Goal: Task Accomplishment & Management: Manage account settings

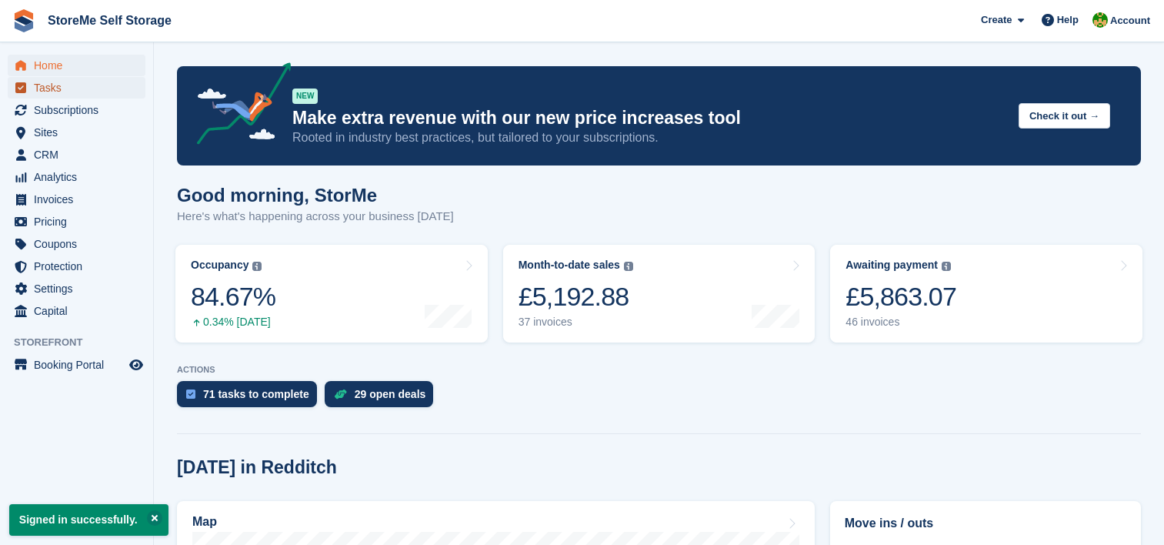
click at [55, 79] on span "Tasks" at bounding box center [80, 88] width 92 height 22
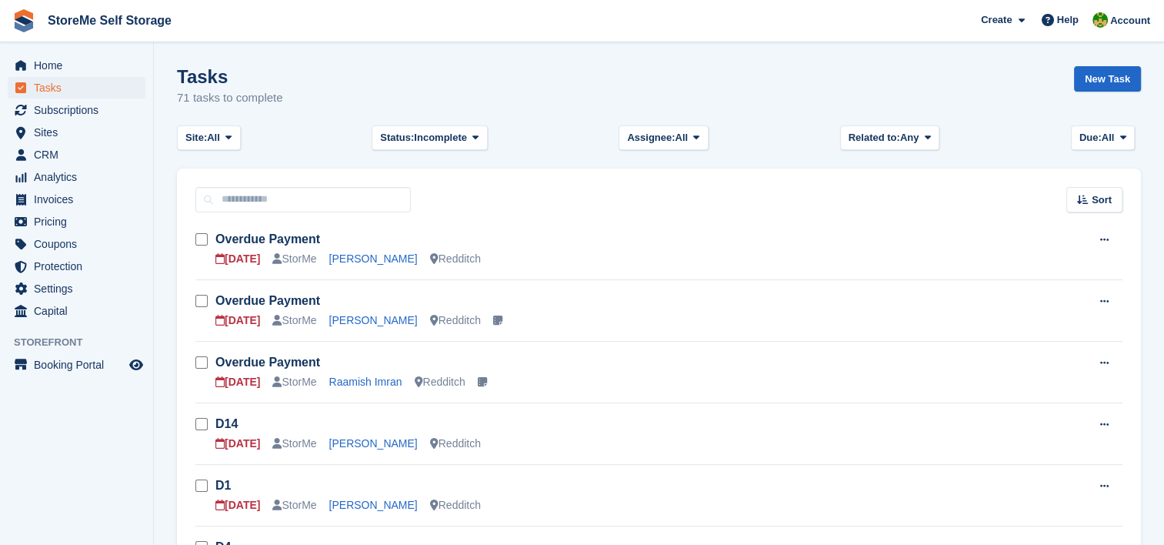
drag, startPoint x: 203, startPoint y: 34, endPoint x: 608, endPoint y: 40, distance: 404.8
click at [608, 40] on span "StoreMe Self Storage Create Subscription Invoice Contact Deal Discount Page Hel…" at bounding box center [582, 21] width 1164 height 42
click at [282, 236] on link "Overdue Payment" at bounding box center [267, 238] width 105 height 13
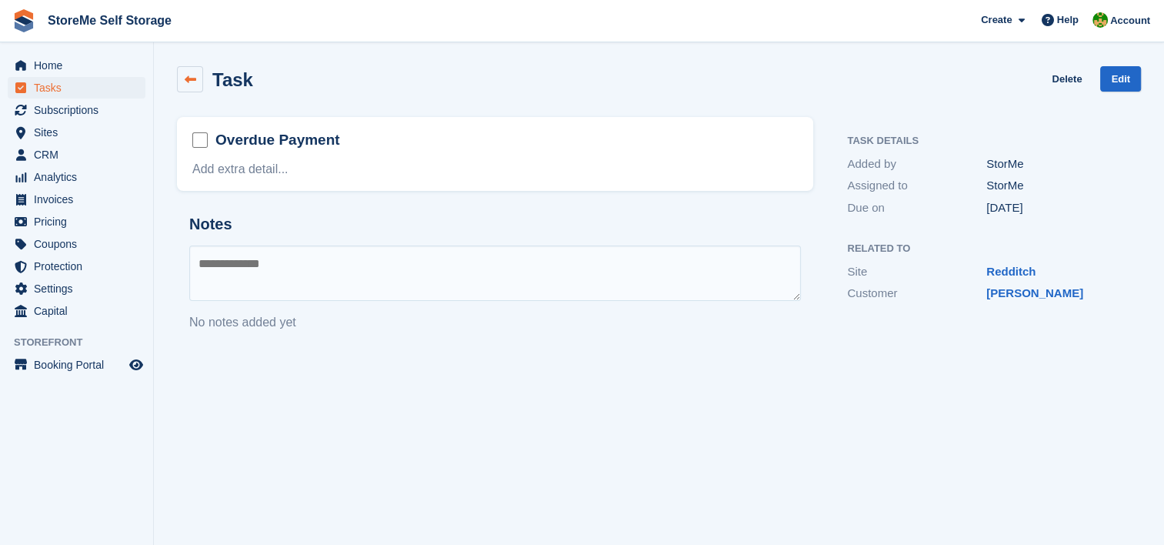
click at [199, 76] on link at bounding box center [190, 79] width 26 height 26
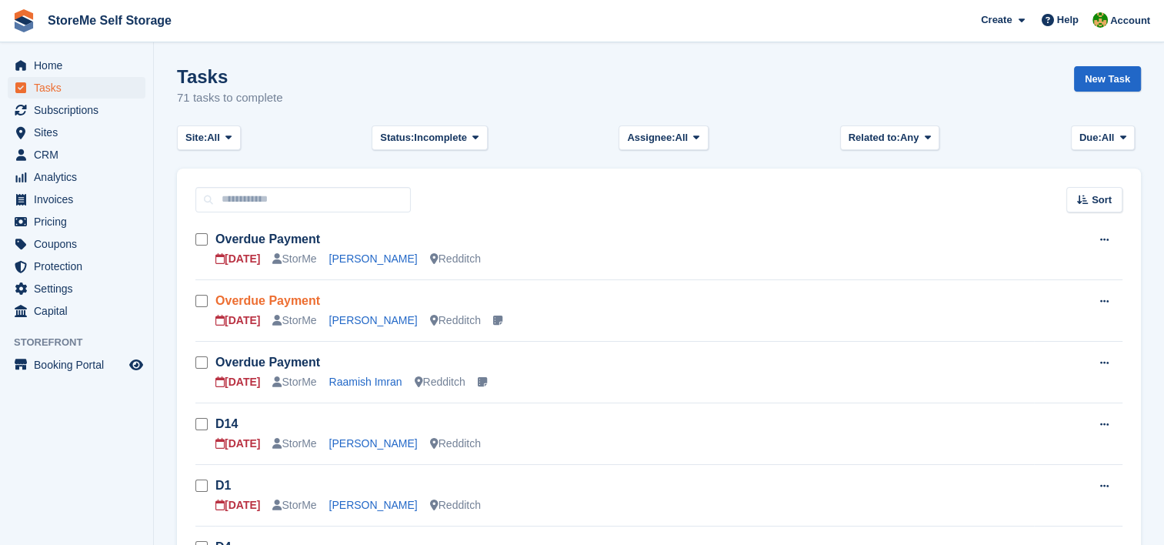
click at [289, 294] on link "Overdue Payment" at bounding box center [267, 300] width 105 height 13
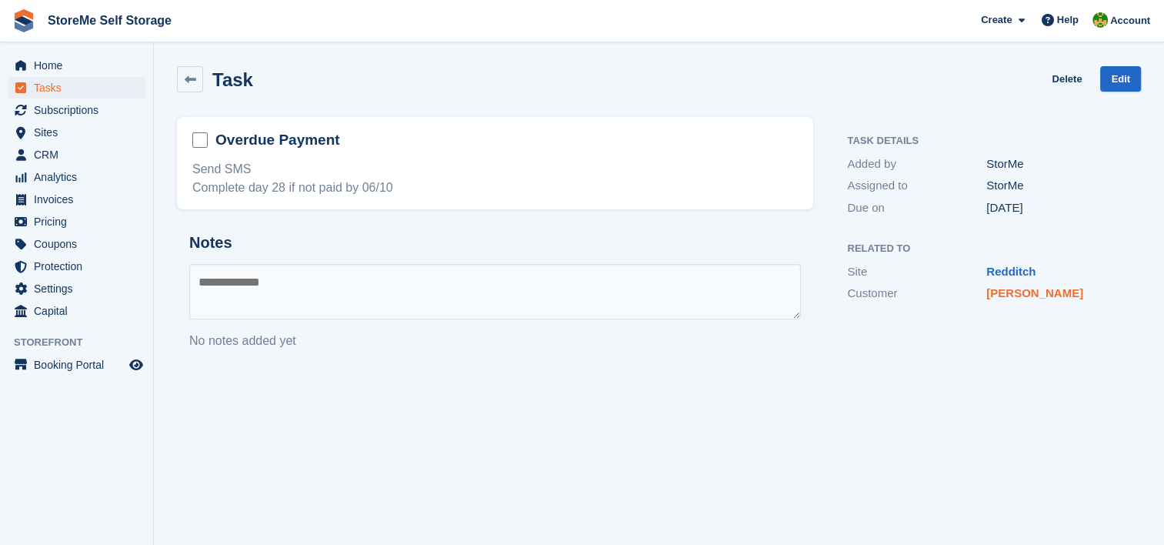
click at [1050, 289] on link "[PERSON_NAME]" at bounding box center [1035, 292] width 97 height 13
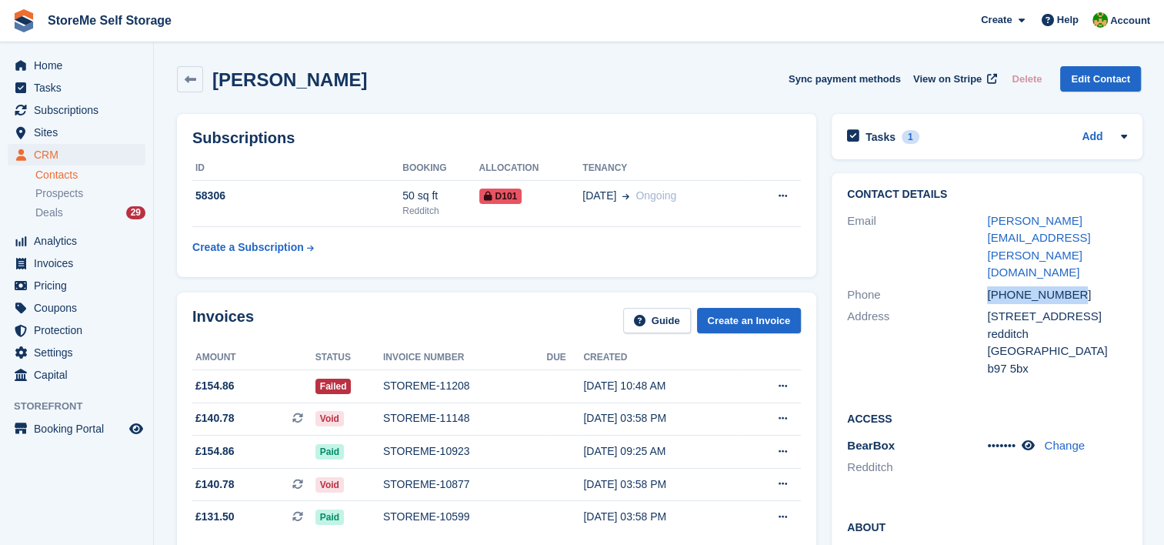
drag, startPoint x: 1068, startPoint y: 259, endPoint x: 986, endPoint y: 266, distance: 82.7
click at [987, 286] on div "+447717765884" at bounding box center [1057, 295] width 140 height 18
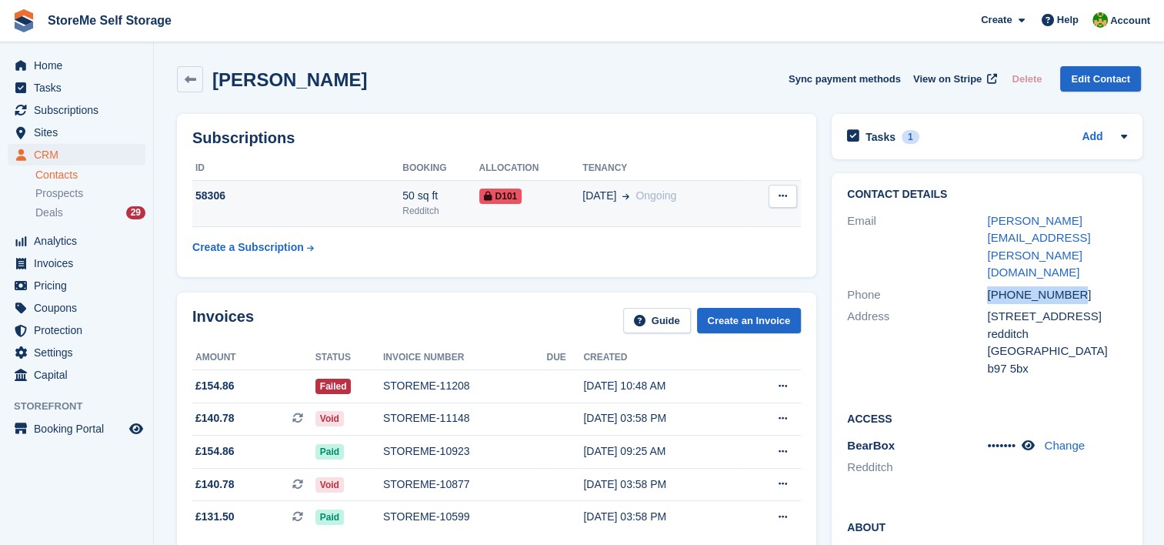
copy div "+447717765884"
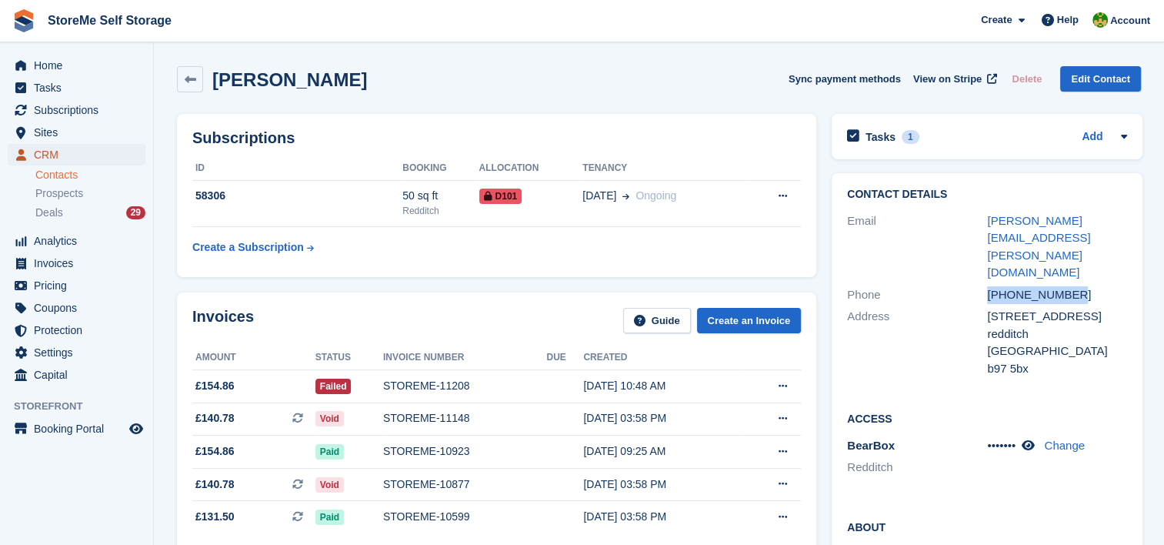
click at [74, 155] on span "CRM" at bounding box center [80, 155] width 92 height 22
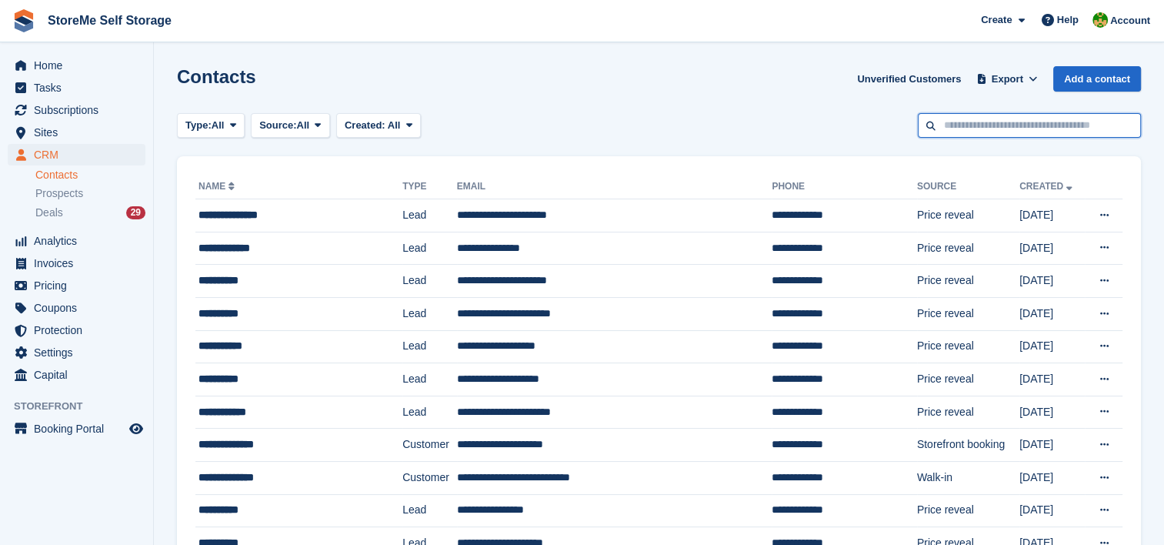
click at [1023, 132] on input "text" at bounding box center [1029, 125] width 223 height 25
type input "******"
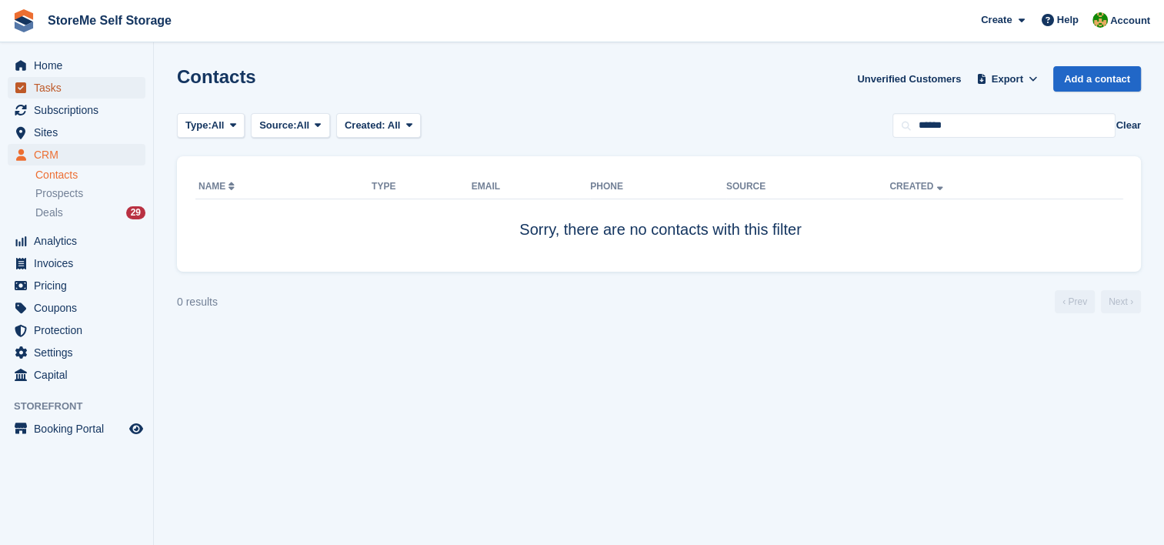
click at [98, 94] on span "Tasks" at bounding box center [80, 88] width 92 height 22
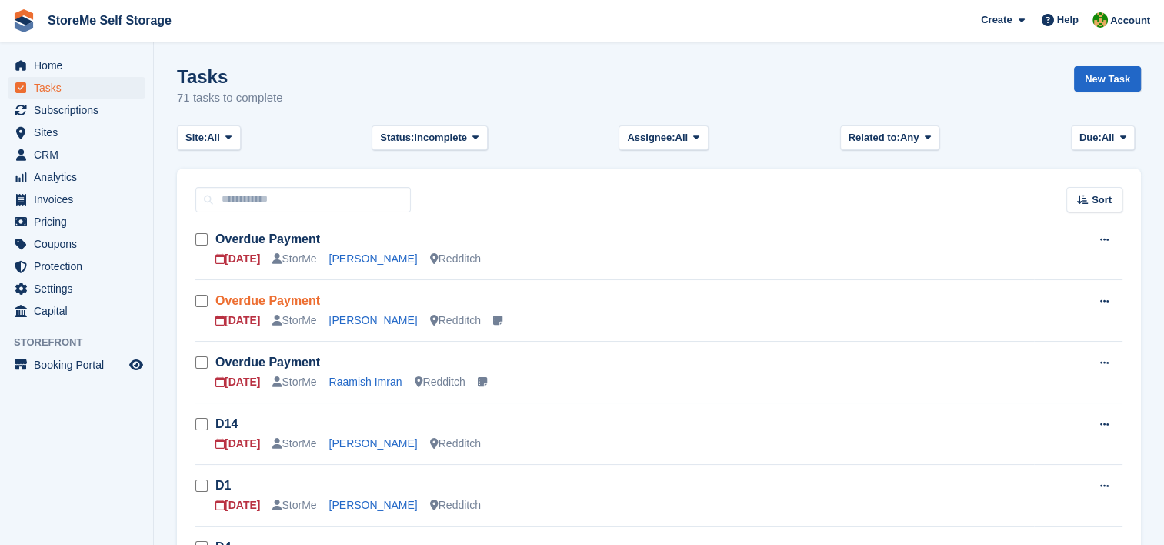
click at [263, 302] on link "Overdue Payment" at bounding box center [267, 300] width 105 height 13
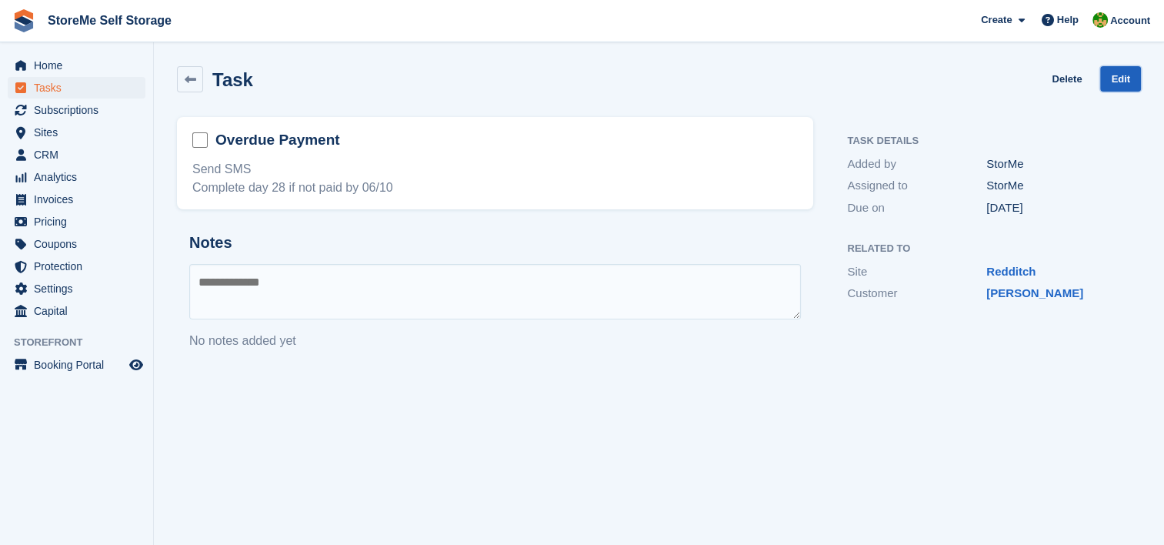
click at [1109, 74] on link "Edit" at bounding box center [1120, 78] width 41 height 25
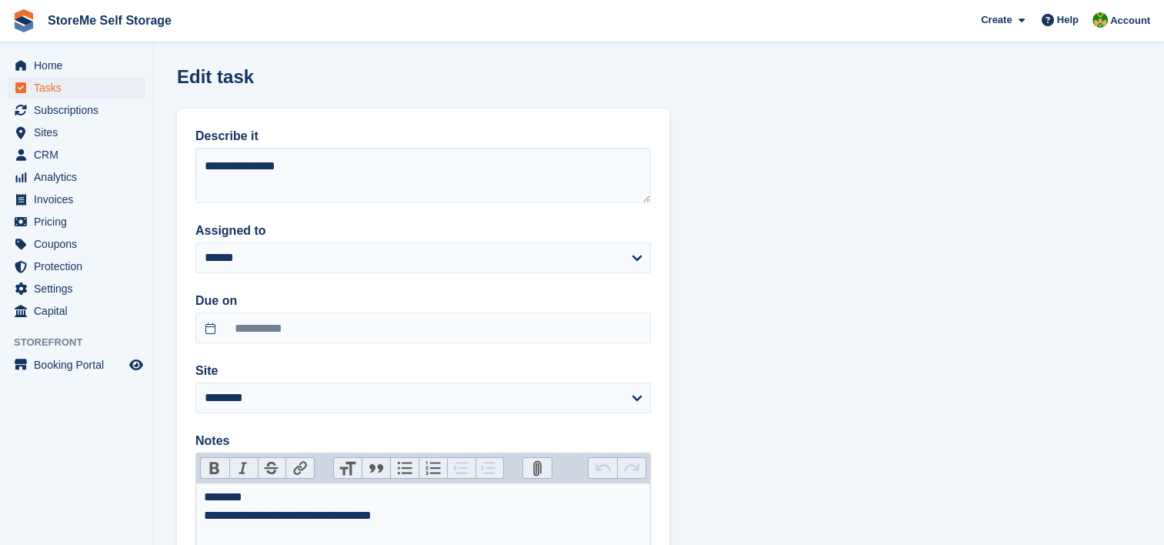
scroll to position [200, 0]
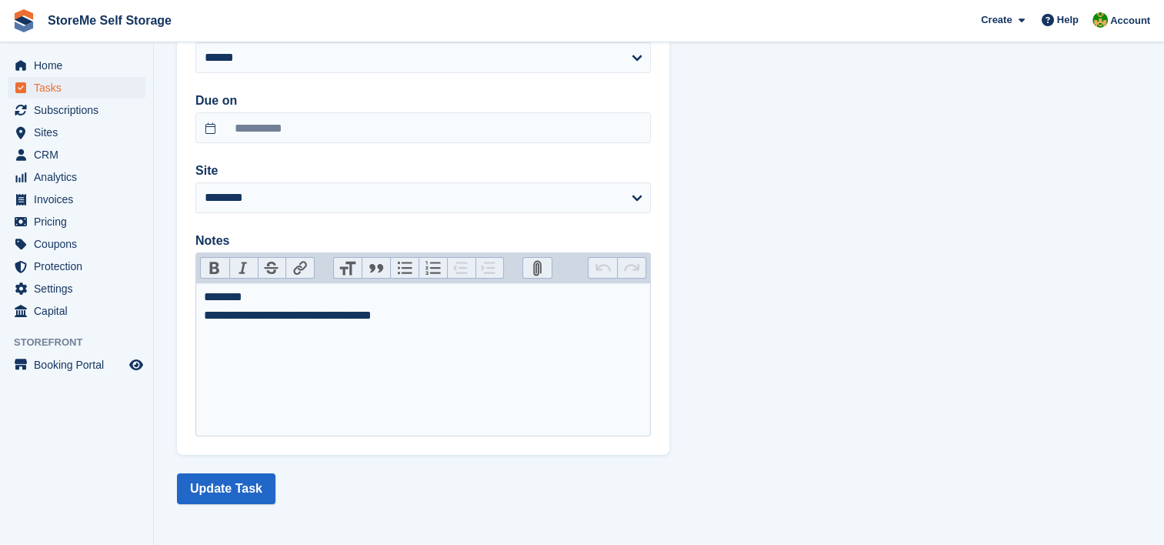
click at [269, 292] on div "**********" at bounding box center [423, 306] width 439 height 37
type trix-editor "**********"
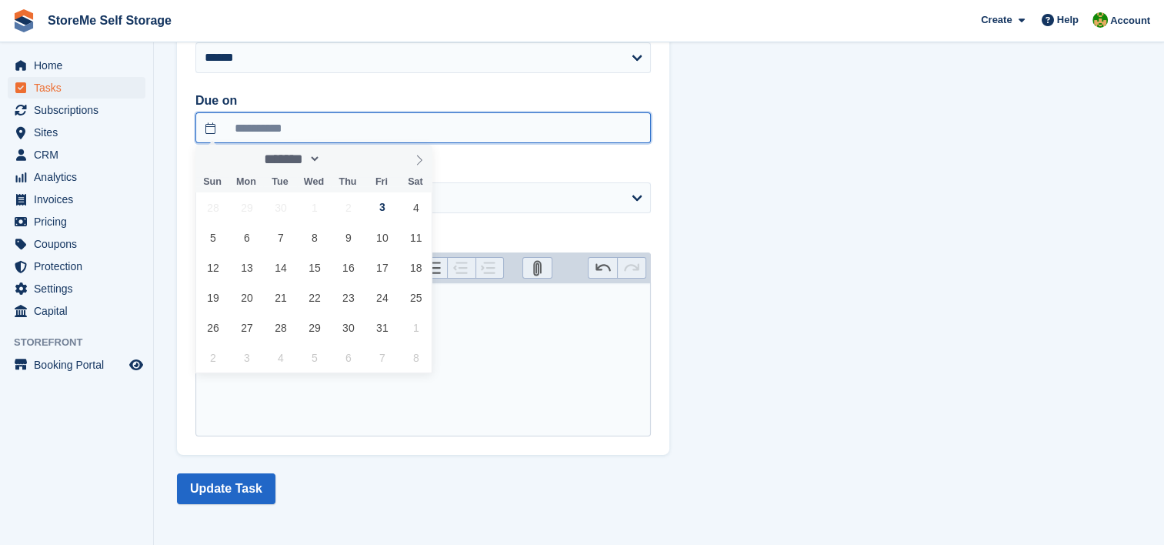
click at [319, 125] on input "**********" at bounding box center [423, 127] width 456 height 31
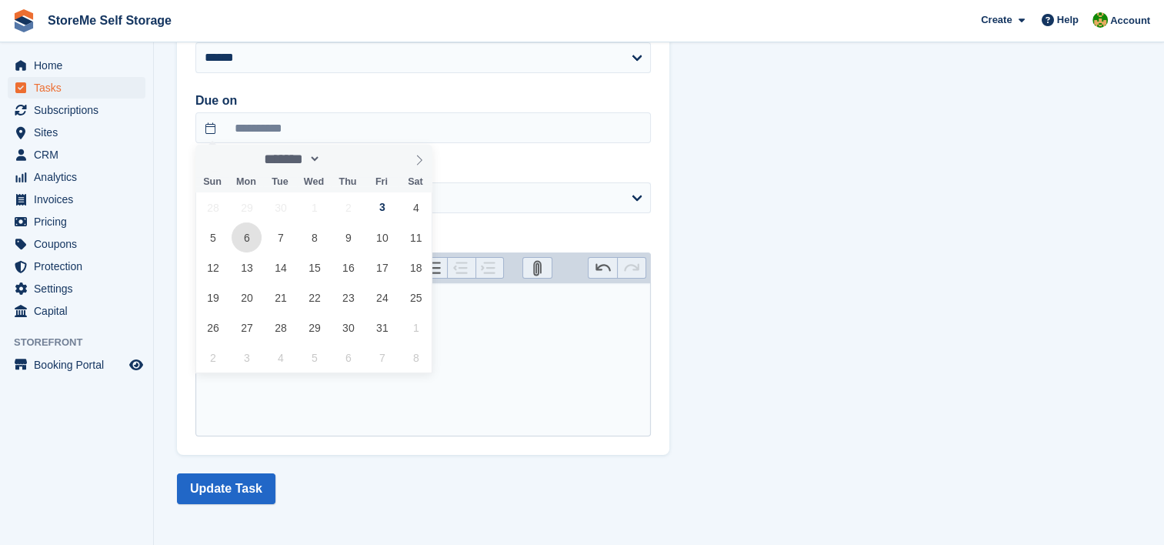
click at [240, 248] on span "6" at bounding box center [247, 237] width 30 height 30
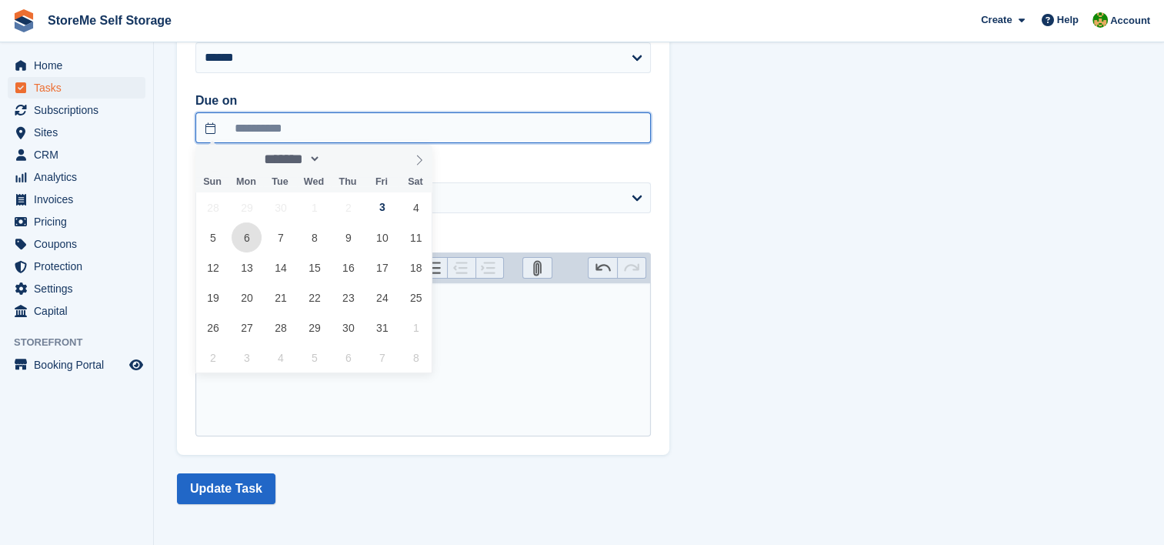
type input "**********"
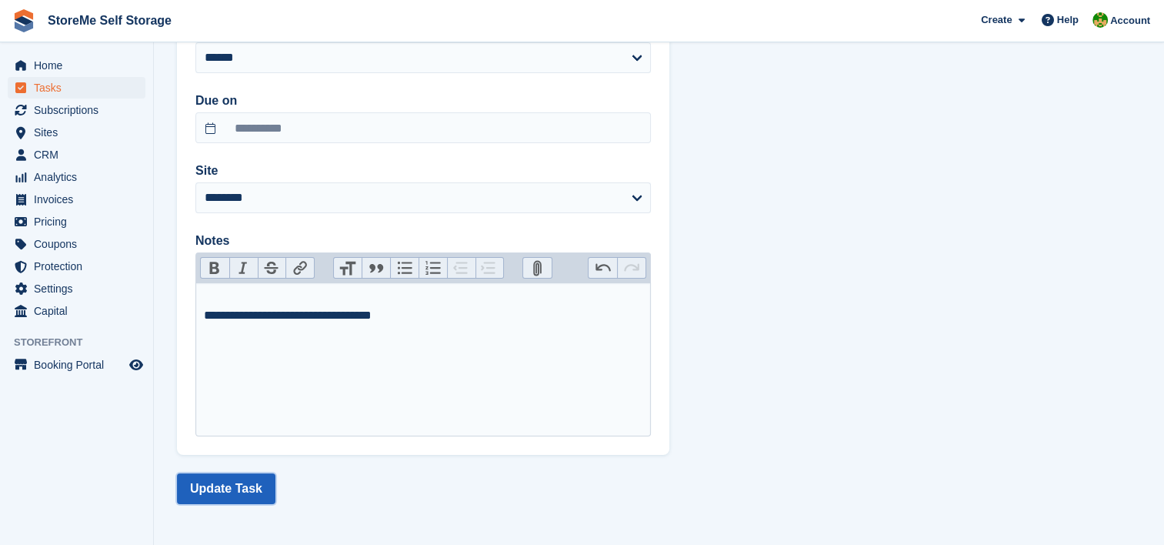
click at [244, 489] on button "Update Task" at bounding box center [226, 488] width 98 height 31
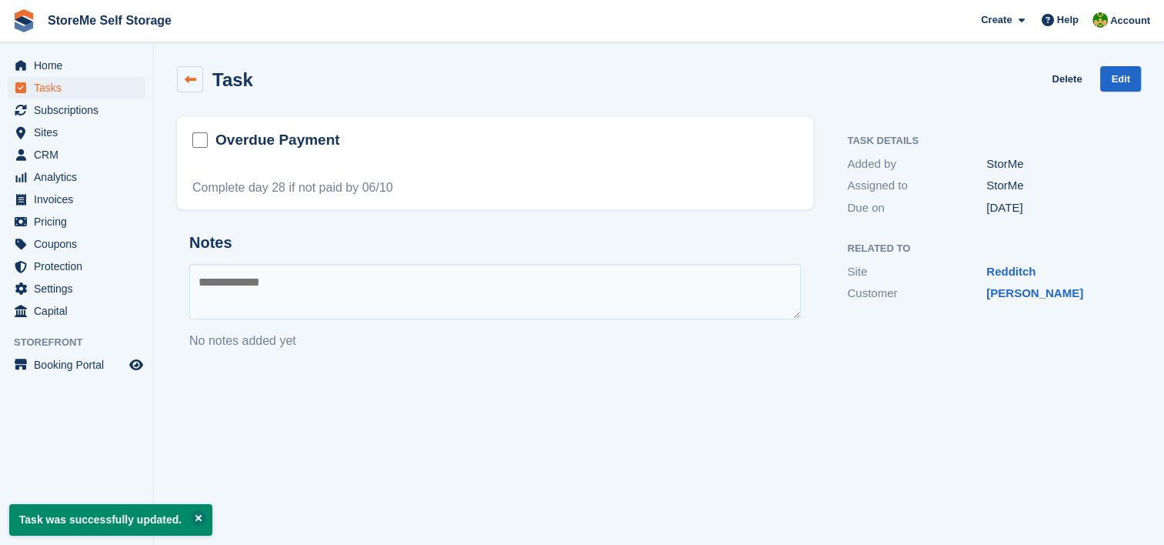
click at [188, 75] on icon at bounding box center [191, 80] width 12 height 12
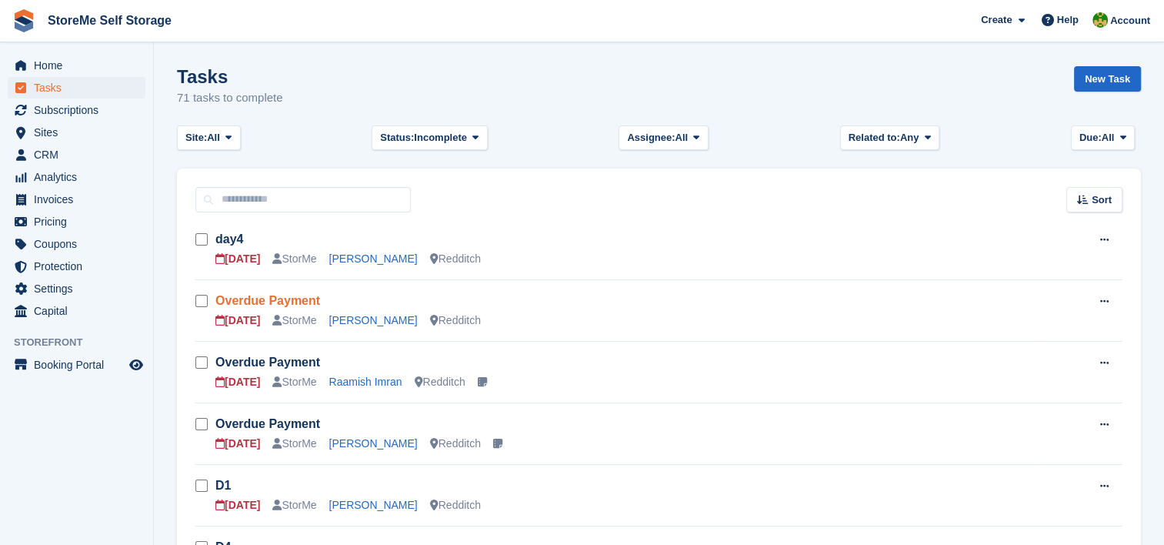
click at [268, 299] on link "Overdue Payment" at bounding box center [267, 300] width 105 height 13
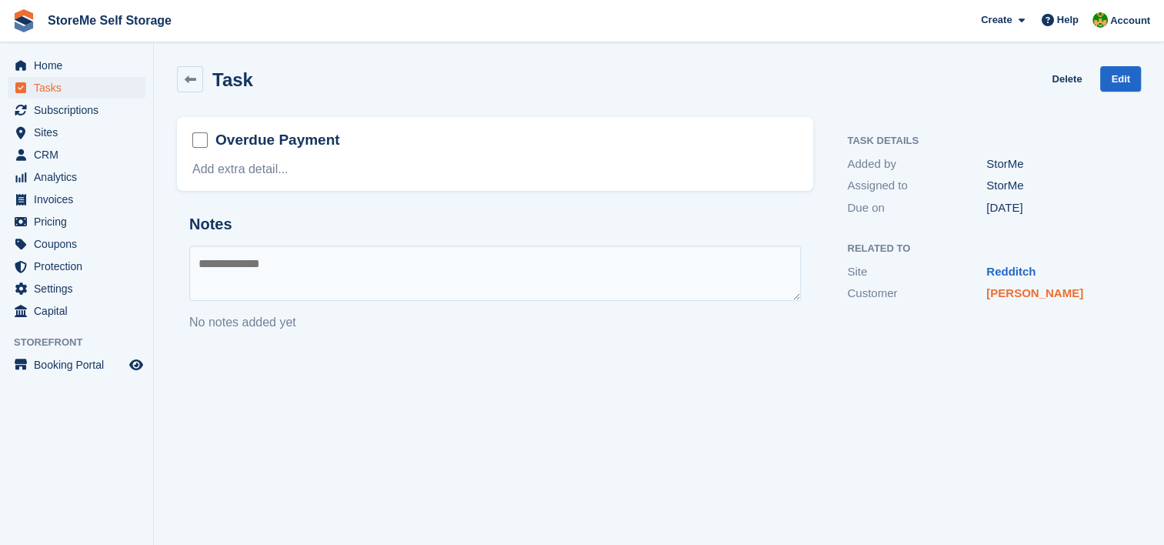
click at [1024, 292] on link "Mason Jeynes" at bounding box center [1035, 292] width 97 height 13
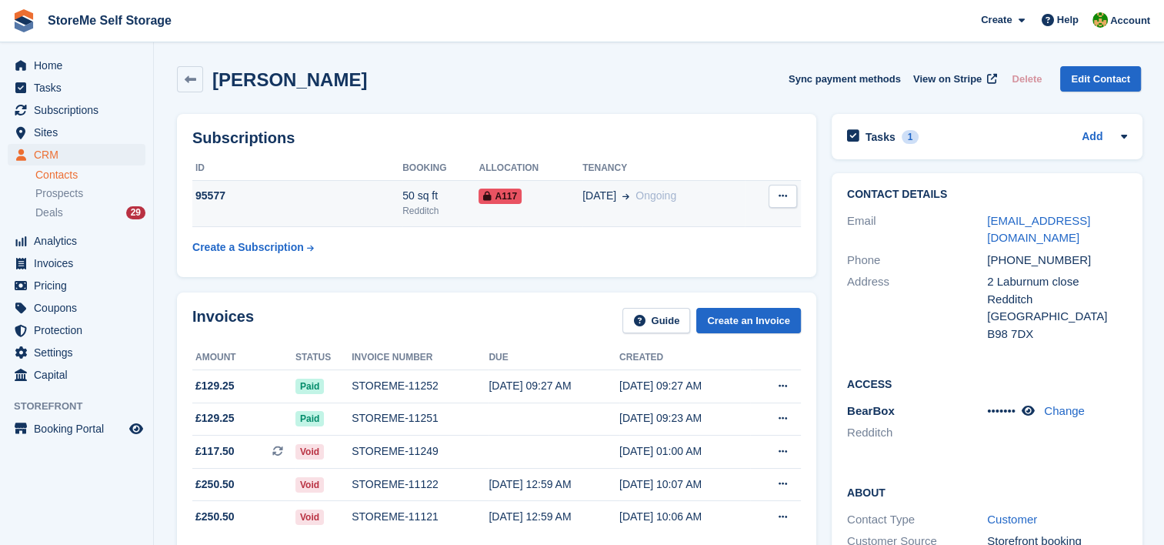
click at [422, 210] on div "Redditch" at bounding box center [440, 211] width 76 height 14
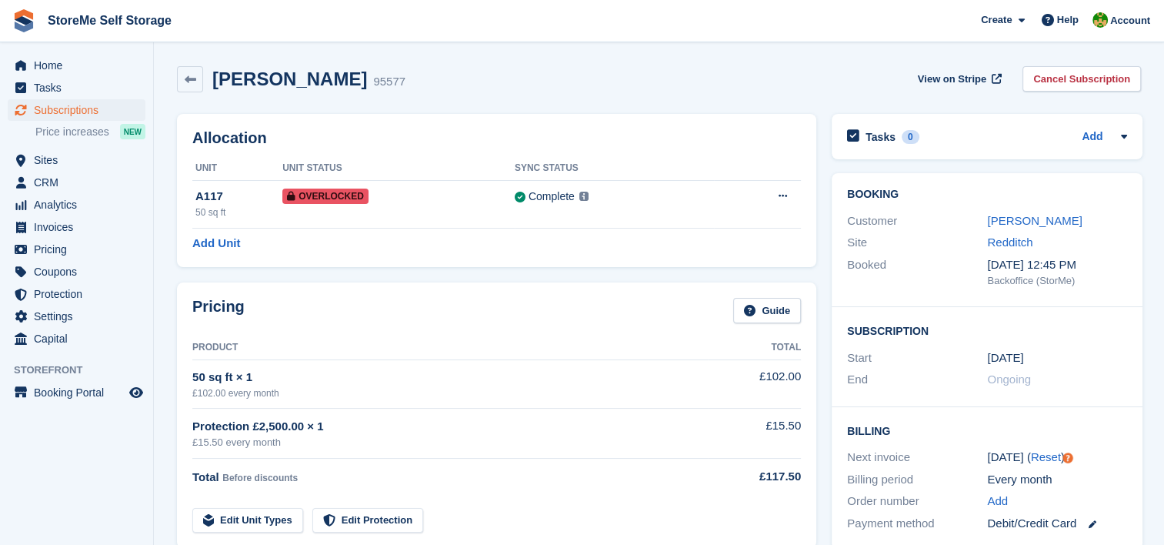
click at [239, 82] on h2 "[PERSON_NAME]" at bounding box center [289, 78] width 155 height 21
click at [1010, 227] on link "[PERSON_NAME]" at bounding box center [1034, 220] width 95 height 13
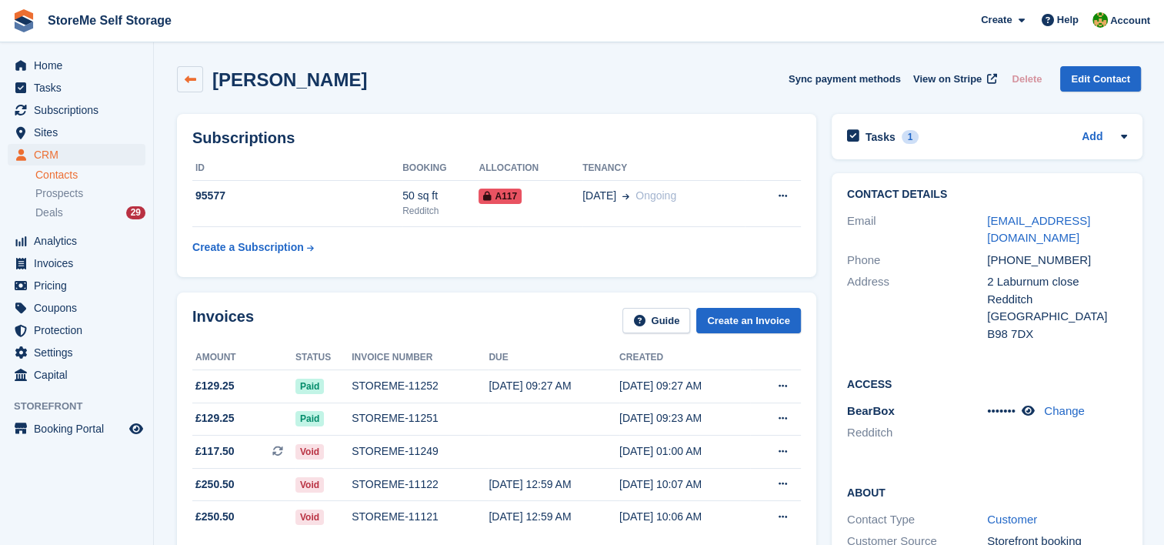
click at [197, 79] on link at bounding box center [190, 79] width 26 height 26
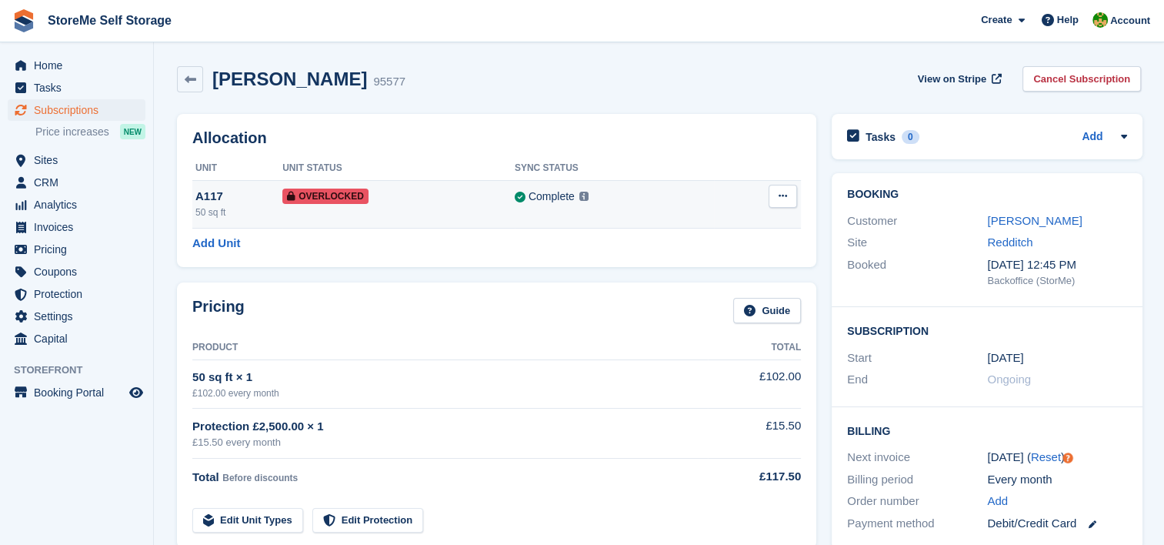
click at [790, 194] on button at bounding box center [783, 196] width 28 height 23
click at [751, 219] on p "Remove Overlock" at bounding box center [723, 226] width 134 height 20
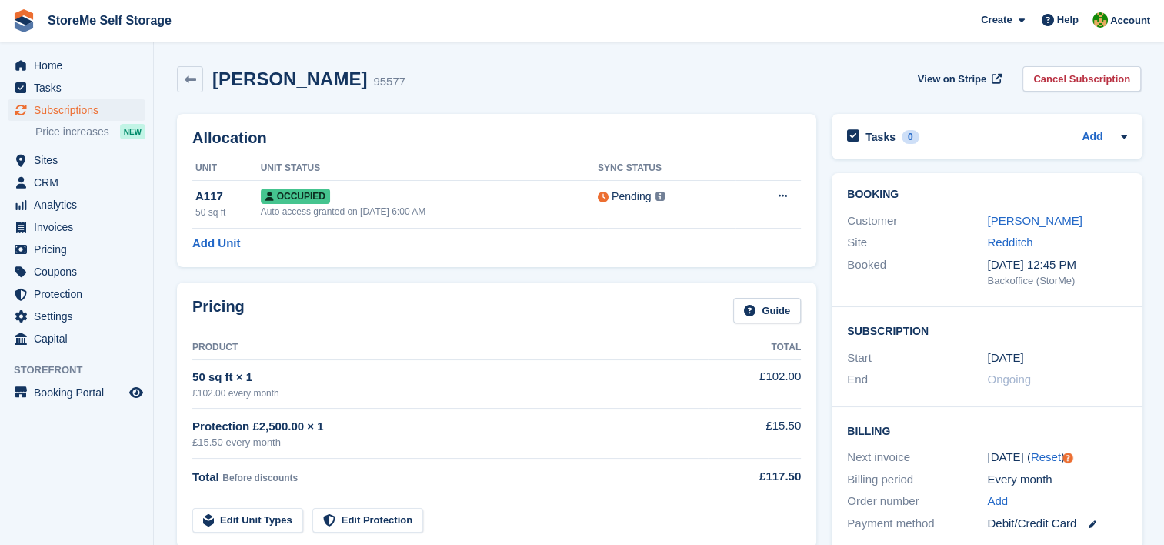
click at [50, 76] on ul "Home" at bounding box center [76, 66] width 153 height 22
click at [32, 81] on link "Tasks" at bounding box center [77, 88] width 138 height 22
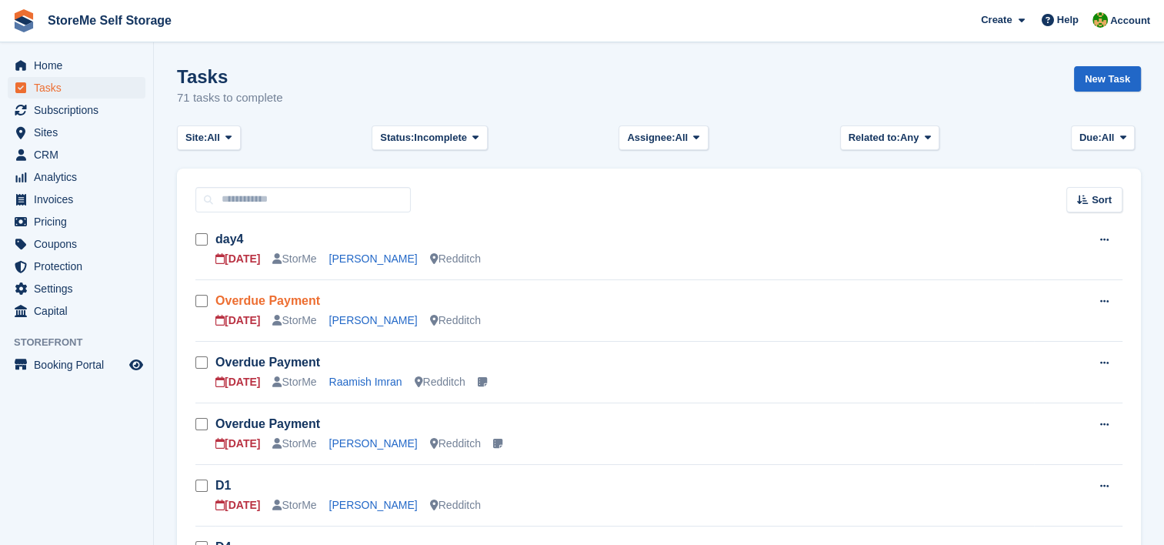
click at [299, 301] on link "Overdue Payment" at bounding box center [267, 300] width 105 height 13
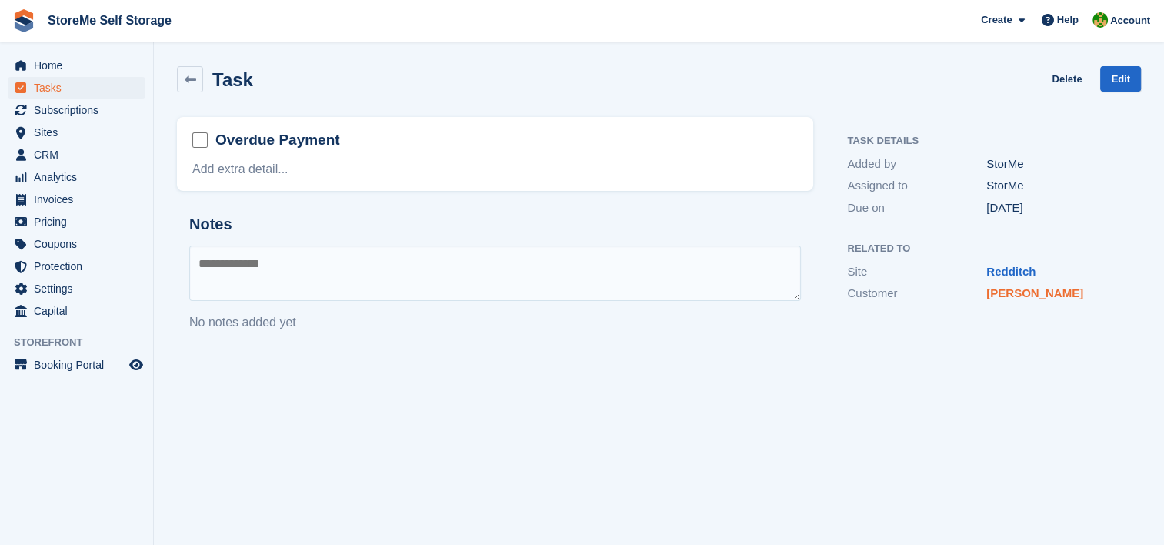
click at [1053, 299] on link "Mason Jeynes" at bounding box center [1035, 292] width 97 height 13
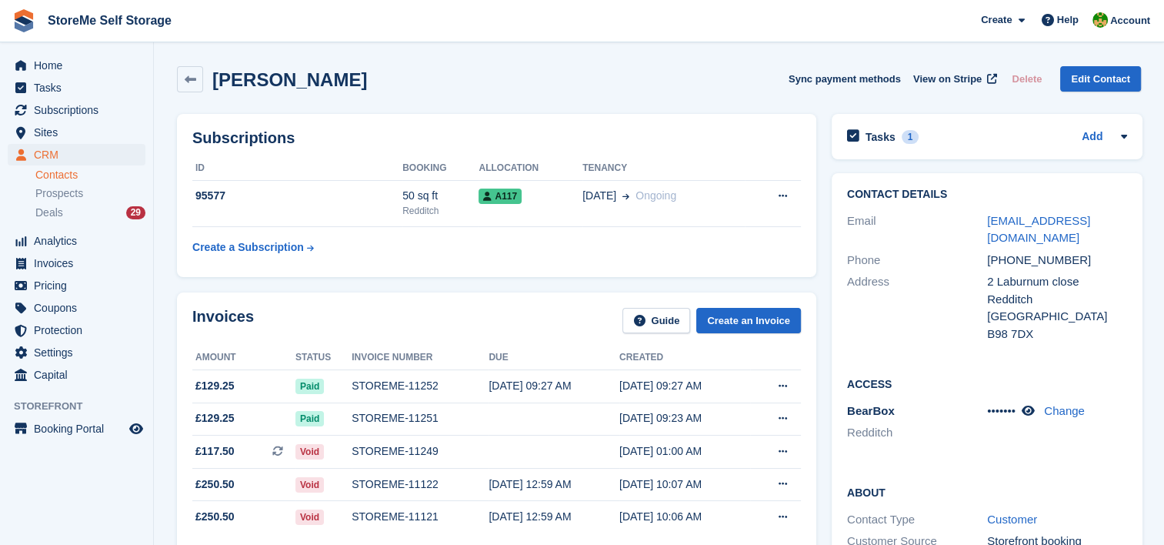
scroll to position [693, 0]
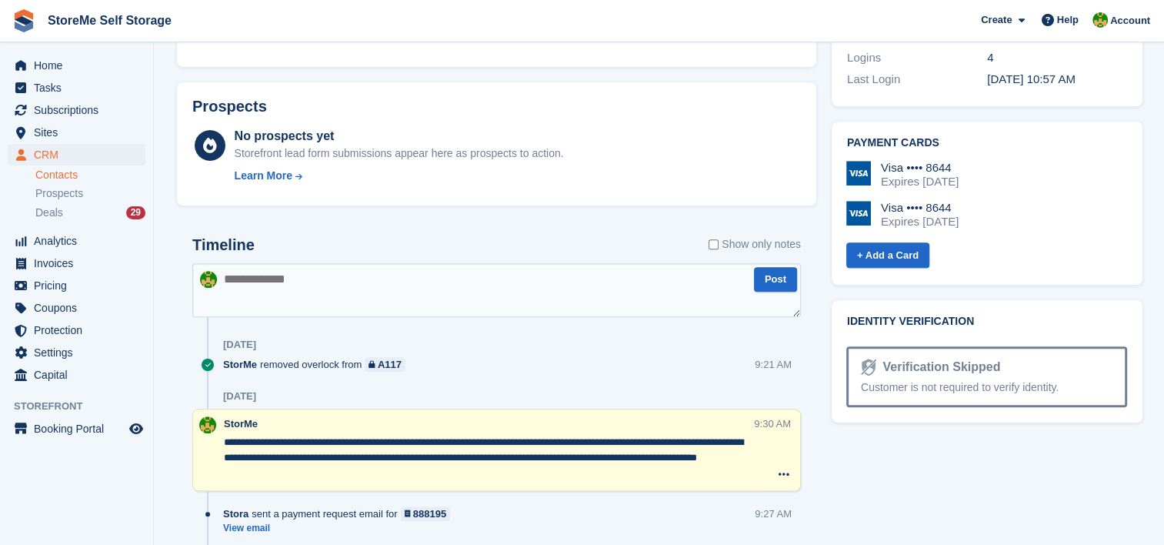
click at [362, 283] on textarea at bounding box center [496, 290] width 609 height 54
type textarea "*"
type textarea "**********"
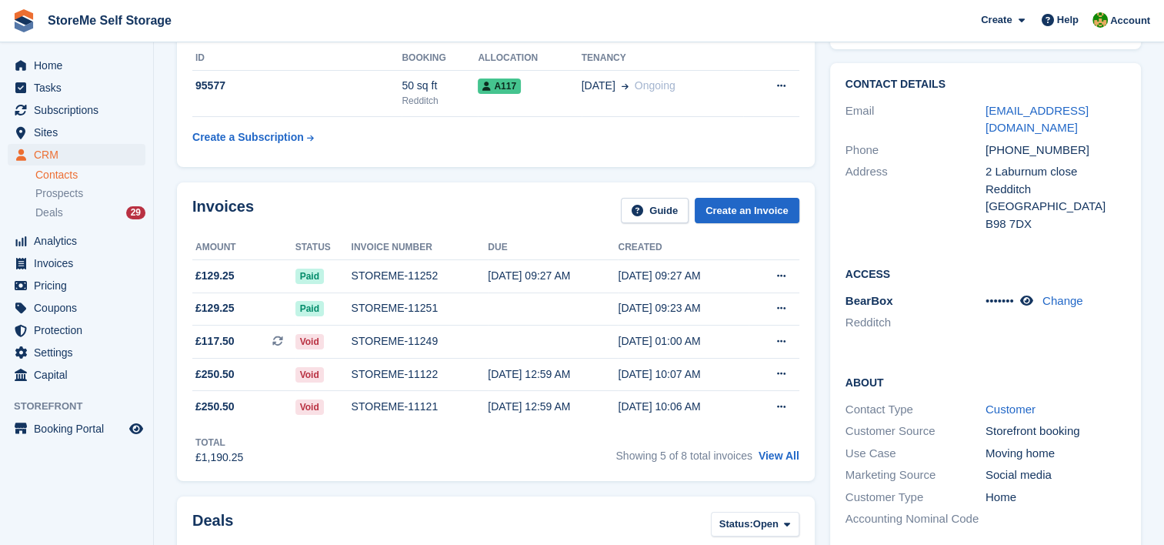
scroll to position [0, 0]
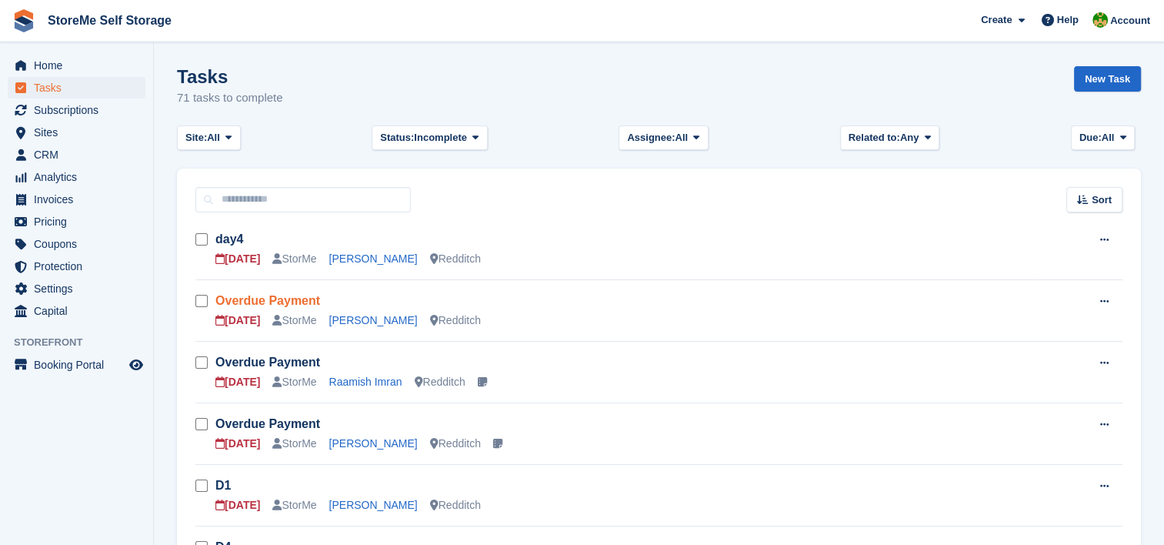
click at [283, 298] on link "Overdue Payment" at bounding box center [267, 300] width 105 height 13
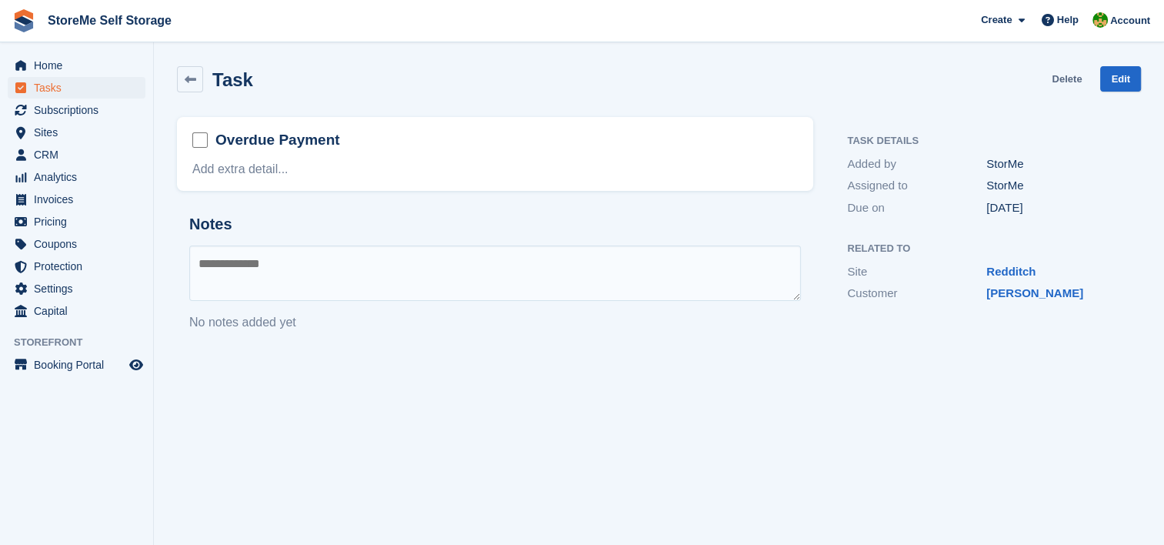
click at [1067, 78] on link "Delete" at bounding box center [1067, 78] width 30 height 25
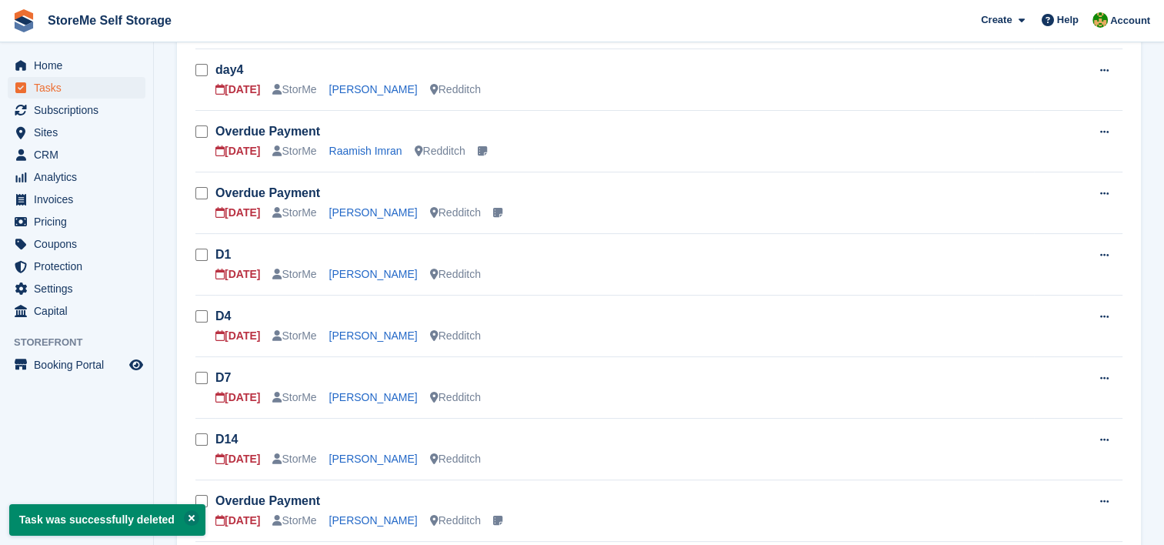
scroll to position [308, 0]
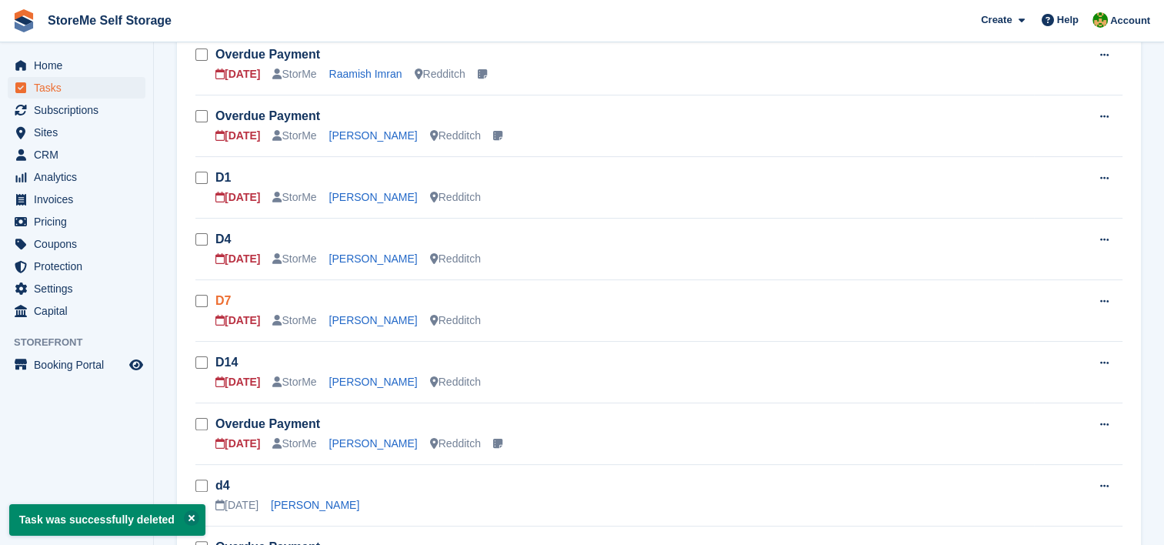
click at [226, 294] on link "D7" at bounding box center [222, 300] width 15 height 13
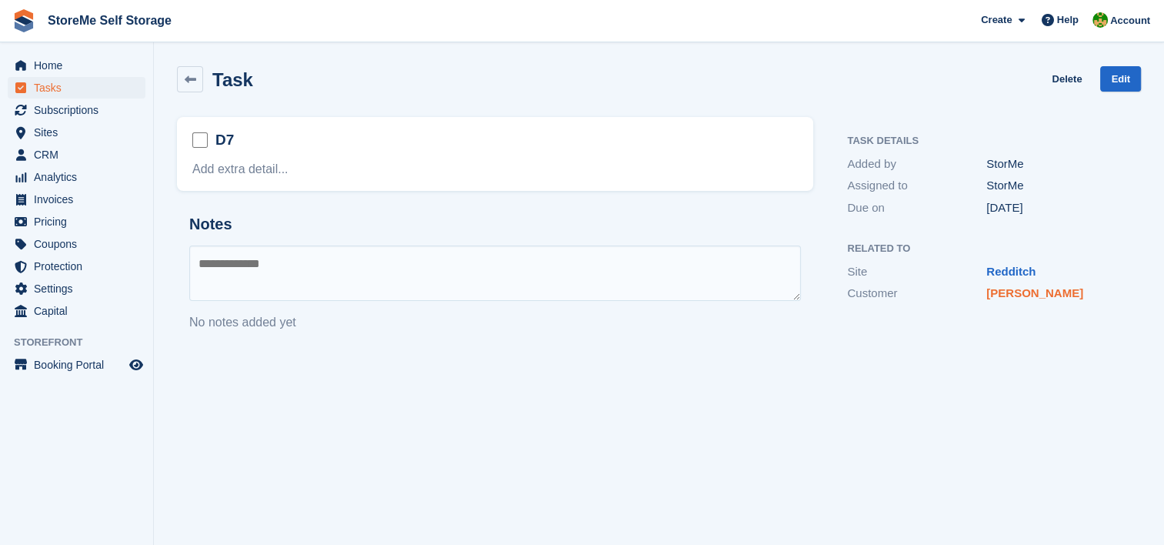
click at [1028, 290] on link "[PERSON_NAME]" at bounding box center [1035, 292] width 97 height 13
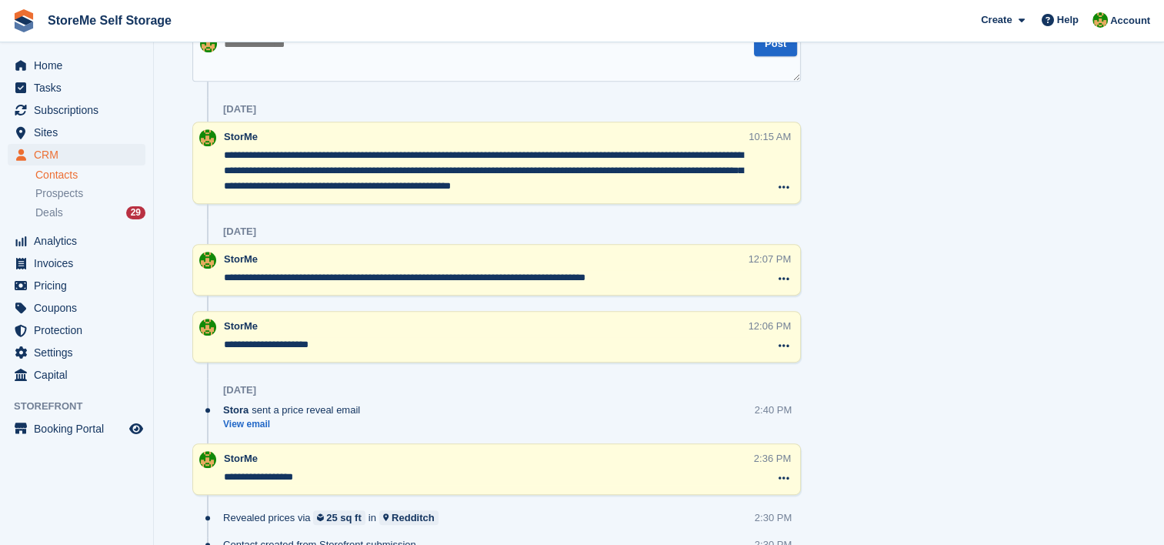
scroll to position [549, 0]
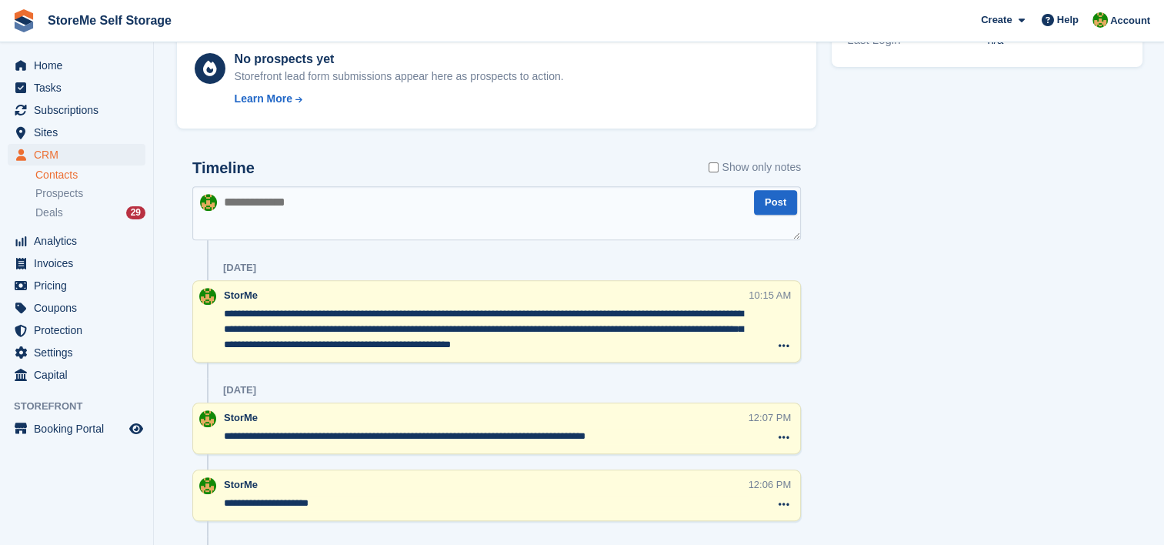
click at [302, 209] on textarea at bounding box center [496, 213] width 609 height 54
click at [322, 202] on textarea at bounding box center [496, 213] width 609 height 54
type textarea "**********"
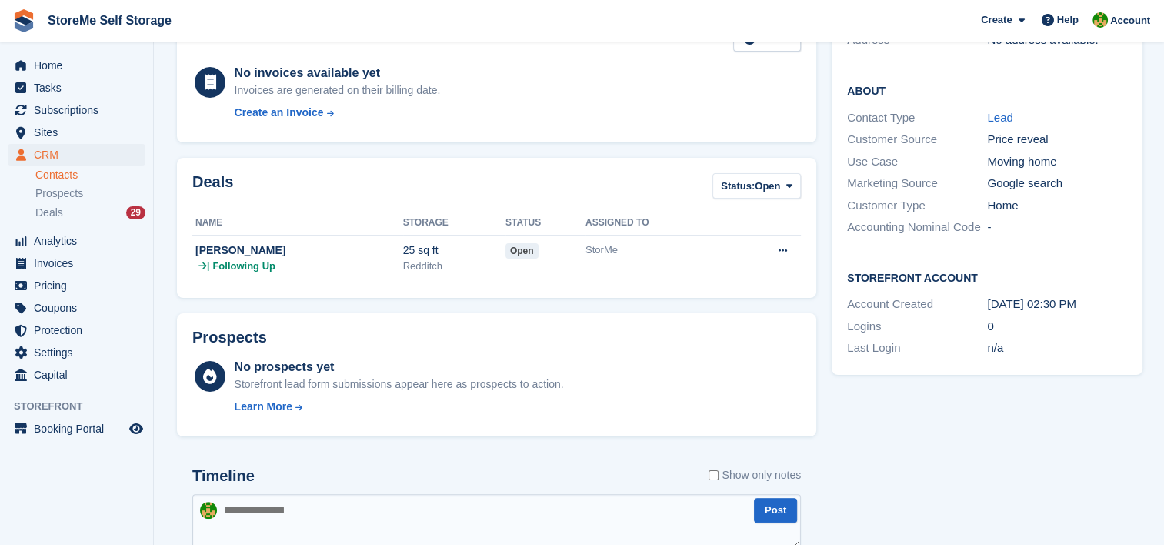
scroll to position [0, 0]
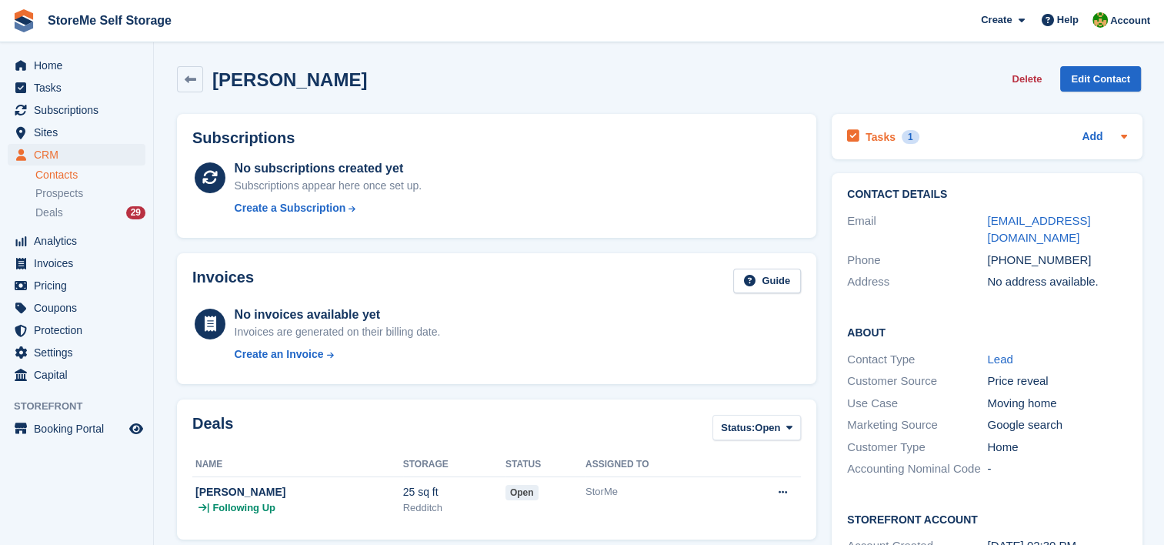
click at [914, 139] on div "Tasks 1 Add" at bounding box center [987, 136] width 280 height 21
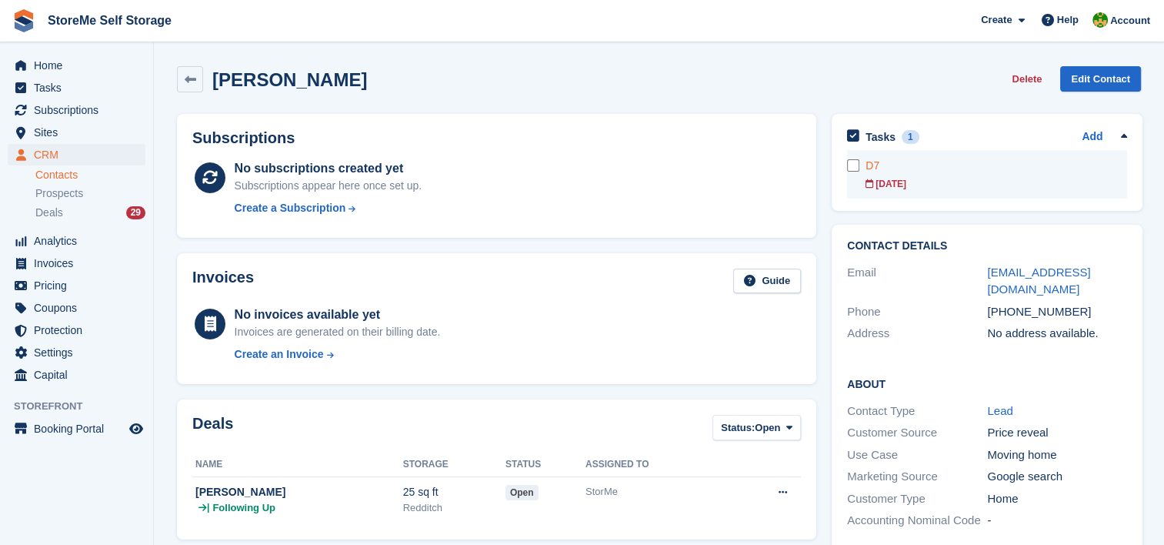
click at [893, 173] on div "D7" at bounding box center [997, 166] width 262 height 16
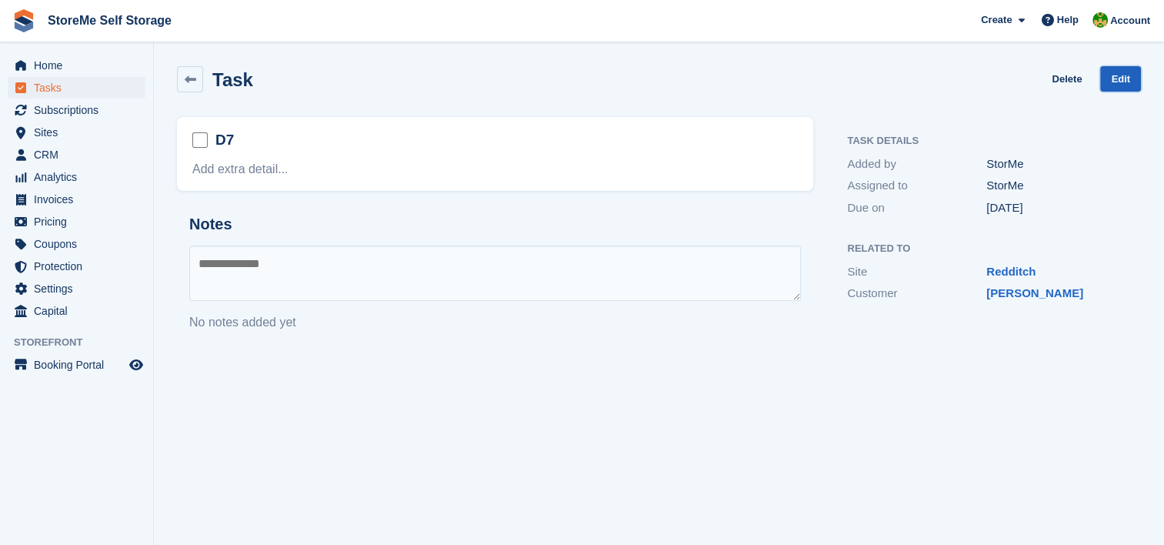
click at [1120, 80] on link "Edit" at bounding box center [1120, 78] width 41 height 25
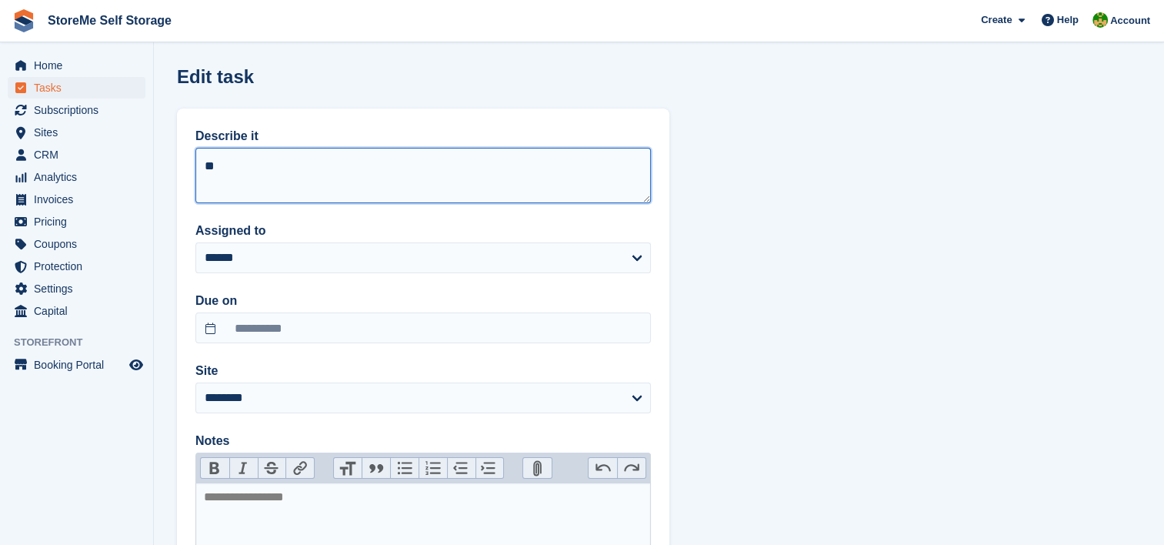
click at [255, 155] on textarea "**" at bounding box center [423, 175] width 456 height 55
type textarea "***"
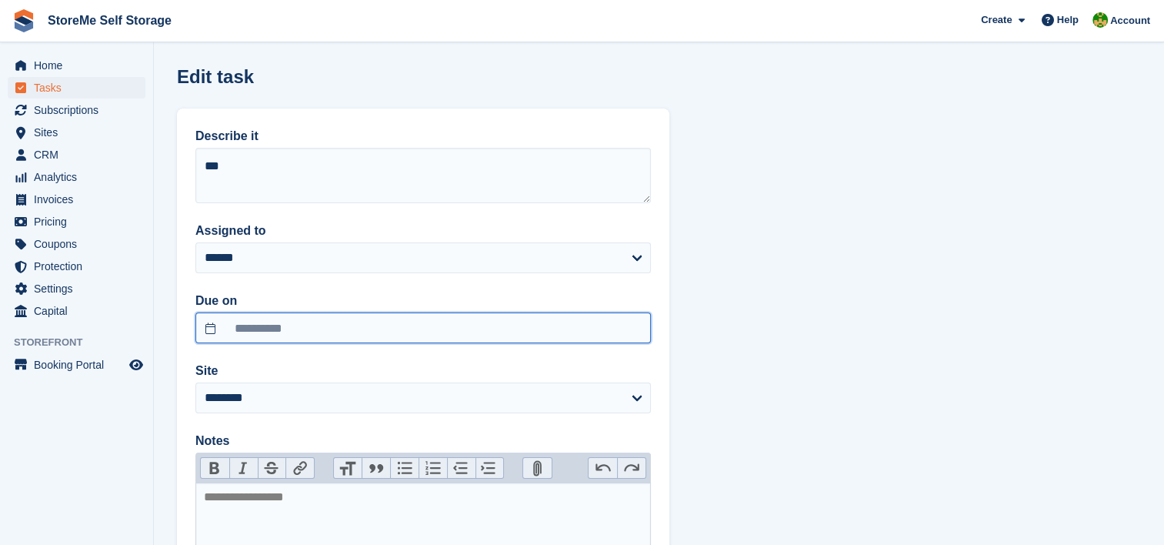
click at [288, 324] on input "**********" at bounding box center [423, 327] width 456 height 31
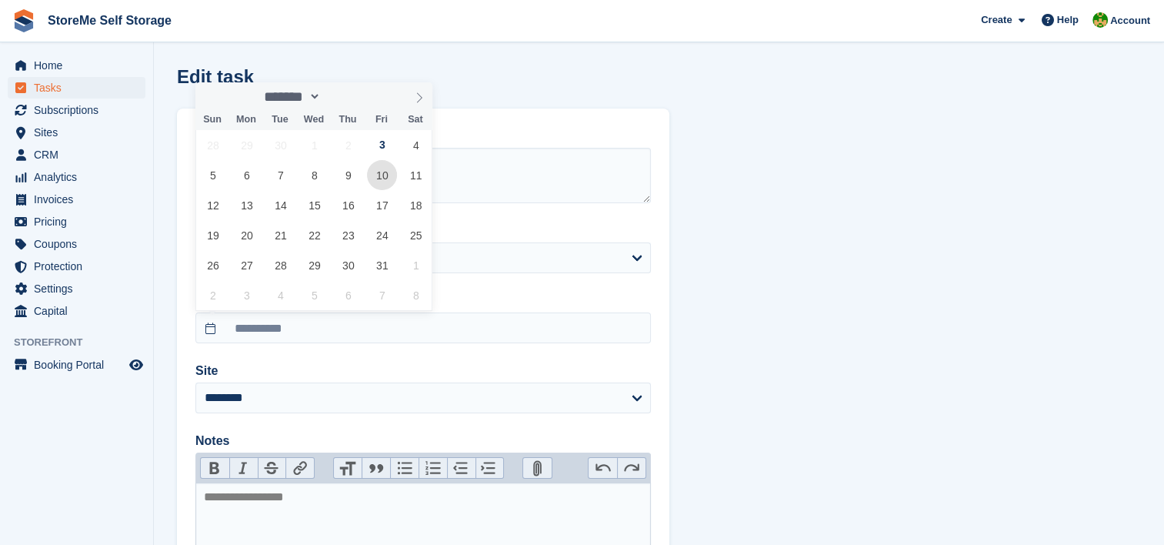
click at [384, 177] on span "10" at bounding box center [382, 175] width 30 height 30
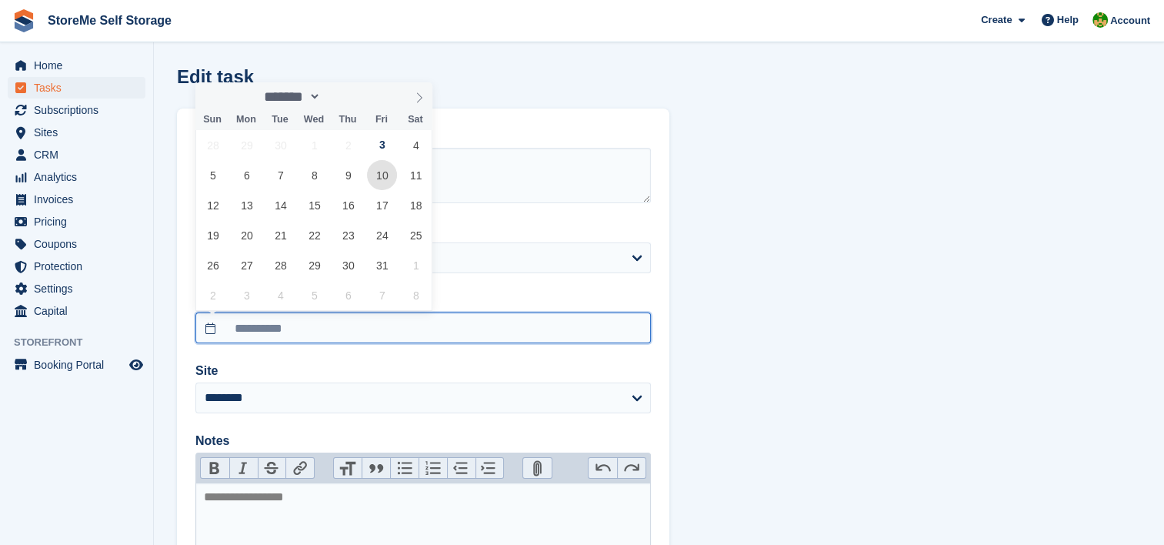
type input "**********"
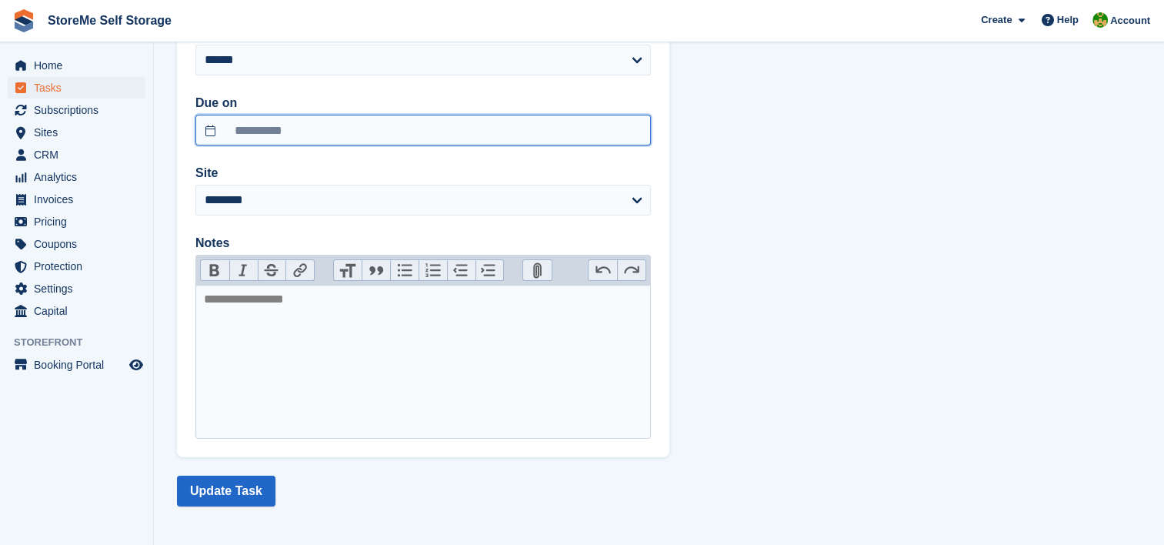
scroll to position [200, 0]
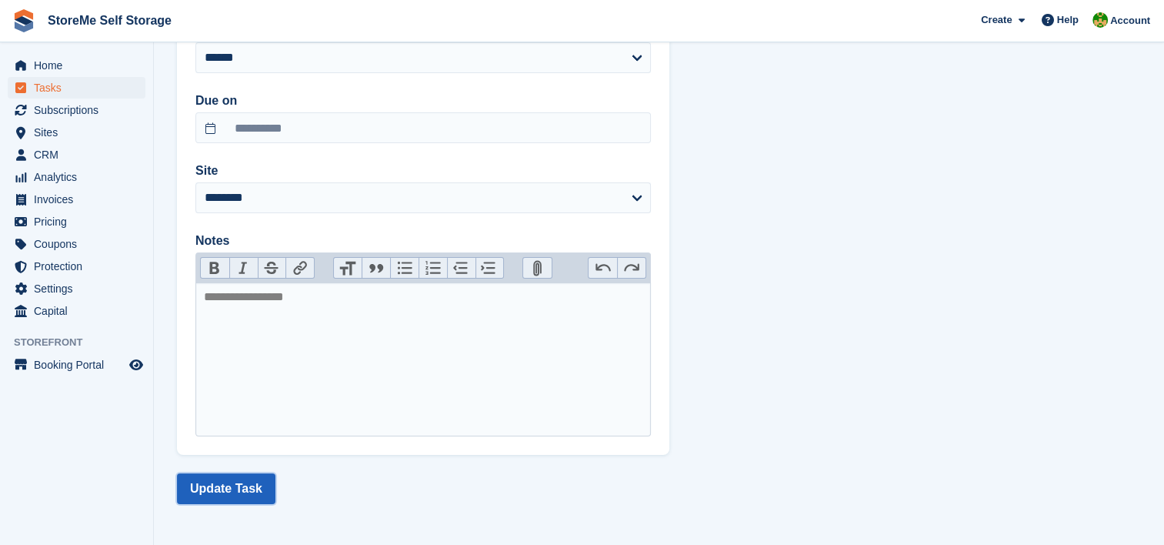
click at [207, 498] on button "Update Task" at bounding box center [226, 488] width 98 height 31
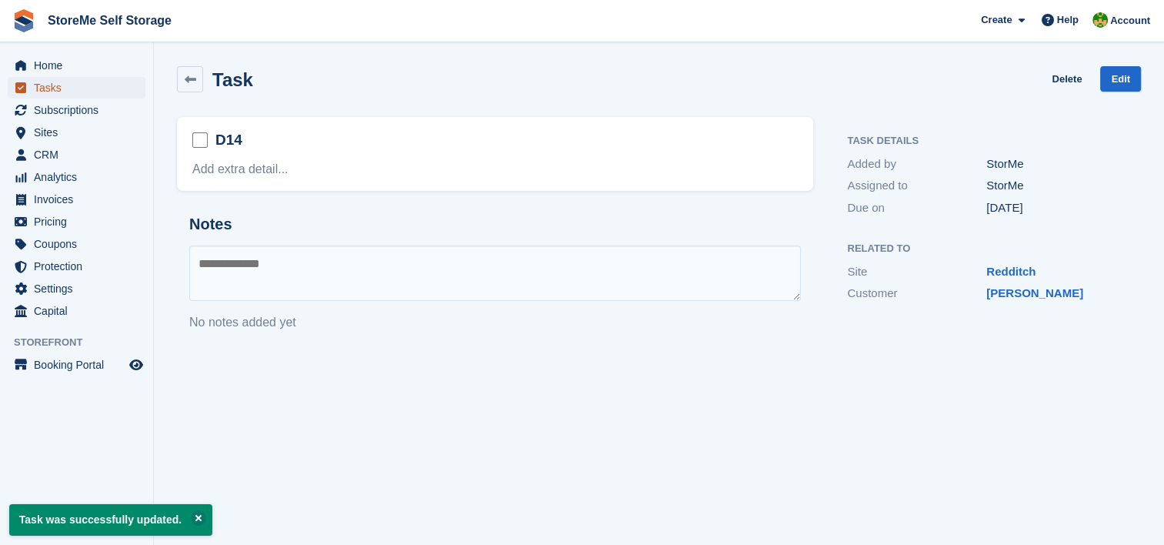
click at [51, 85] on span "Tasks" at bounding box center [80, 88] width 92 height 22
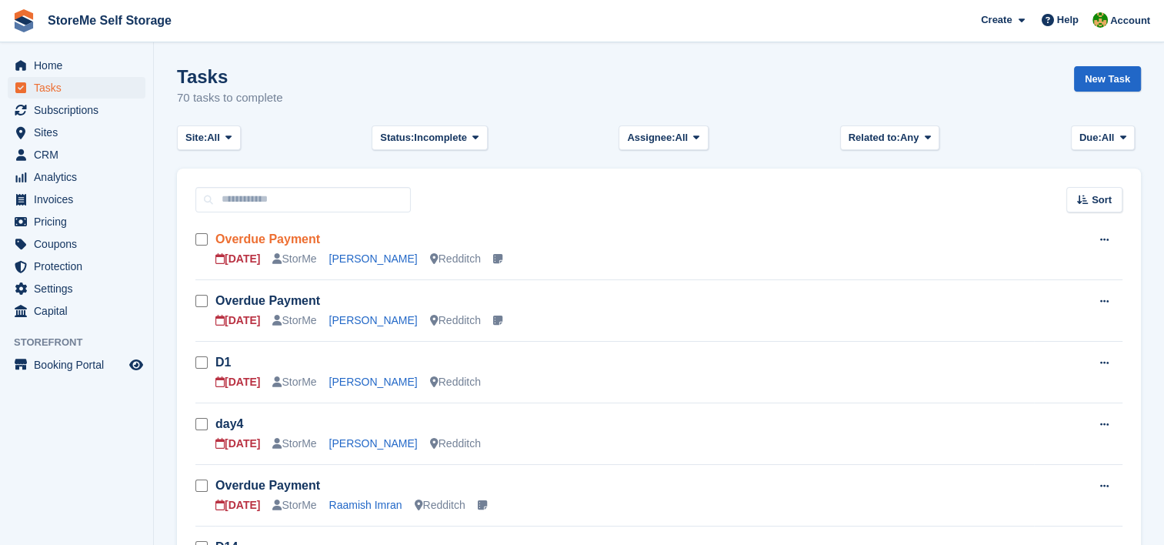
click at [265, 244] on link "Overdue Payment" at bounding box center [267, 238] width 105 height 13
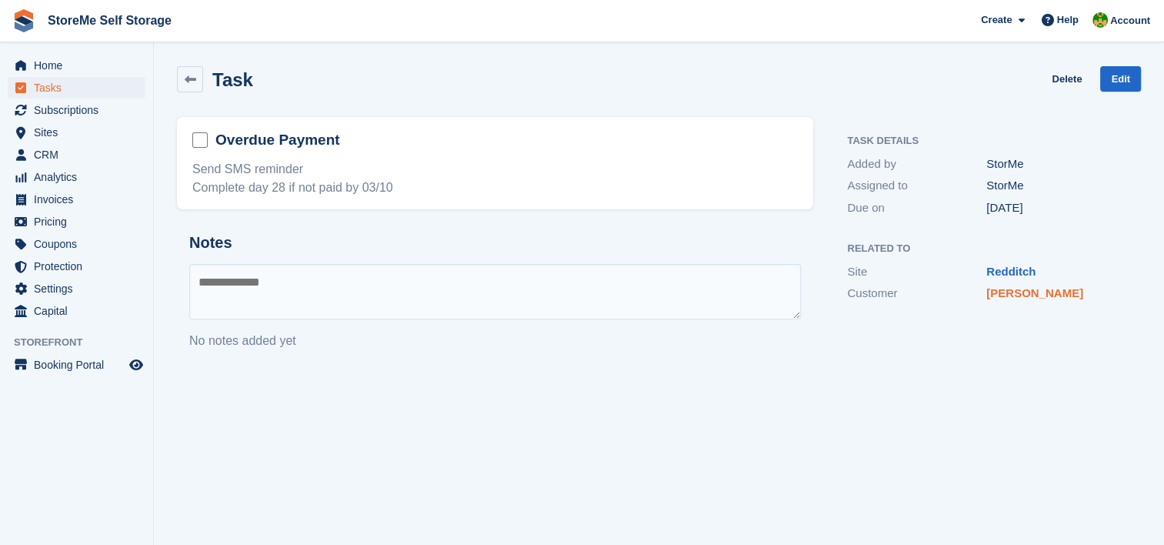
click at [1041, 293] on link "[PERSON_NAME]" at bounding box center [1035, 292] width 97 height 13
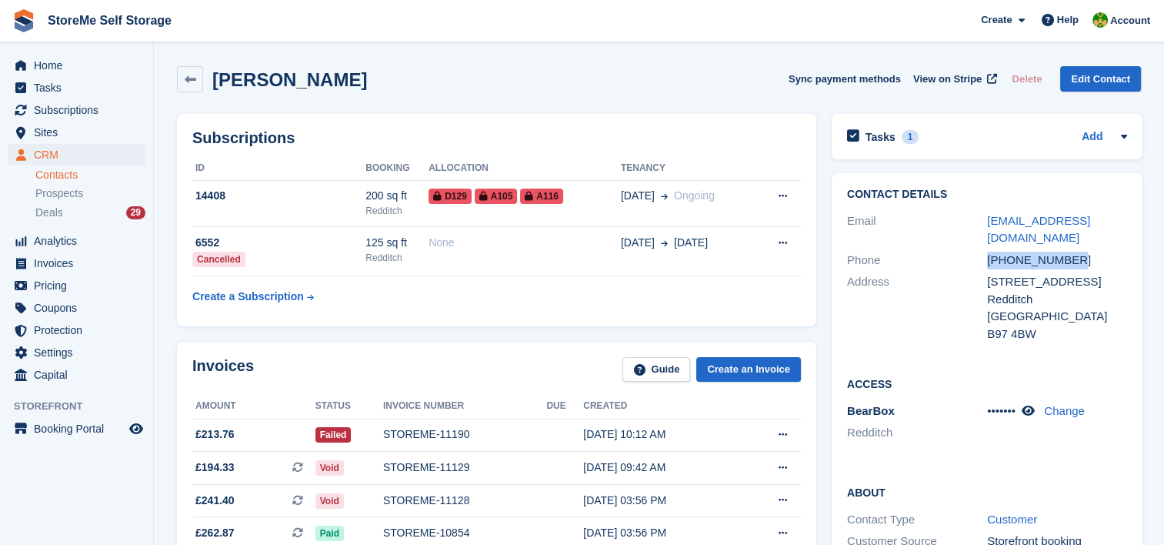
drag, startPoint x: 1080, startPoint y: 264, endPoint x: 987, endPoint y: 265, distance: 93.1
click at [987, 265] on div "+447564772546" at bounding box center [1057, 261] width 140 height 18
copy div "+447564772546"
click at [55, 87] on span "Tasks" at bounding box center [80, 88] width 92 height 22
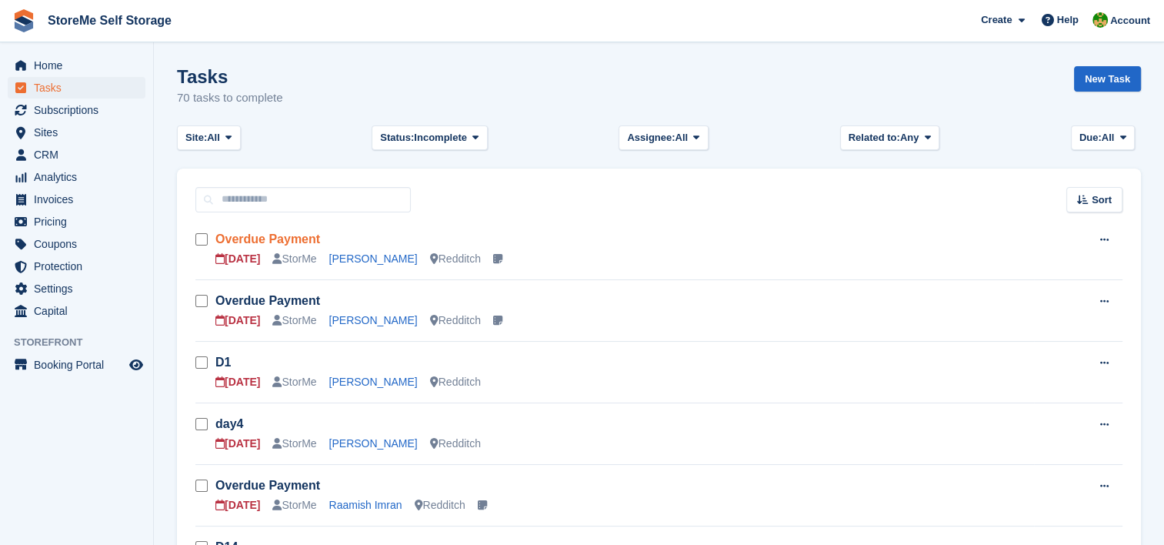
click at [252, 239] on link "Overdue Payment" at bounding box center [267, 238] width 105 height 13
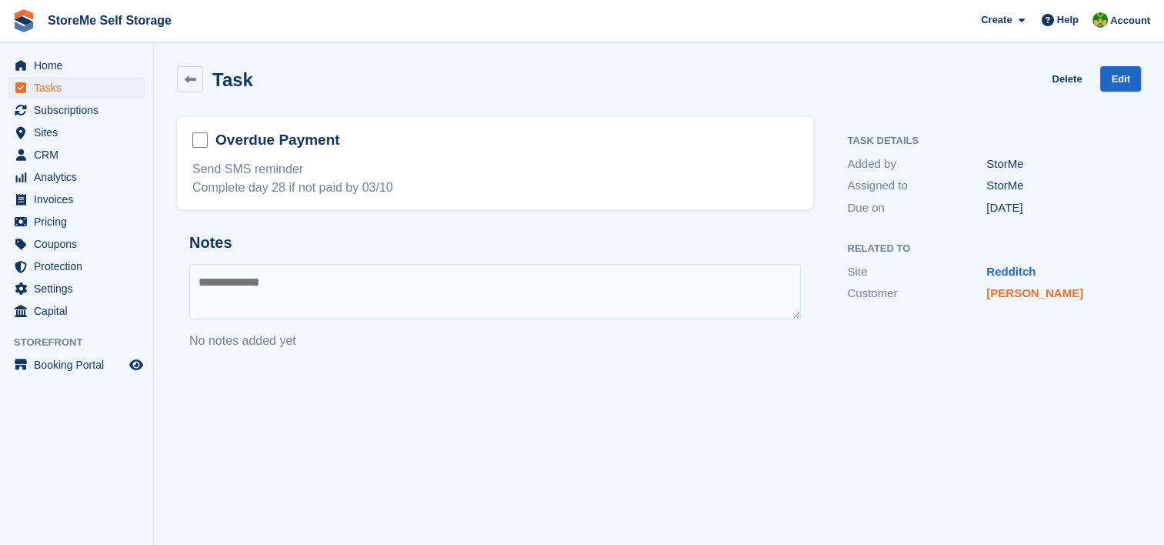
click at [1029, 296] on link "[PERSON_NAME]" at bounding box center [1035, 292] width 97 height 13
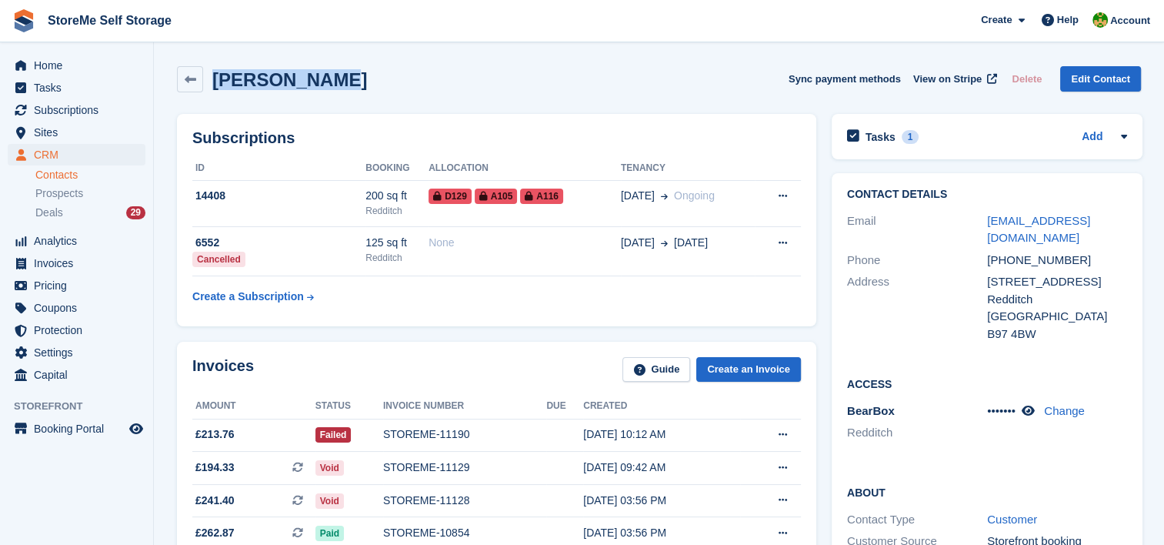
drag, startPoint x: 315, startPoint y: 78, endPoint x: 215, endPoint y: 73, distance: 100.2
click at [215, 73] on div "Sarah Kellie Sync payment methods View on Stripe Delete Edit Contact" at bounding box center [659, 79] width 964 height 26
copy h2 "[PERSON_NAME]"
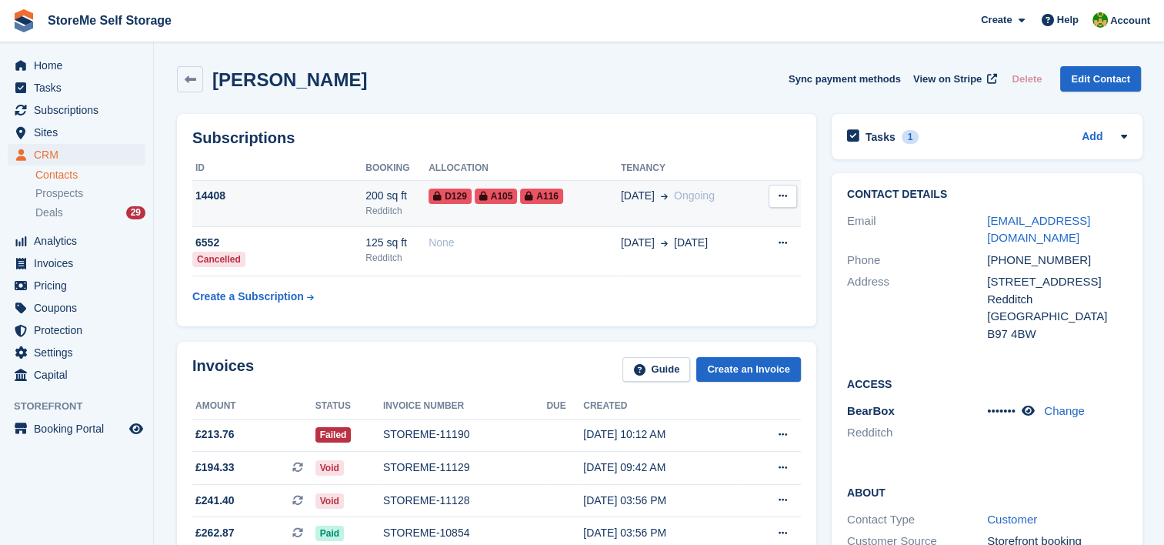
click at [347, 209] on td "14408" at bounding box center [278, 203] width 173 height 47
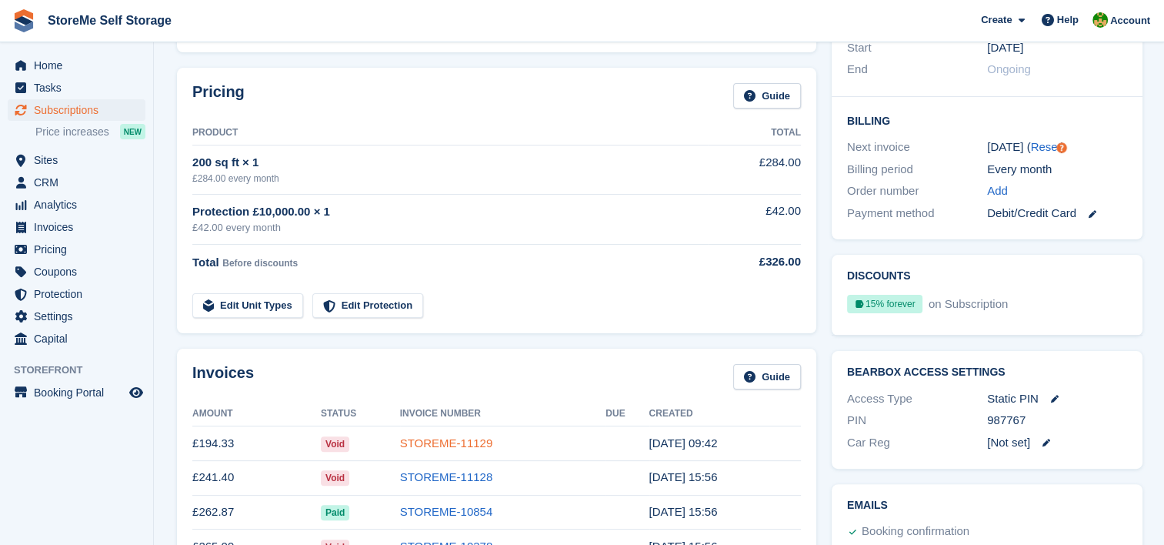
scroll to position [308, 0]
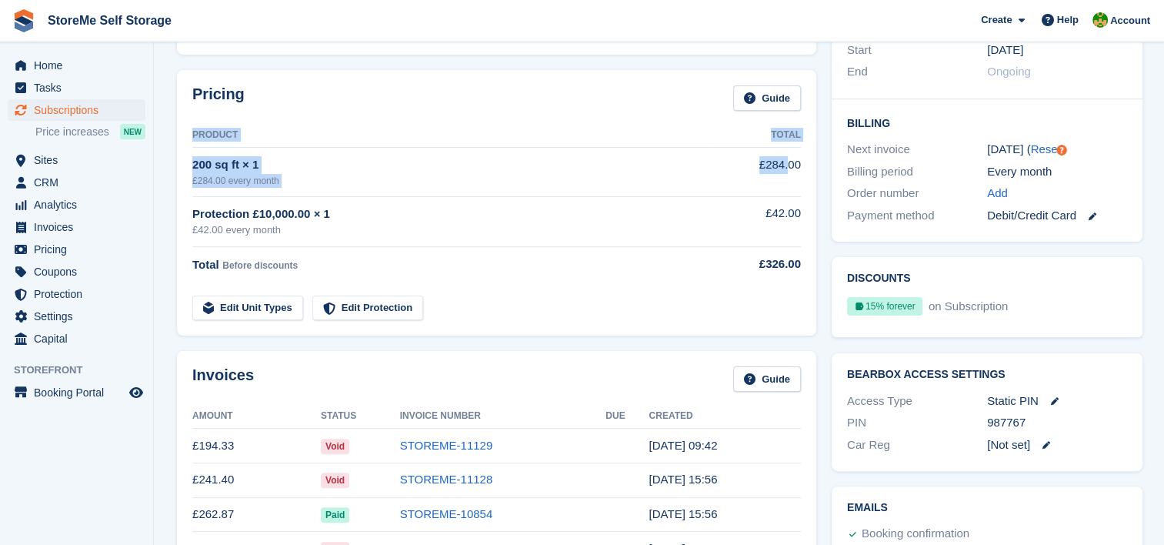
drag, startPoint x: 800, startPoint y: 164, endPoint x: 788, endPoint y: 162, distance: 12.5
click at [788, 162] on div "Pricing Guide Product Total 200 sq ft × 1 £284.00 every month £284.00 Protectio…" at bounding box center [496, 202] width 639 height 265
drag, startPoint x: 788, startPoint y: 162, endPoint x: 785, endPoint y: 175, distance: 14.2
click at [785, 175] on td "£284.00" at bounding box center [754, 172] width 93 height 48
drag, startPoint x: 785, startPoint y: 175, endPoint x: 792, endPoint y: 179, distance: 7.9
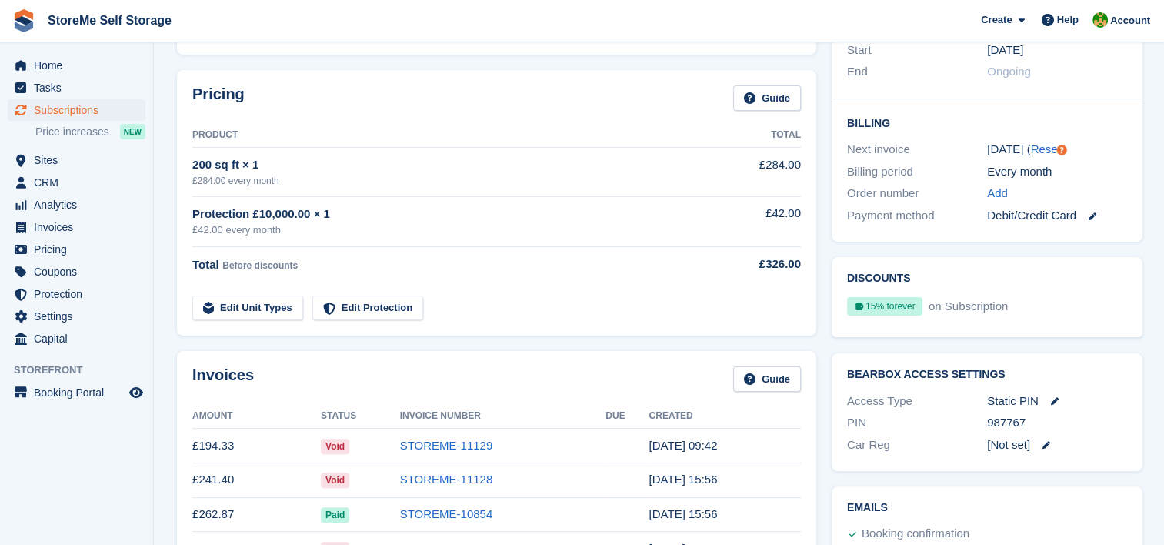
click at [792, 179] on td "£284.00" at bounding box center [754, 172] width 93 height 48
drag, startPoint x: 800, startPoint y: 165, endPoint x: 783, endPoint y: 159, distance: 18.0
click at [783, 159] on div "Pricing Guide Product Total 200 sq ft × 1 £284.00 every month £284.00 Protectio…" at bounding box center [496, 202] width 639 height 265
click at [776, 159] on td "£284.00" at bounding box center [754, 172] width 93 height 48
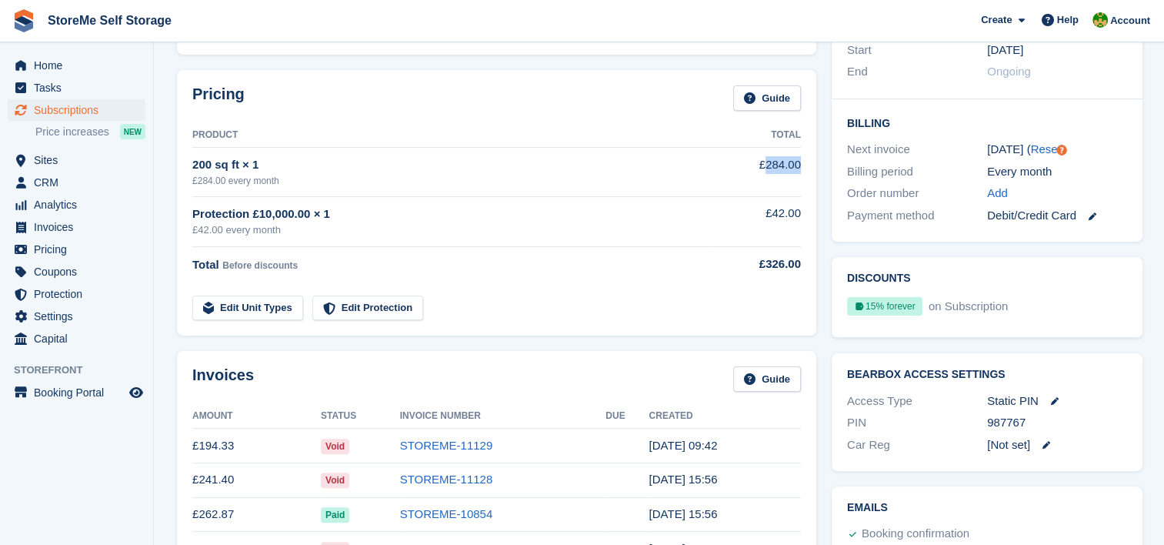
copy td "284.00"
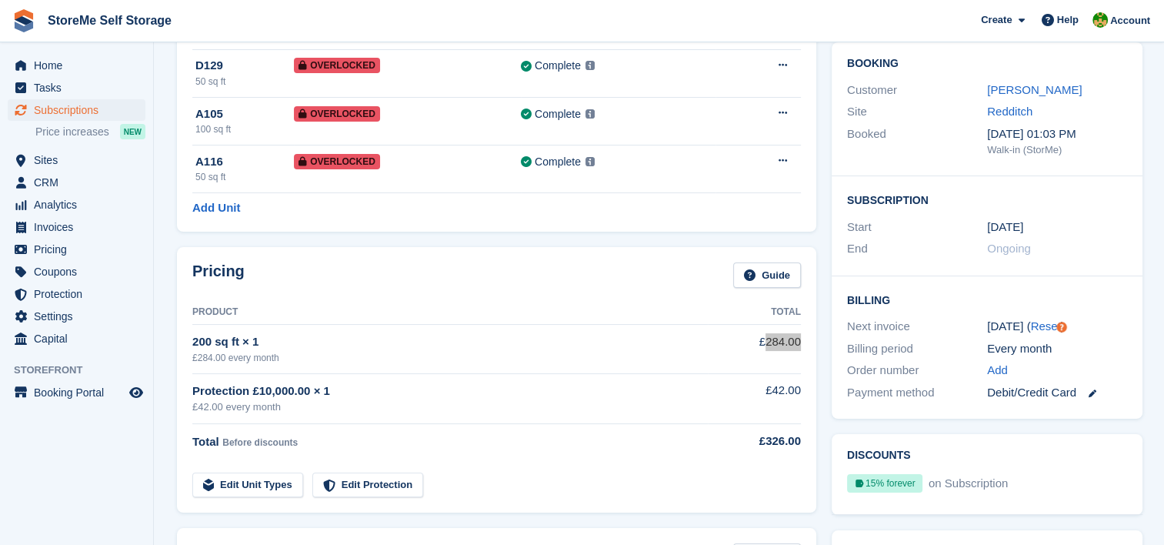
scroll to position [0, 0]
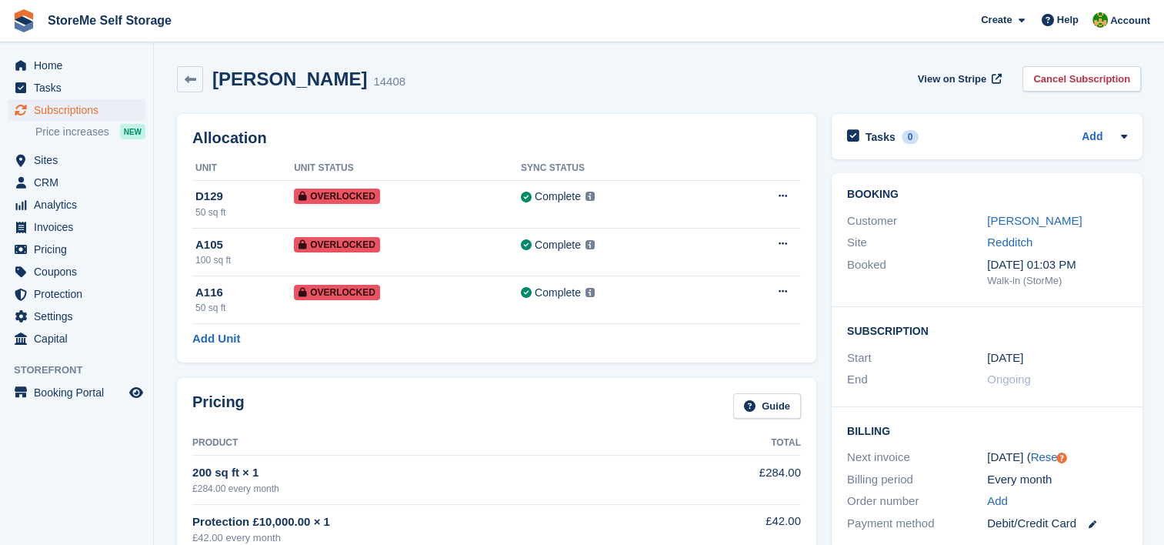
click at [523, 78] on div "Sarah Kellie 14408 View on Stripe Cancel Subscription" at bounding box center [659, 79] width 964 height 26
click at [183, 78] on link at bounding box center [190, 79] width 26 height 26
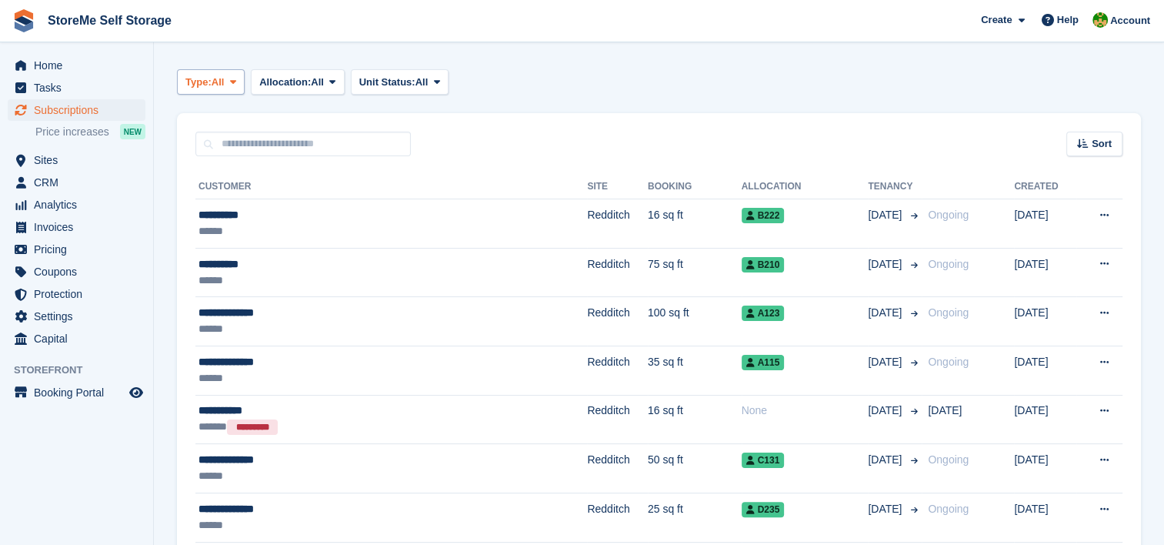
scroll to position [231, 0]
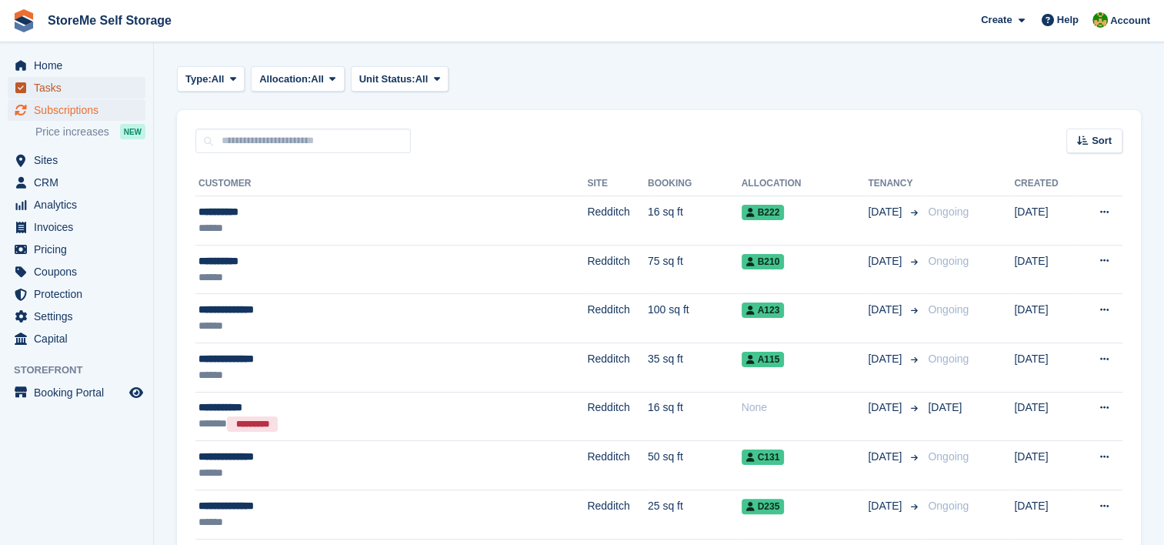
click at [82, 90] on span "Tasks" at bounding box center [80, 88] width 92 height 22
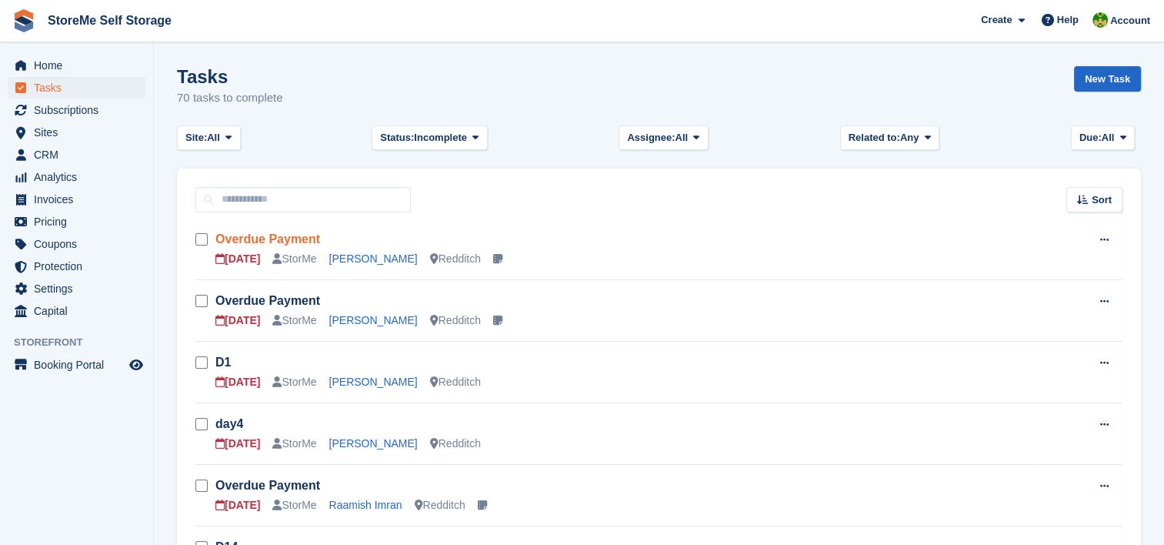
click at [282, 236] on link "Overdue Payment" at bounding box center [267, 238] width 105 height 13
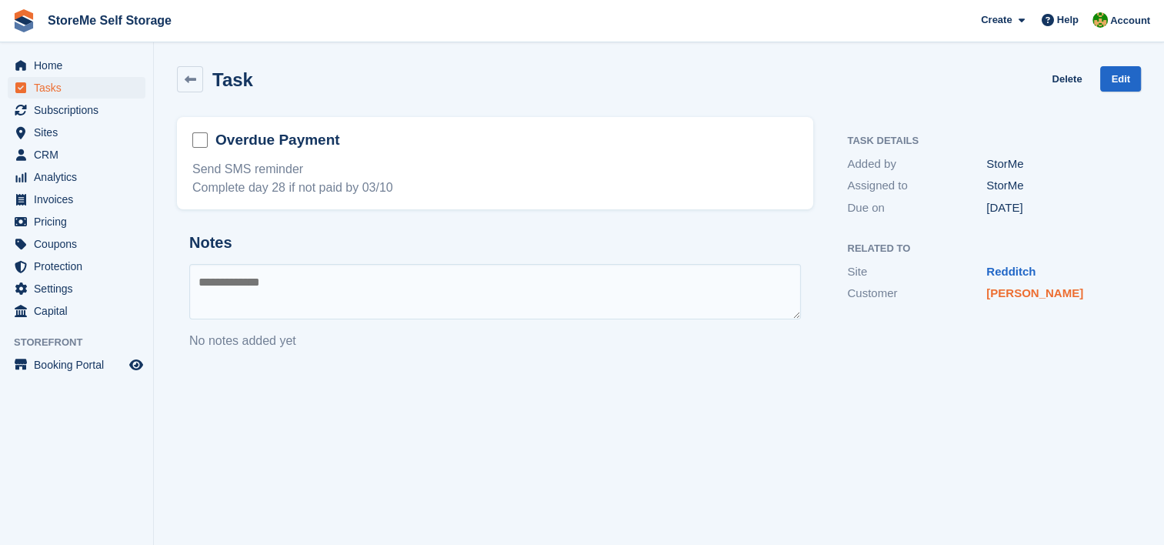
click at [1023, 297] on link "[PERSON_NAME]" at bounding box center [1035, 292] width 97 height 13
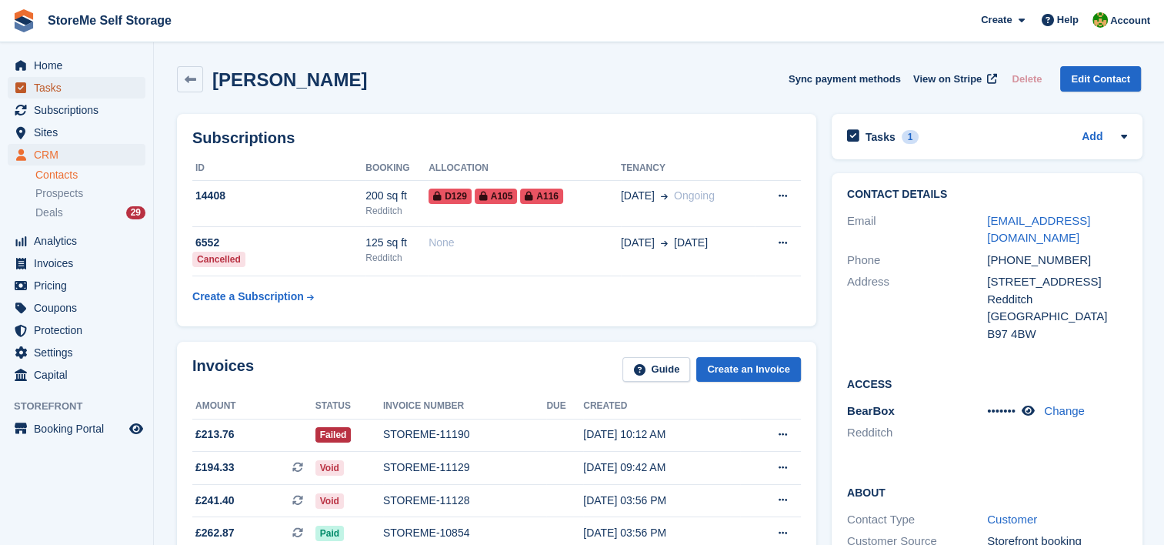
click at [75, 90] on span "Tasks" at bounding box center [80, 88] width 92 height 22
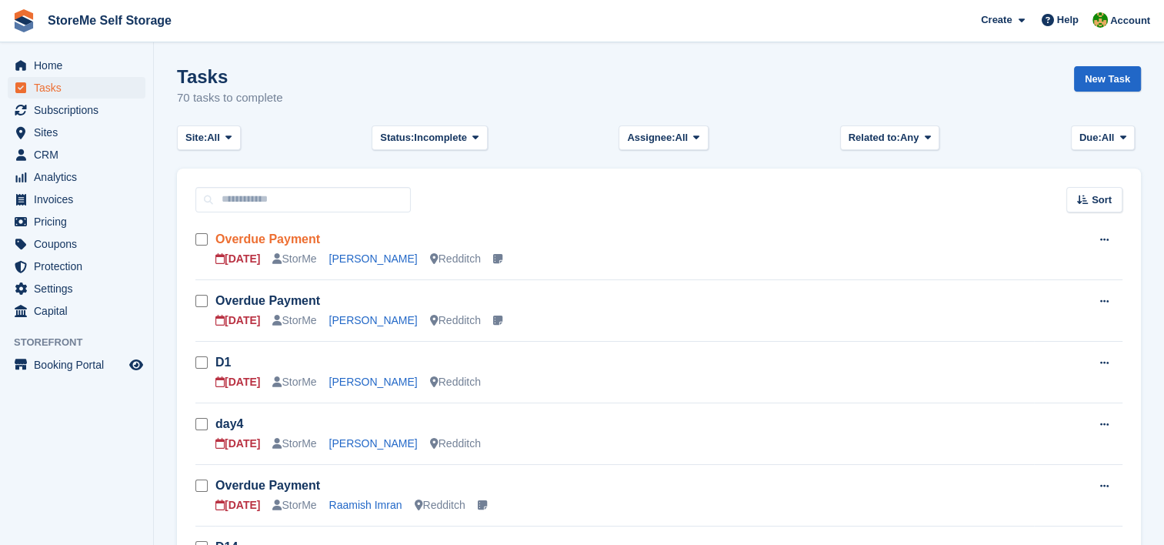
click at [290, 238] on link "Overdue Payment" at bounding box center [267, 238] width 105 height 13
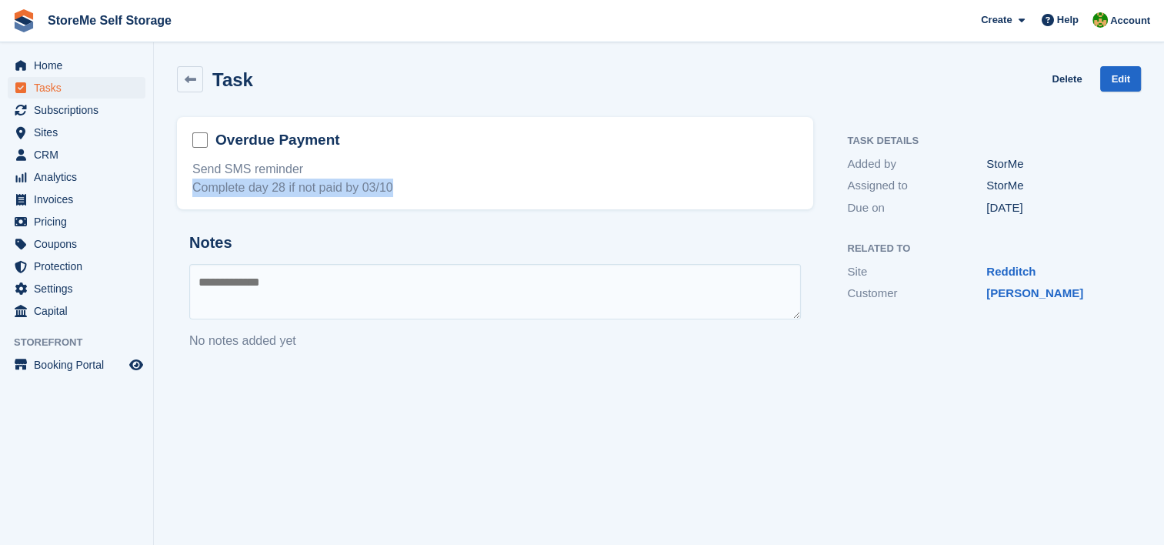
drag, startPoint x: 195, startPoint y: 185, endPoint x: 409, endPoint y: 182, distance: 214.7
click at [409, 182] on div "Send SMS reminder Complete day 28 if not paid by 03/10" at bounding box center [495, 178] width 606 height 37
drag, startPoint x: 409, startPoint y: 182, endPoint x: 359, endPoint y: 155, distance: 56.4
click at [359, 155] on div "Overdue Payment Send SMS reminder Complete day 28 if not paid by 03/10" at bounding box center [495, 163] width 636 height 92
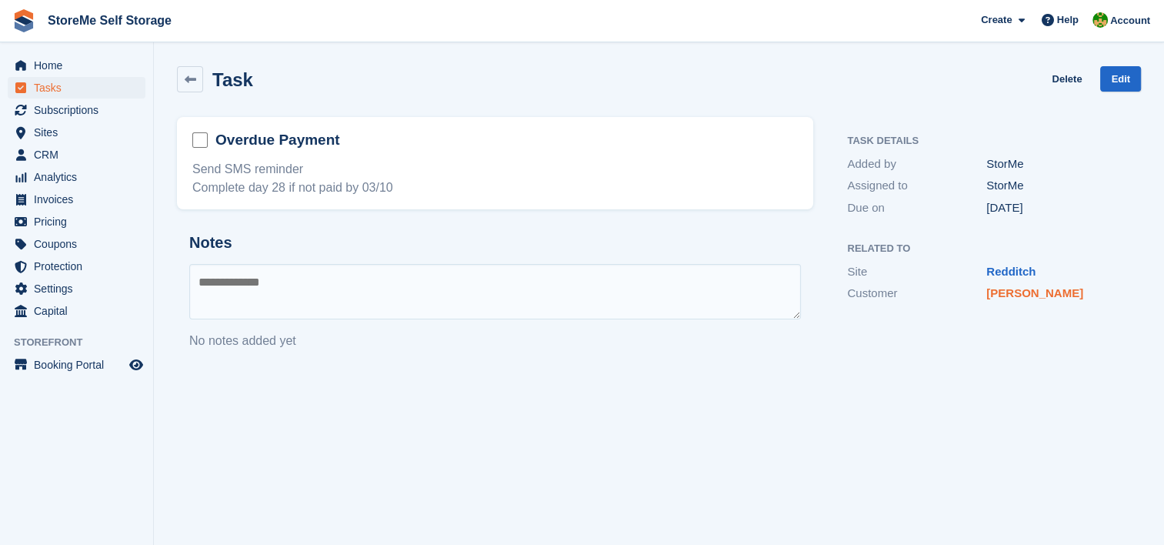
click at [1013, 295] on link "[PERSON_NAME]" at bounding box center [1035, 292] width 97 height 13
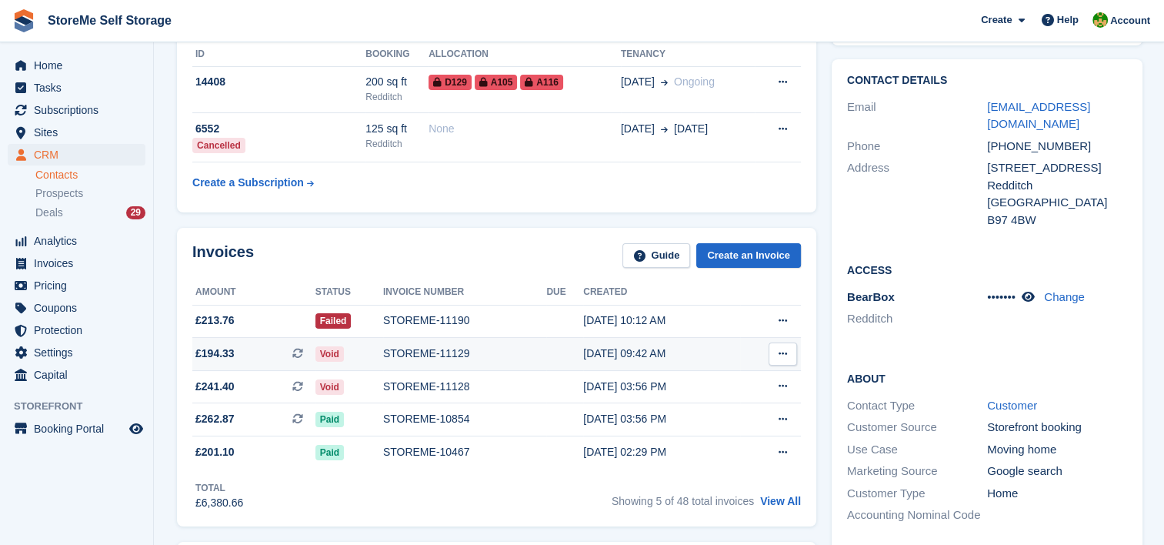
scroll to position [154, 0]
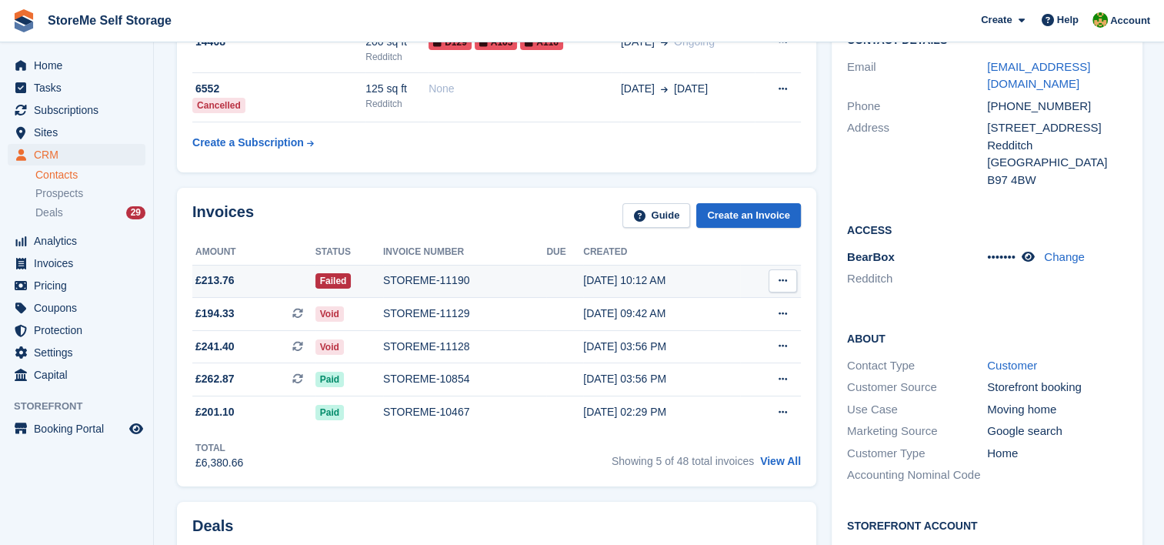
click at [206, 280] on span "£213.76" at bounding box center [214, 280] width 39 height 16
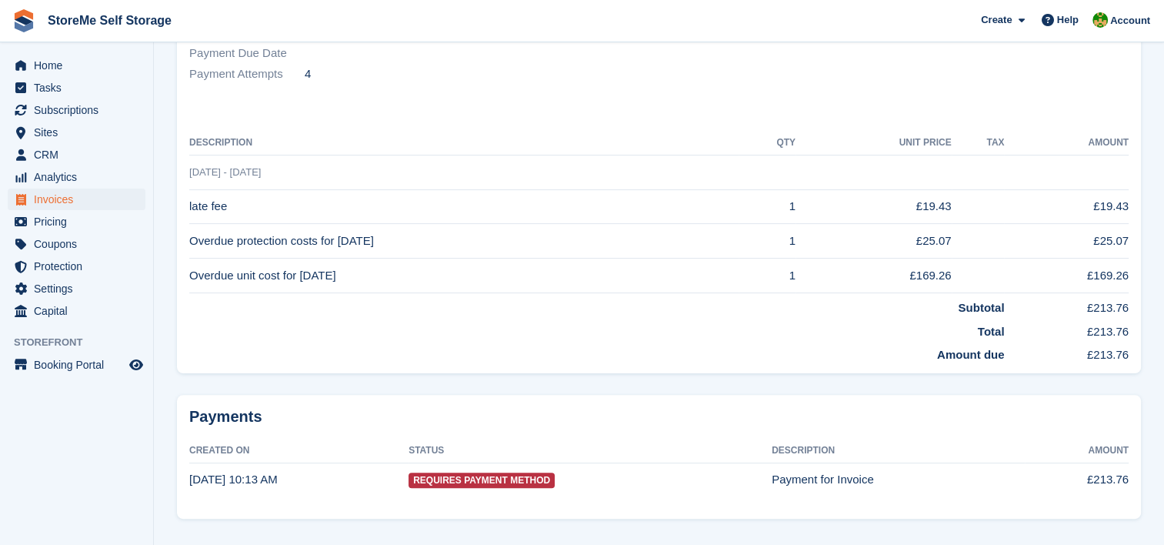
scroll to position [377, 0]
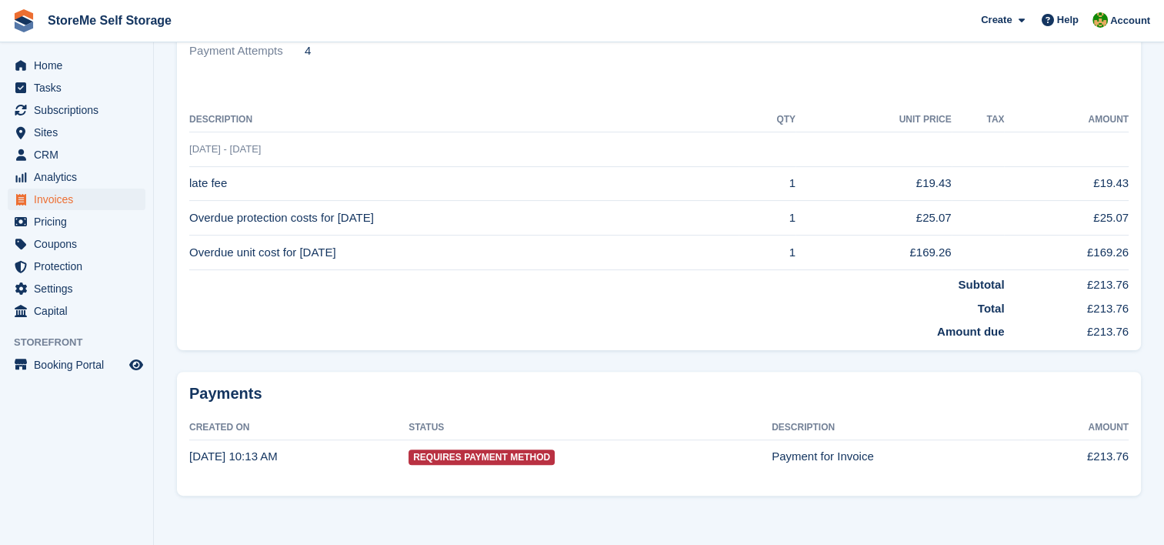
drag, startPoint x: 1096, startPoint y: 331, endPoint x: 1127, endPoint y: 325, distance: 31.4
click at [1127, 325] on td "£213.76" at bounding box center [1066, 329] width 125 height 24
copy td "213.76"
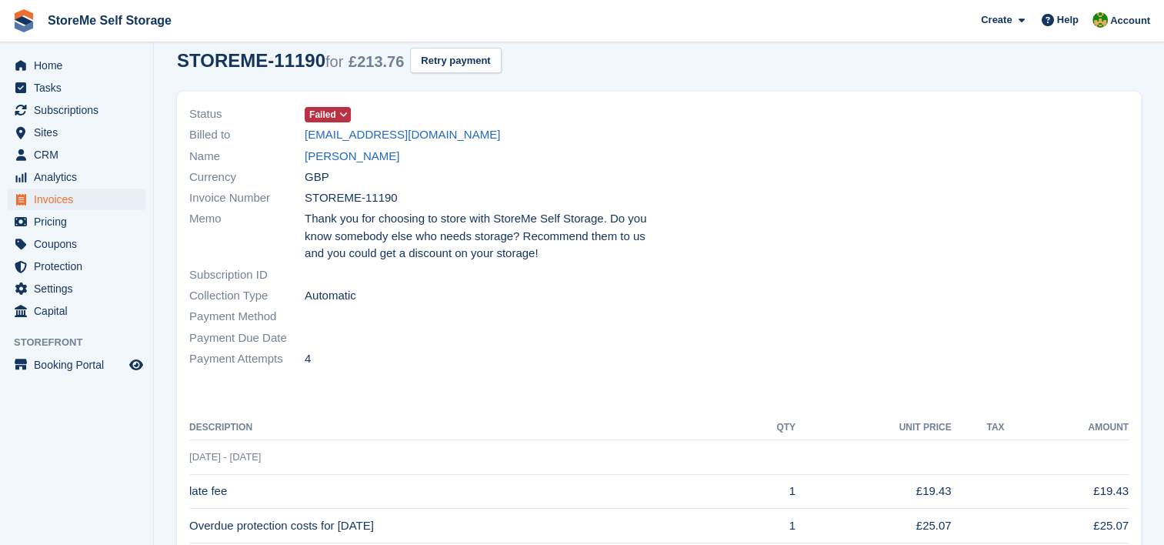
scroll to position [0, 0]
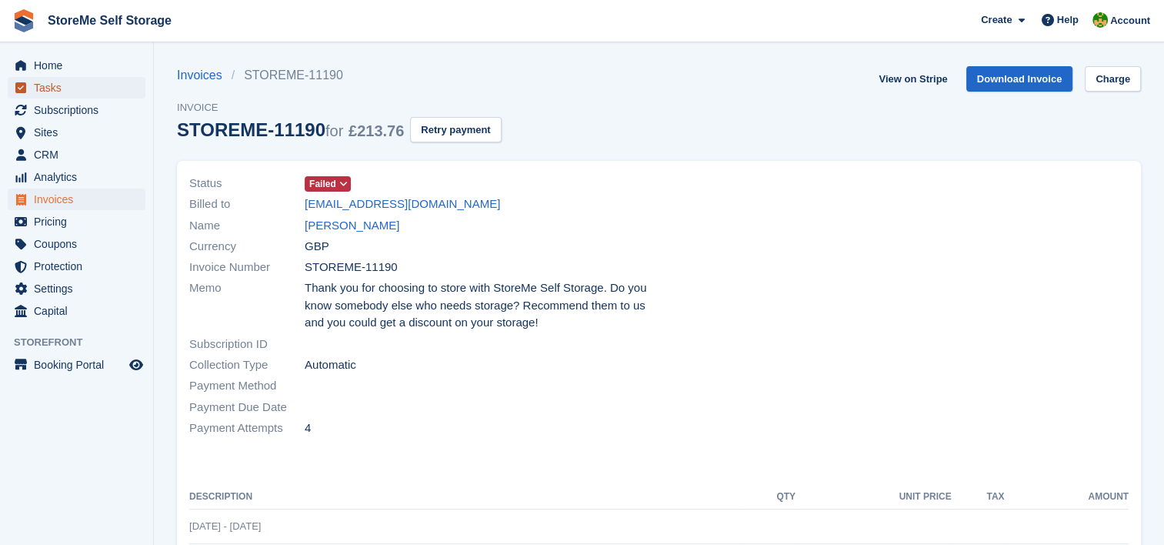
click at [80, 86] on span "Tasks" at bounding box center [80, 88] width 92 height 22
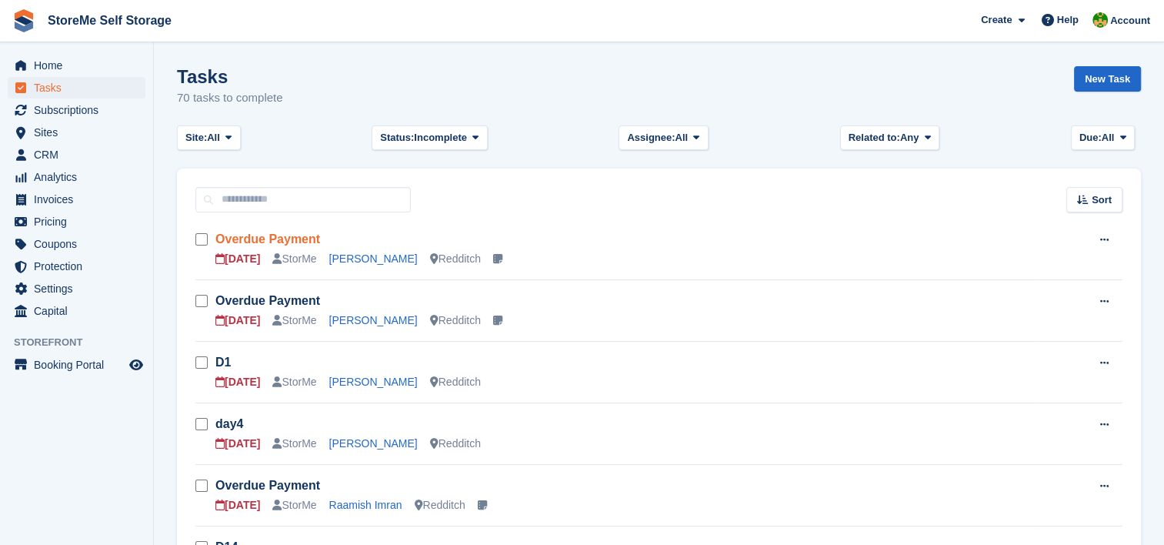
click at [256, 241] on link "Overdue Payment" at bounding box center [267, 238] width 105 height 13
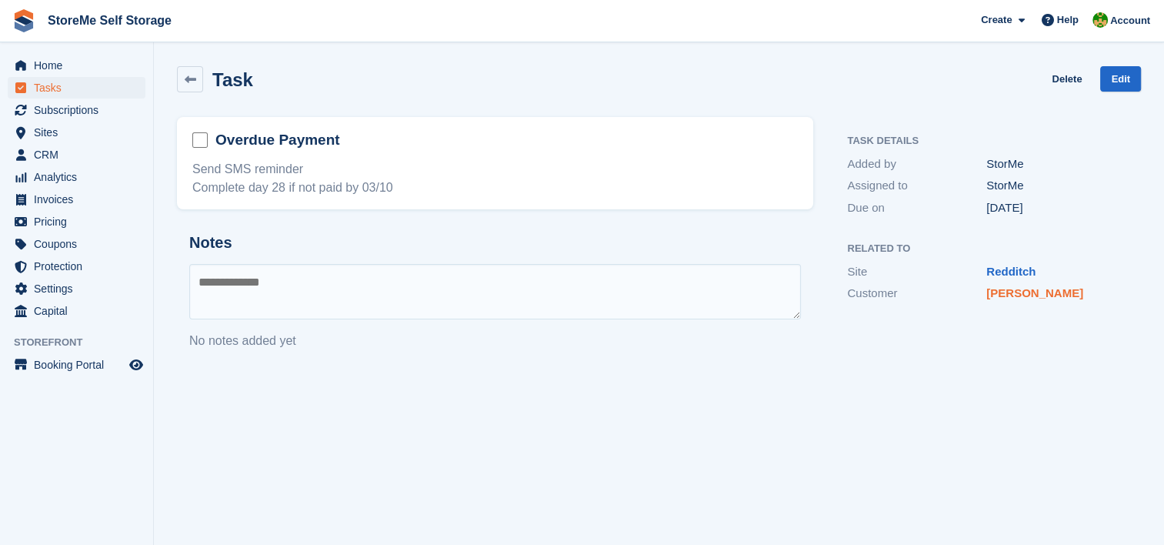
click at [1022, 295] on link "[PERSON_NAME]" at bounding box center [1035, 292] width 97 height 13
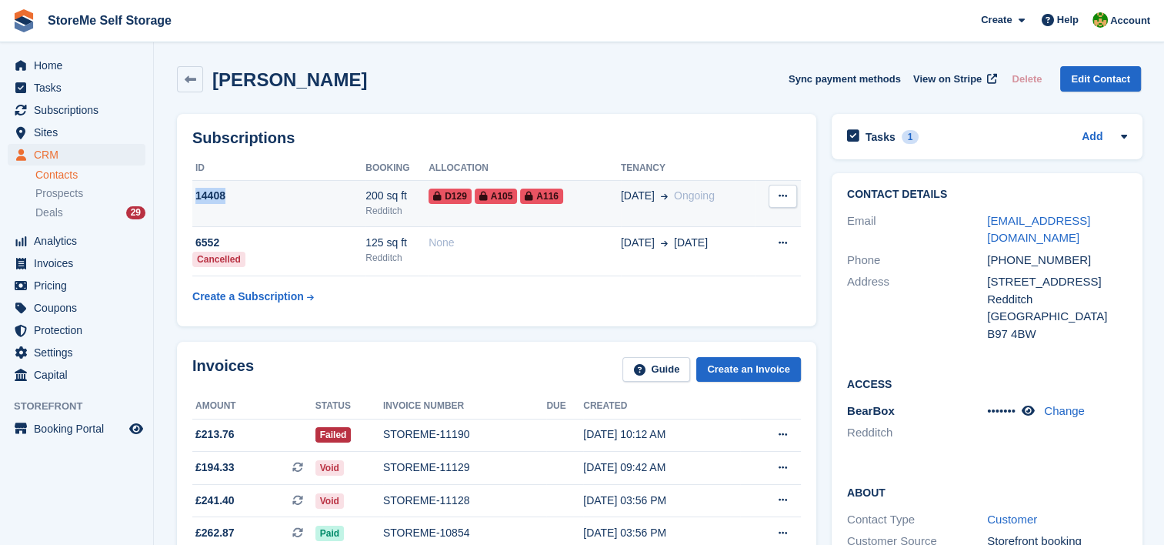
drag, startPoint x: 226, startPoint y: 194, endPoint x: 192, endPoint y: 195, distance: 33.9
click at [192, 195] on div "14408" at bounding box center [278, 196] width 173 height 16
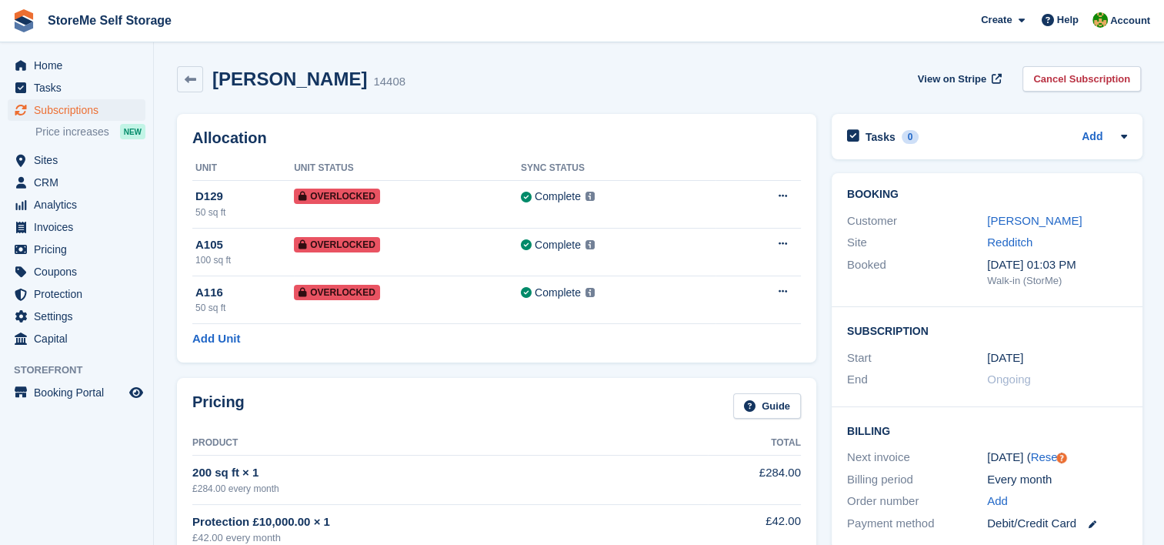
drag, startPoint x: 245, startPoint y: 77, endPoint x: 265, endPoint y: 84, distance: 20.4
click at [245, 77] on h2 "Sarah Kellie" at bounding box center [289, 78] width 155 height 21
click at [1010, 222] on link "[PERSON_NAME]" at bounding box center [1034, 220] width 95 height 13
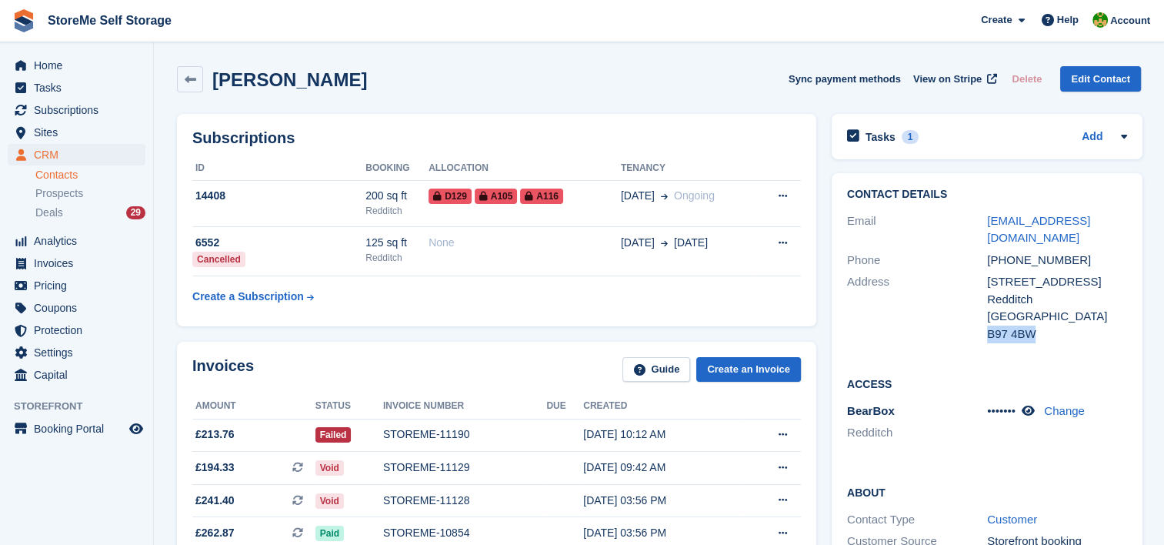
drag, startPoint x: 1031, startPoint y: 337, endPoint x: 988, endPoint y: 346, distance: 43.9
click at [988, 346] on div "Contact Details Email sarahkellie789@hotmail.co.uk Phone +447564772546 Address …" at bounding box center [987, 266] width 311 height 187
copy div "B97 4BW"
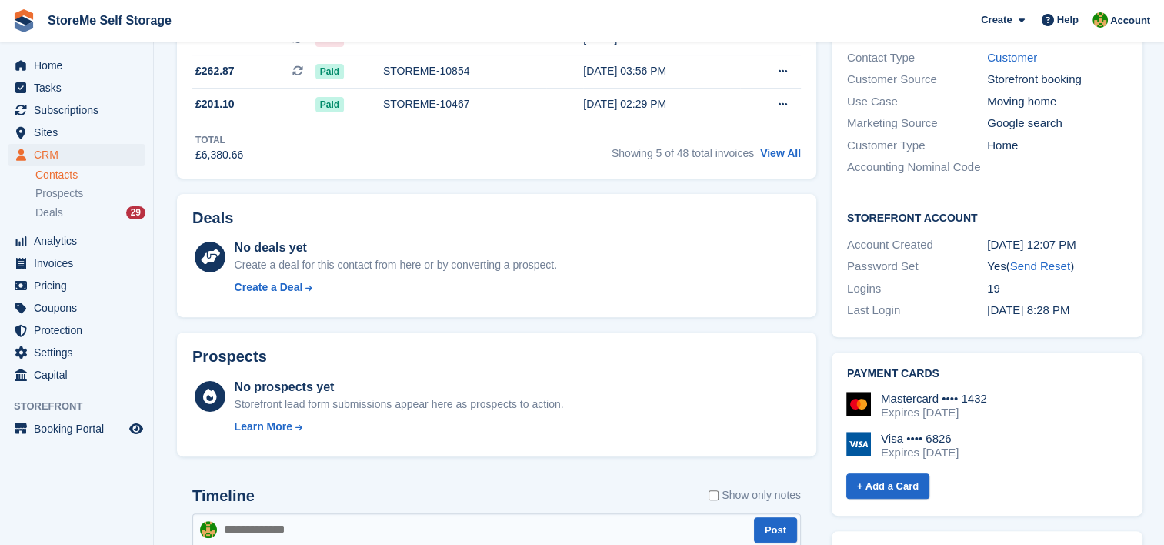
scroll to position [693, 0]
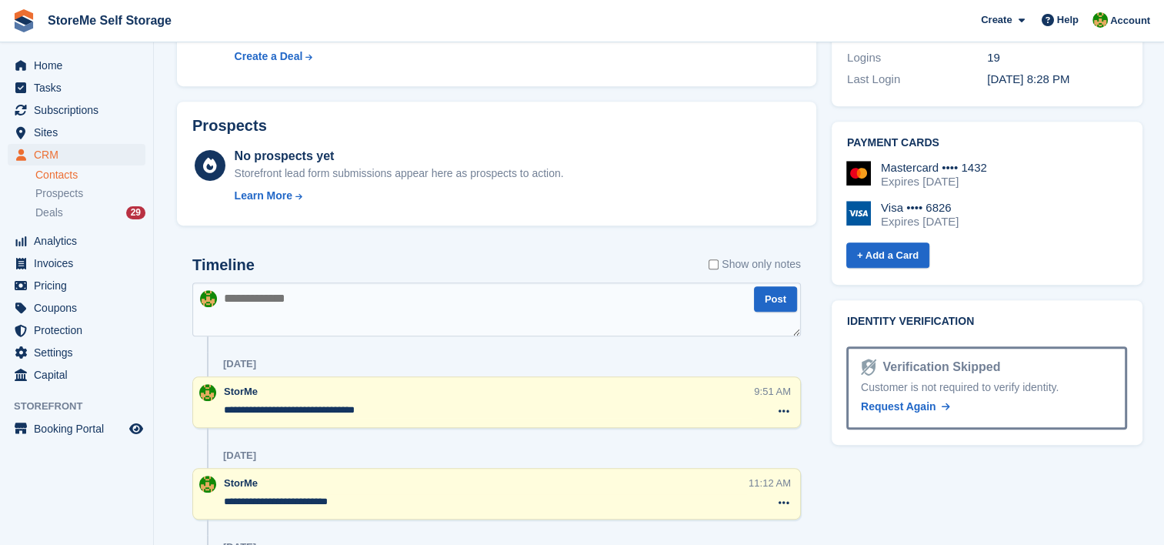
click at [357, 289] on textarea at bounding box center [496, 309] width 609 height 54
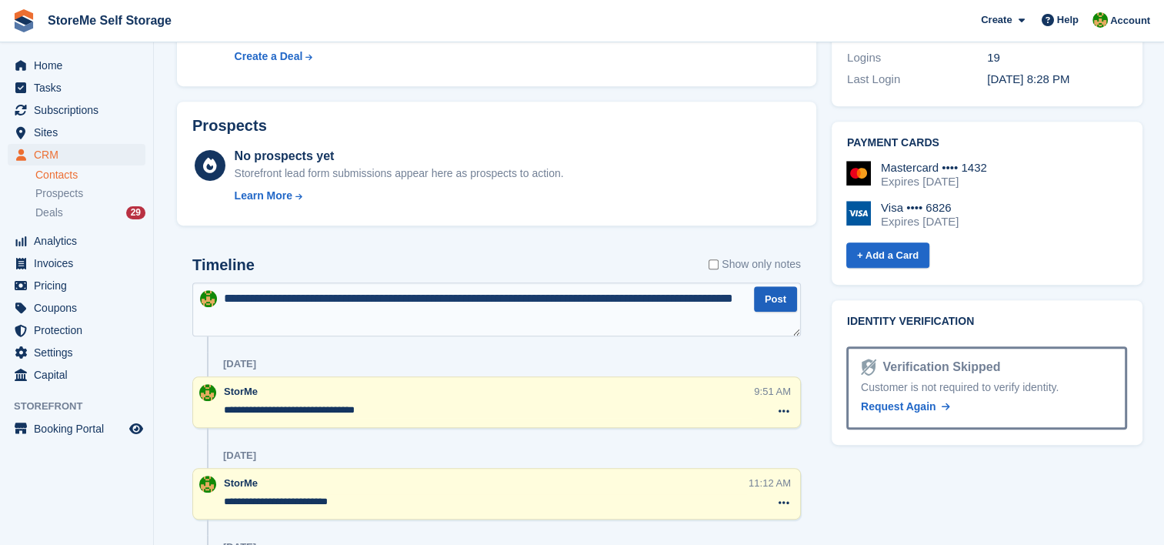
type textarea "**********"
click at [777, 294] on button "Post" at bounding box center [775, 298] width 43 height 25
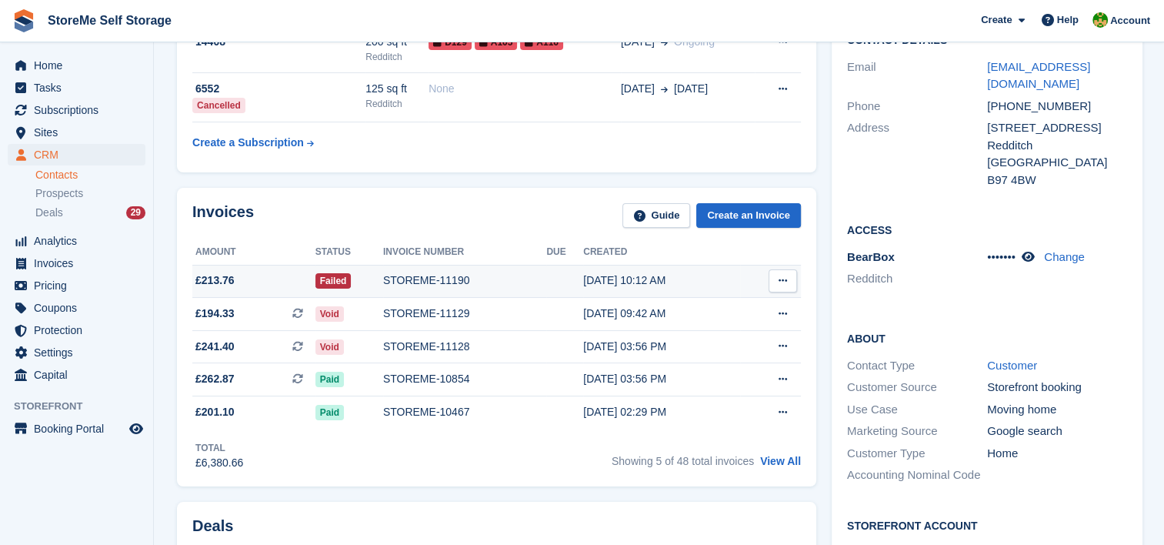
scroll to position [0, 0]
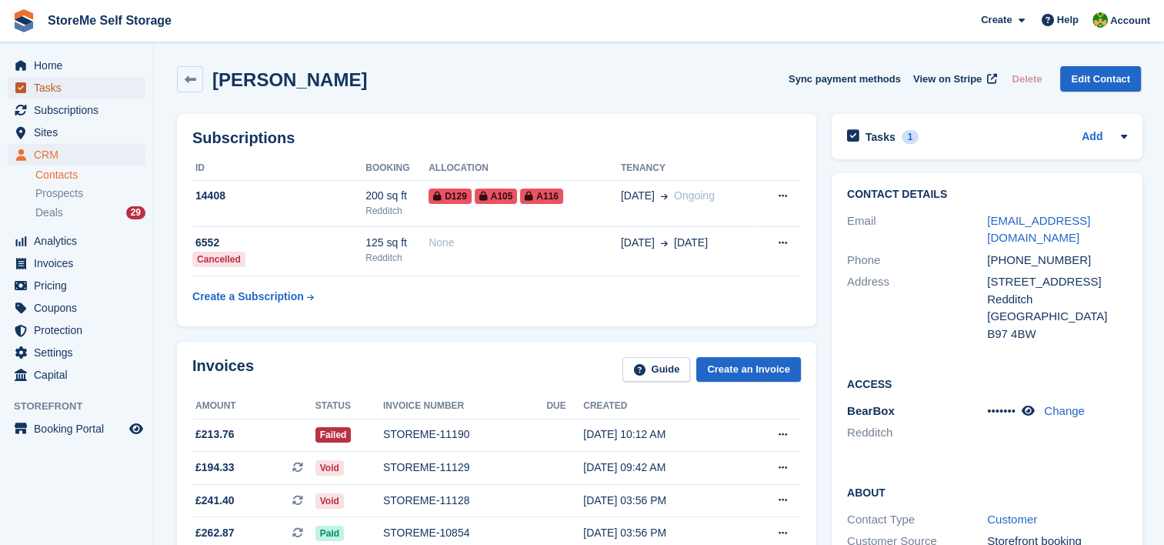
click at [55, 88] on span "Tasks" at bounding box center [80, 88] width 92 height 22
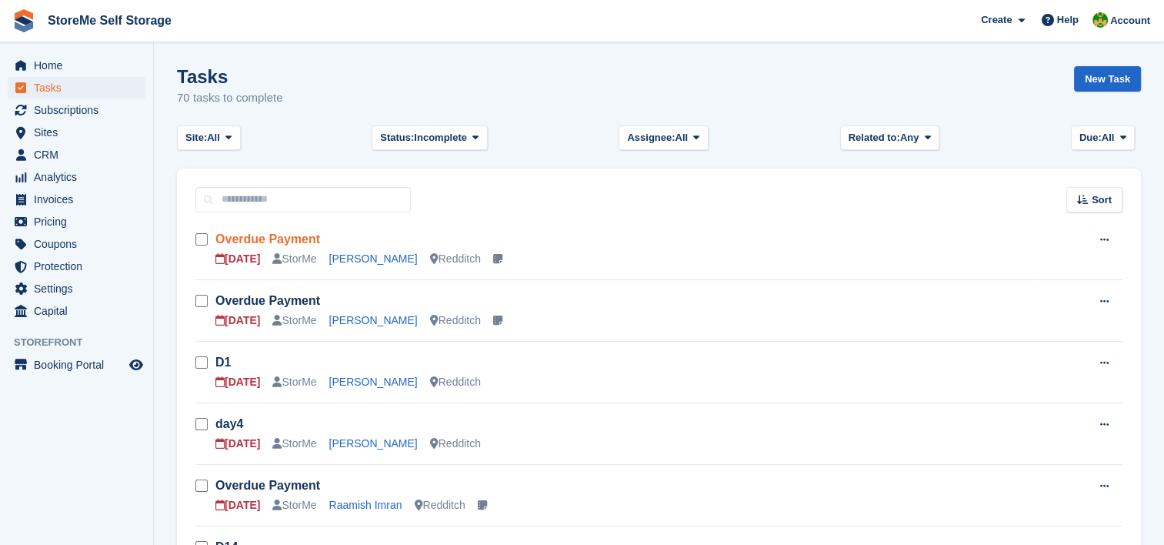
click at [265, 236] on link "Overdue Payment" at bounding box center [267, 238] width 105 height 13
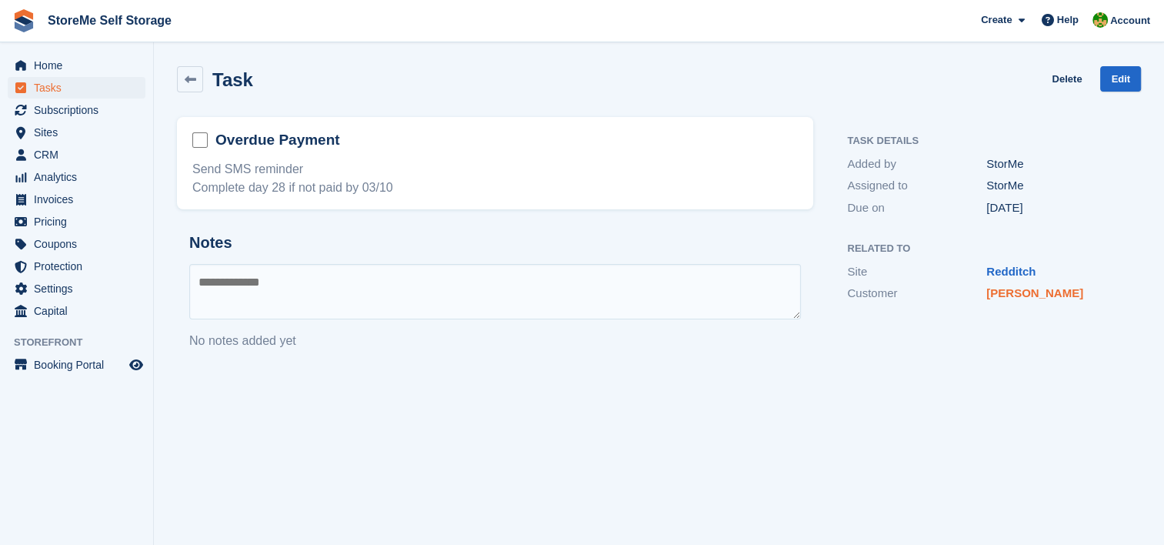
click at [1027, 292] on link "[PERSON_NAME]" at bounding box center [1035, 292] width 97 height 13
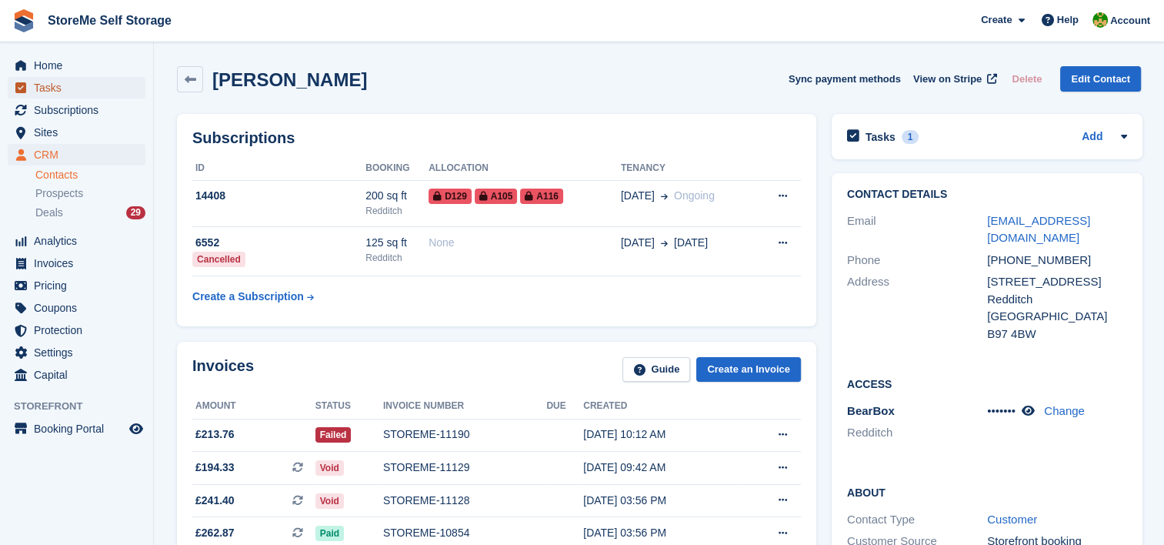
click at [100, 92] on span "Tasks" at bounding box center [80, 88] width 92 height 22
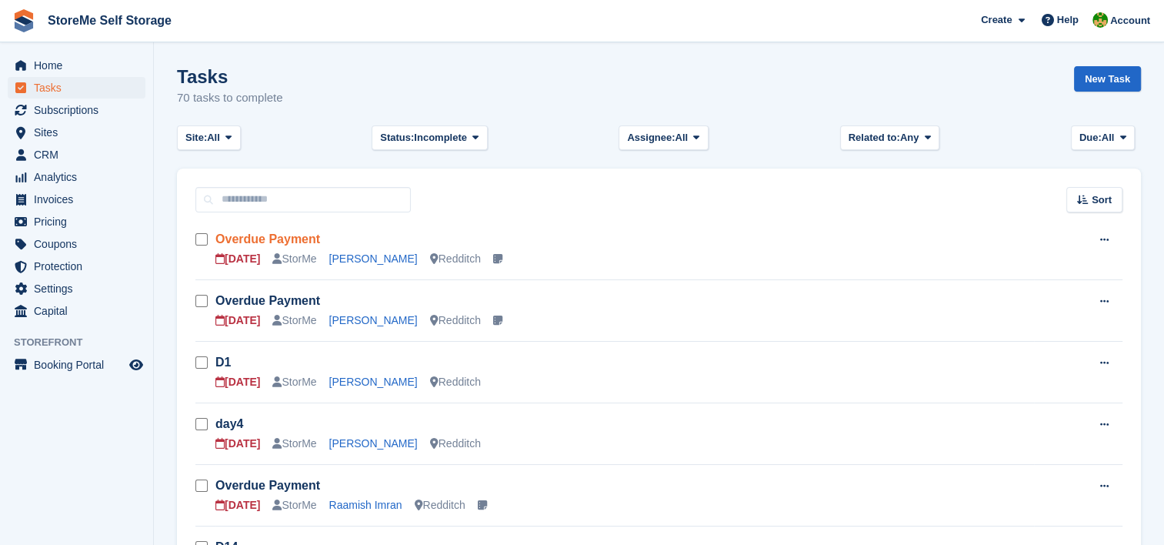
click at [272, 232] on link "Overdue Payment" at bounding box center [267, 238] width 105 height 13
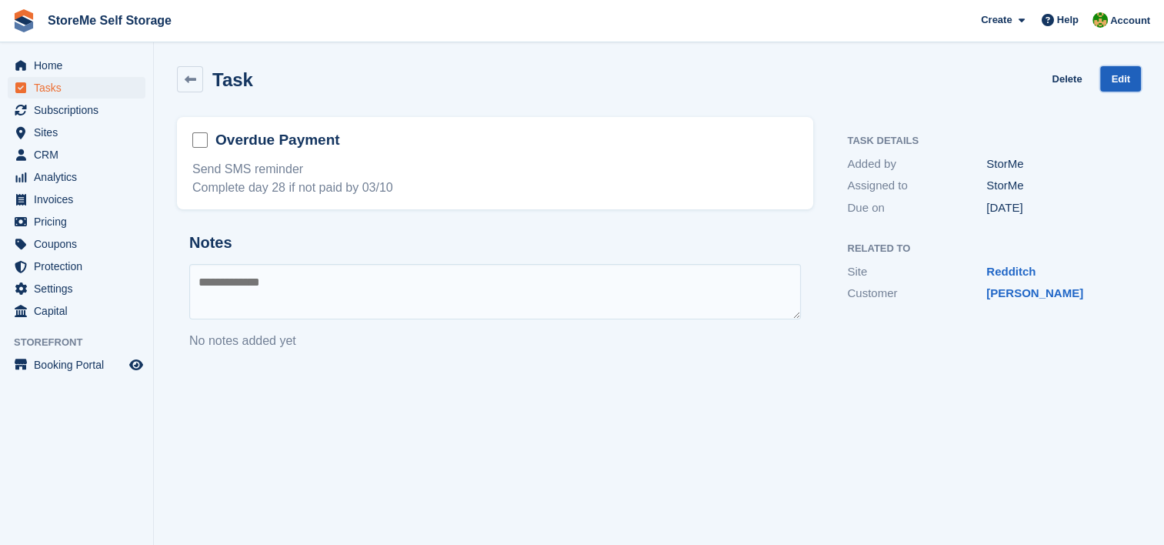
click at [1127, 82] on link "Edit" at bounding box center [1120, 78] width 41 height 25
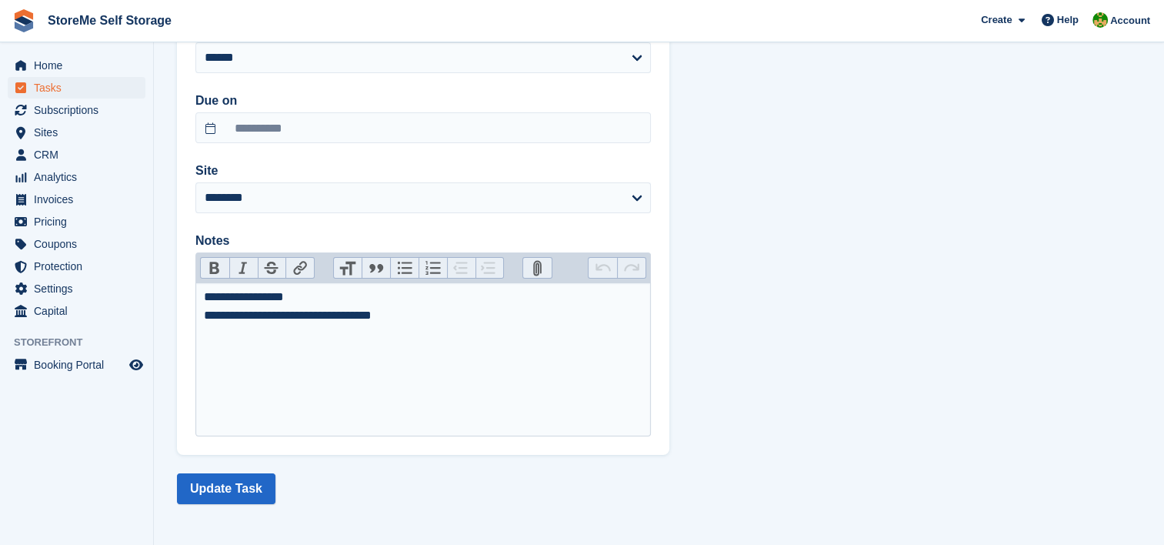
scroll to position [200, 0]
click at [299, 306] on div "**********" at bounding box center [423, 306] width 439 height 37
click at [414, 313] on div "**********" at bounding box center [423, 306] width 439 height 37
click at [319, 299] on div "**********" at bounding box center [423, 306] width 439 height 37
type trix-editor "**********"
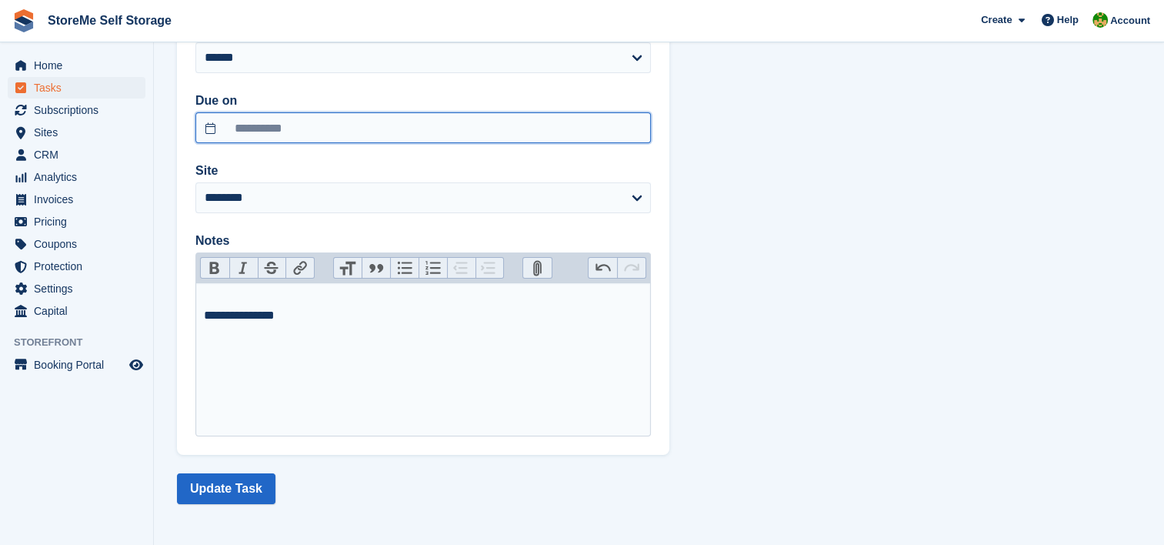
click at [307, 132] on input "**********" at bounding box center [423, 127] width 456 height 31
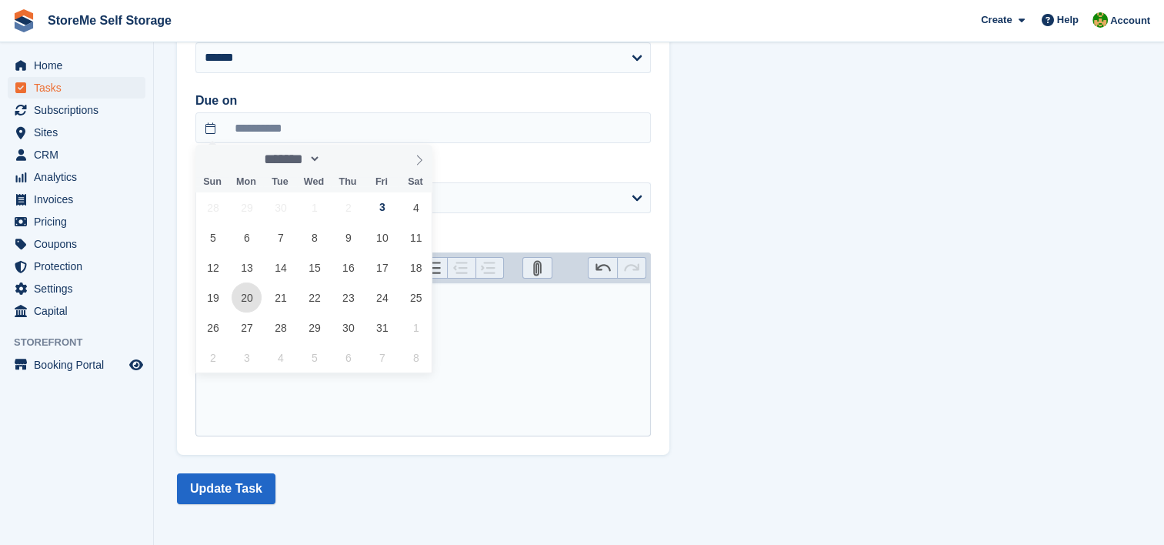
click at [247, 296] on span "20" at bounding box center [247, 297] width 30 height 30
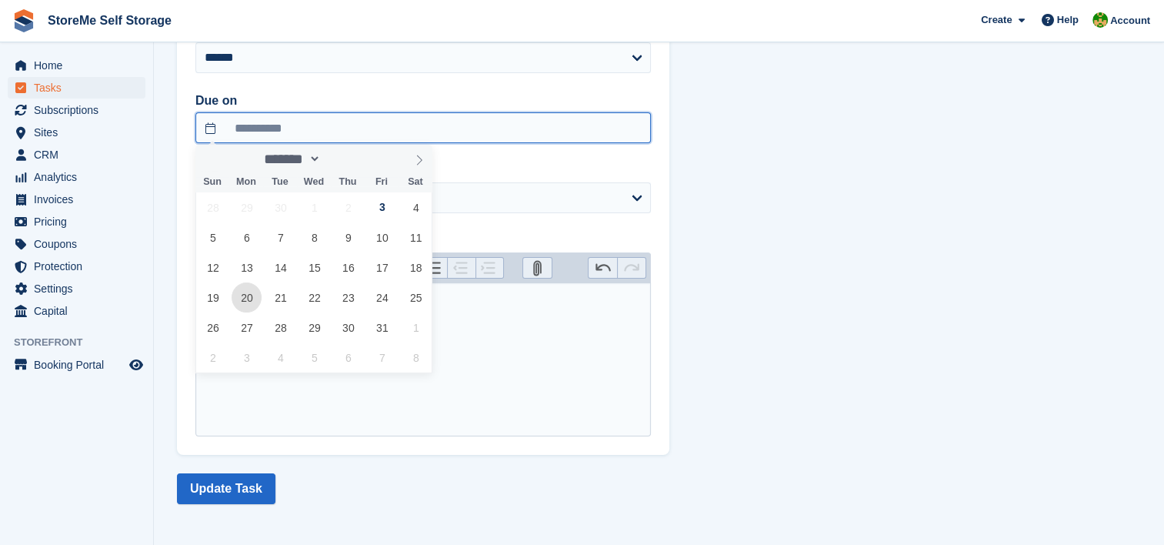
type input "**********"
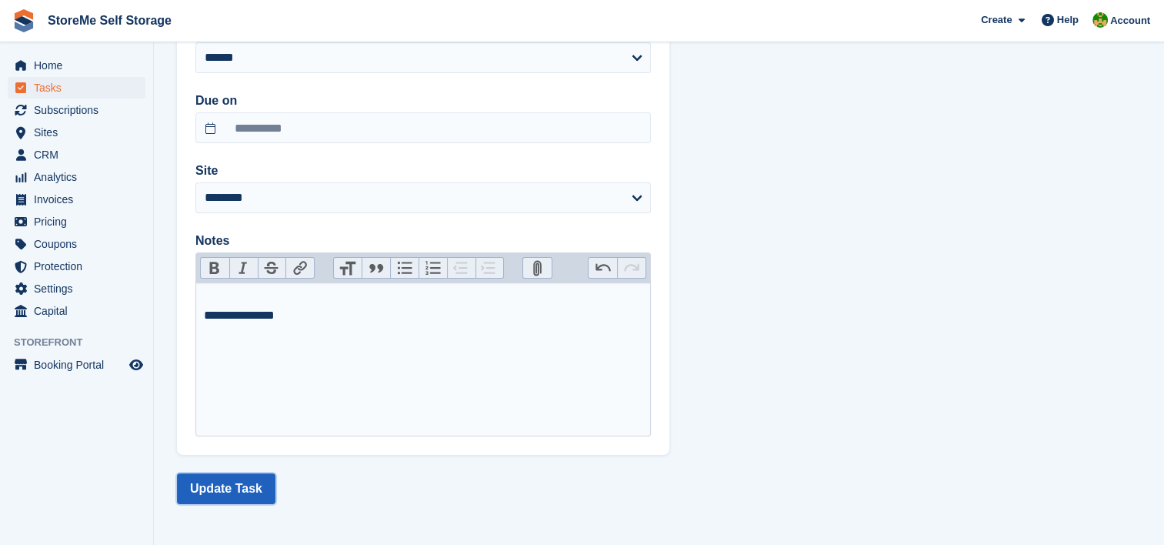
click at [218, 498] on button "Update Task" at bounding box center [226, 488] width 98 height 31
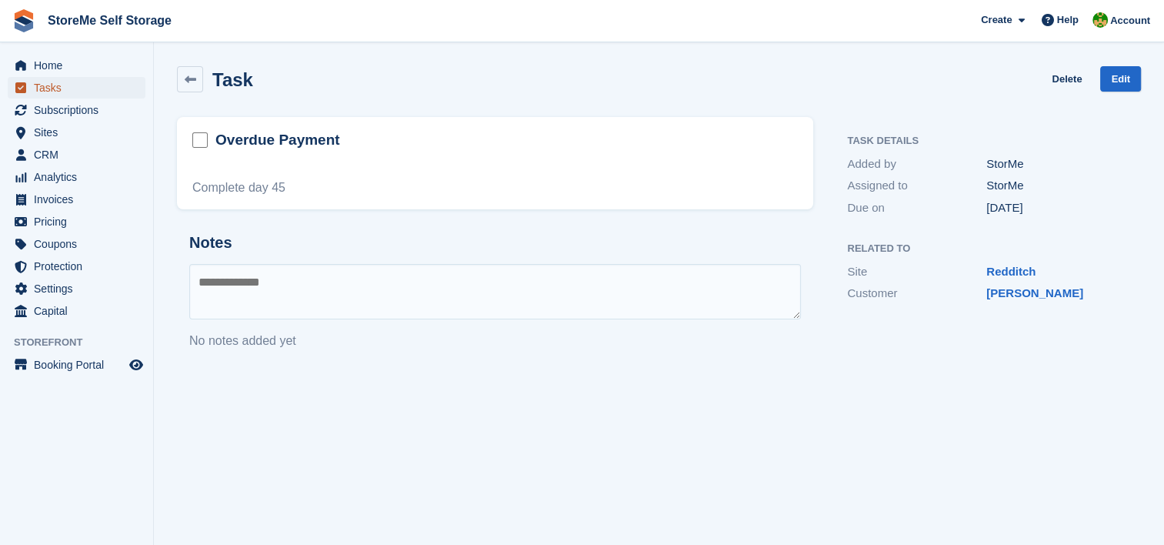
click at [40, 83] on span "Tasks" at bounding box center [80, 88] width 92 height 22
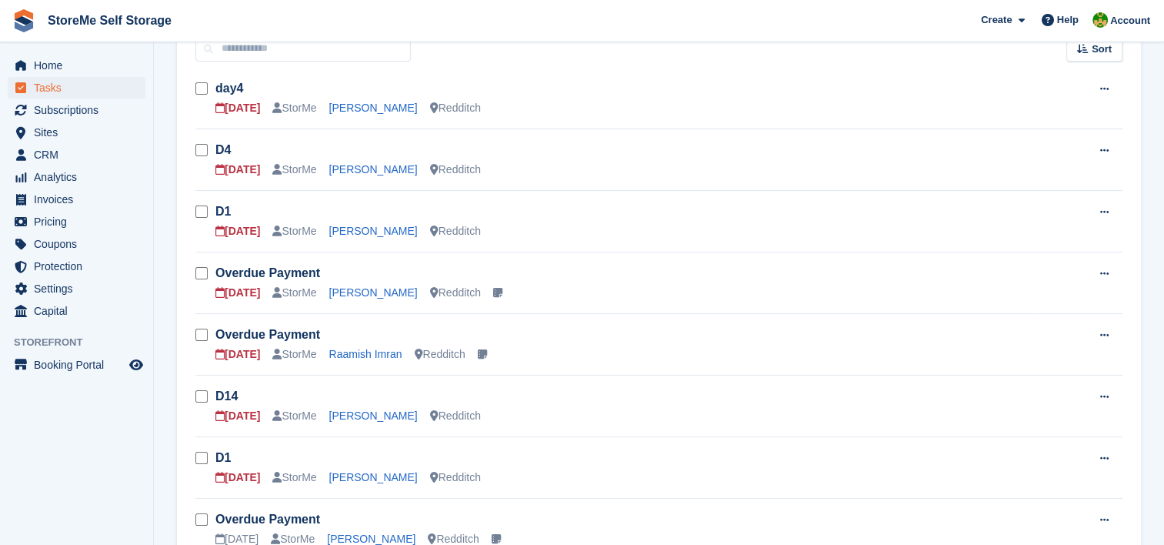
scroll to position [154, 0]
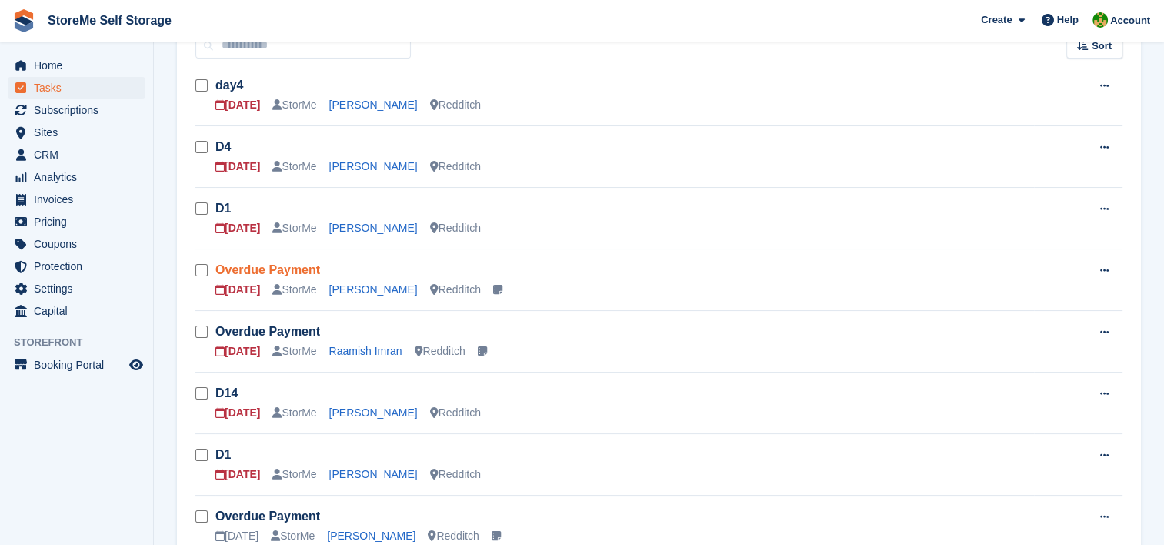
click at [287, 265] on link "Overdue Payment" at bounding box center [267, 269] width 105 height 13
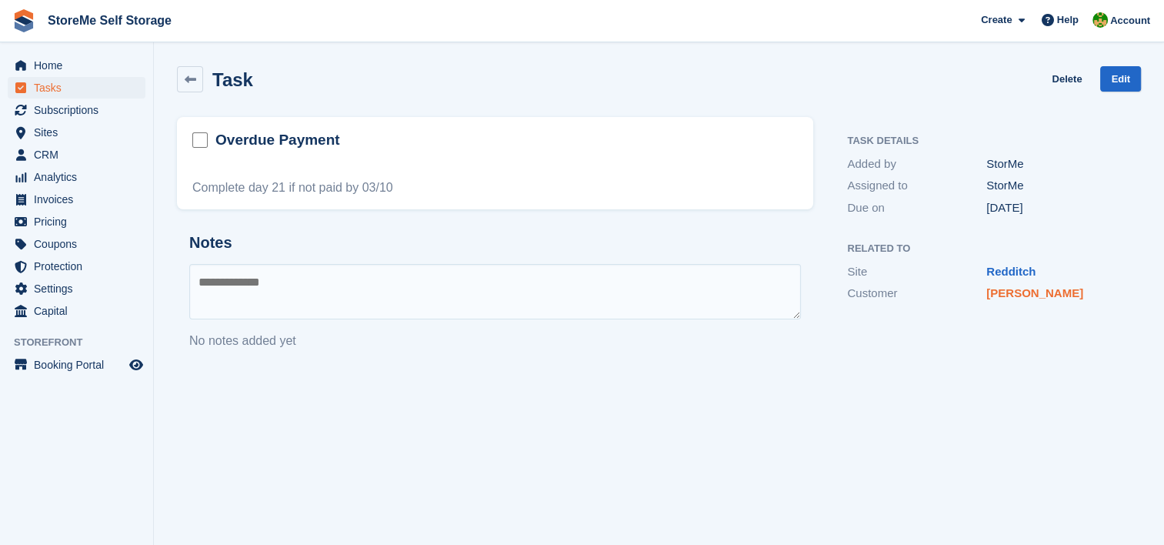
click at [1053, 292] on link "[PERSON_NAME]" at bounding box center [1035, 292] width 97 height 13
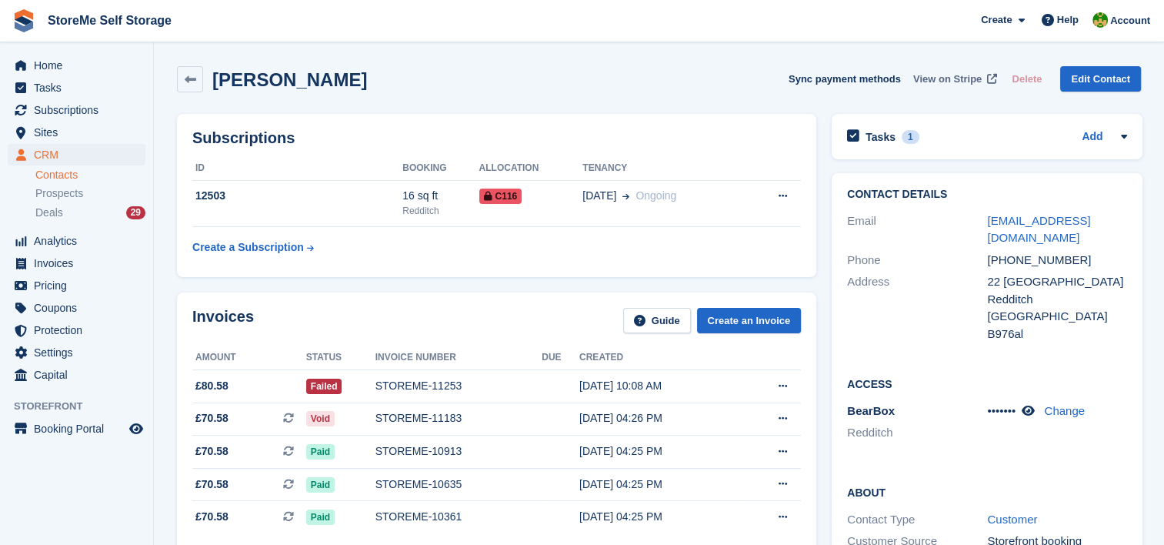
click at [937, 80] on span "View on Stripe" at bounding box center [947, 79] width 68 height 15
click at [1073, 214] on link "info.merciahome@gmail.com" at bounding box center [1038, 229] width 103 height 31
click at [77, 82] on span "Tasks" at bounding box center [80, 88] width 92 height 22
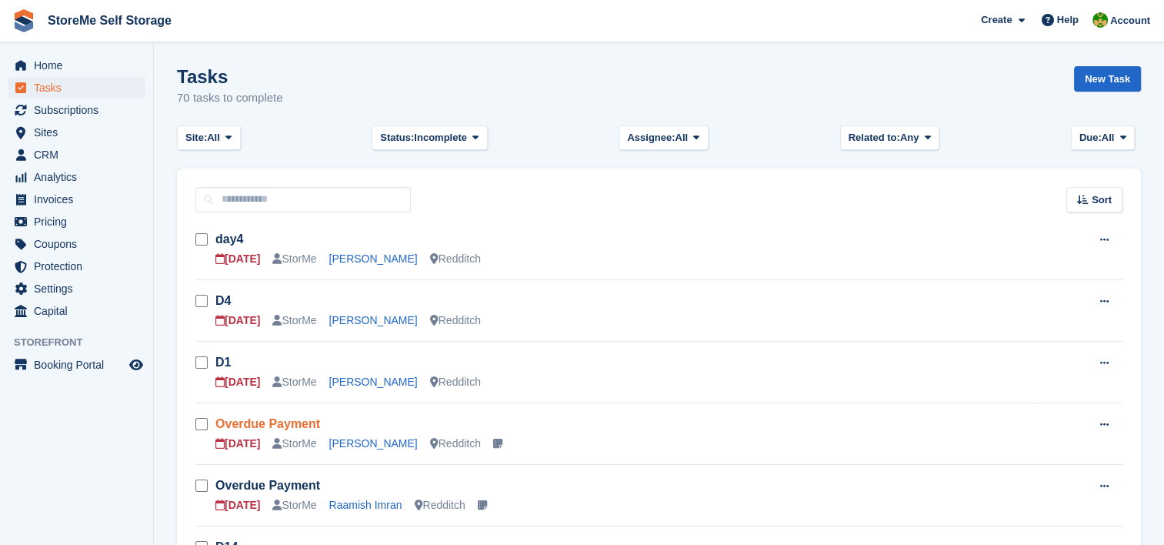
click at [299, 421] on link "Overdue Payment" at bounding box center [267, 423] width 105 height 13
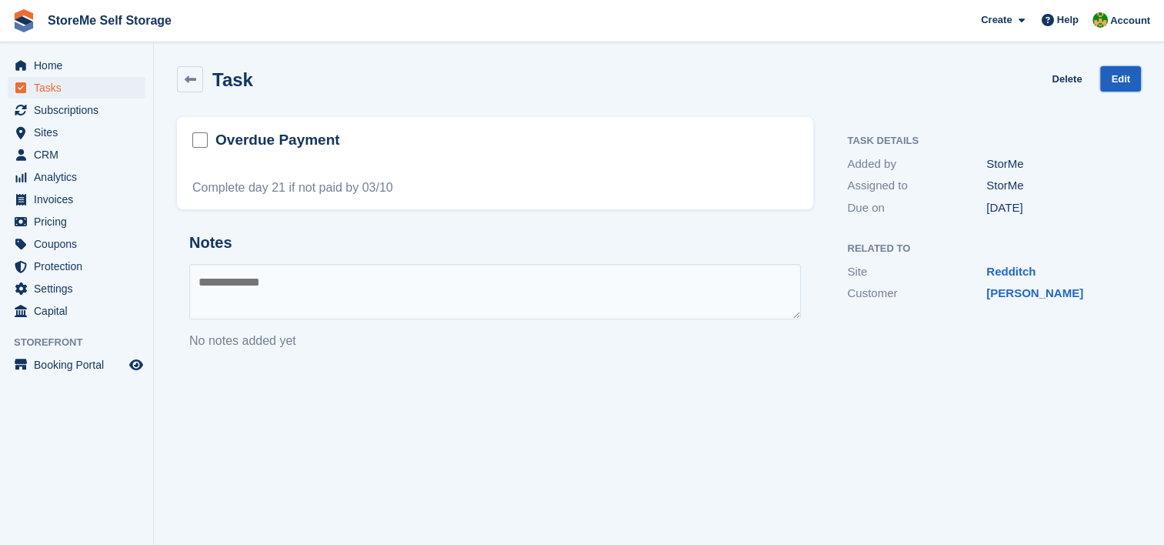
click at [1123, 73] on link "Edit" at bounding box center [1120, 78] width 41 height 25
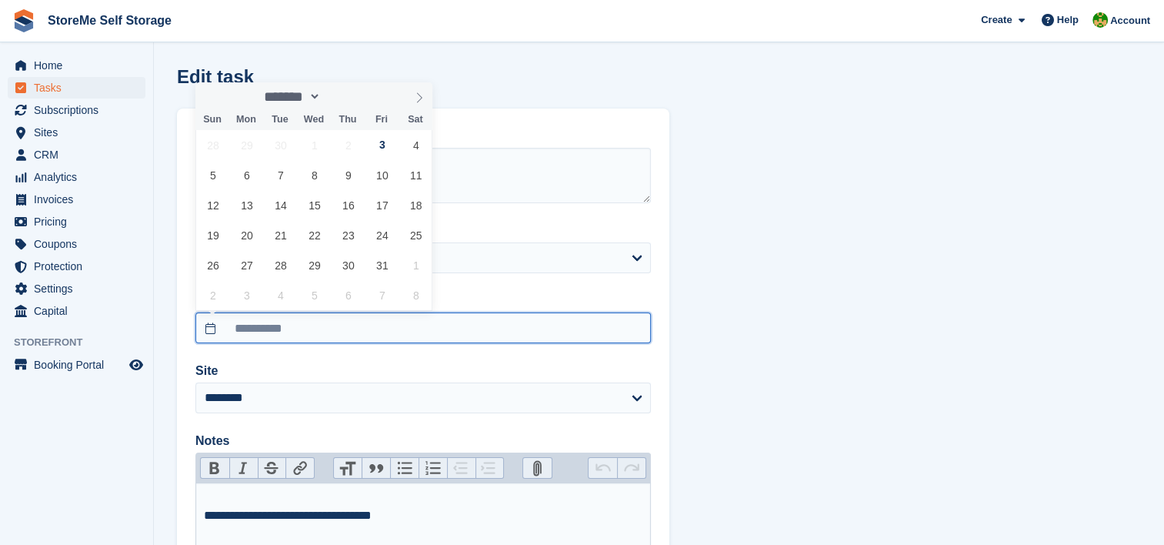
click at [289, 332] on input "**********" at bounding box center [423, 327] width 456 height 31
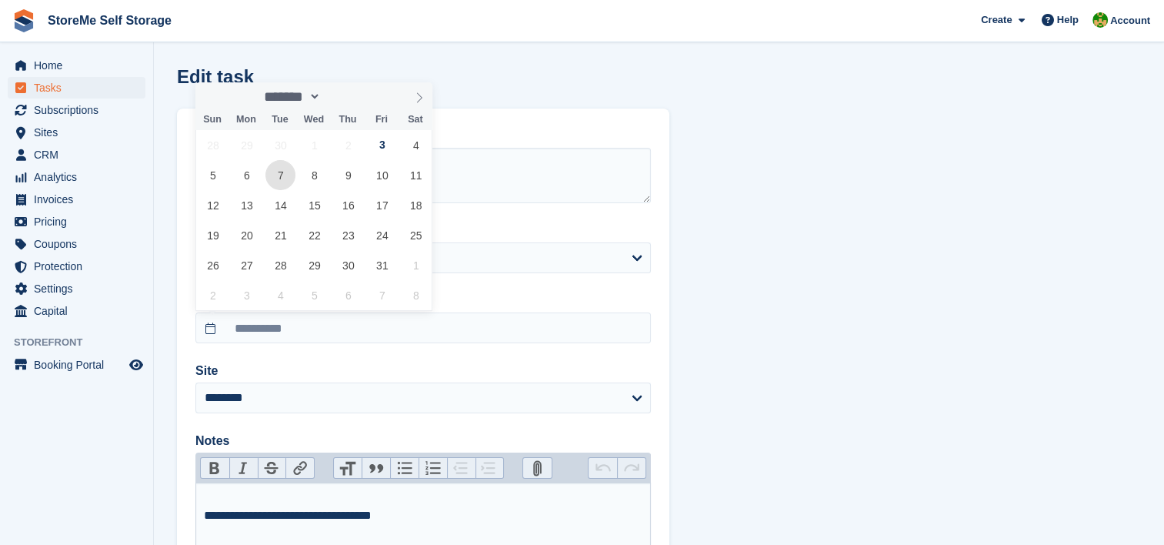
click at [282, 182] on span "7" at bounding box center [280, 175] width 30 height 30
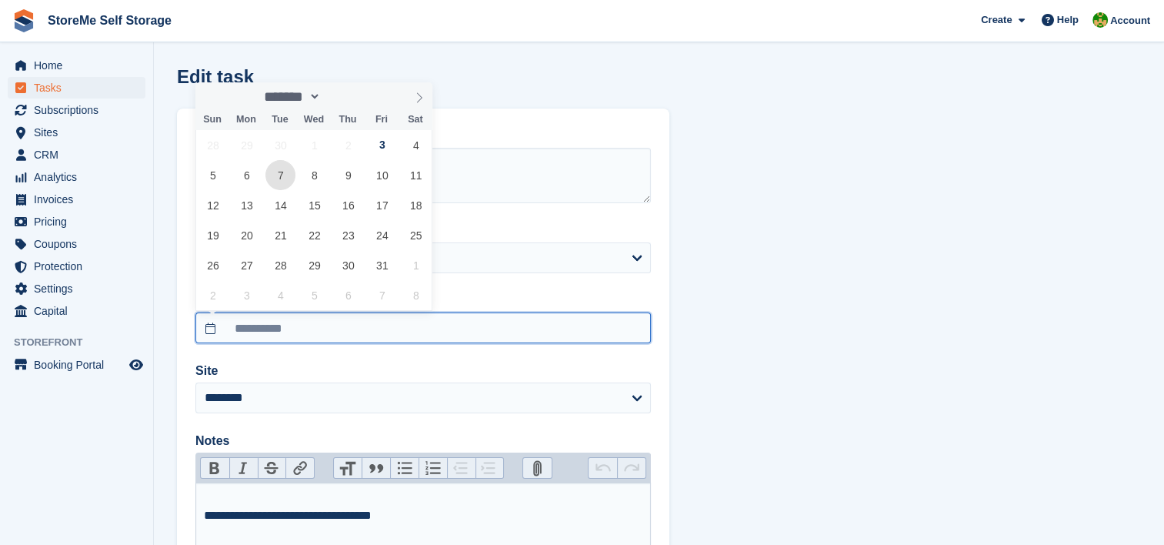
type input "**********"
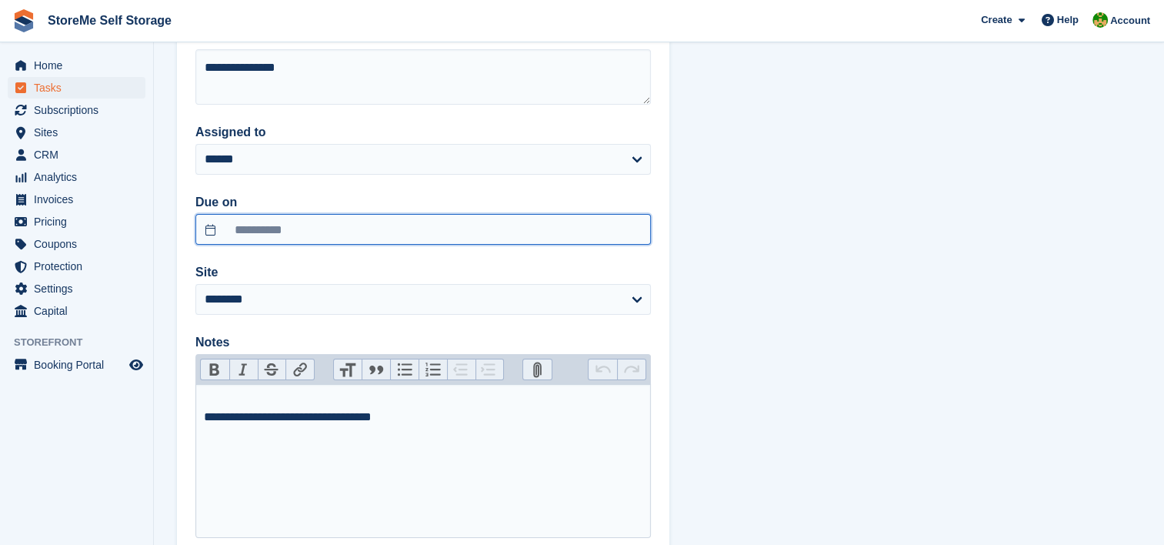
scroll to position [200, 0]
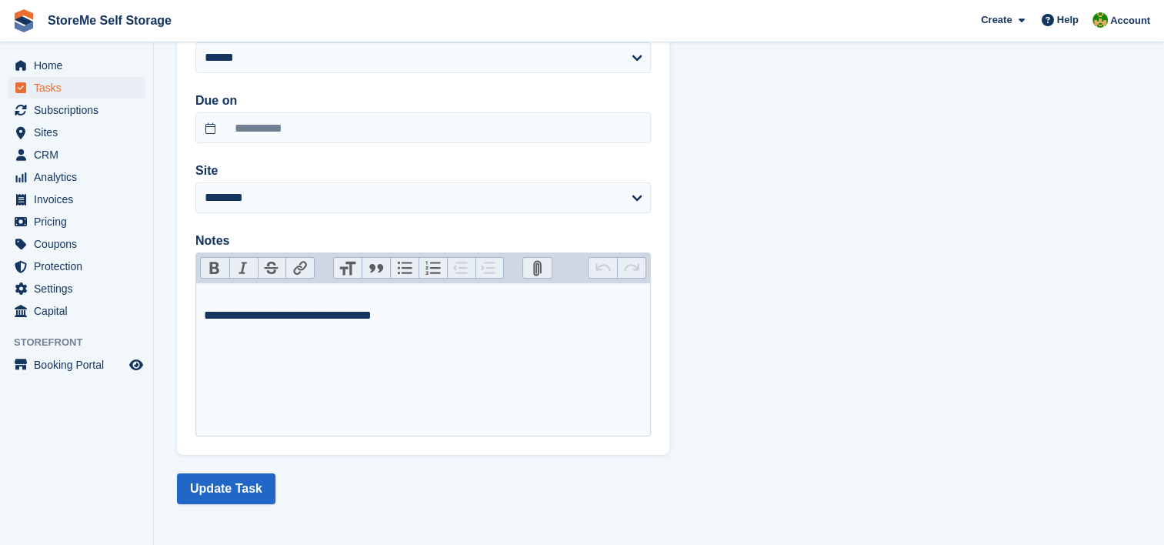
click at [240, 296] on div "**********" at bounding box center [423, 306] width 439 height 37
click at [294, 316] on div "**********" at bounding box center [423, 306] width 439 height 37
click at [388, 312] on div "**********" at bounding box center [423, 306] width 439 height 37
type trix-editor "**********"
click at [195, 492] on button "Update Task" at bounding box center [226, 488] width 98 height 31
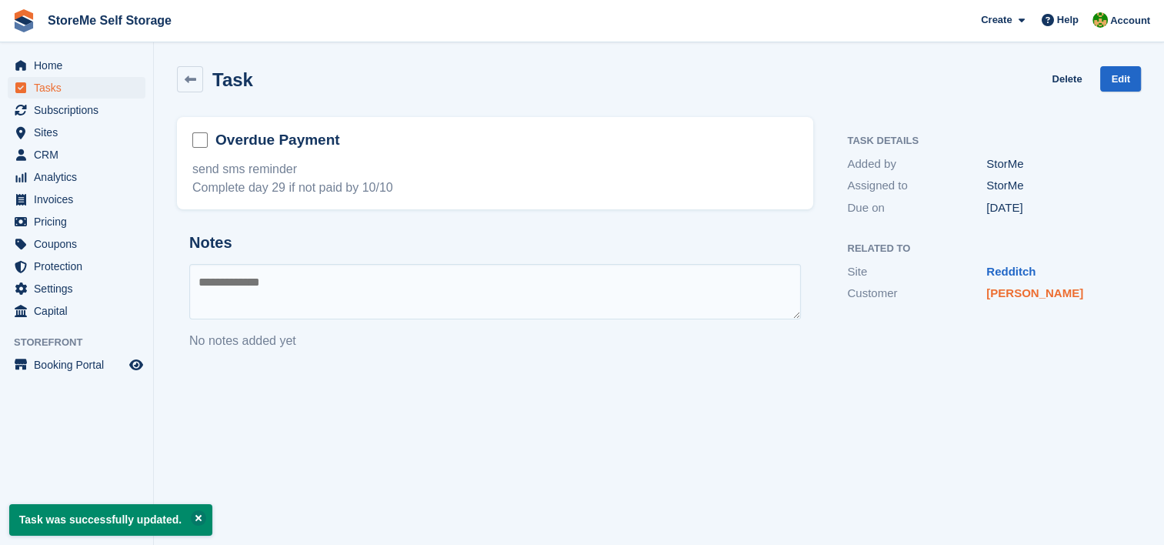
click at [1052, 286] on link "[PERSON_NAME]" at bounding box center [1035, 292] width 97 height 13
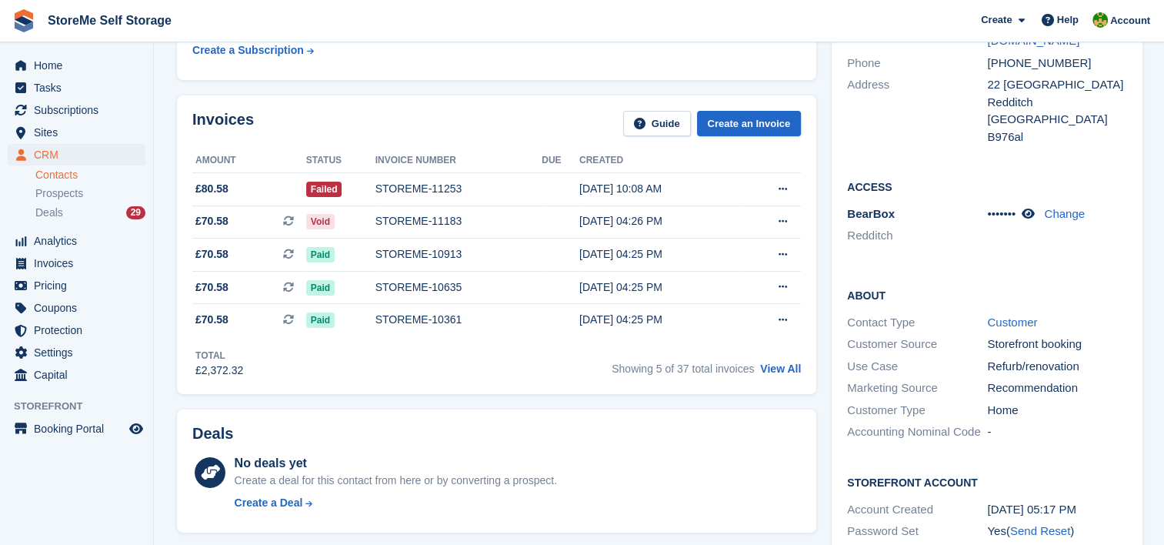
scroll to position [770, 0]
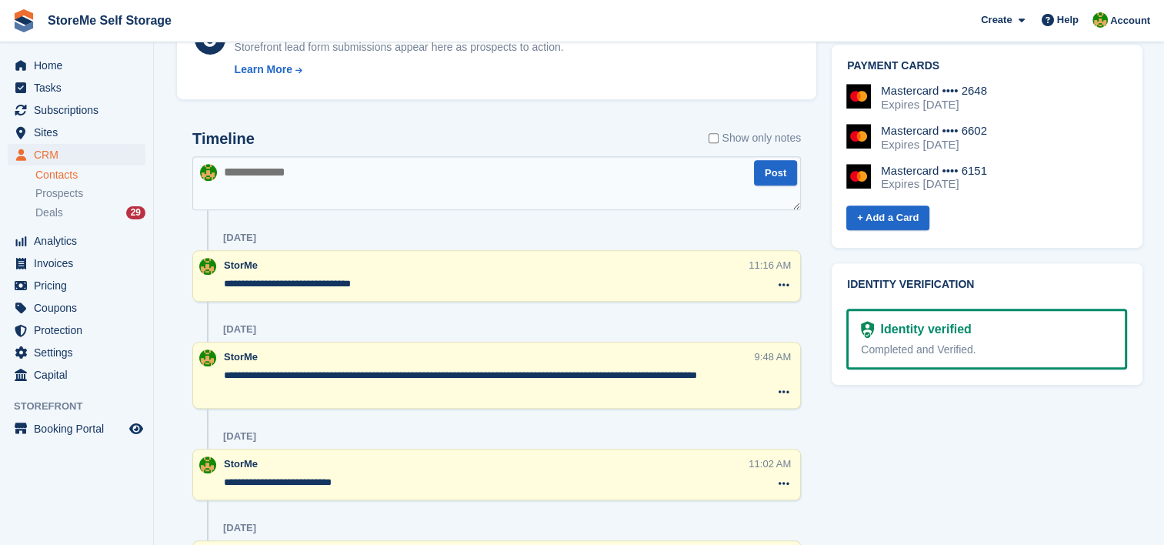
click at [298, 166] on textarea at bounding box center [496, 183] width 609 height 54
type textarea "**********"
click at [779, 180] on button "Post" at bounding box center [775, 172] width 43 height 25
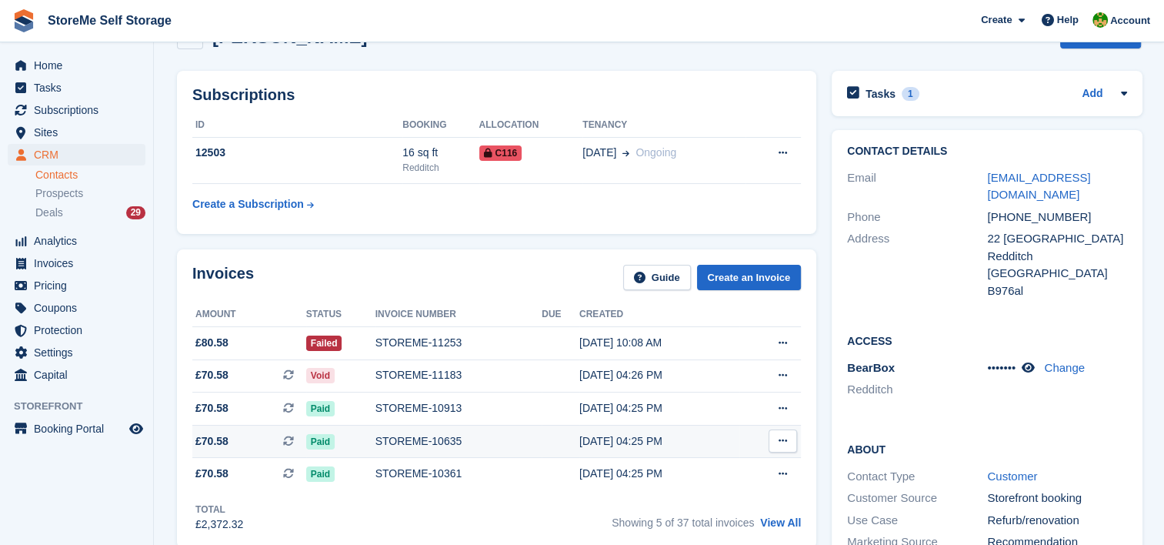
scroll to position [0, 0]
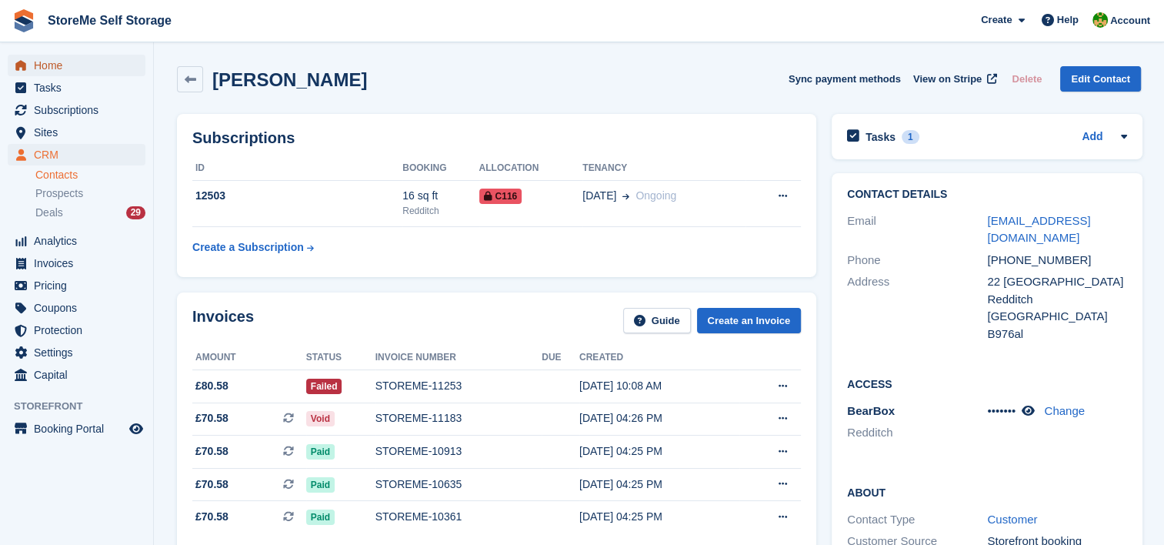
click at [55, 62] on span "Home" at bounding box center [80, 66] width 92 height 22
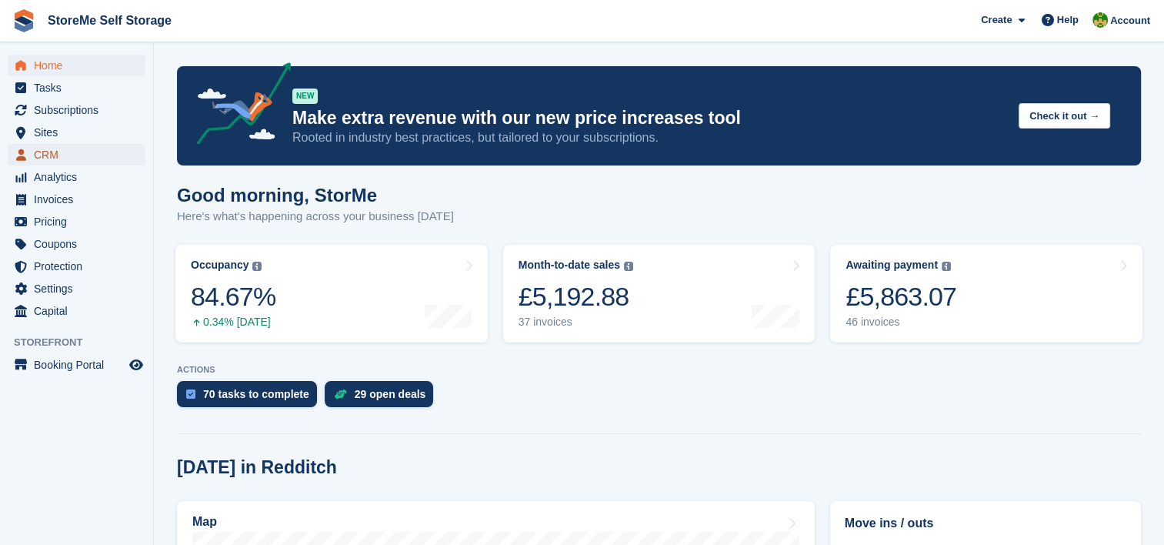
click at [55, 154] on span "CRM" at bounding box center [80, 155] width 92 height 22
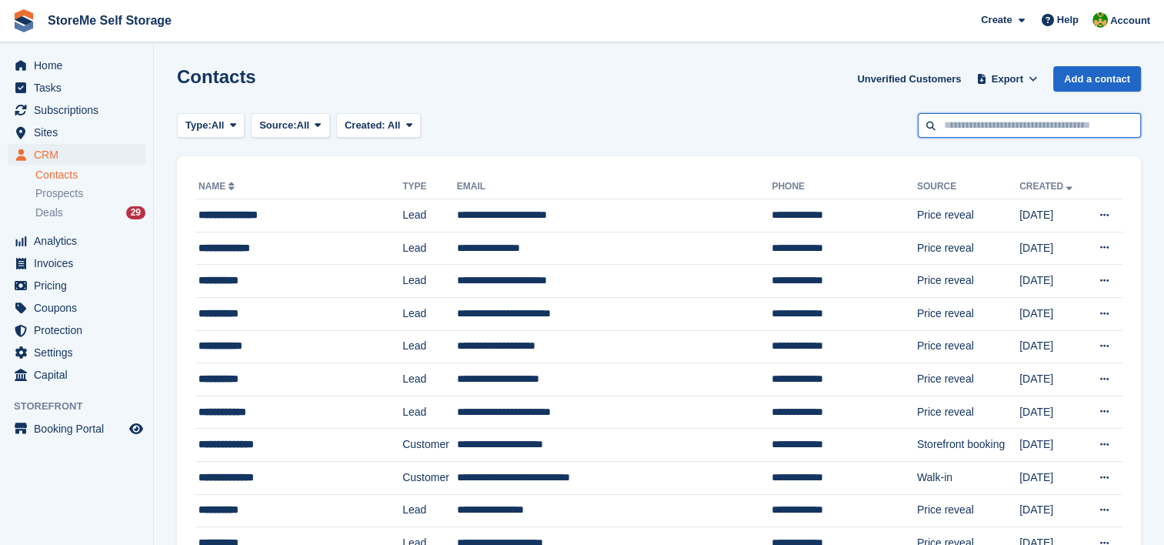
click at [1047, 126] on input "text" at bounding box center [1029, 125] width 223 height 25
type input "*****"
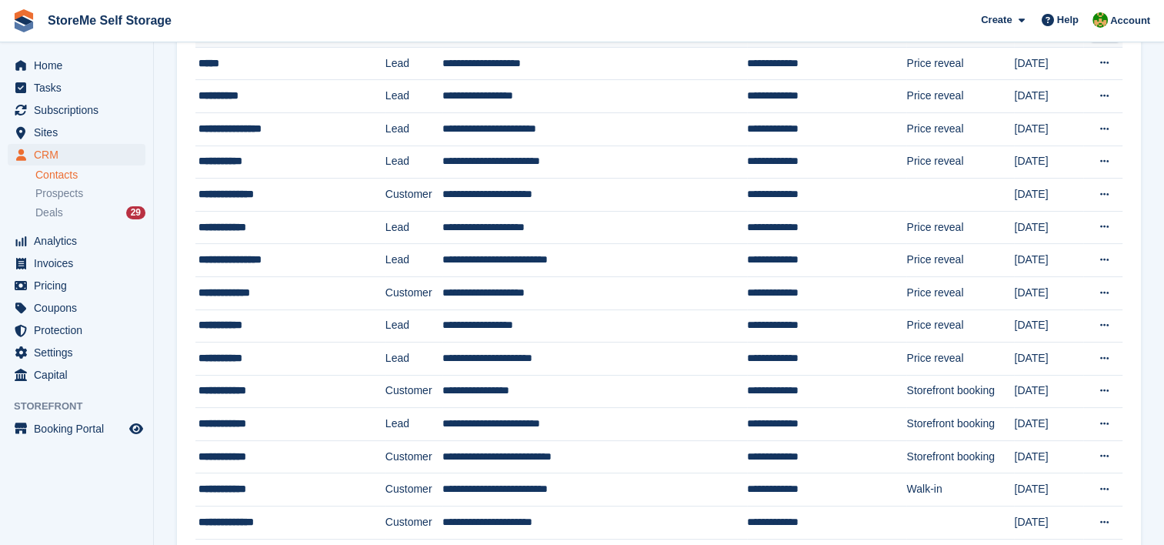
scroll to position [385, 0]
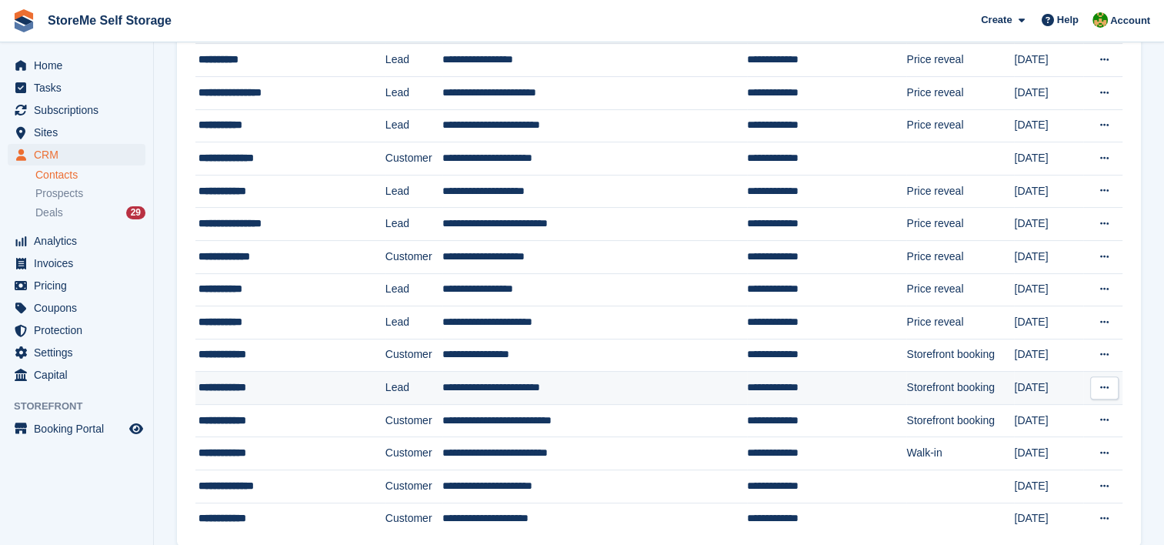
click at [264, 381] on div "**********" at bounding box center [275, 387] width 152 height 16
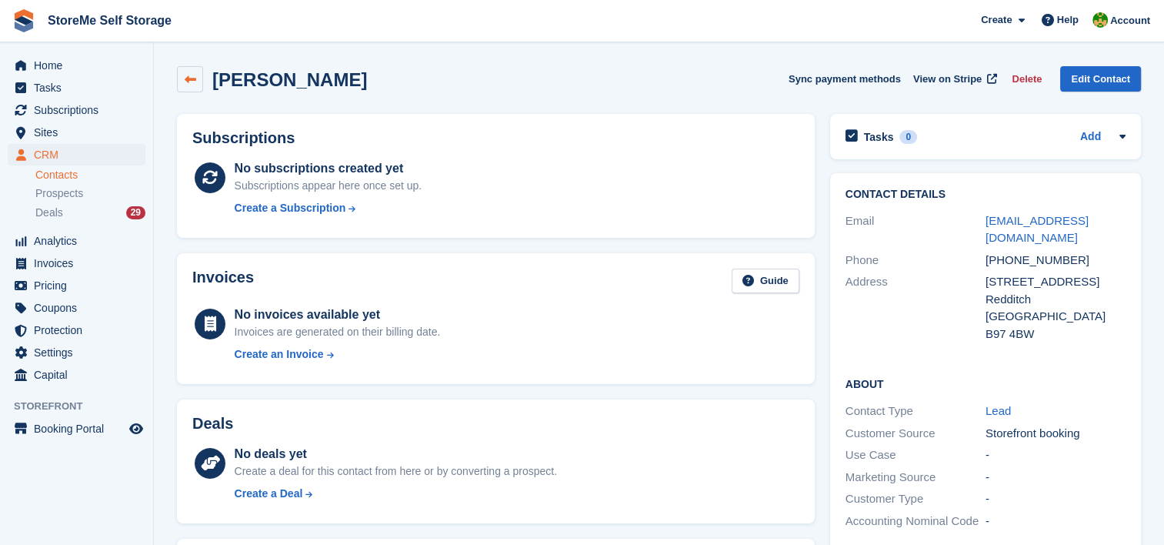
click at [199, 75] on link at bounding box center [190, 79] width 26 height 26
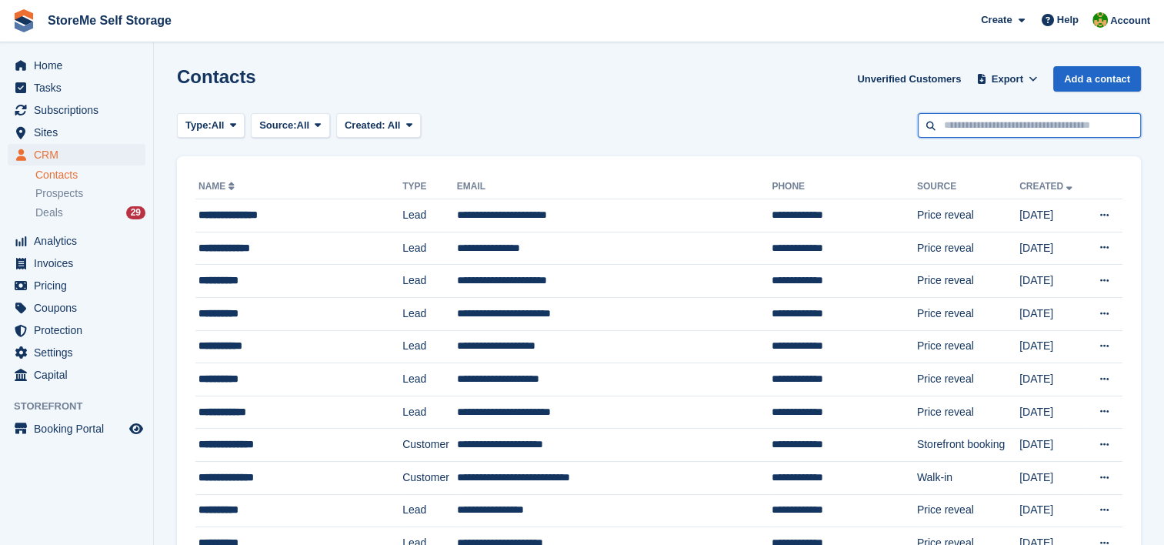
click at [1017, 129] on input "text" at bounding box center [1029, 125] width 223 height 25
paste input "**********"
type input "**********"
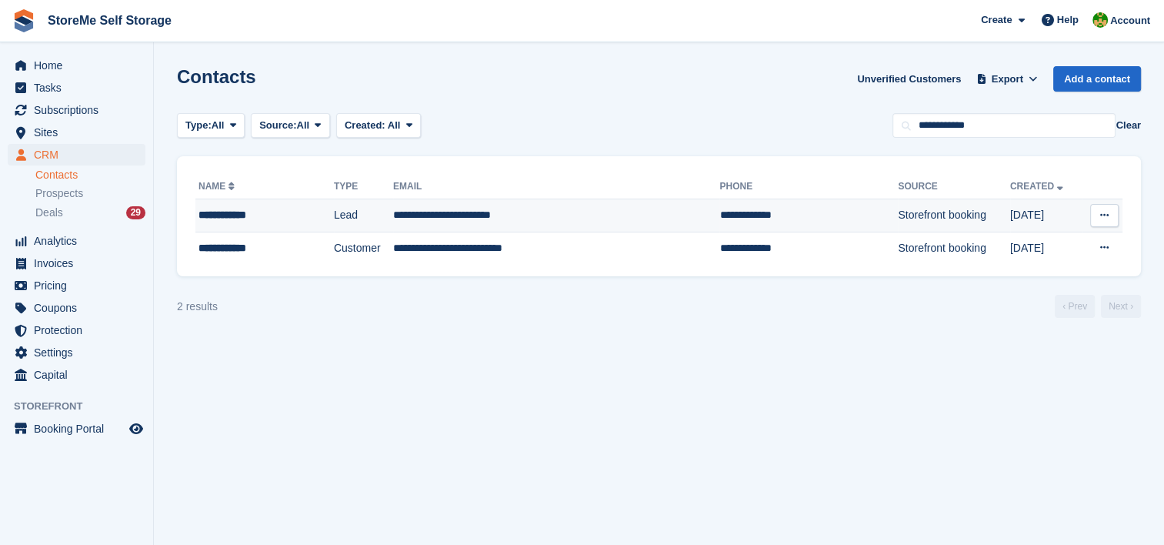
click at [898, 226] on td "Storefront booking" at bounding box center [954, 215] width 112 height 33
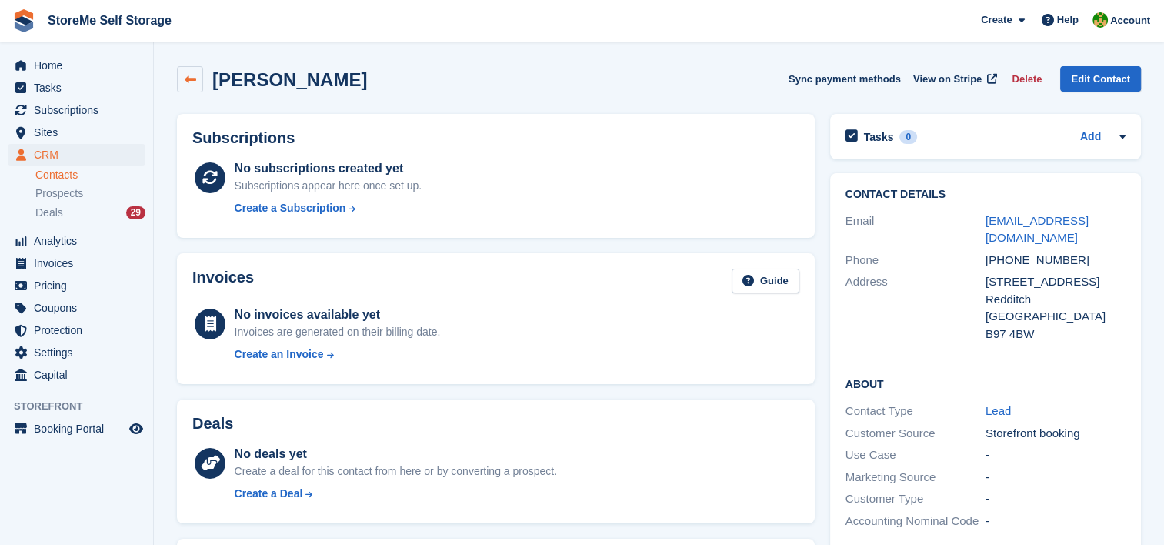
click at [201, 74] on link at bounding box center [190, 79] width 26 height 26
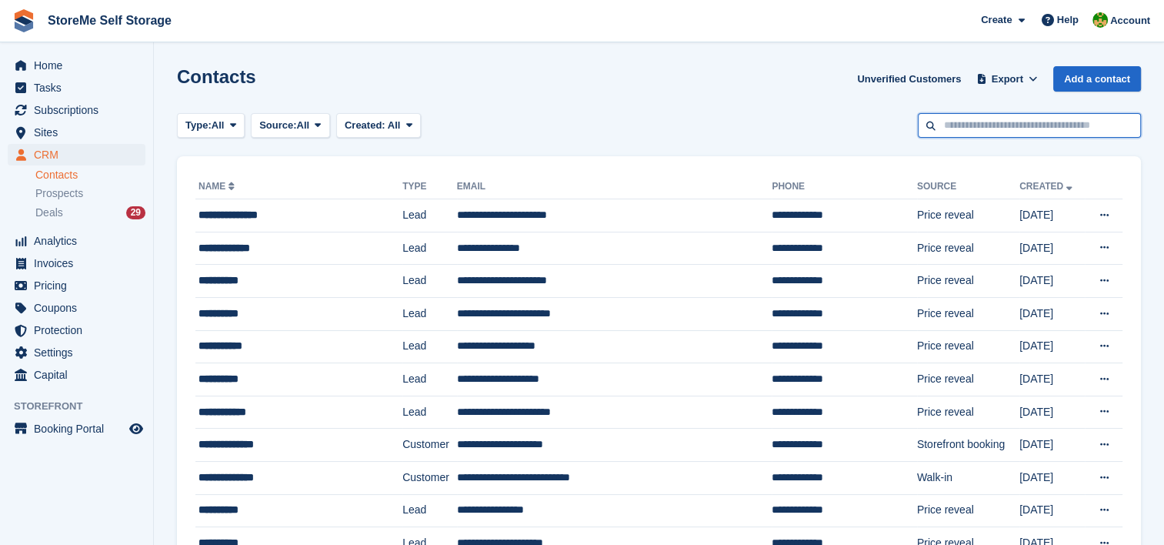
click at [1028, 116] on input "text" at bounding box center [1029, 125] width 223 height 25
paste input "**********"
type input "**********"
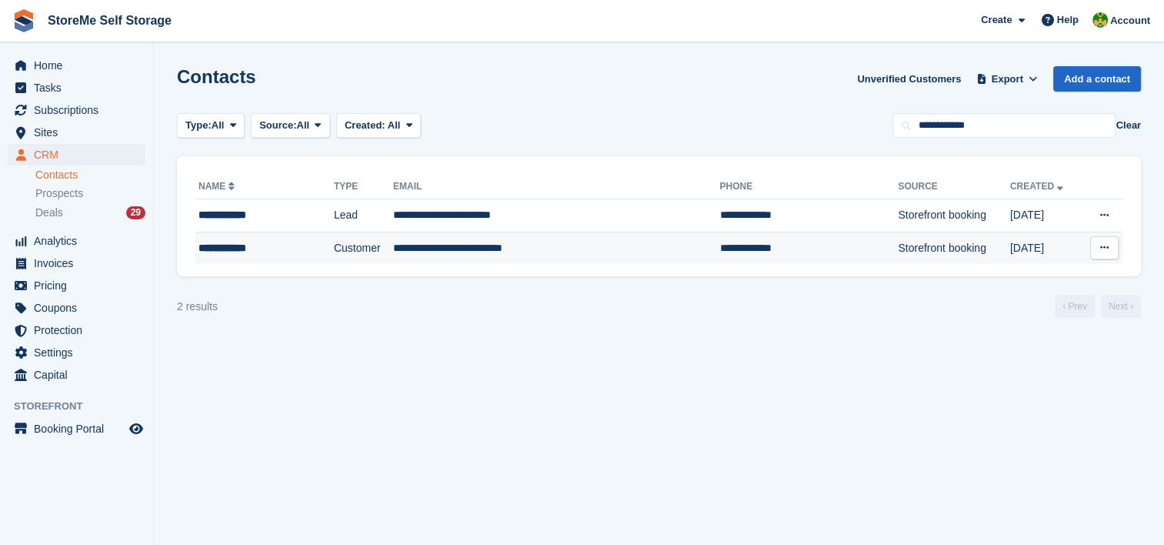
click at [586, 260] on td "**********" at bounding box center [556, 248] width 326 height 32
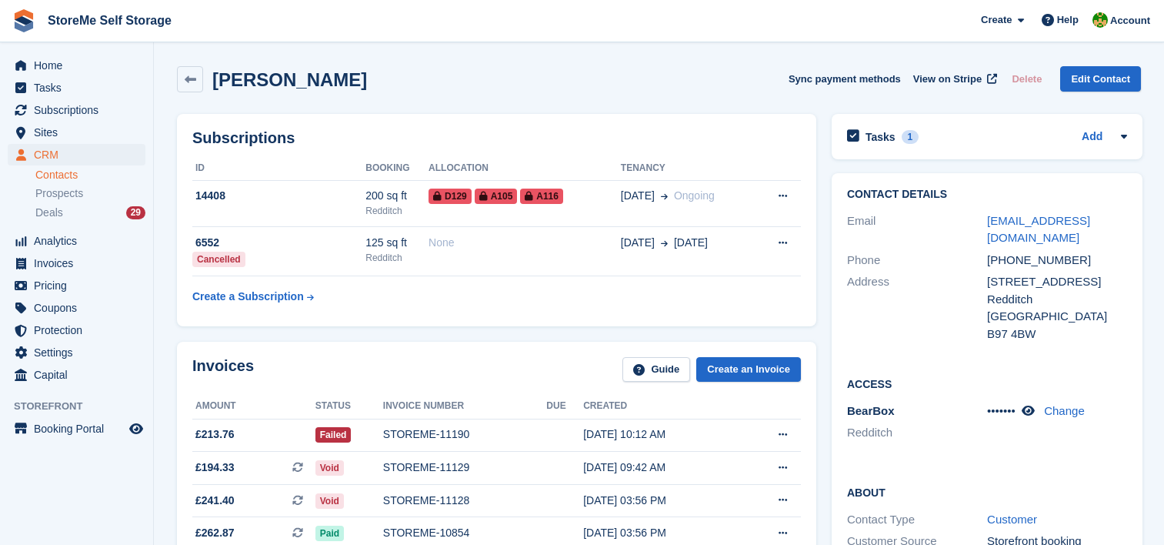
scroll to position [693, 0]
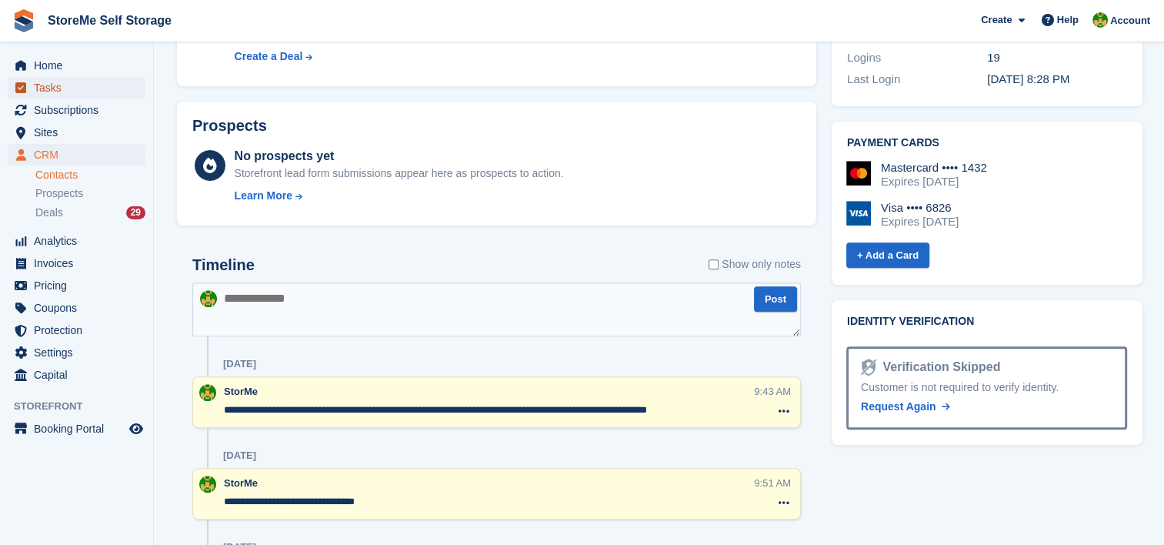
click at [98, 79] on span "Tasks" at bounding box center [80, 88] width 92 height 22
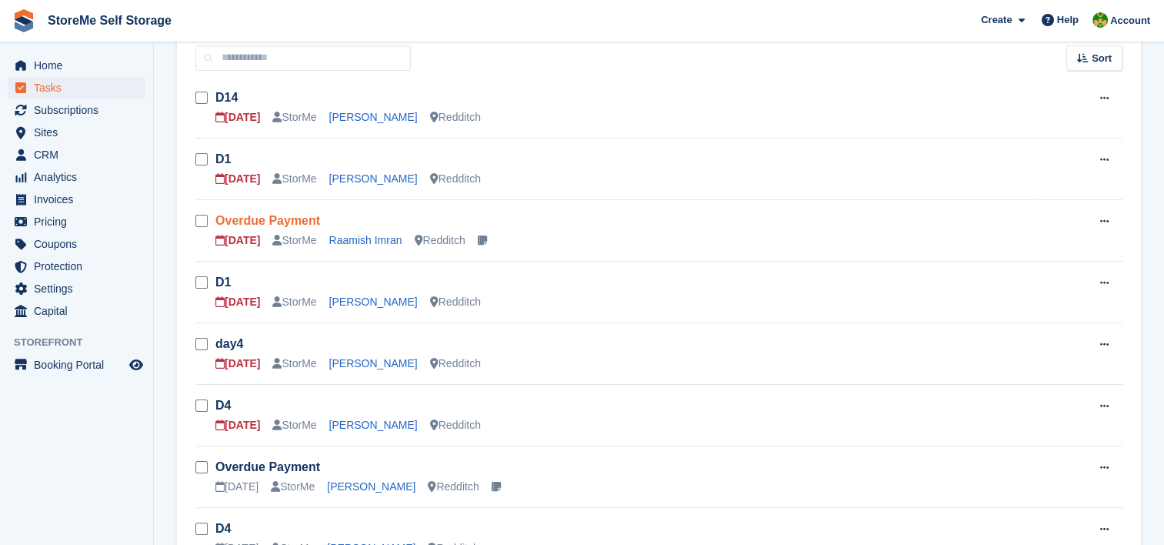
scroll to position [154, 0]
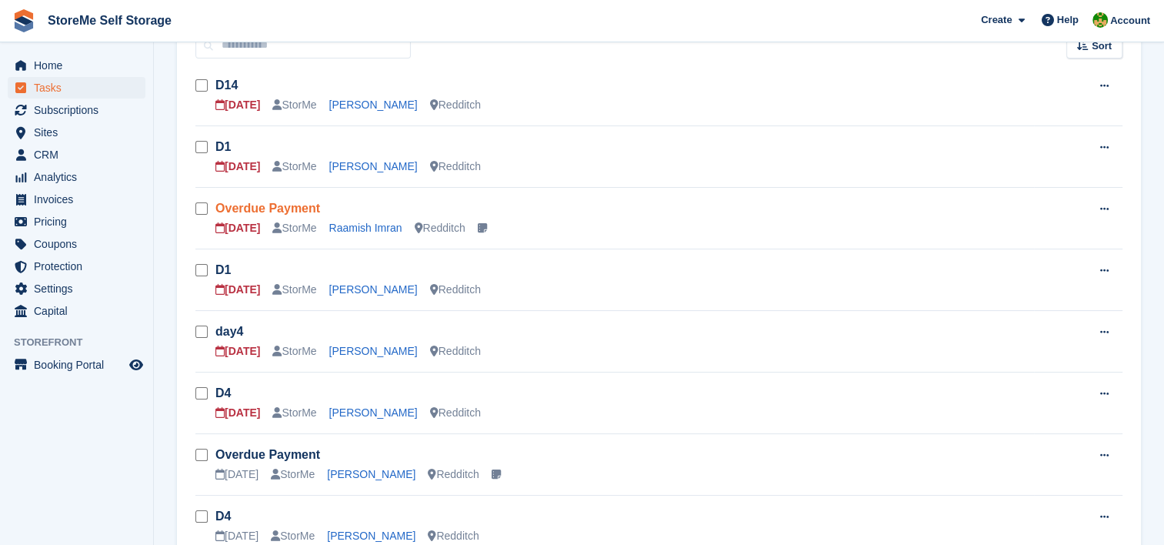
click at [306, 209] on link "Overdue Payment" at bounding box center [267, 208] width 105 height 13
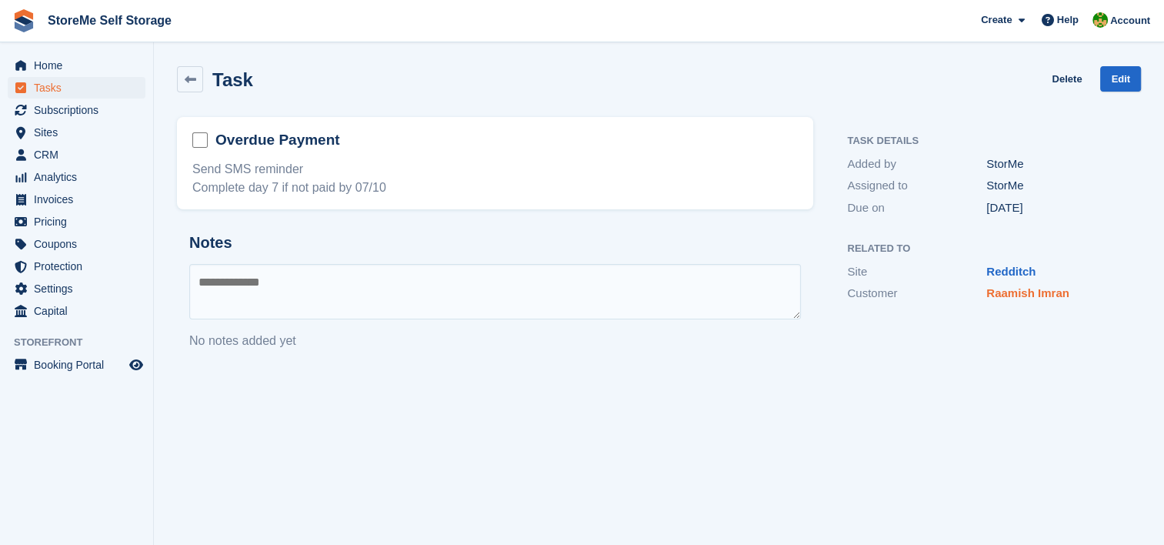
click at [1036, 299] on link "Raamish Imran" at bounding box center [1028, 292] width 83 height 13
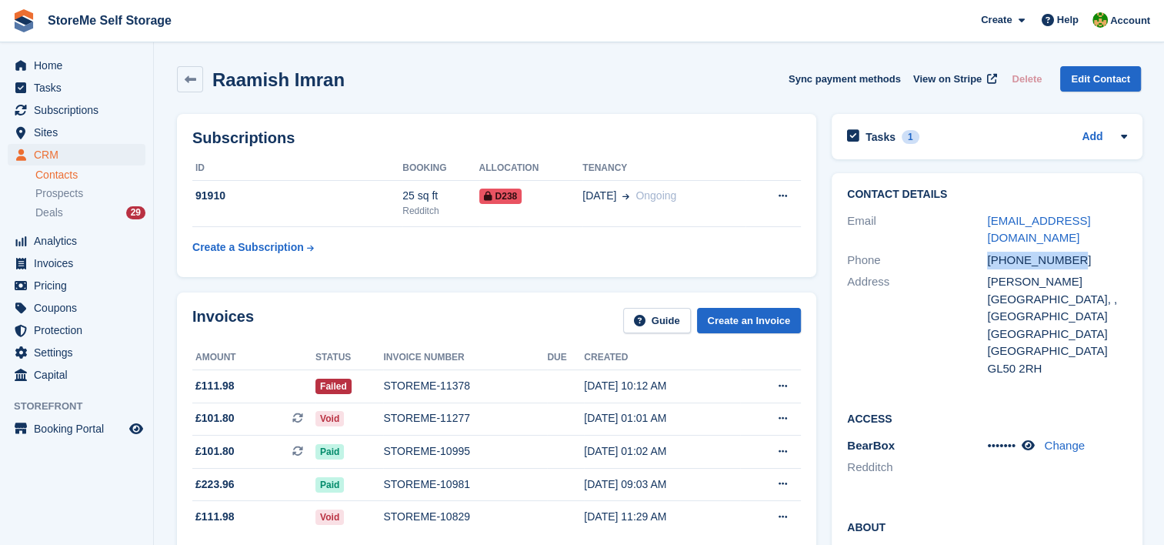
drag, startPoint x: 986, startPoint y: 243, endPoint x: 1073, endPoint y: 244, distance: 87.7
click at [1073, 252] on div "[PHONE_NUMBER]" at bounding box center [1057, 261] width 140 height 18
copy div "[PHONE_NUMBER]"
click at [1010, 252] on div "[PHONE_NUMBER]" at bounding box center [1057, 261] width 140 height 18
drag, startPoint x: 1007, startPoint y: 243, endPoint x: 1066, endPoint y: 249, distance: 59.5
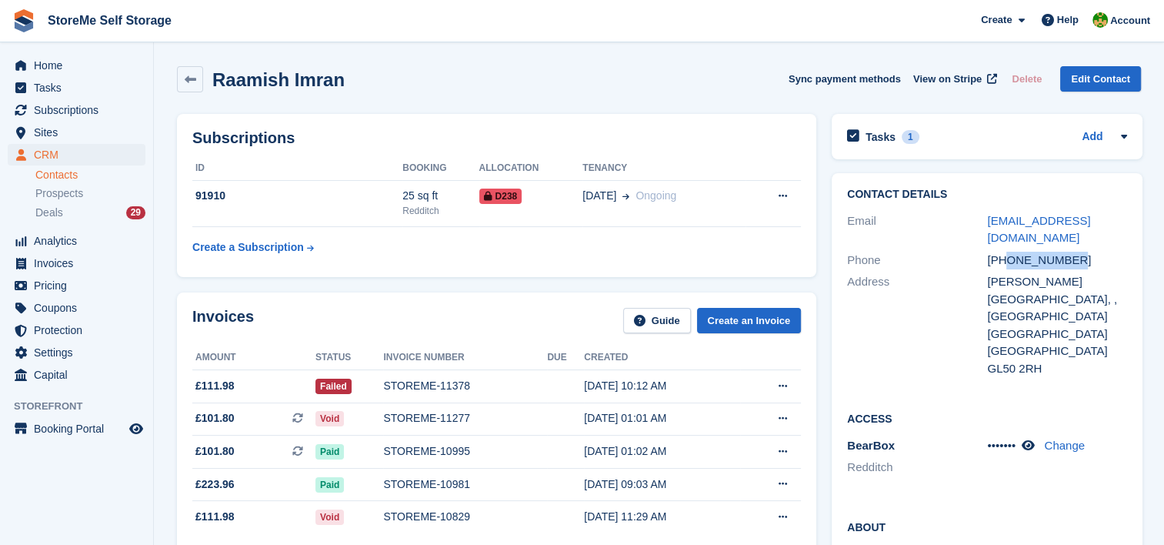
click at [1066, 252] on div "[PHONE_NUMBER]" at bounding box center [1057, 261] width 140 height 18
copy div "7481453042"
click at [1060, 252] on div "[PHONE_NUMBER]" at bounding box center [1057, 261] width 140 height 18
drag, startPoint x: 1078, startPoint y: 243, endPoint x: 982, endPoint y: 232, distance: 96.8
click at [982, 249] on div "Phone +447481453042" at bounding box center [987, 260] width 280 height 22
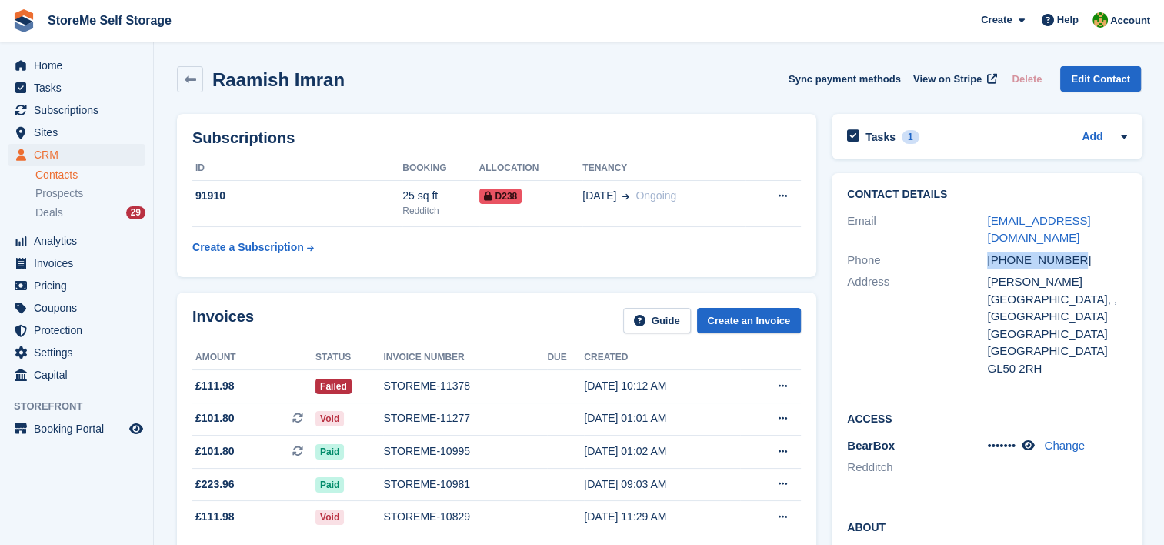
copy div "[PHONE_NUMBER]"
click at [32, 92] on link "Tasks" at bounding box center [77, 88] width 138 height 22
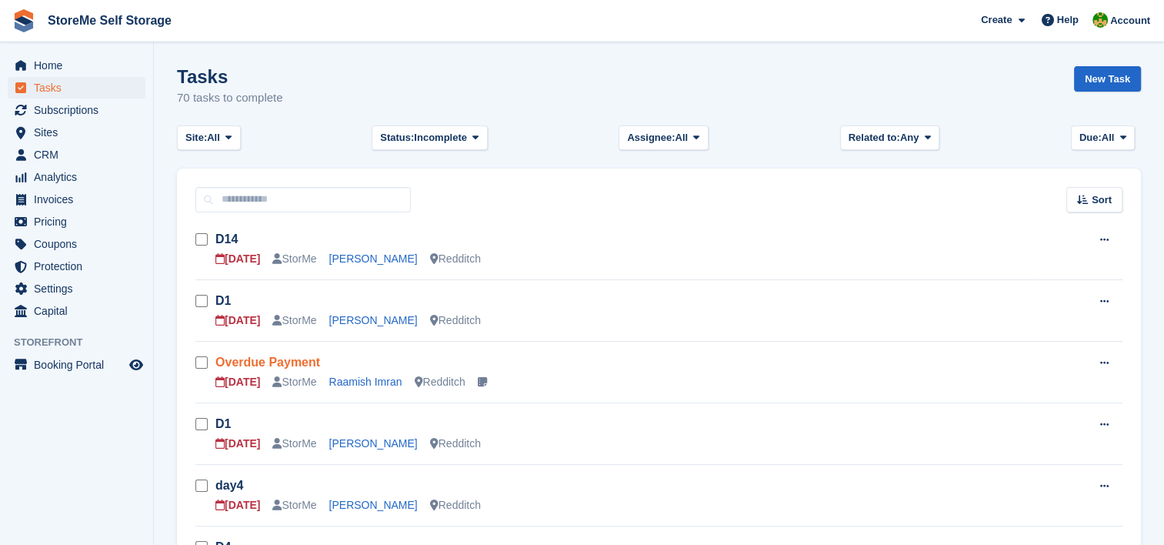
click at [253, 364] on link "Overdue Payment" at bounding box center [267, 362] width 105 height 13
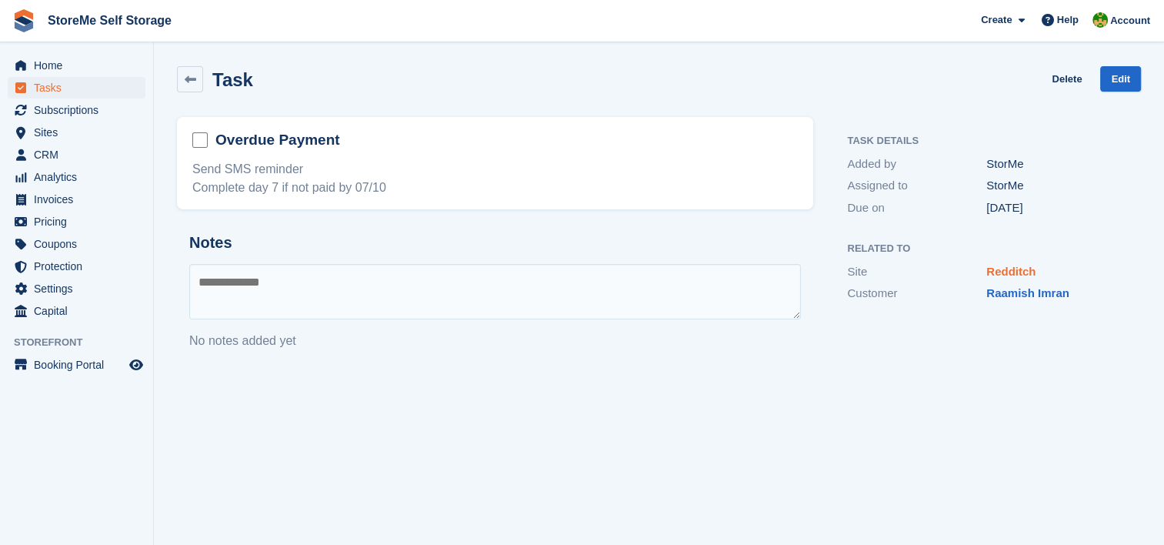
click at [1017, 276] on link "Redditch" at bounding box center [1011, 271] width 49 height 13
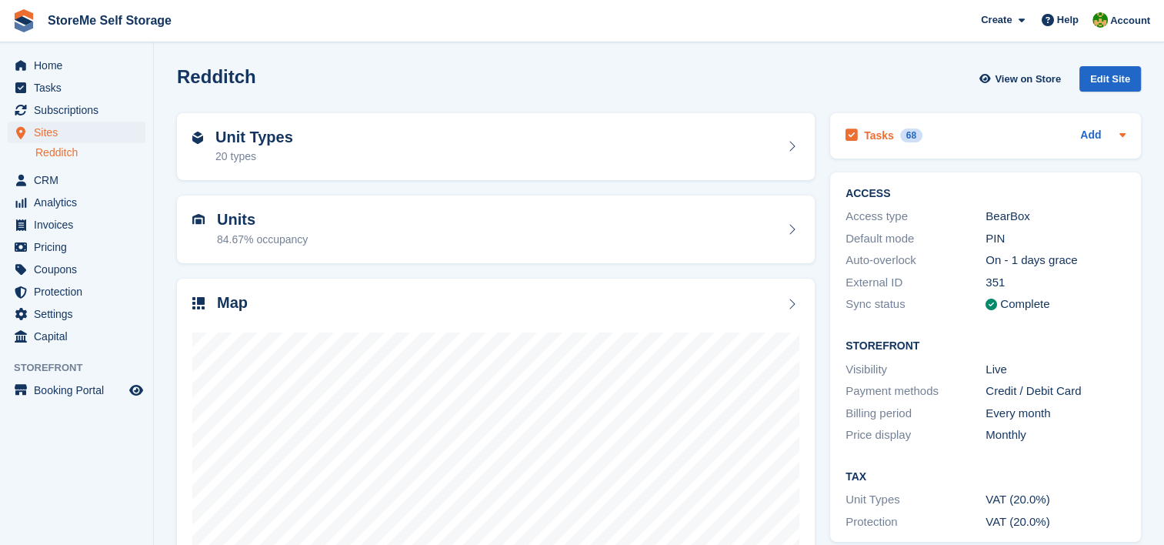
click at [893, 139] on div "Tasks 68" at bounding box center [884, 135] width 77 height 21
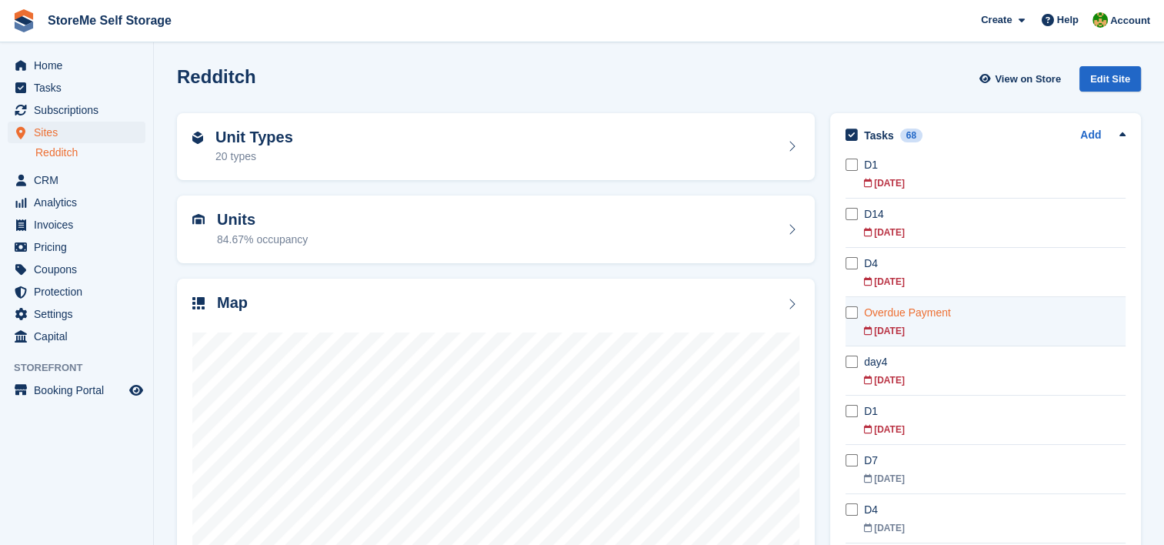
click at [909, 309] on div "Overdue Payment" at bounding box center [995, 313] width 262 height 16
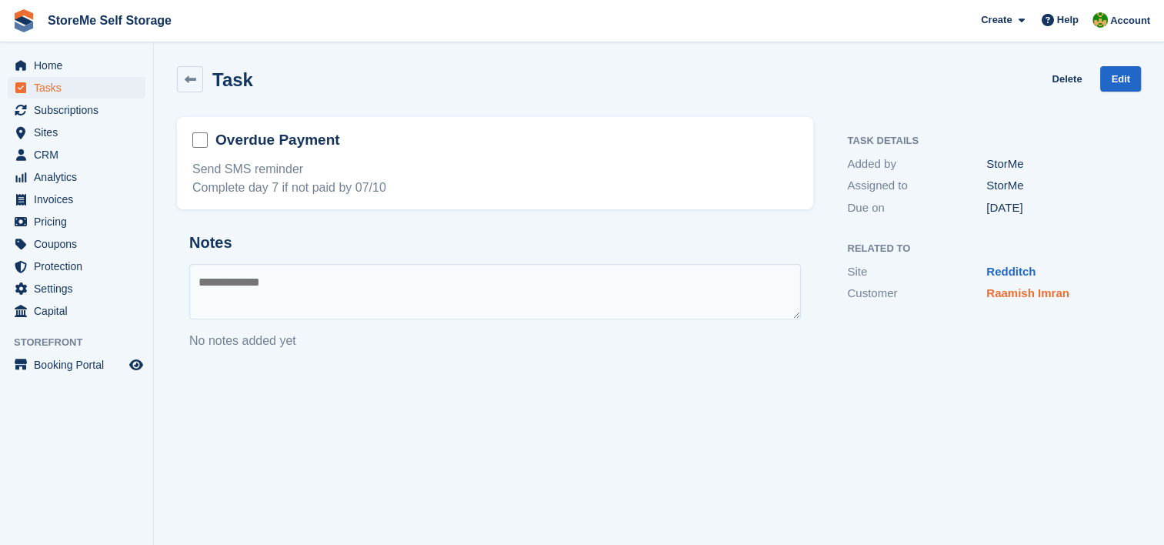
click at [1031, 296] on link "Raamish Imran" at bounding box center [1028, 292] width 83 height 13
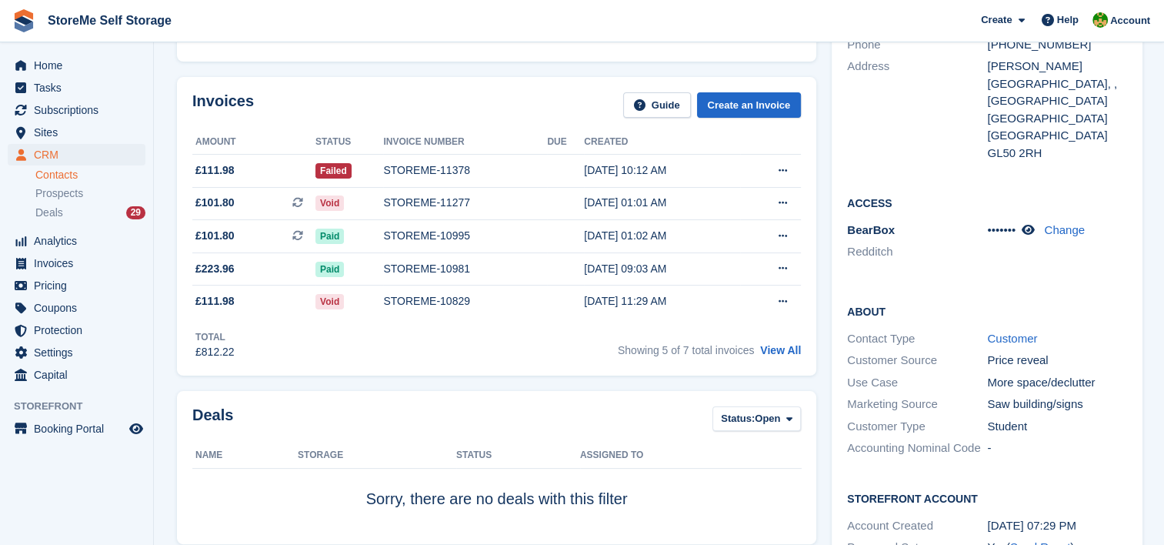
scroll to position [693, 0]
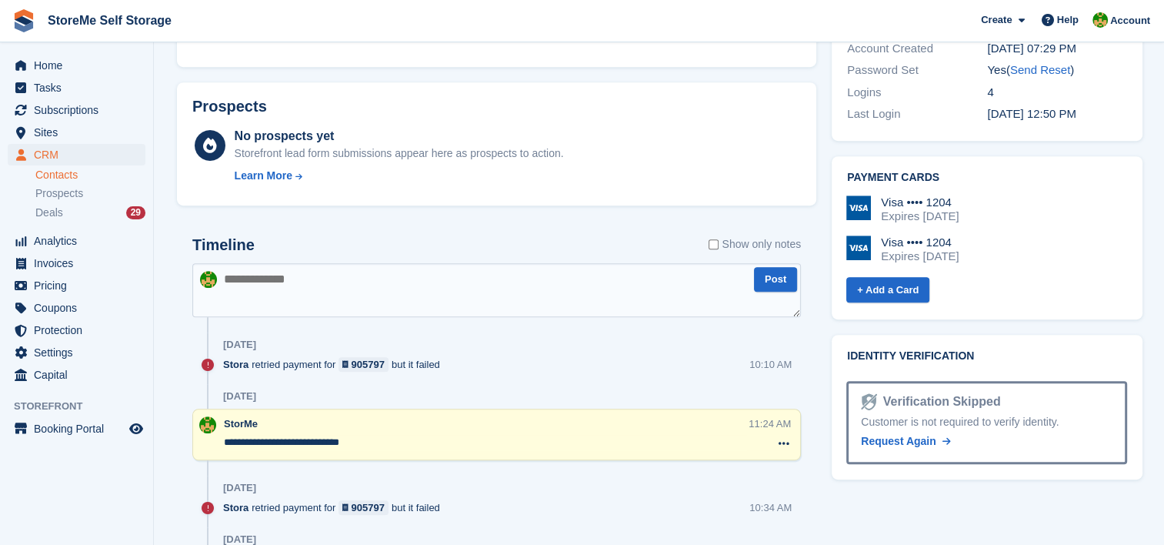
click at [330, 273] on textarea at bounding box center [496, 290] width 609 height 54
type textarea "**********"
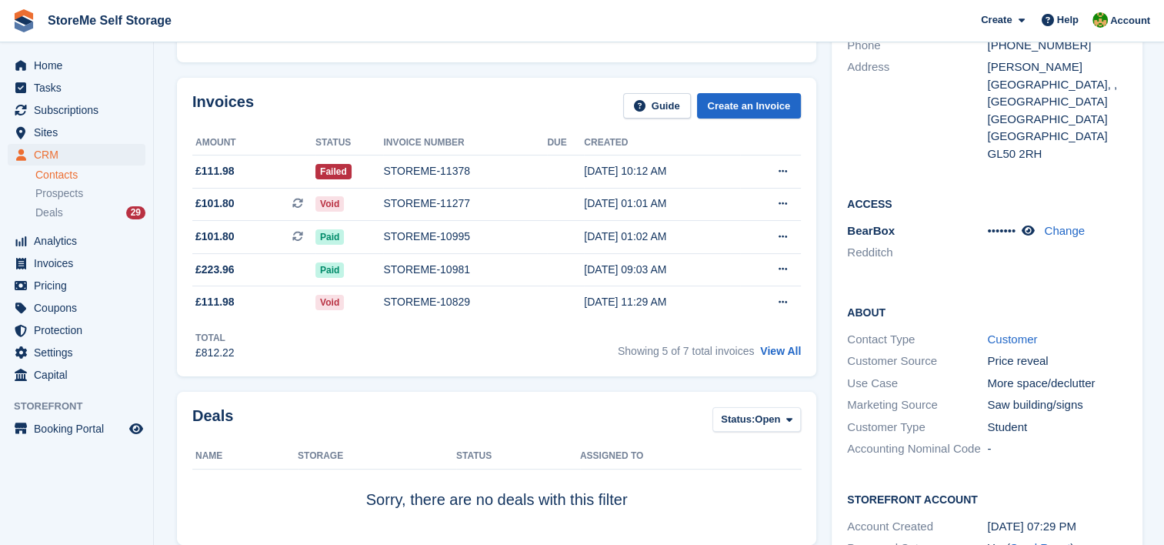
scroll to position [0, 0]
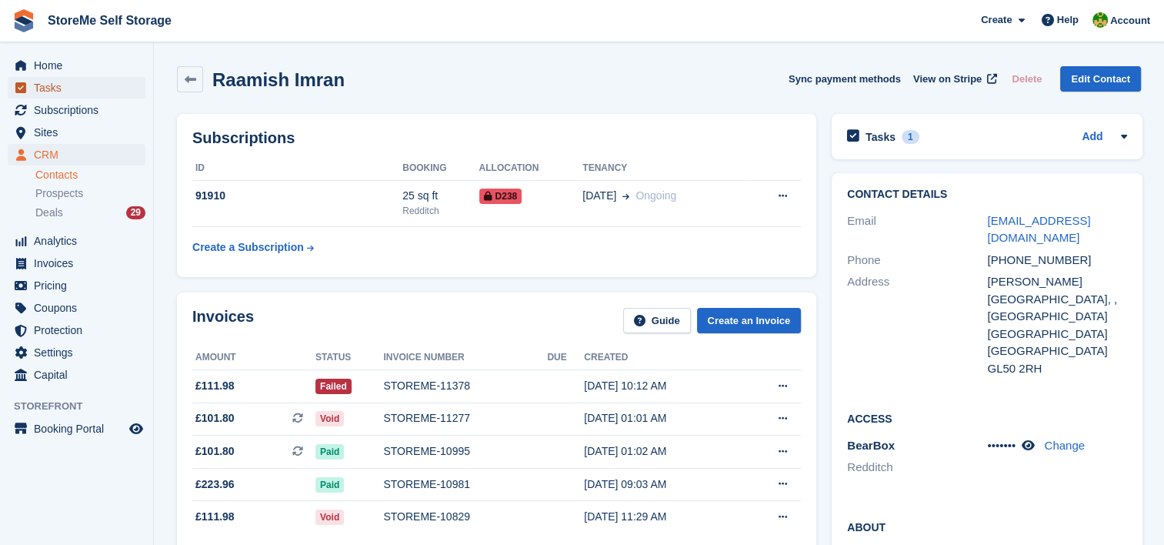
click at [80, 84] on span "Tasks" at bounding box center [80, 88] width 92 height 22
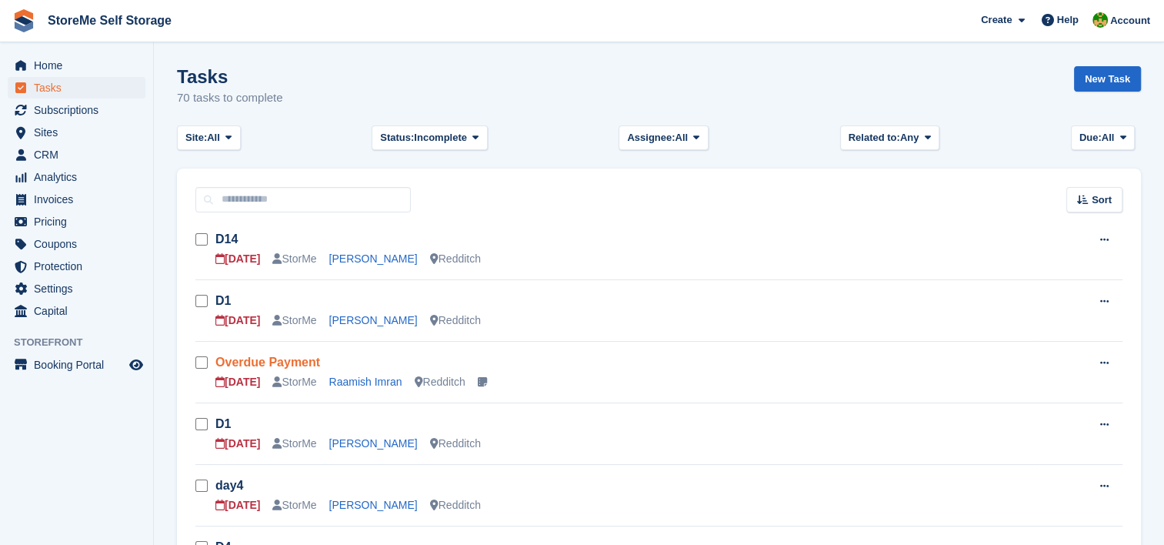
click at [306, 363] on link "Overdue Payment" at bounding box center [267, 362] width 105 height 13
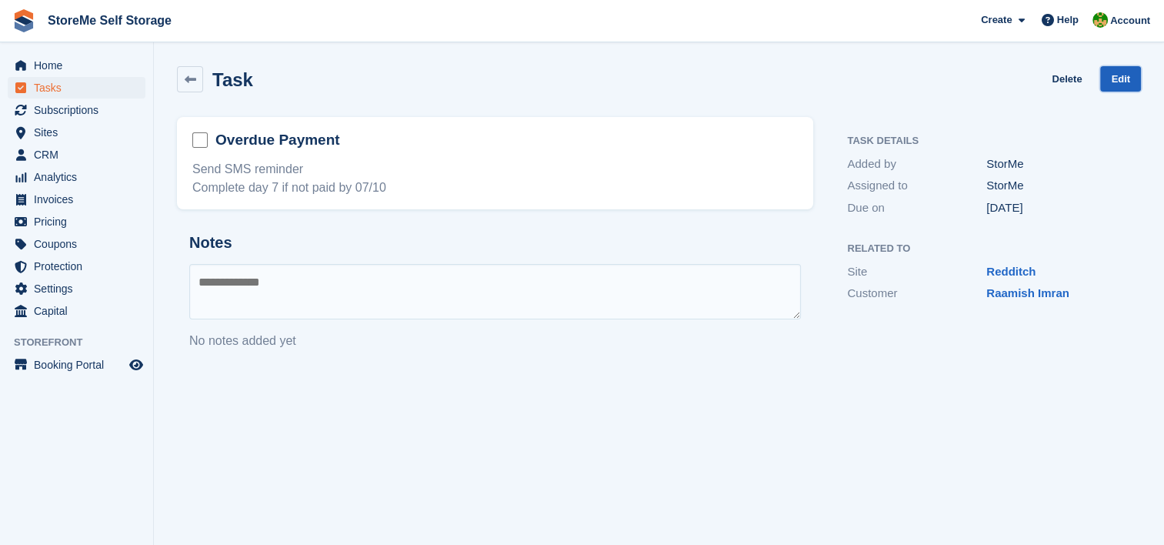
click at [1130, 84] on link "Edit" at bounding box center [1120, 78] width 41 height 25
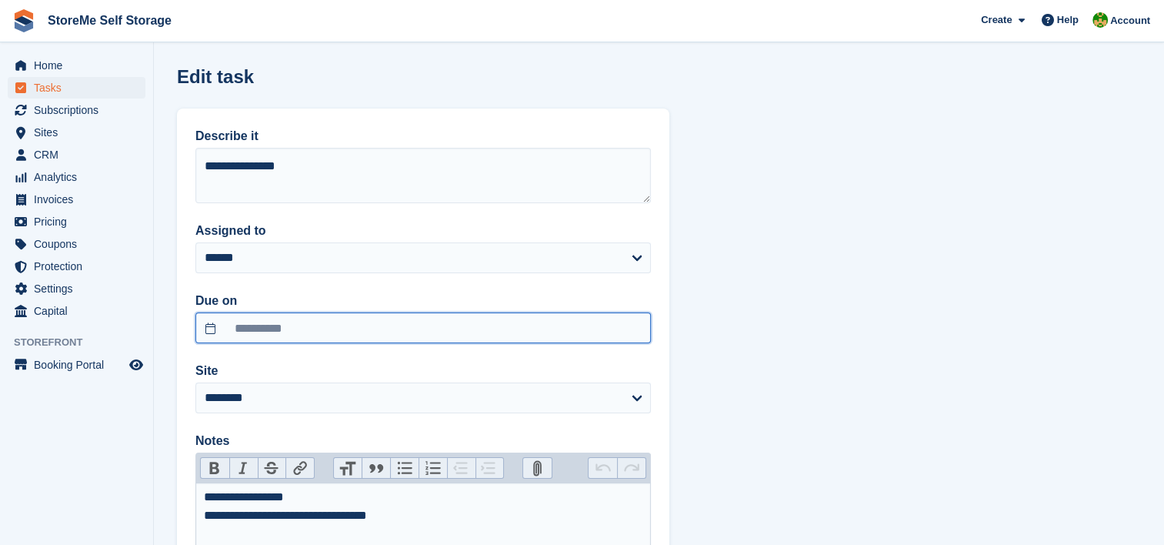
click at [292, 332] on input "**********" at bounding box center [423, 327] width 456 height 31
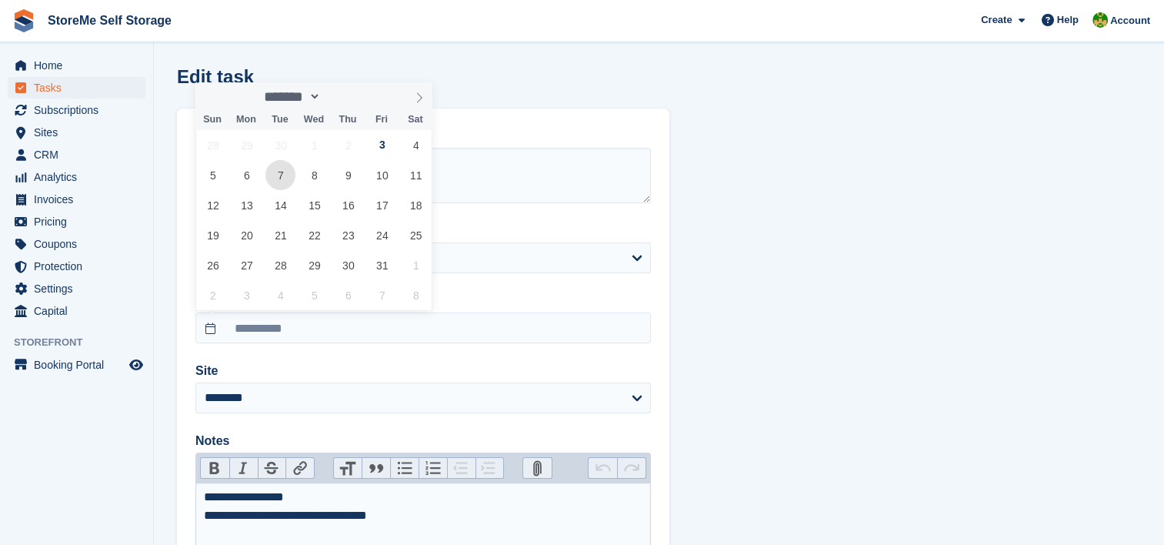
click at [277, 175] on span "7" at bounding box center [280, 175] width 30 height 30
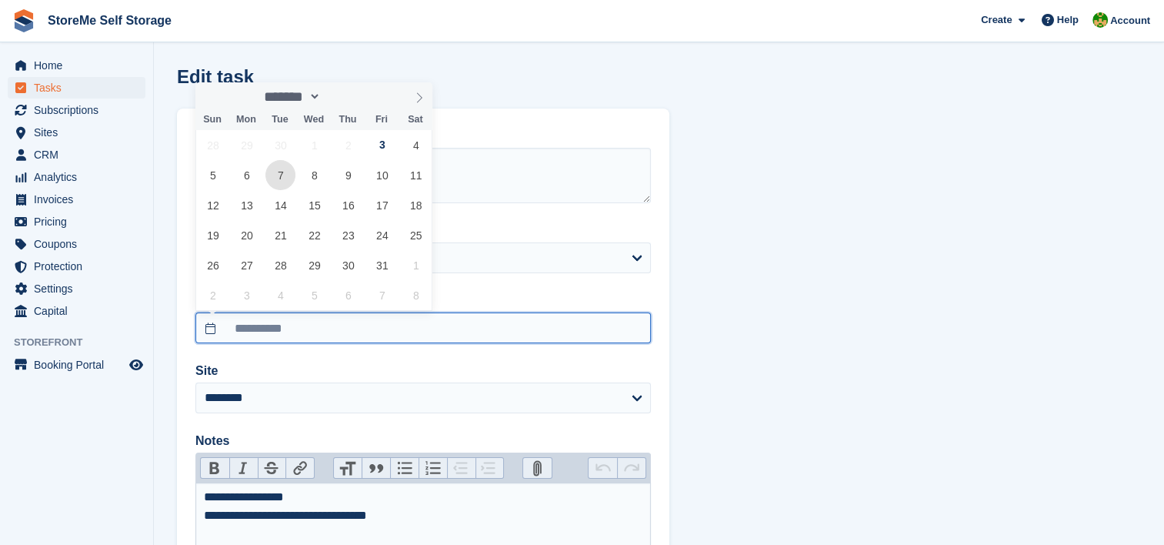
type input "**********"
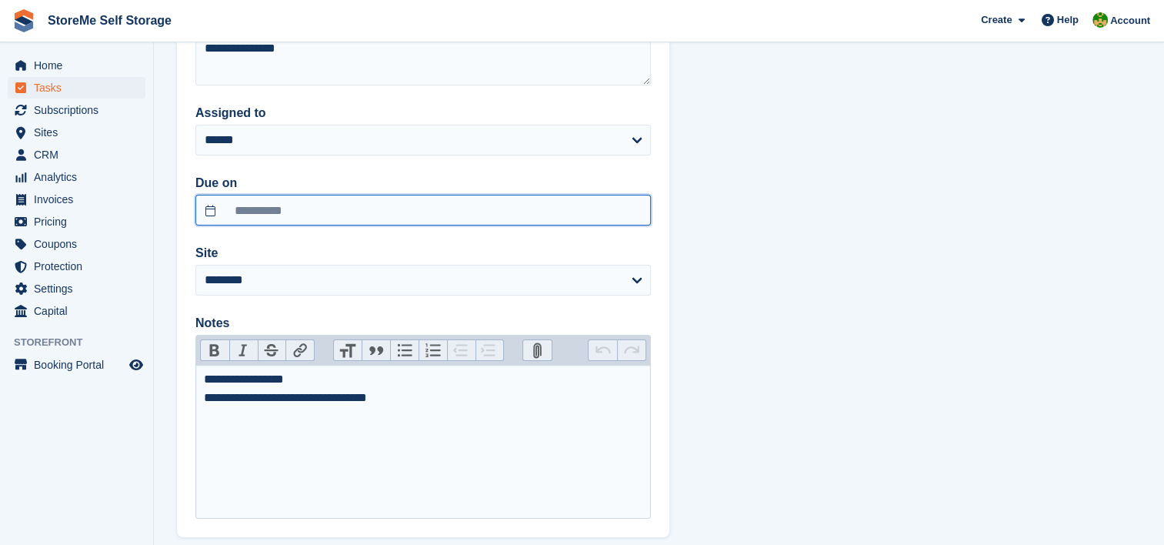
scroll to position [154, 0]
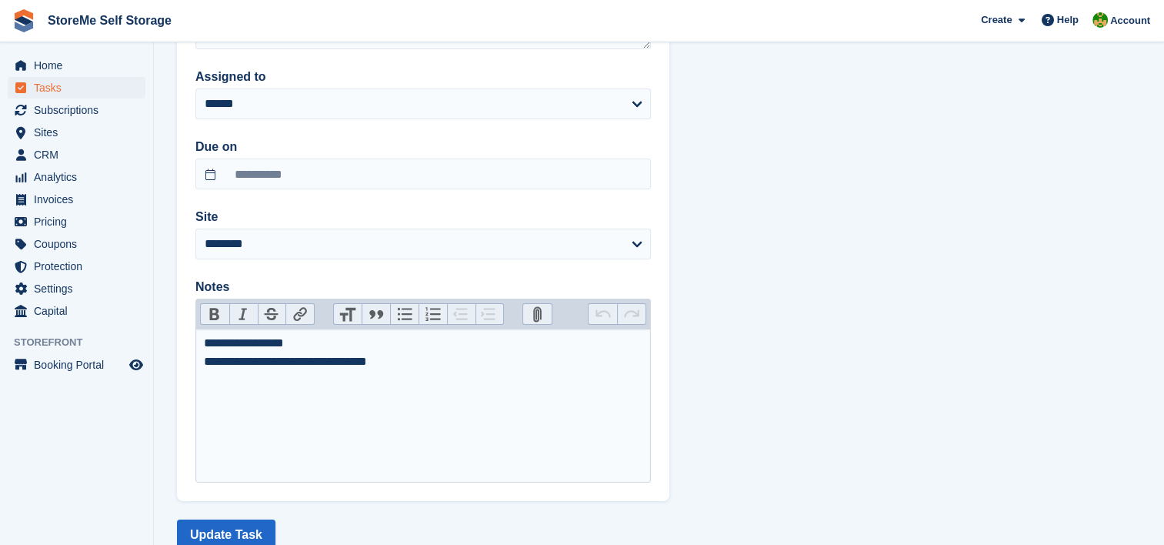
click at [317, 345] on div "**********" at bounding box center [423, 352] width 439 height 37
type trix-editor "**********"
click at [247, 526] on button "Update Task" at bounding box center [226, 534] width 98 height 31
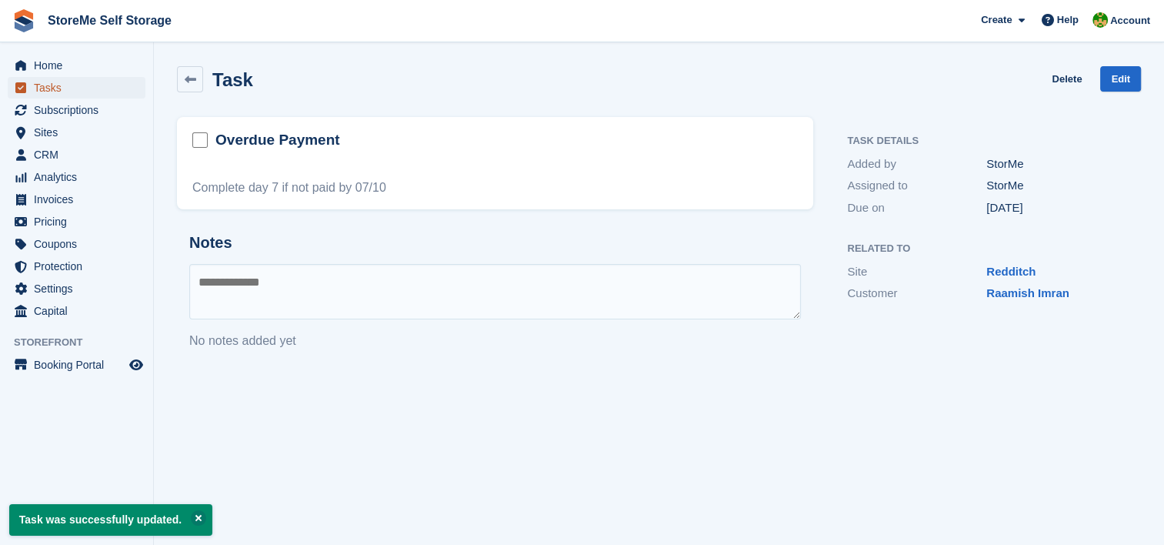
click at [50, 82] on span "Tasks" at bounding box center [80, 88] width 92 height 22
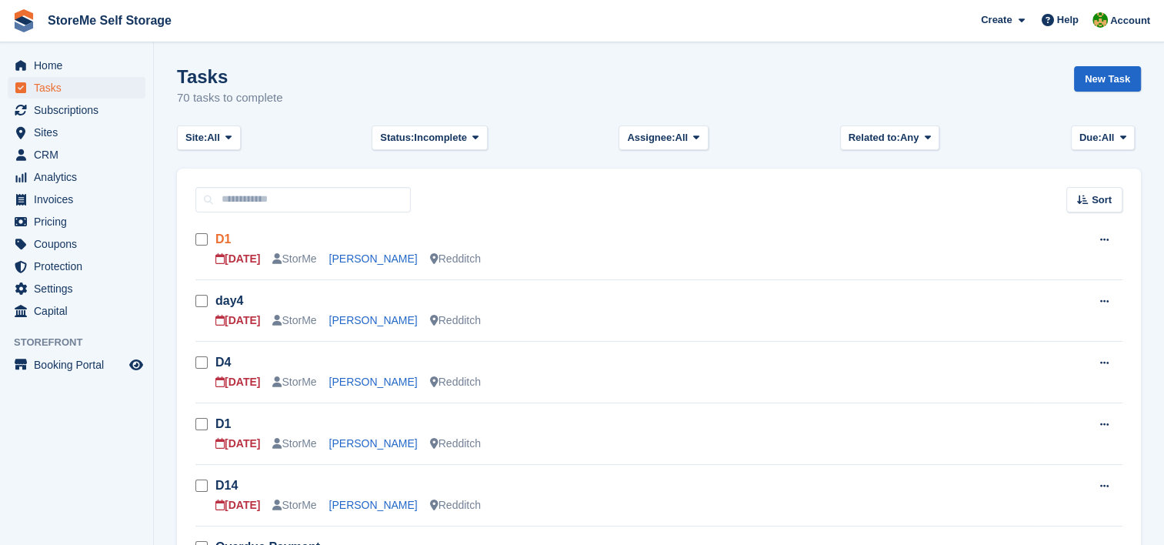
click at [221, 235] on link "D1" at bounding box center [222, 238] width 15 height 13
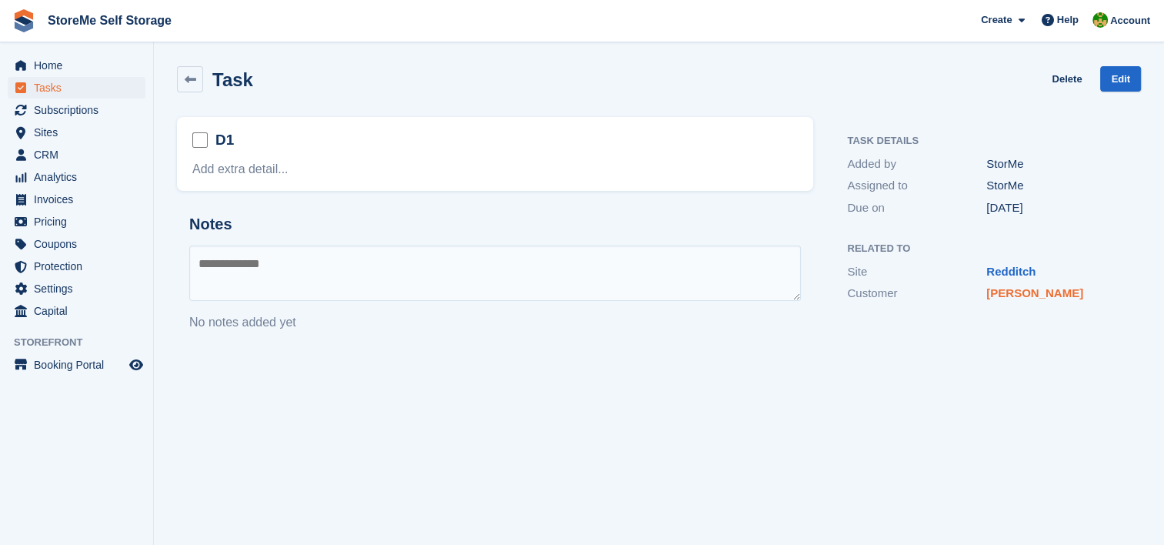
click at [1031, 295] on link "Sam Kiddy" at bounding box center [1035, 292] width 97 height 13
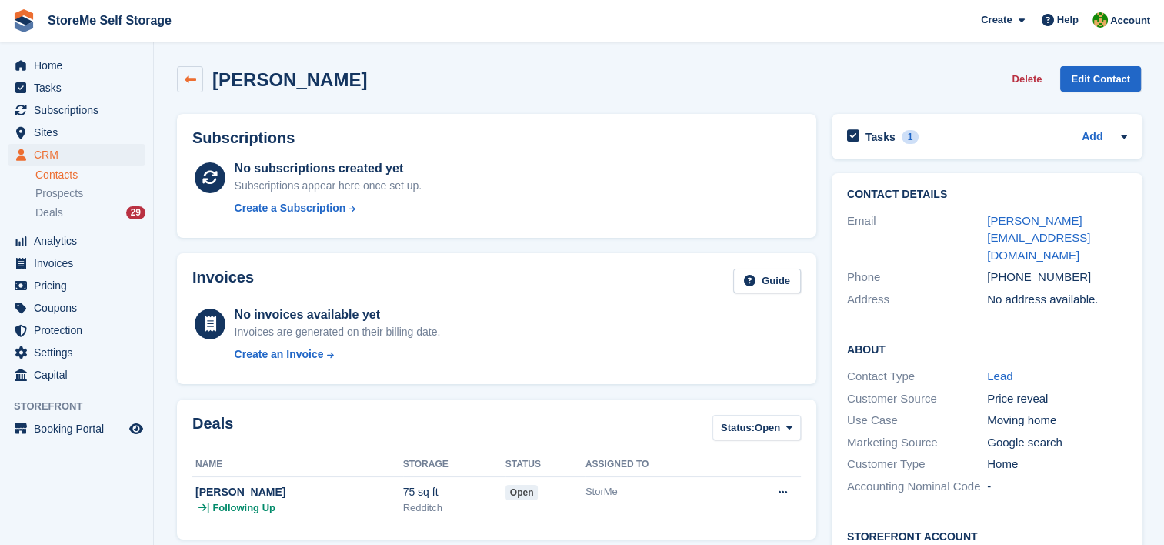
click at [202, 86] on link at bounding box center [190, 79] width 26 height 26
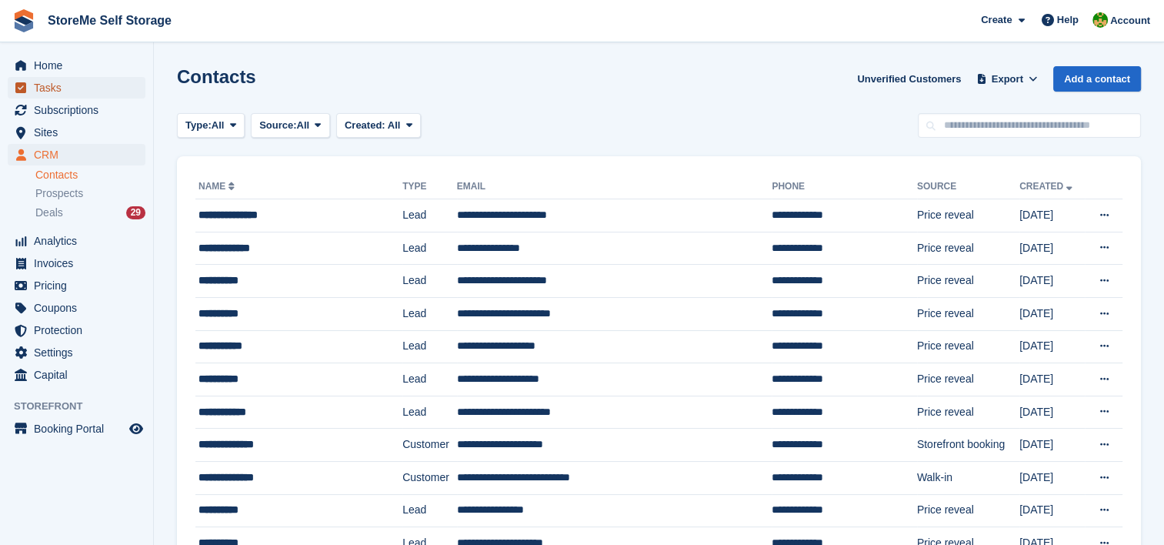
click at [92, 92] on span "Tasks" at bounding box center [80, 88] width 92 height 22
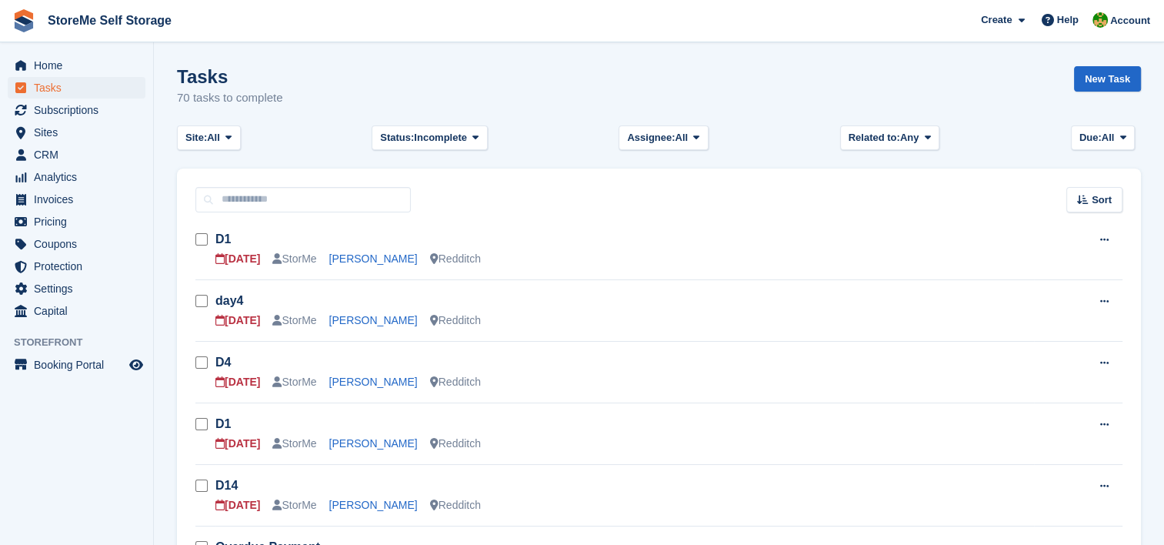
scroll to position [231, 0]
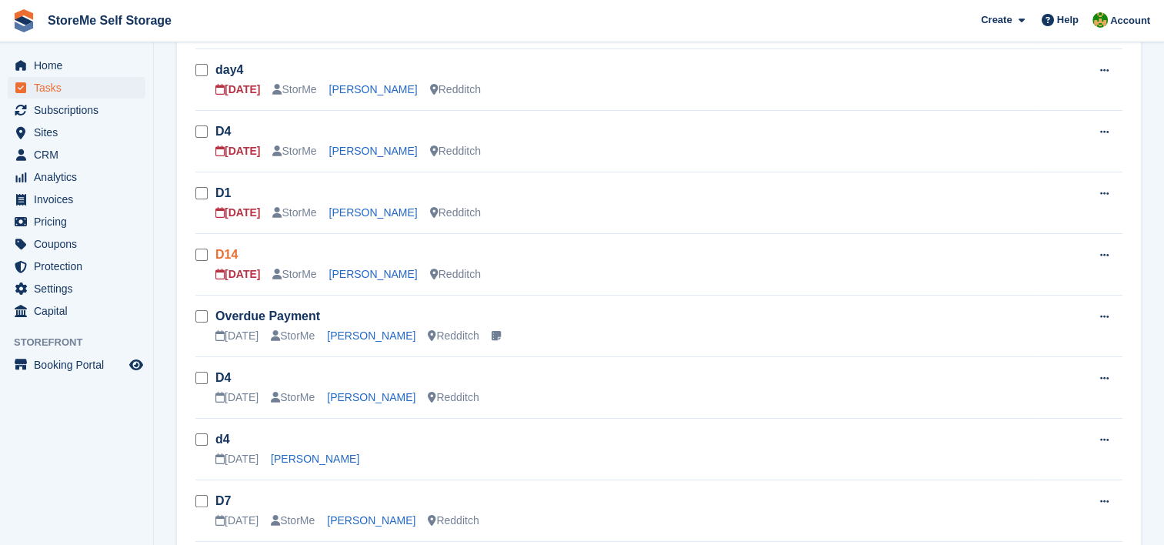
click at [228, 256] on link "D14" at bounding box center [226, 254] width 22 height 13
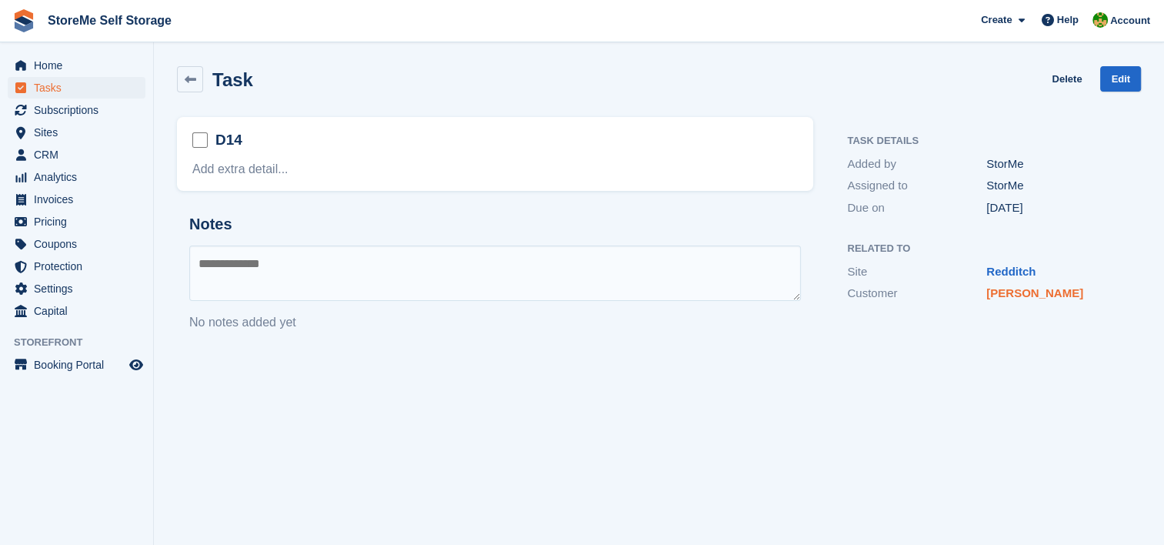
click at [1015, 297] on link "Connie Jones" at bounding box center [1035, 292] width 97 height 13
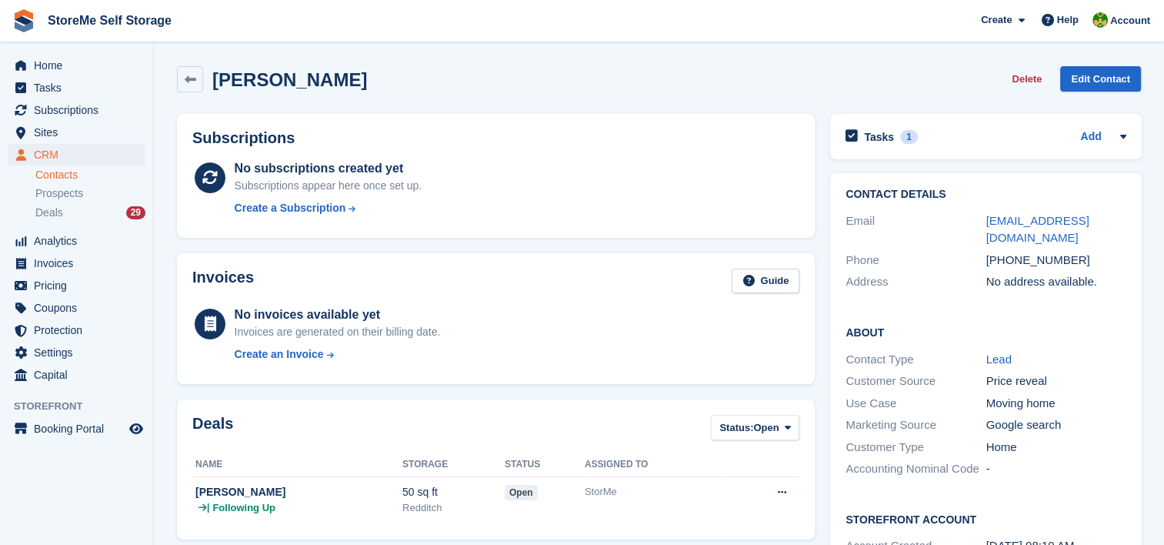
click at [685, 202] on div "No subscriptions created yet Subscriptions appear here once set up. Create a Su…" at bounding box center [518, 190] width 566 height 63
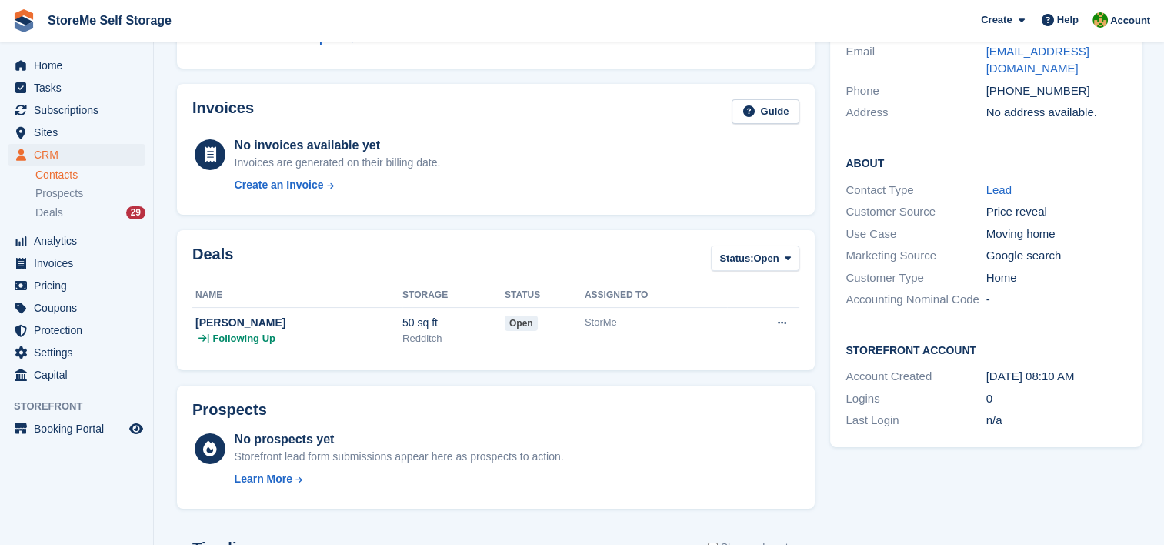
scroll to position [462, 0]
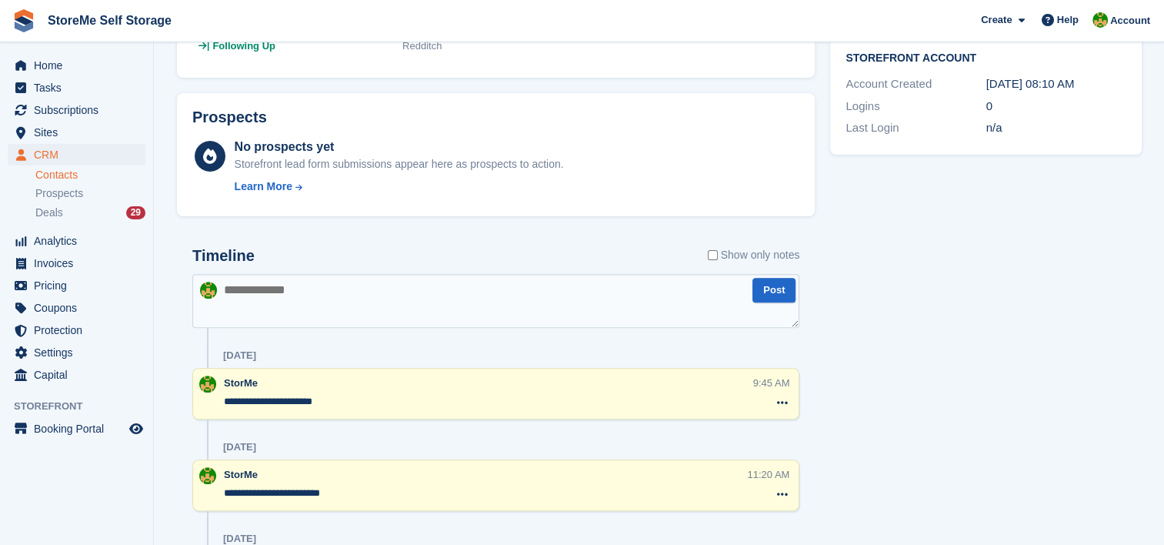
click at [376, 293] on textarea at bounding box center [495, 301] width 607 height 54
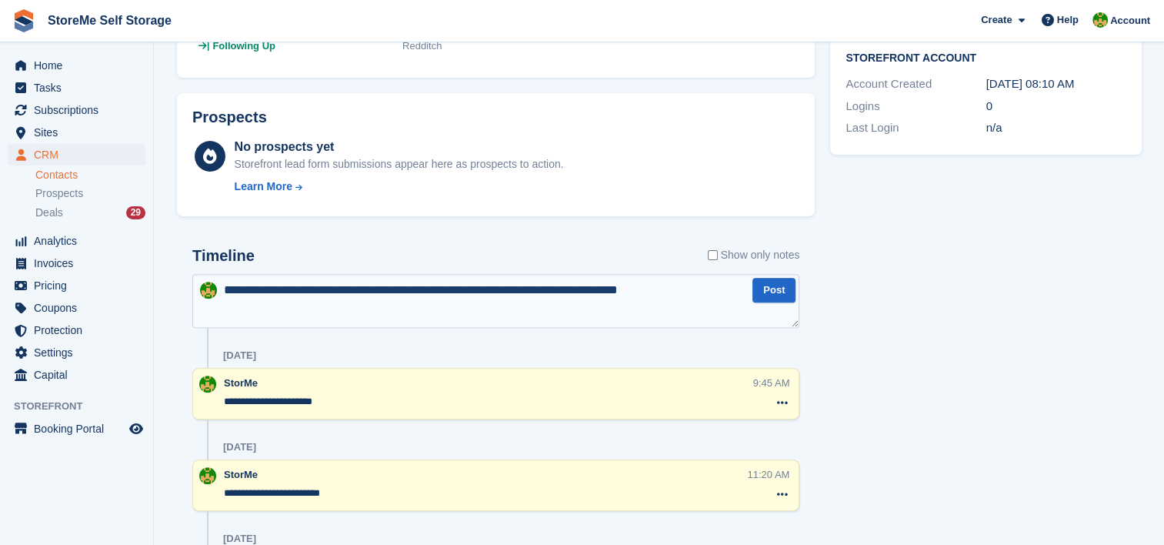
type textarea "**********"
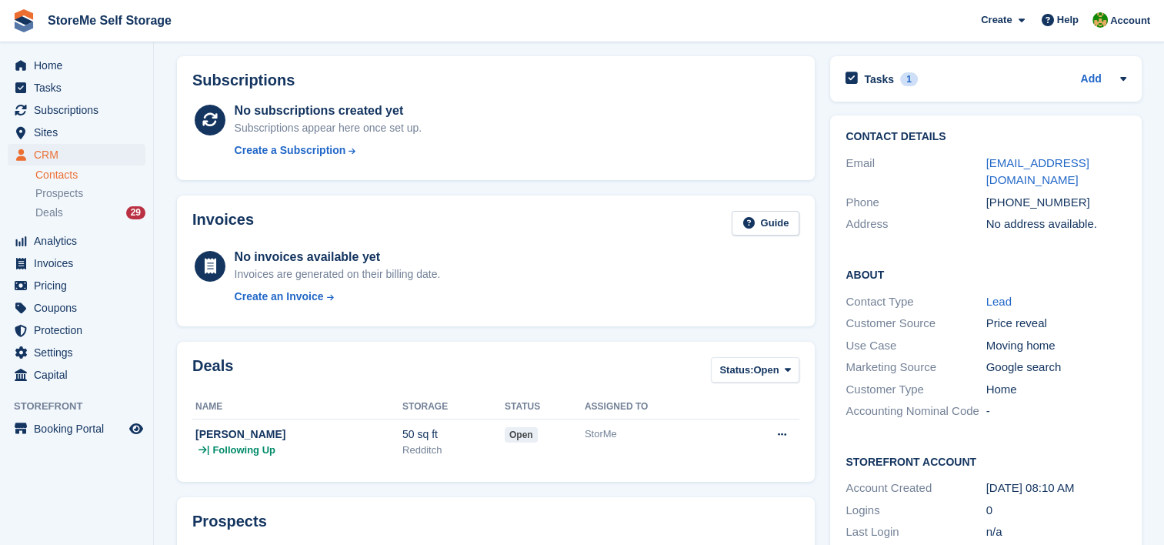
scroll to position [0, 0]
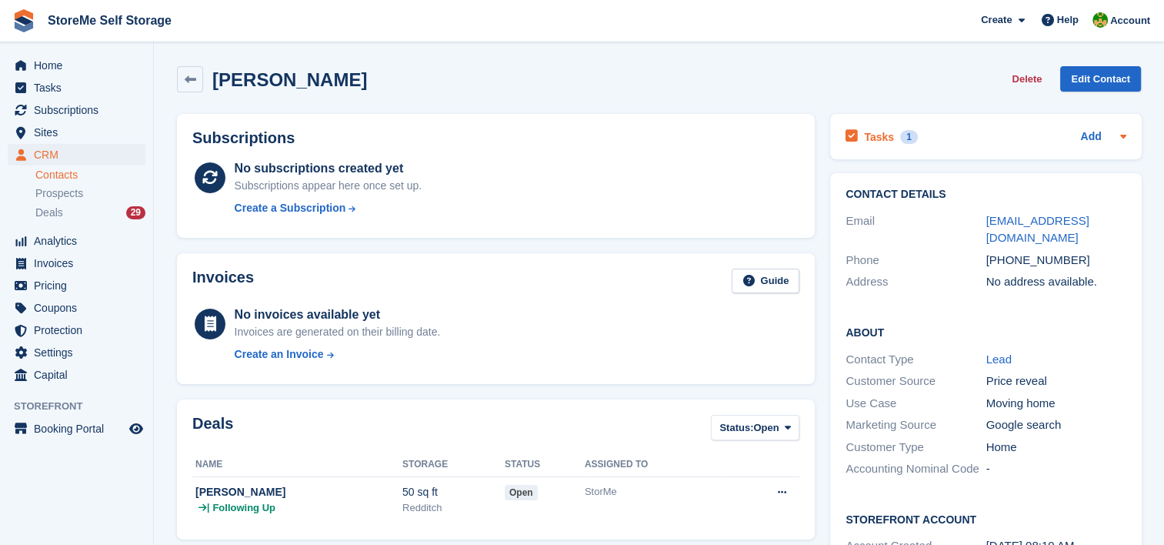
click at [1040, 139] on div "Tasks 1 Add" at bounding box center [986, 136] width 280 height 21
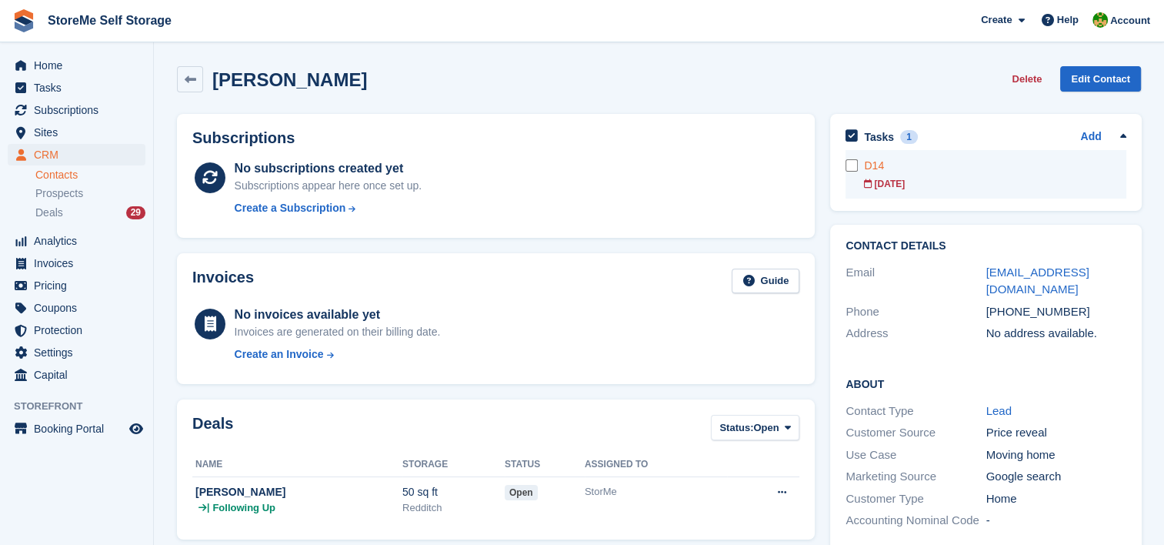
click at [899, 174] on link "D14 03 Oct" at bounding box center [995, 174] width 262 height 48
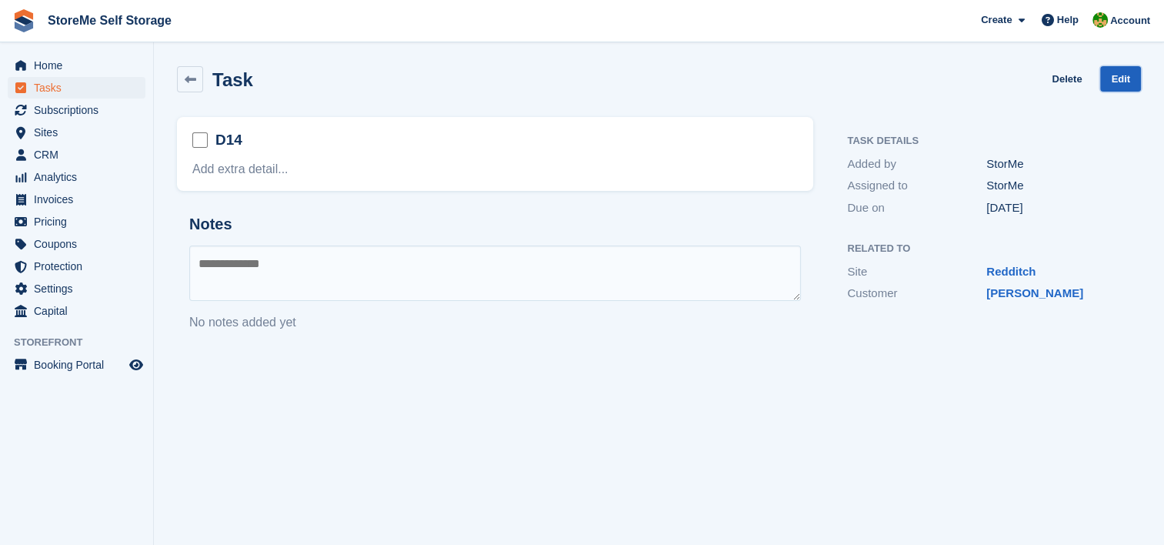
click at [1129, 80] on link "Edit" at bounding box center [1120, 78] width 41 height 25
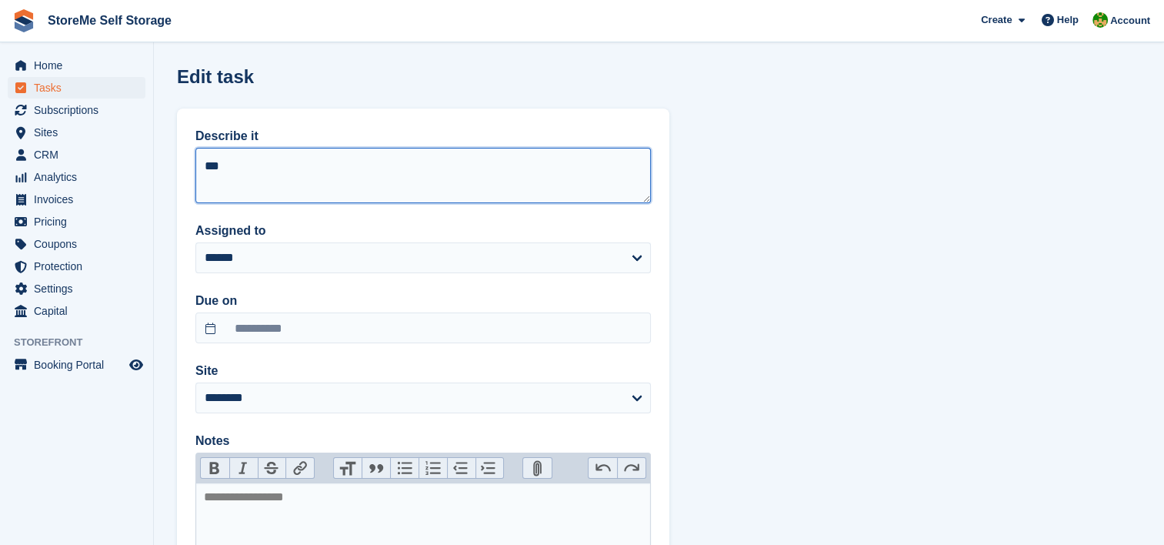
click at [261, 175] on textarea "***" at bounding box center [423, 175] width 456 height 55
type textarea "*"
type textarea "**********"
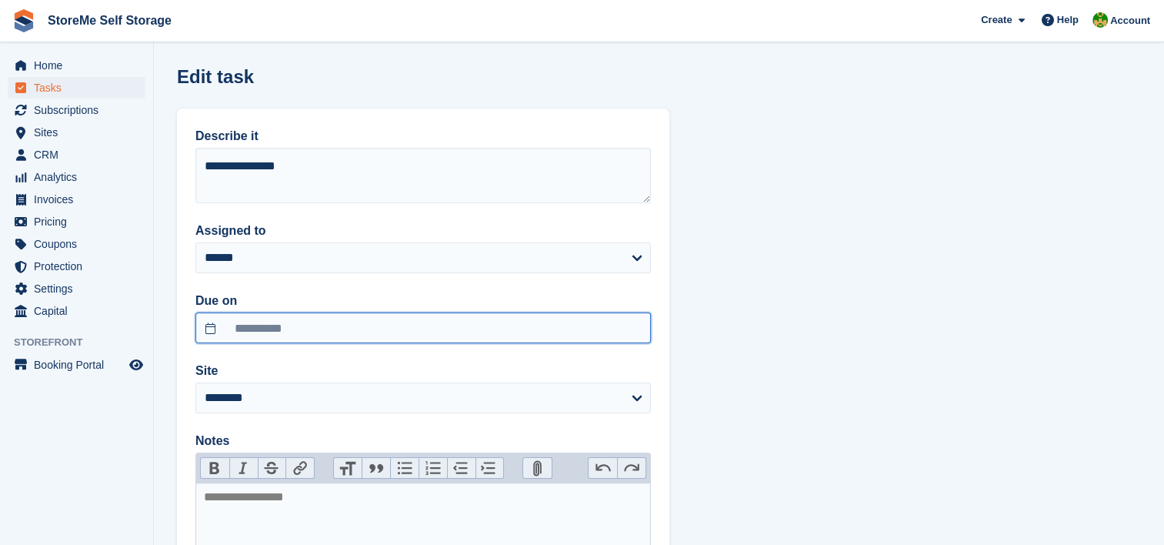
click at [295, 326] on input "**********" at bounding box center [423, 327] width 456 height 31
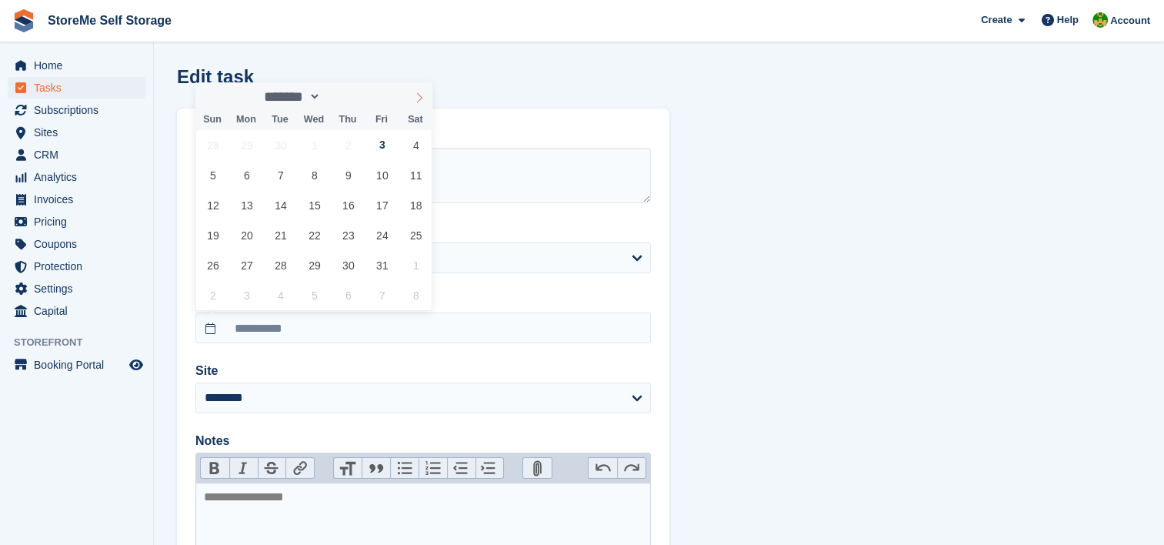
click at [419, 102] on icon at bounding box center [419, 97] width 11 height 11
select select "**"
drag, startPoint x: 419, startPoint y: 102, endPoint x: 389, endPoint y: 145, distance: 52.5
click at [389, 145] on span "5" at bounding box center [382, 145] width 30 height 30
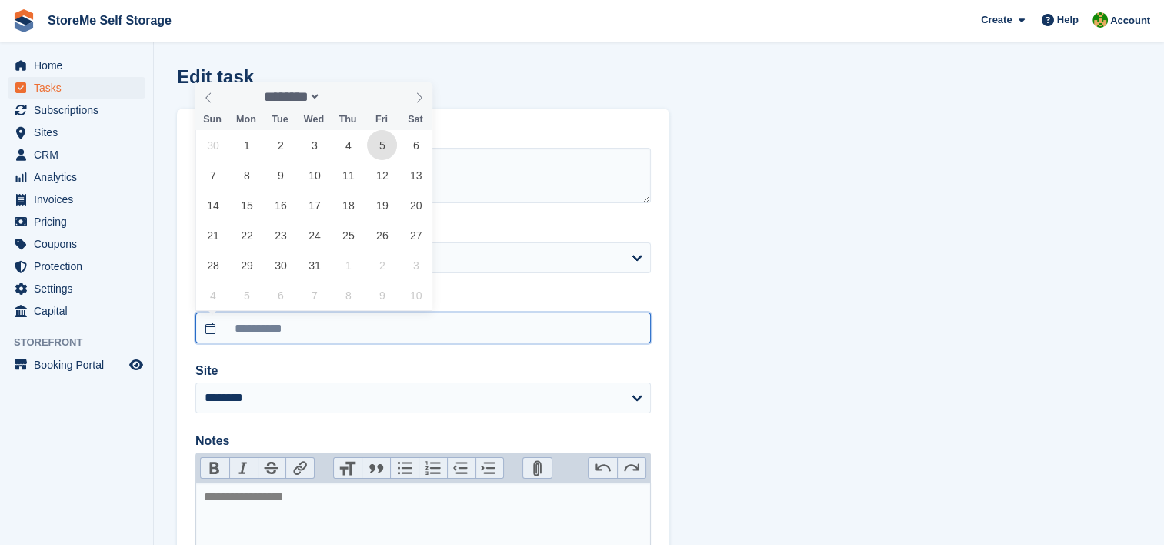
type input "**********"
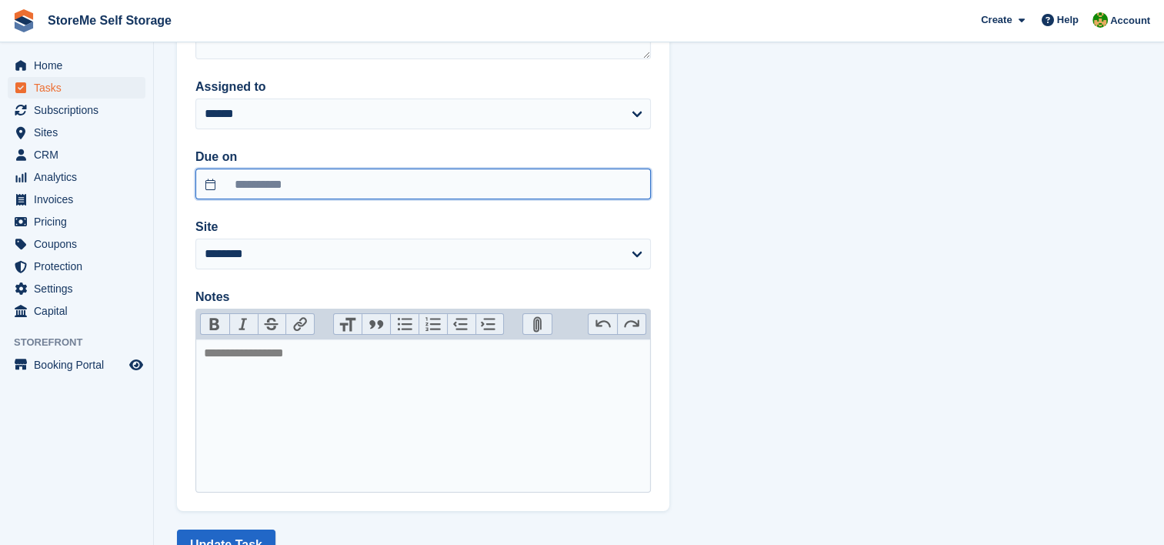
scroll to position [200, 0]
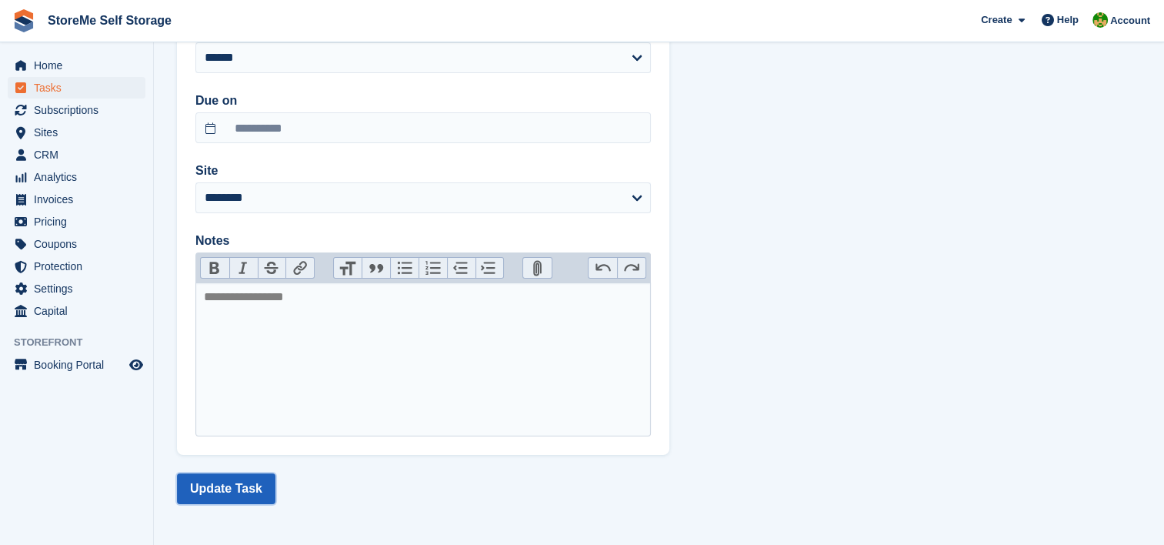
click at [218, 481] on button "Update Task" at bounding box center [226, 488] width 98 height 31
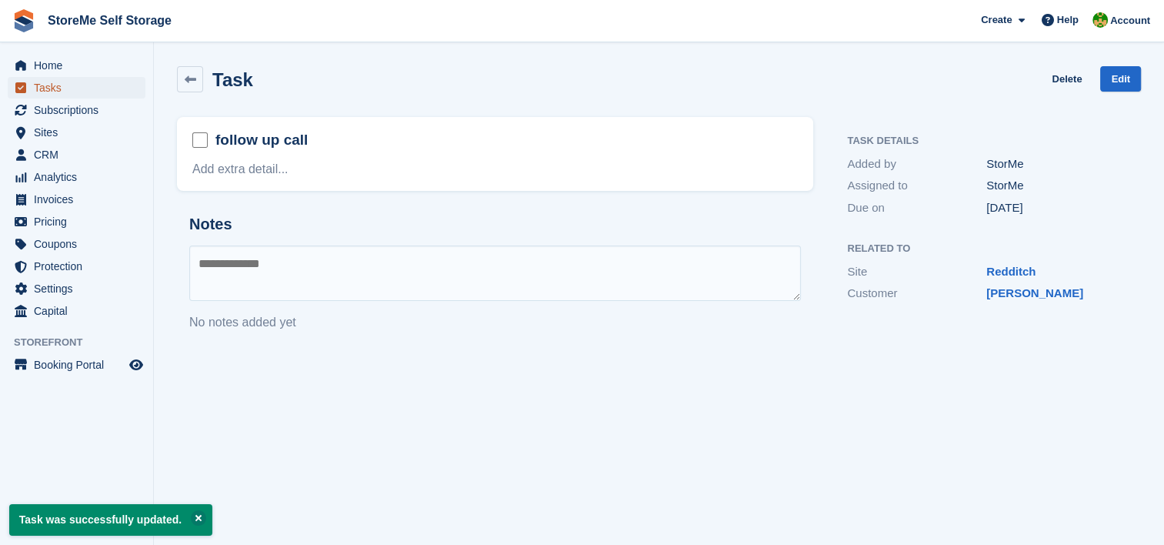
click at [102, 83] on span "Tasks" at bounding box center [80, 88] width 92 height 22
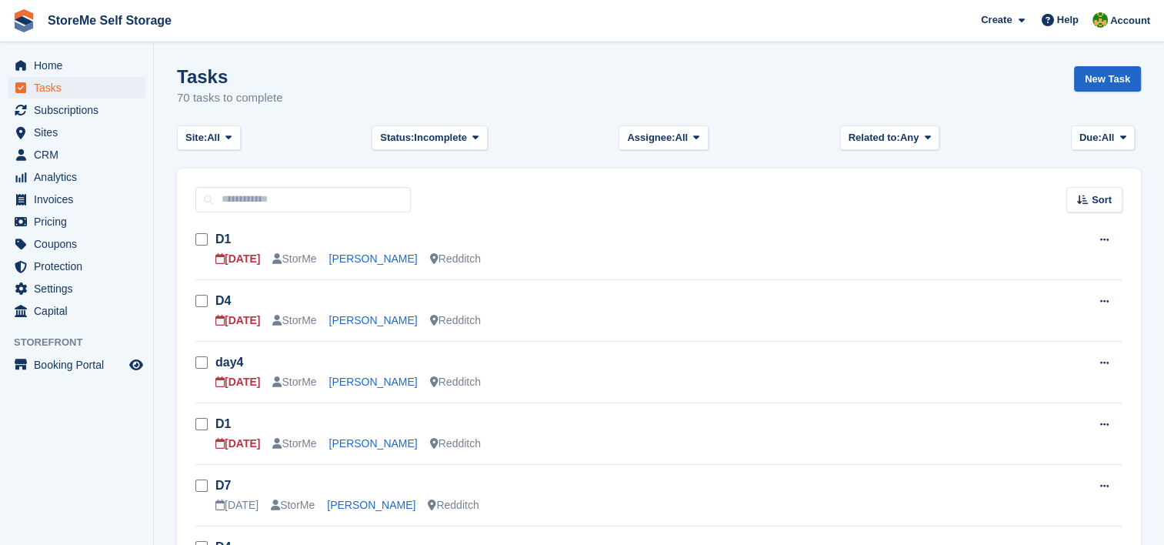
scroll to position [77, 0]
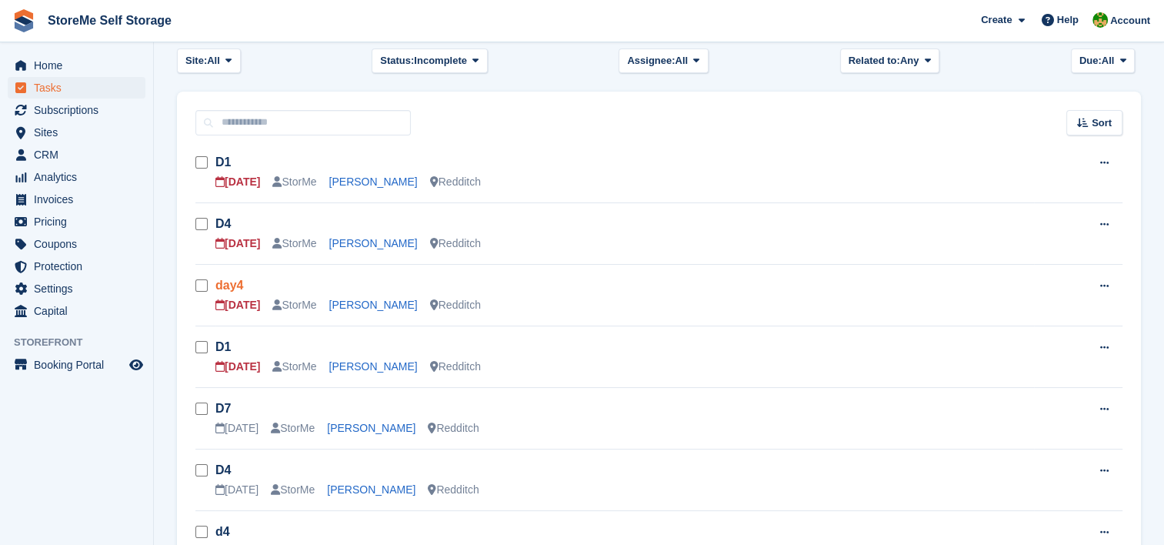
click at [229, 289] on link "day4" at bounding box center [229, 285] width 28 height 13
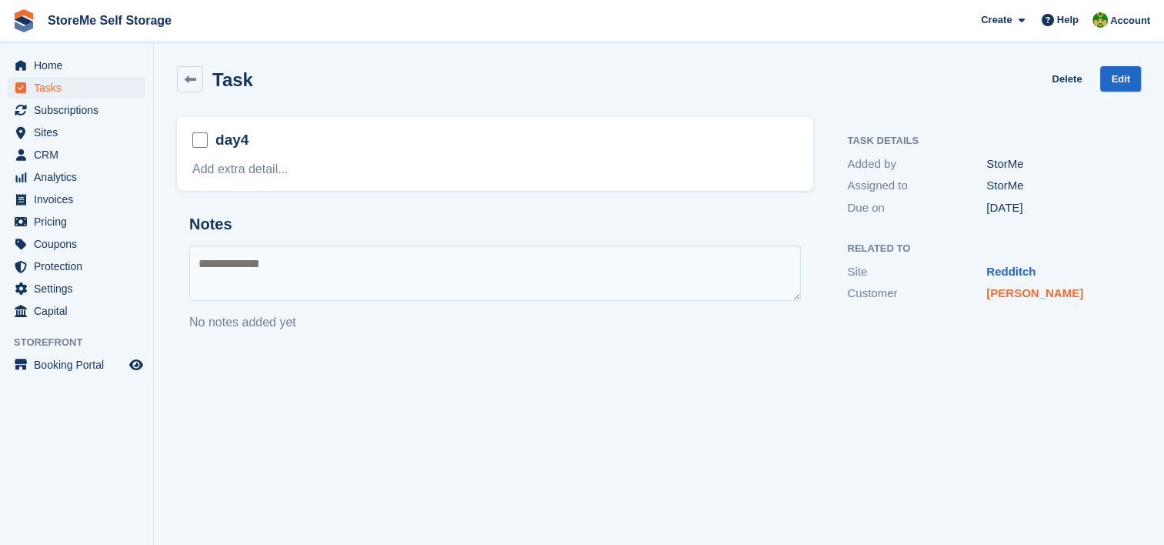
click at [1039, 298] on link "[PERSON_NAME]" at bounding box center [1035, 292] width 97 height 13
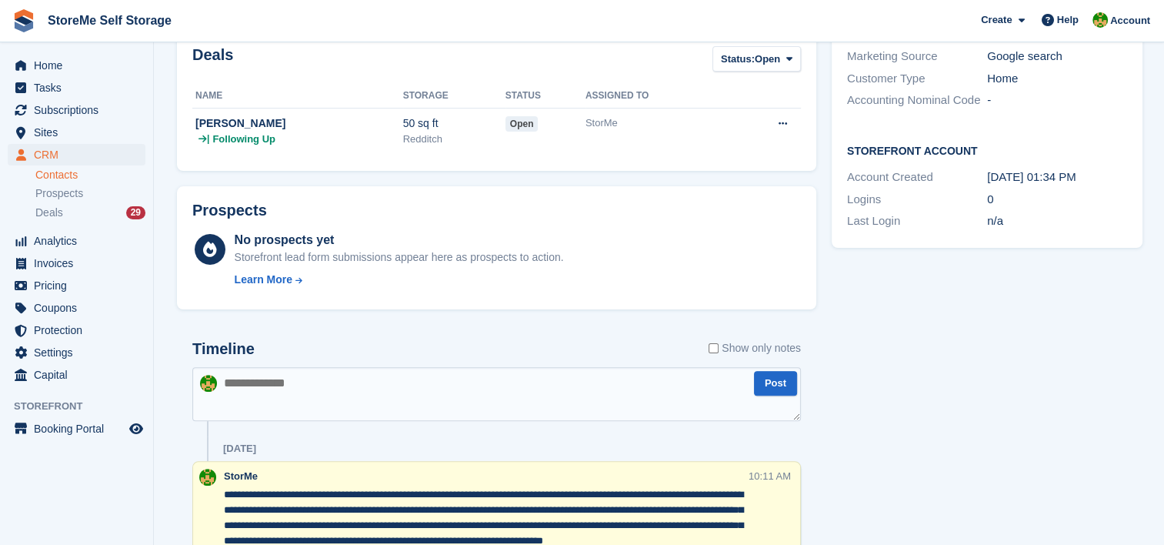
scroll to position [539, 0]
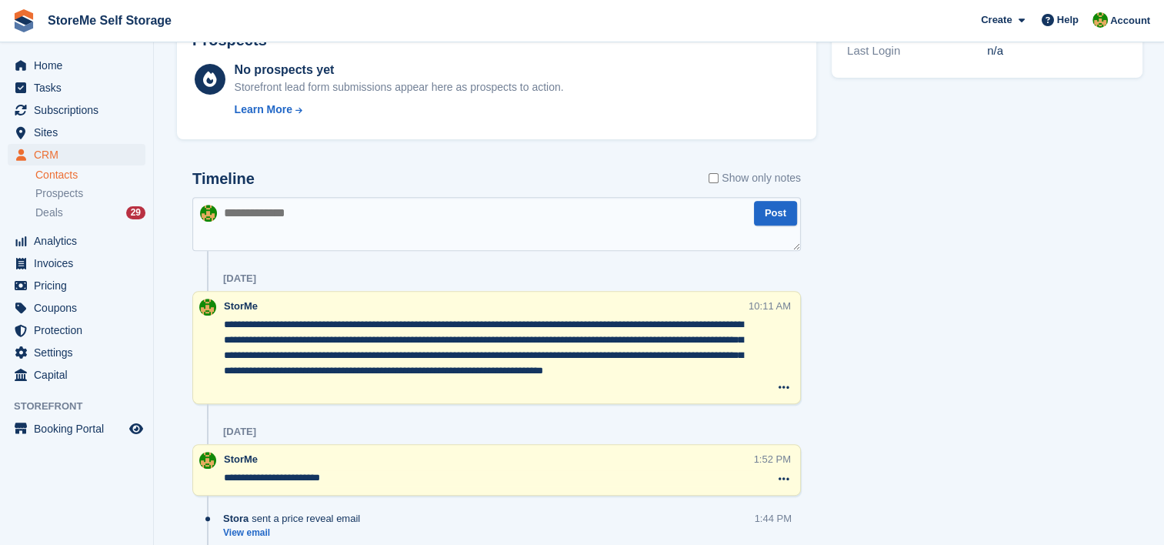
click at [517, 189] on div "Timeline Show only notes" at bounding box center [496, 183] width 609 height 27
click at [516, 222] on textarea at bounding box center [496, 224] width 609 height 54
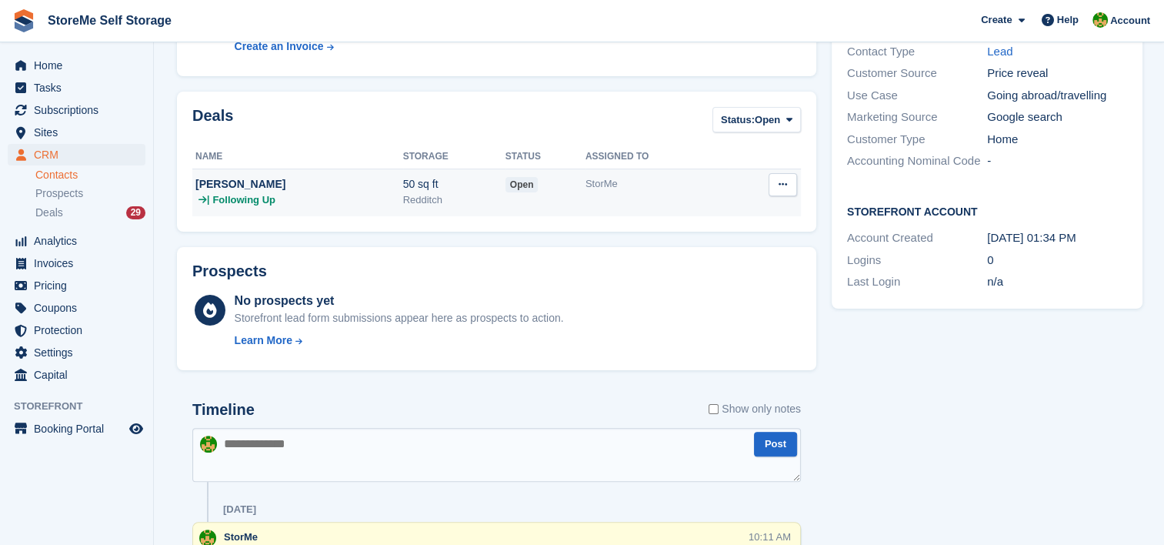
scroll to position [0, 0]
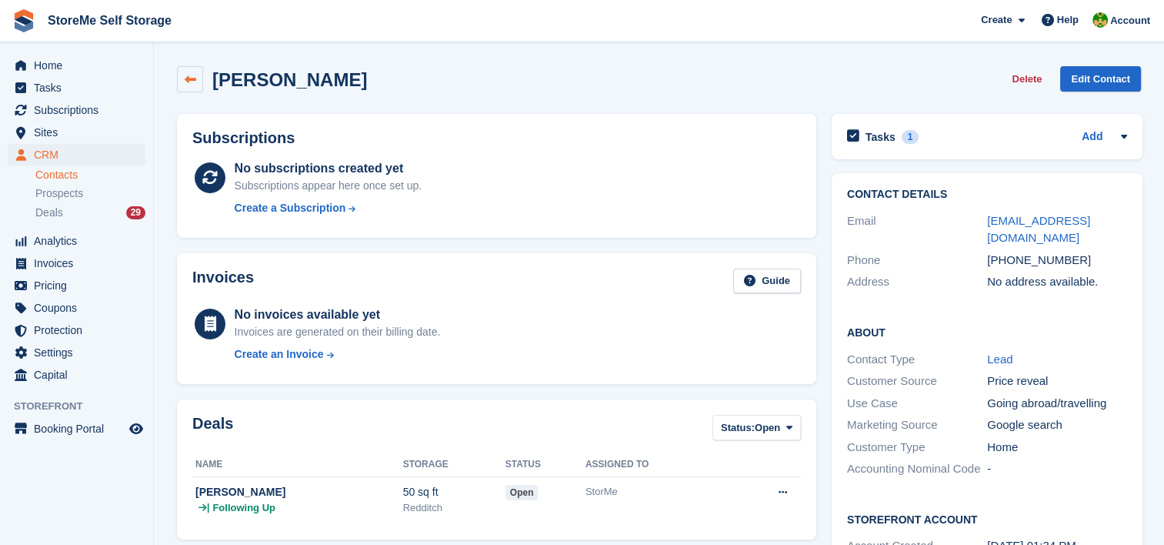
click at [198, 83] on link at bounding box center [190, 79] width 26 height 26
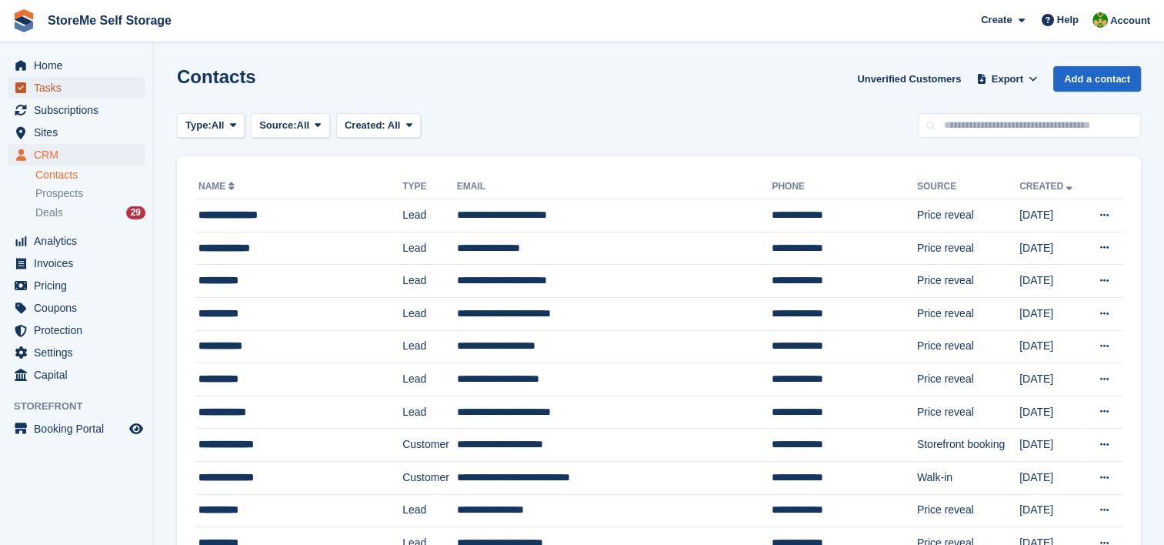
click at [108, 89] on span "Tasks" at bounding box center [80, 88] width 92 height 22
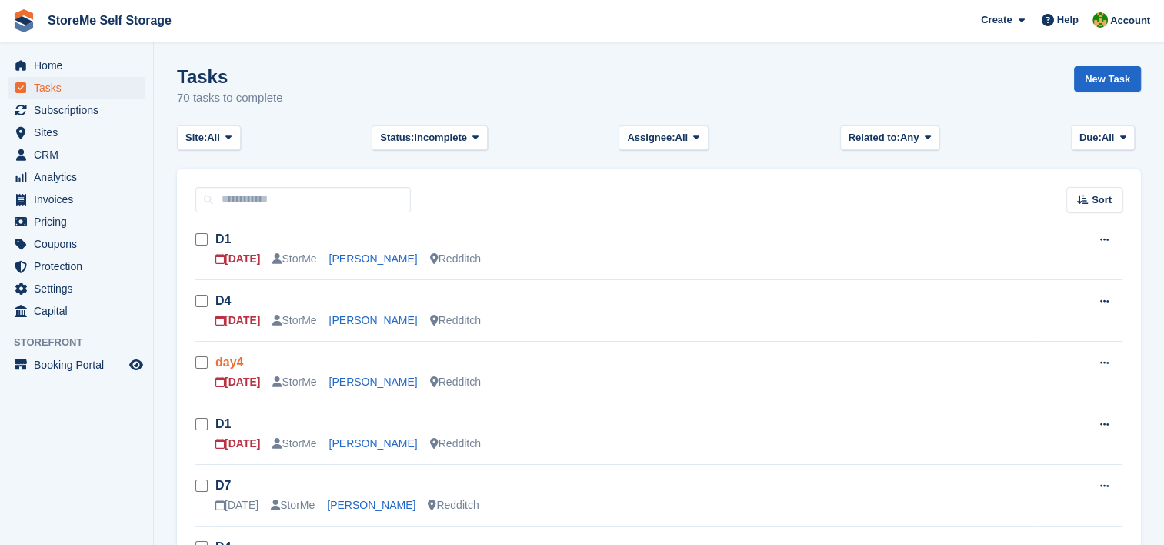
click at [236, 366] on link "day4" at bounding box center [229, 362] width 28 height 13
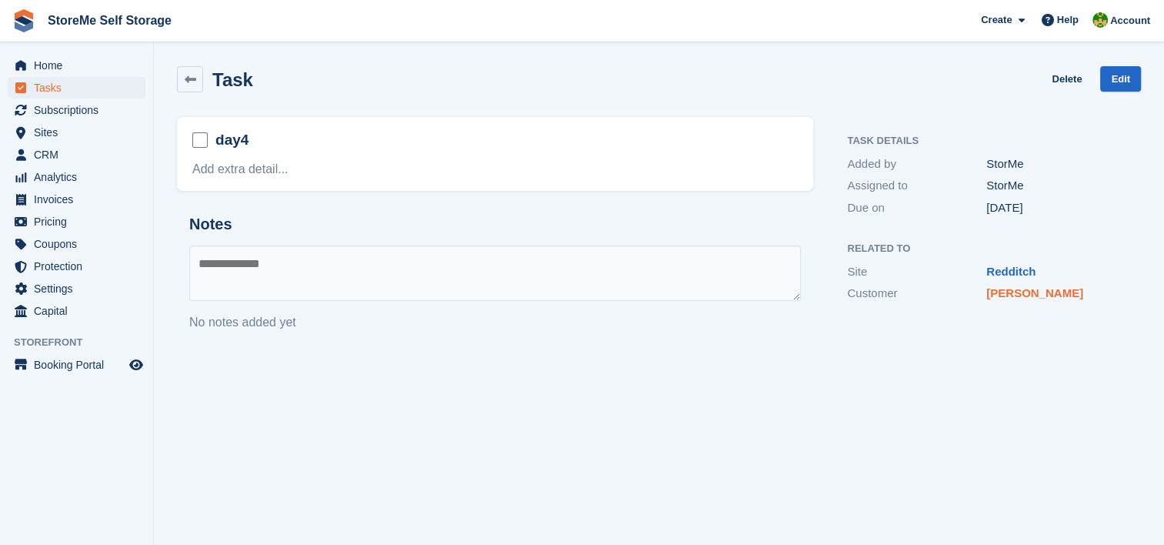
click at [1033, 295] on link "[PERSON_NAME]" at bounding box center [1035, 292] width 97 height 13
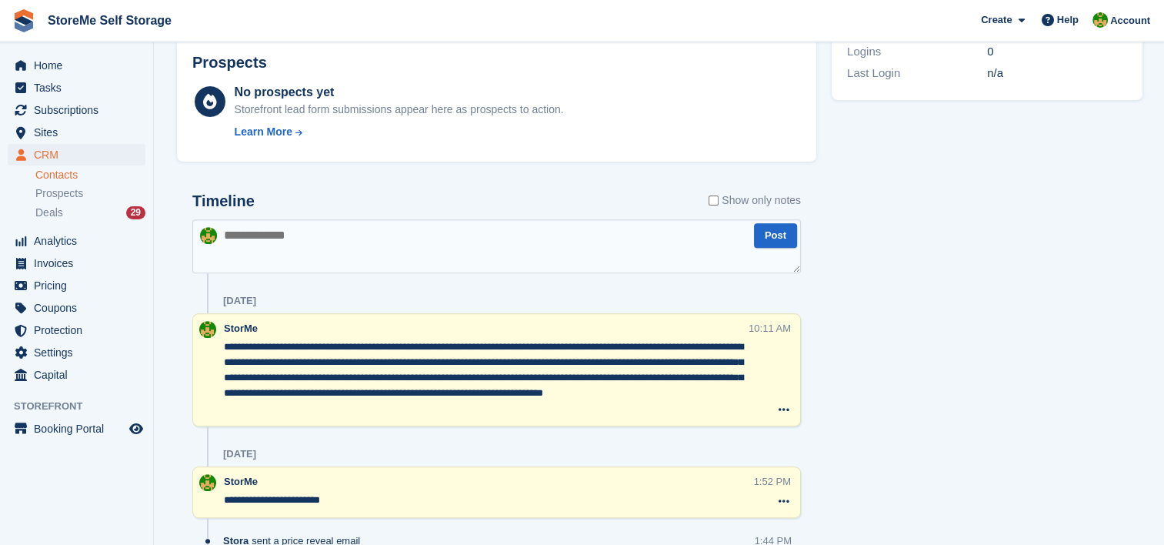
scroll to position [616, 0]
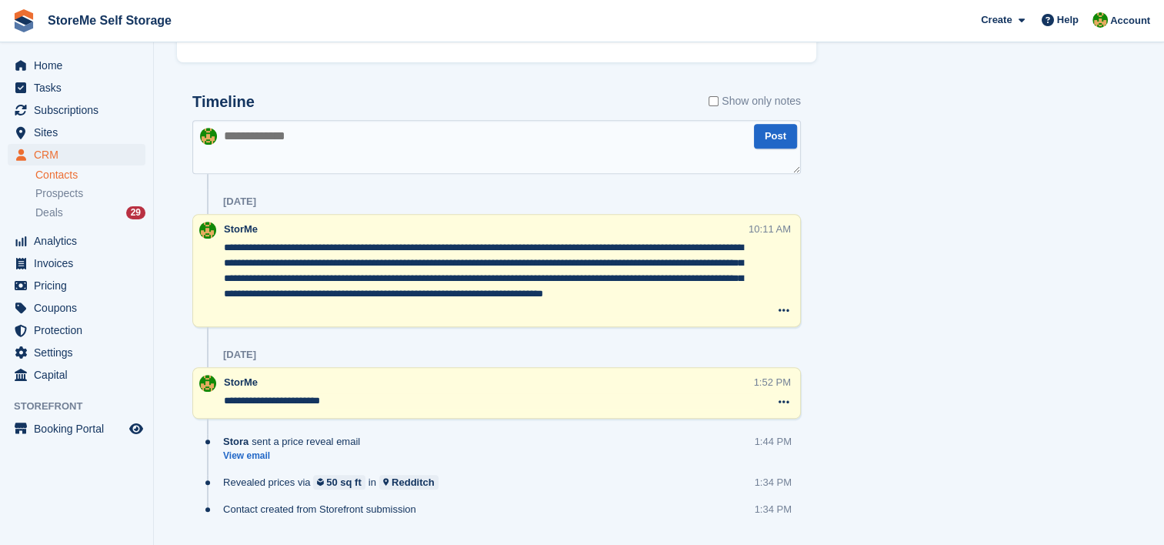
click at [319, 135] on textarea at bounding box center [496, 147] width 609 height 54
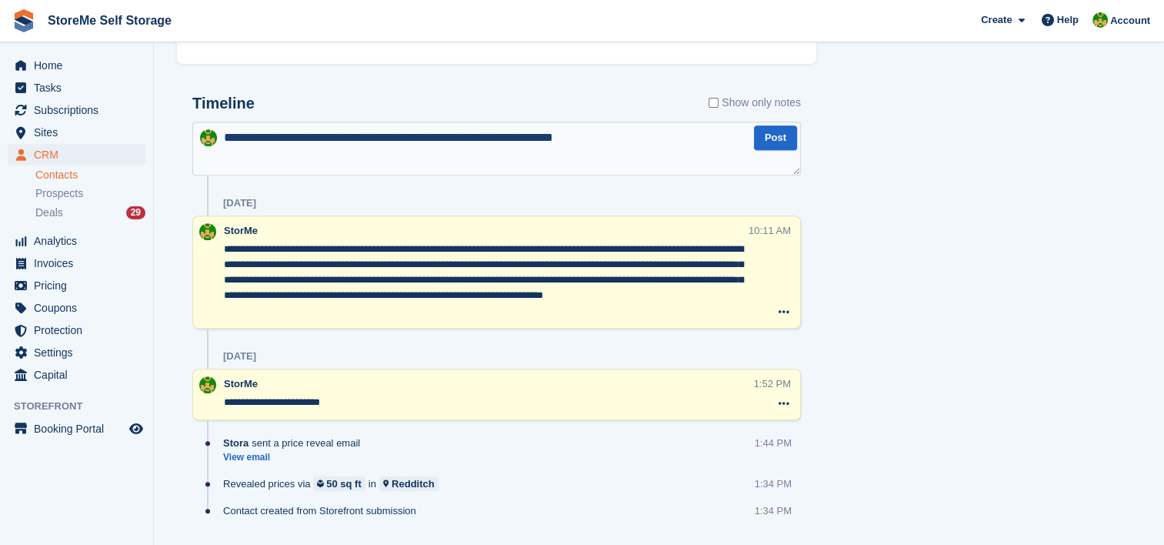
scroll to position [308, 0]
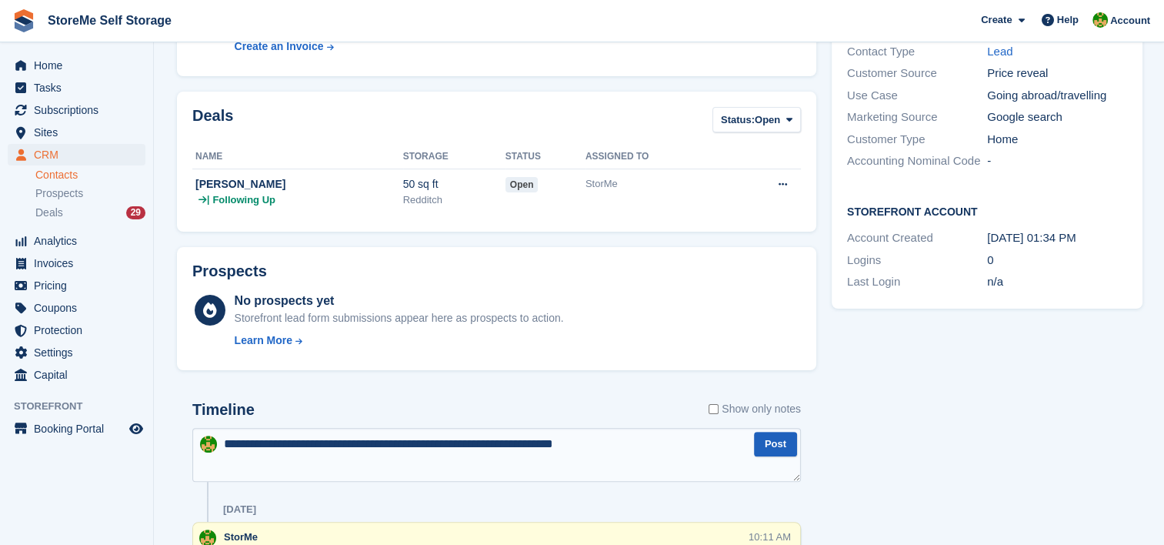
type textarea "**********"
click at [763, 446] on button "Post" at bounding box center [775, 444] width 43 height 25
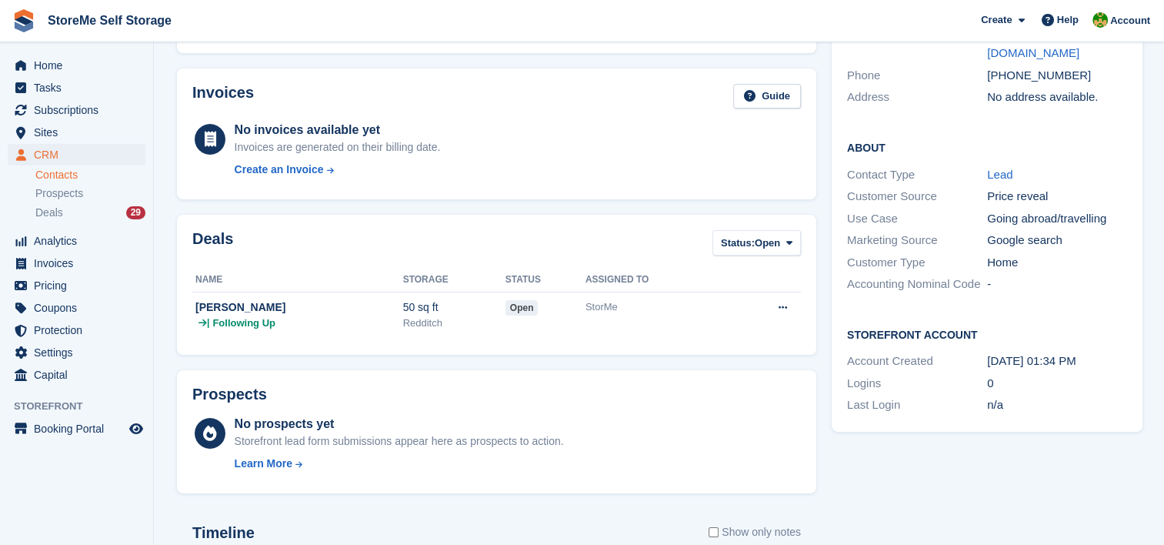
scroll to position [0, 0]
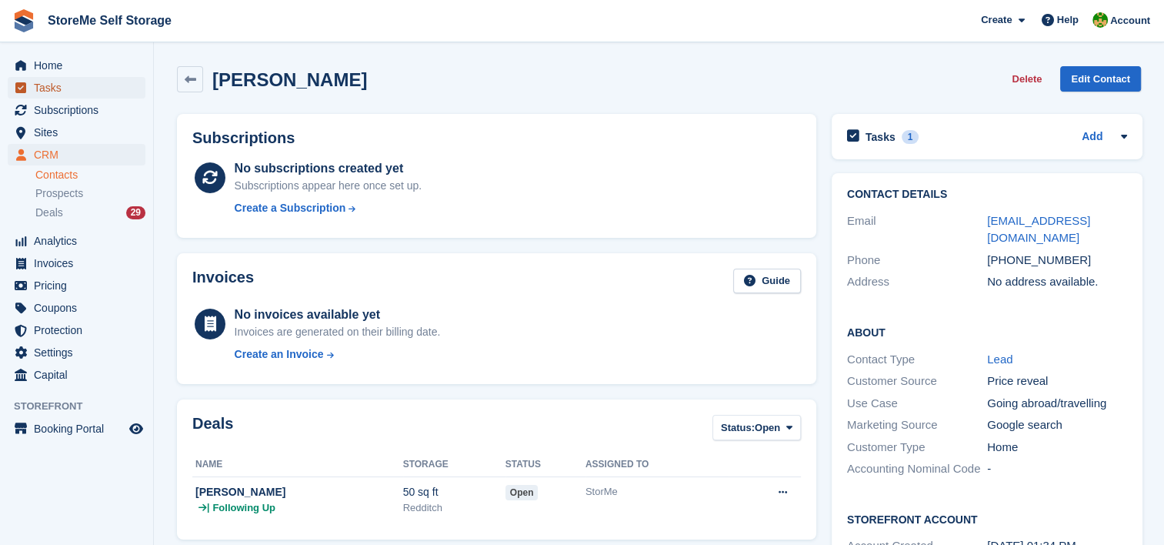
click at [83, 88] on span "Tasks" at bounding box center [80, 88] width 92 height 22
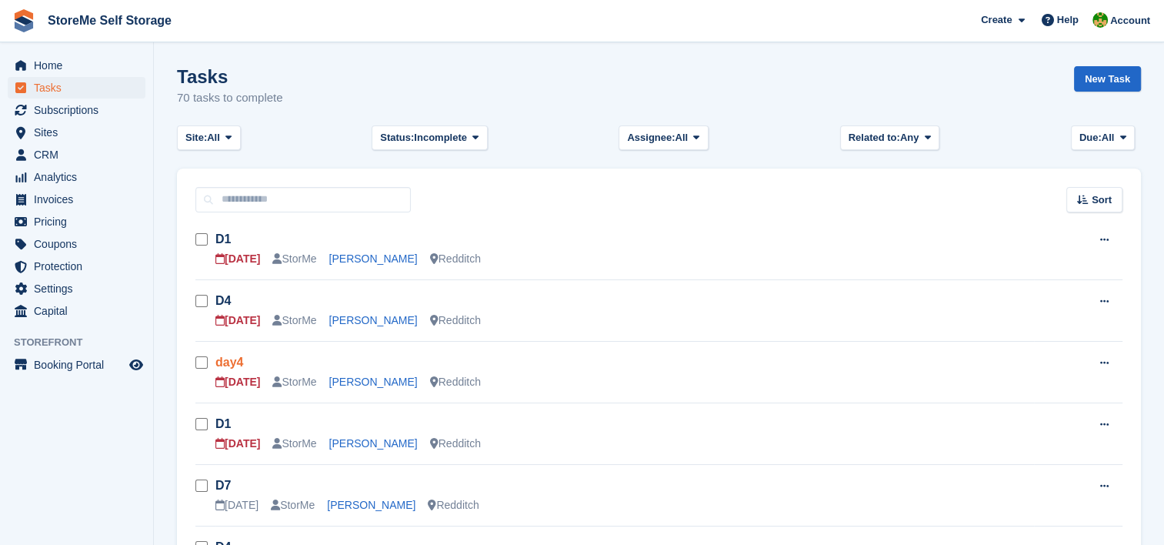
click at [220, 362] on link "day4" at bounding box center [229, 362] width 28 height 13
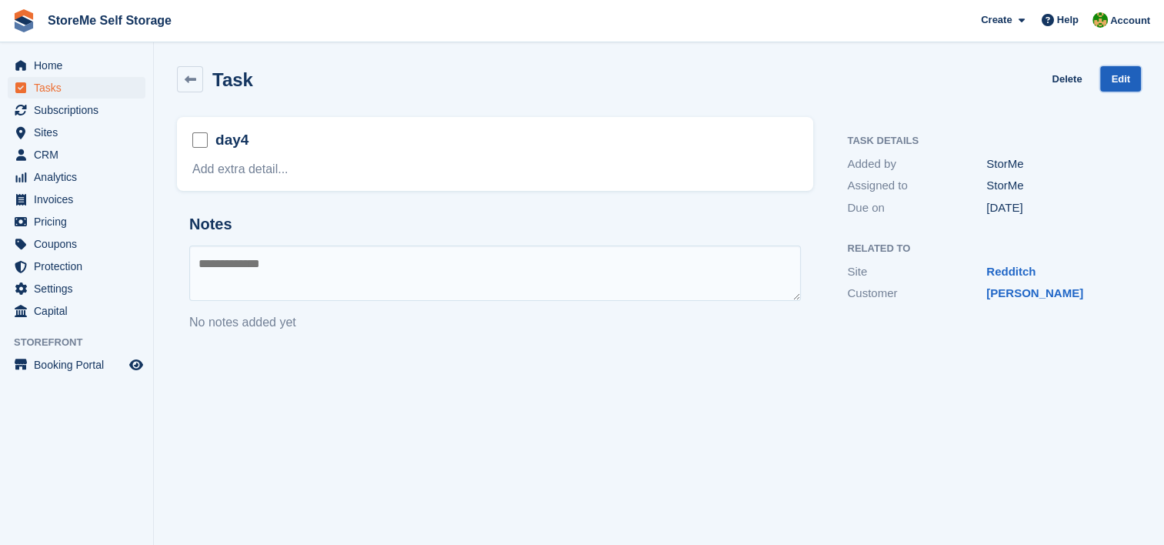
click at [1130, 68] on link "Edit" at bounding box center [1120, 78] width 41 height 25
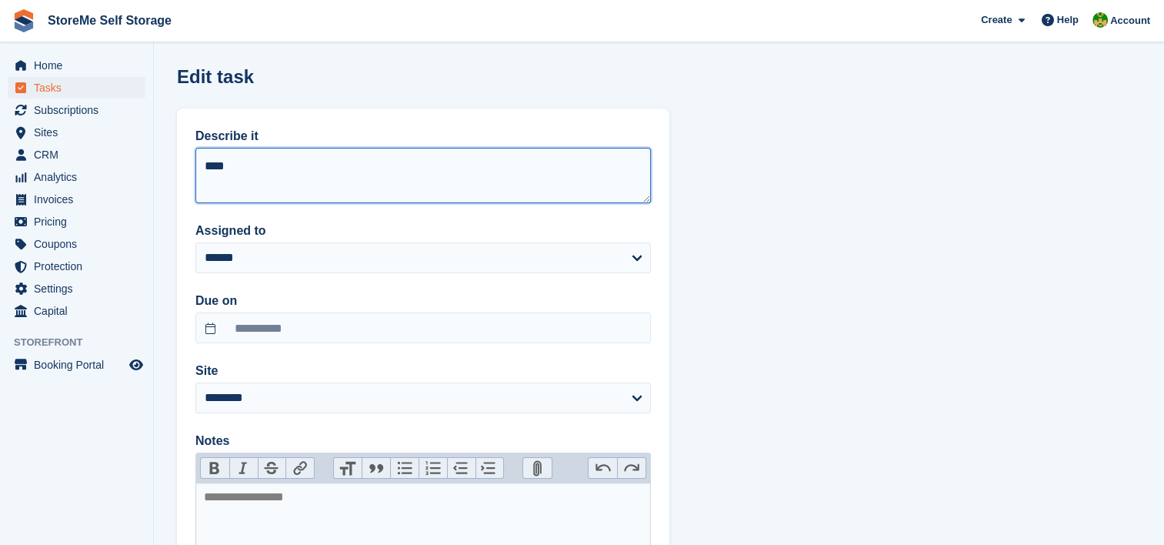
click at [337, 169] on textarea "****" at bounding box center [423, 175] width 456 height 55
type textarea "*****"
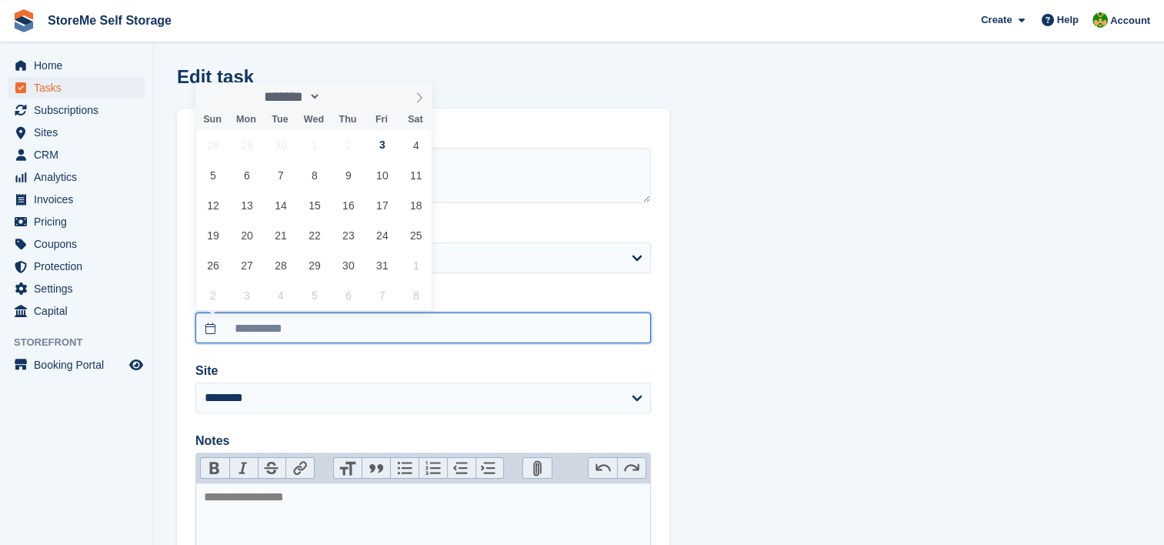
click at [379, 338] on input "**********" at bounding box center [423, 327] width 456 height 31
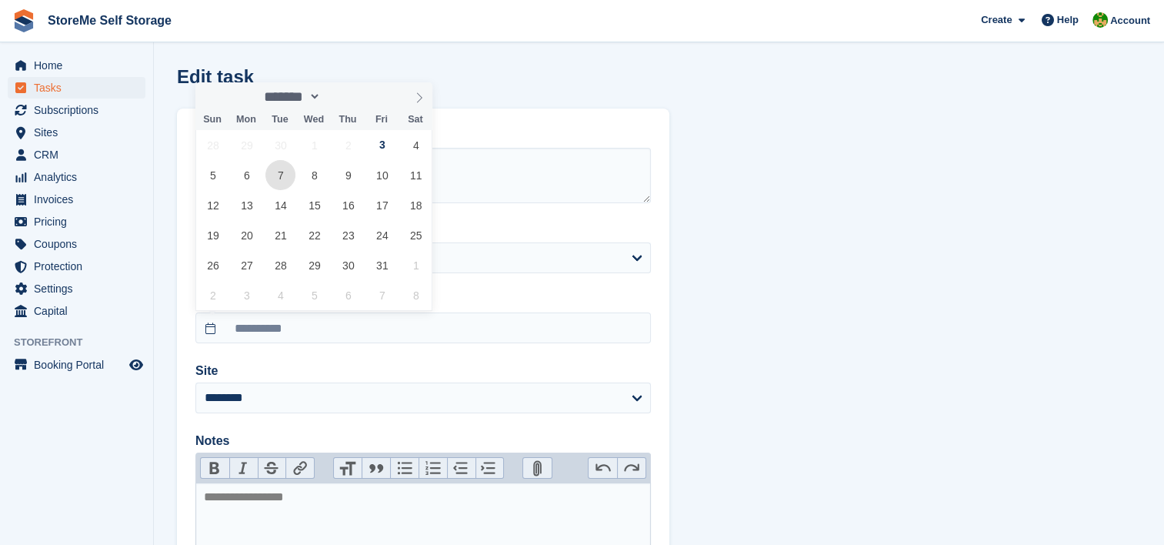
click at [273, 173] on span "7" at bounding box center [280, 175] width 30 height 30
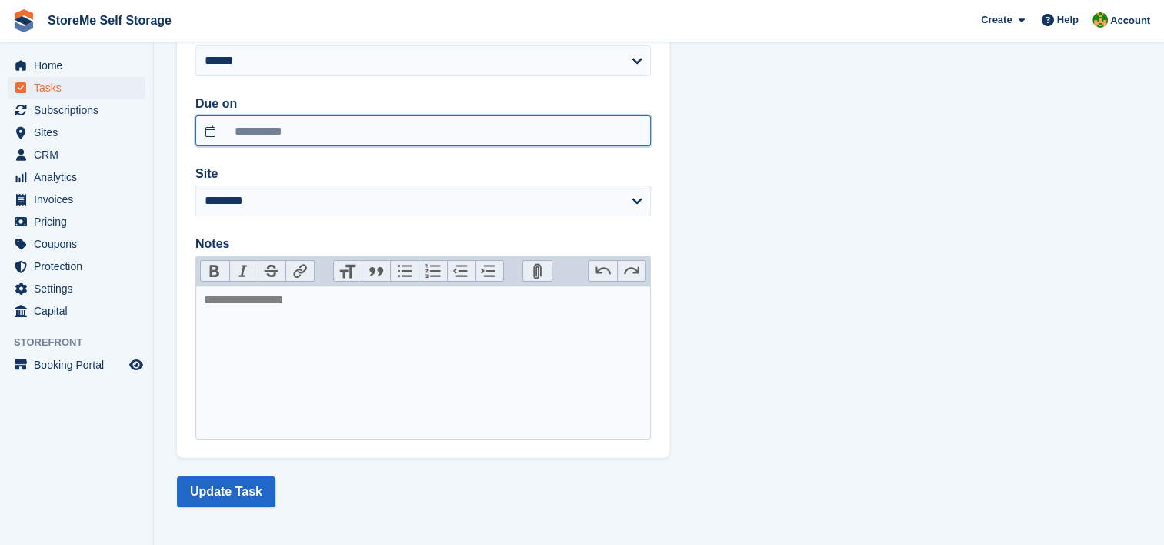
scroll to position [200, 0]
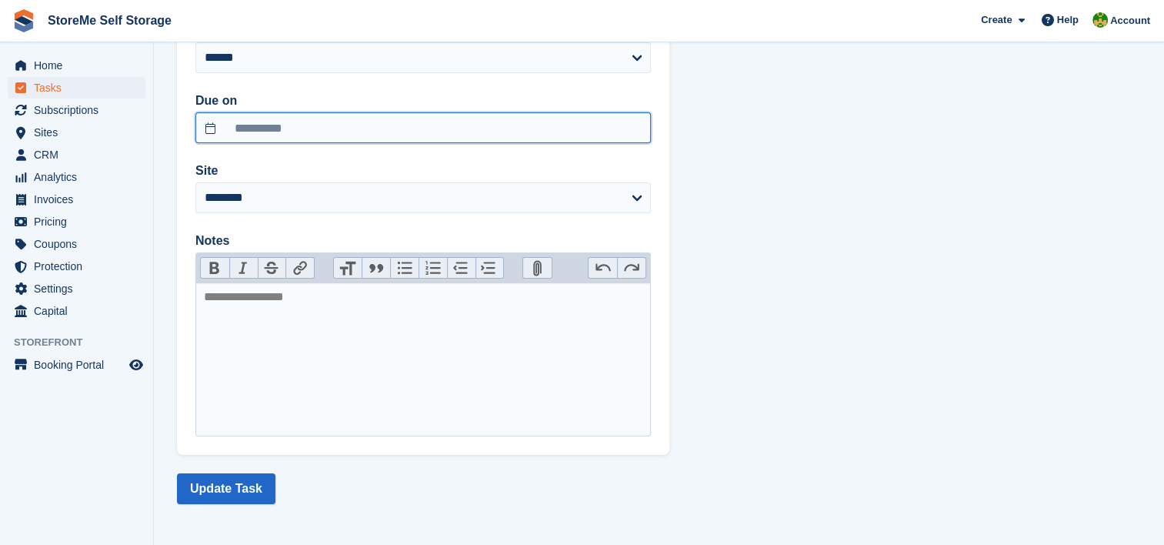
click at [295, 134] on input "**********" at bounding box center [423, 127] width 456 height 31
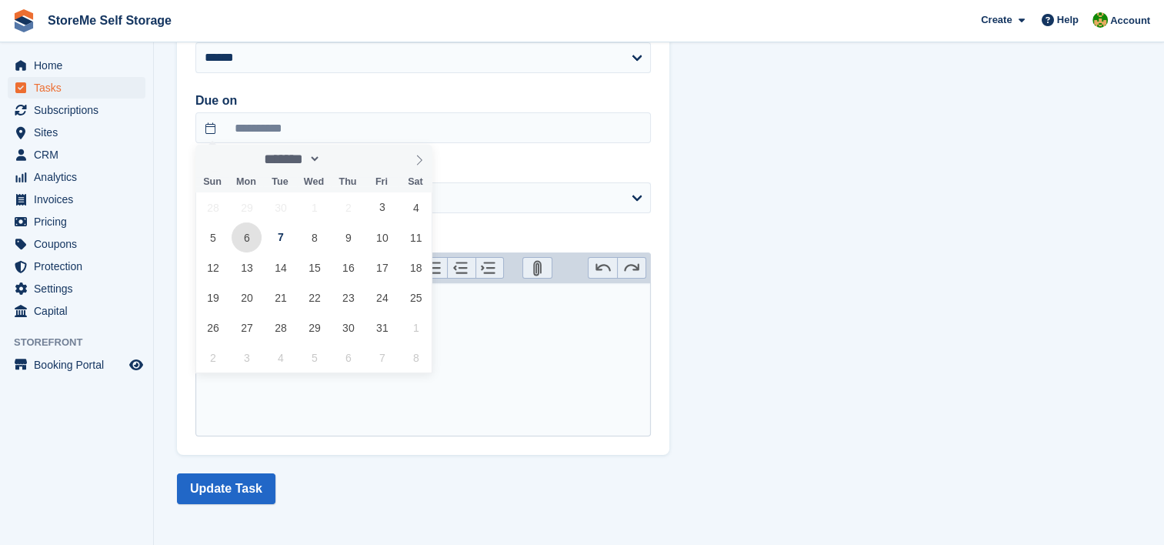
click at [249, 242] on span "6" at bounding box center [247, 237] width 30 height 30
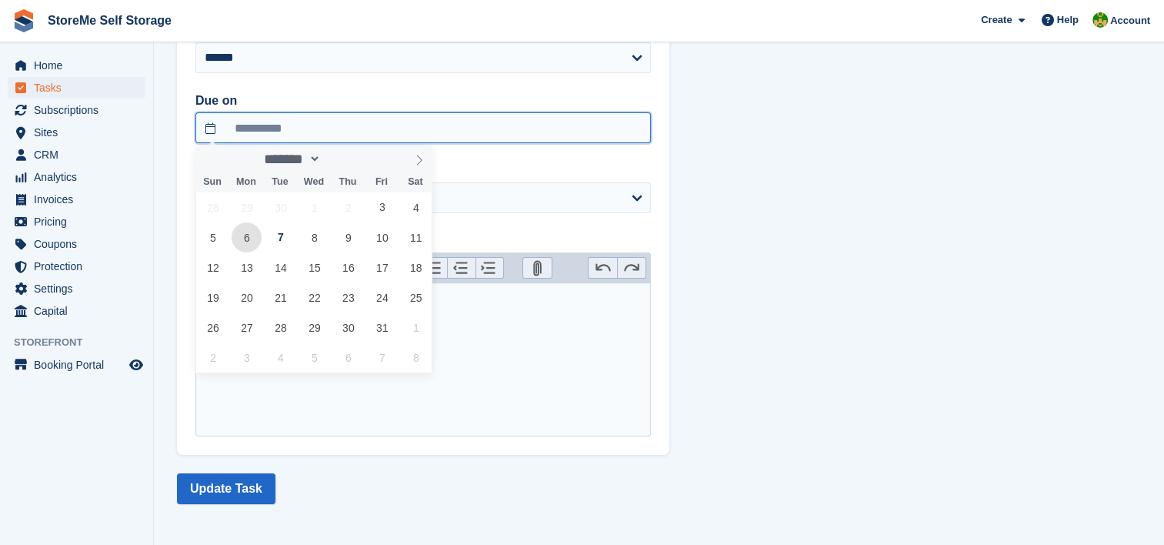
type input "**********"
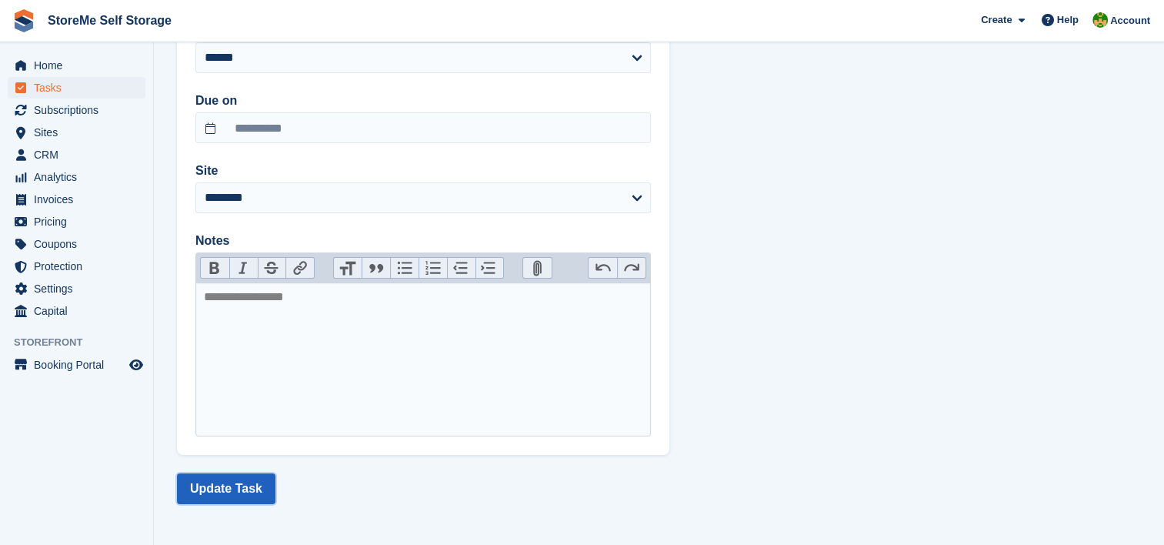
click at [217, 485] on button "Update Task" at bounding box center [226, 488] width 98 height 31
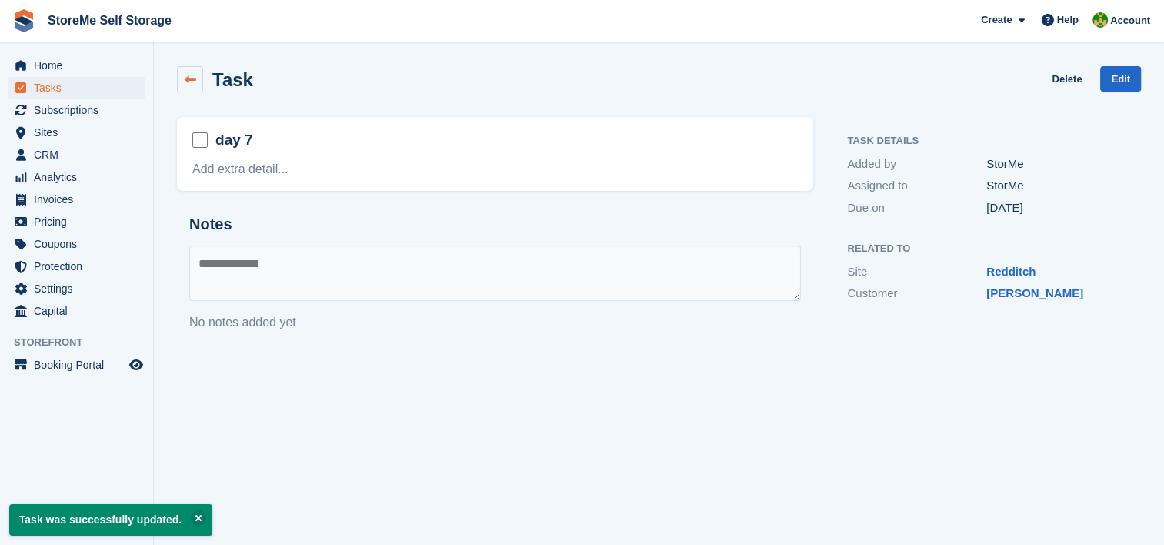
click at [197, 83] on link at bounding box center [190, 79] width 26 height 26
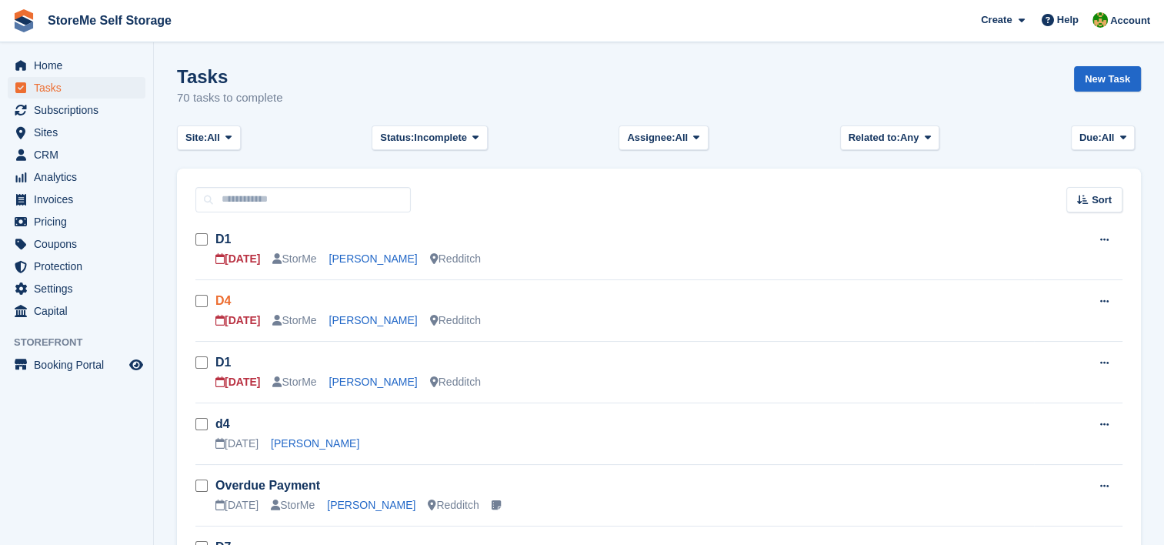
click at [224, 295] on link "D4" at bounding box center [222, 300] width 15 height 13
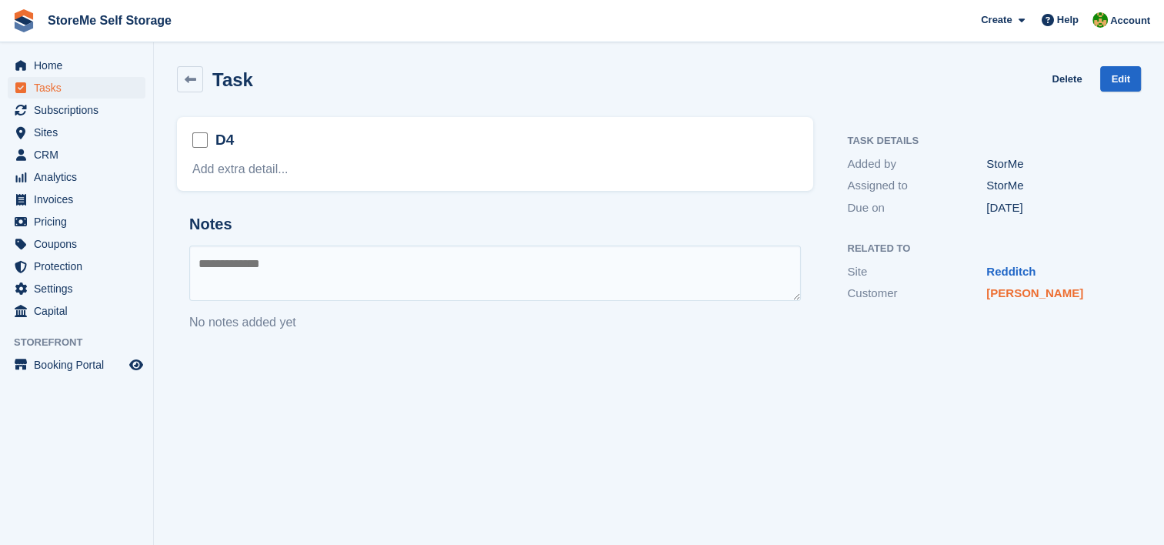
click at [1031, 292] on link "Jake Yates" at bounding box center [1035, 292] width 97 height 13
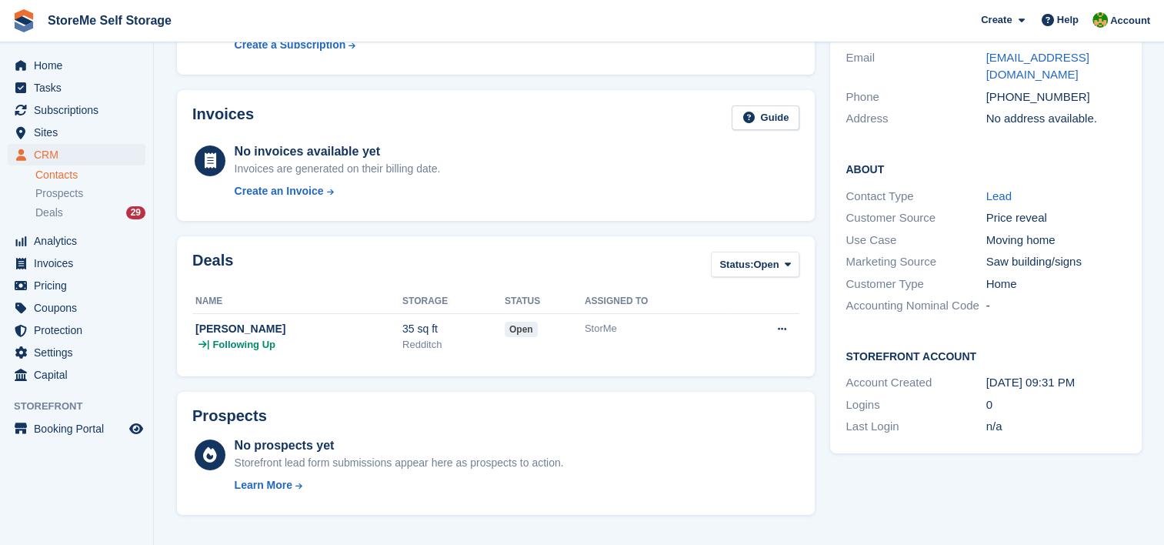
scroll to position [539, 0]
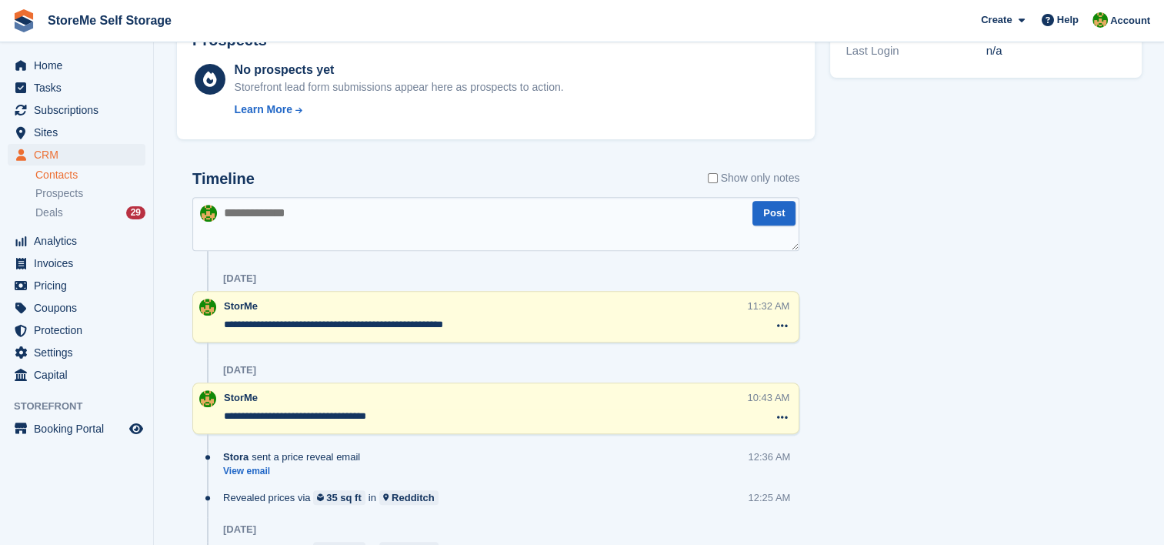
click at [297, 201] on textarea at bounding box center [495, 224] width 607 height 54
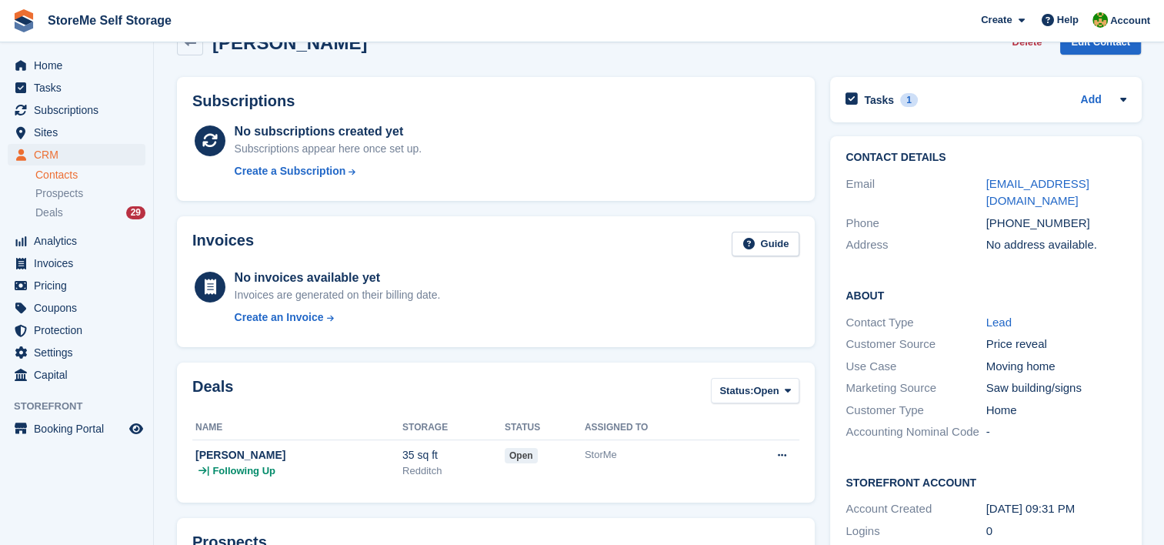
scroll to position [0, 0]
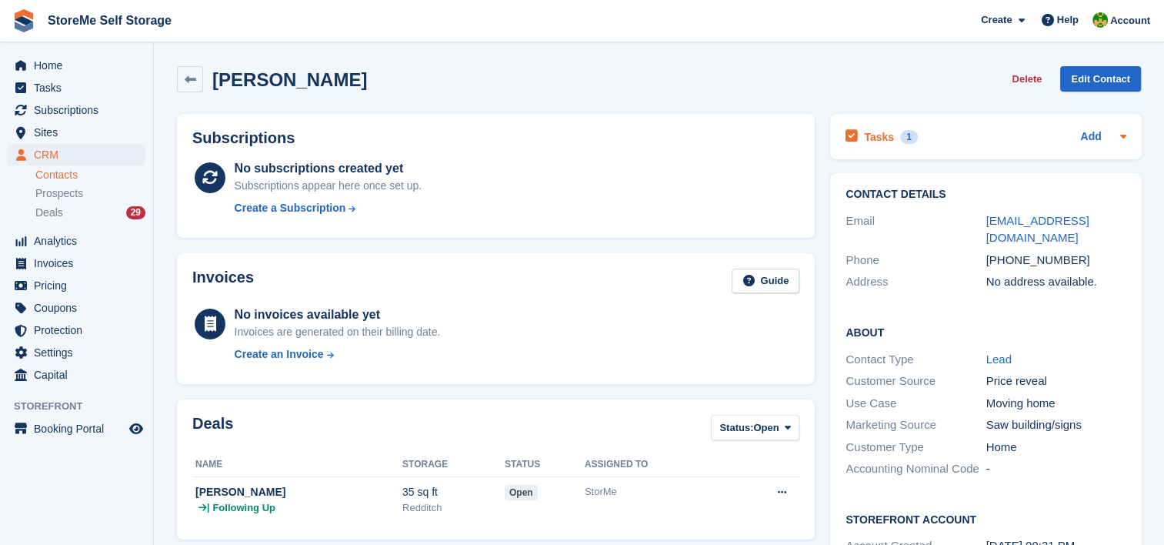
click at [946, 134] on div "Tasks 1 Add" at bounding box center [986, 136] width 280 height 21
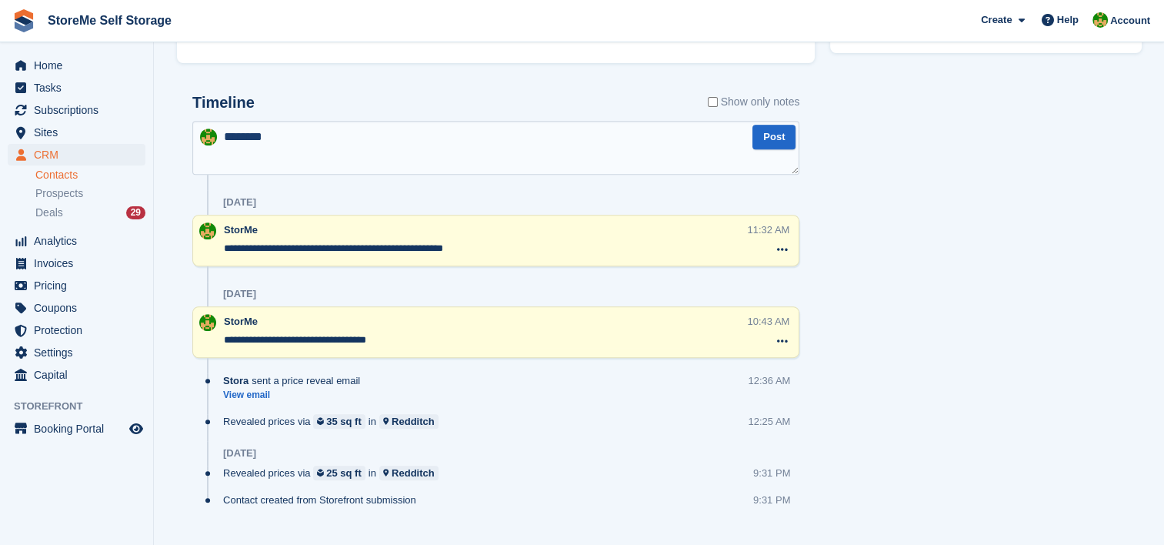
scroll to position [616, 0]
click at [372, 132] on textarea "*******" at bounding box center [495, 147] width 607 height 54
type textarea "**********"
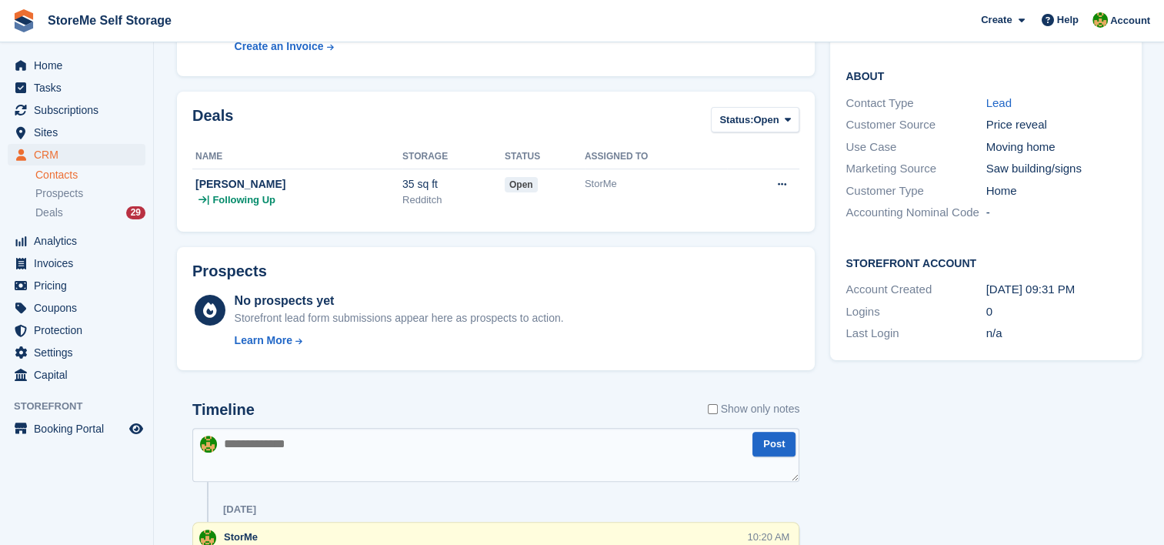
scroll to position [0, 0]
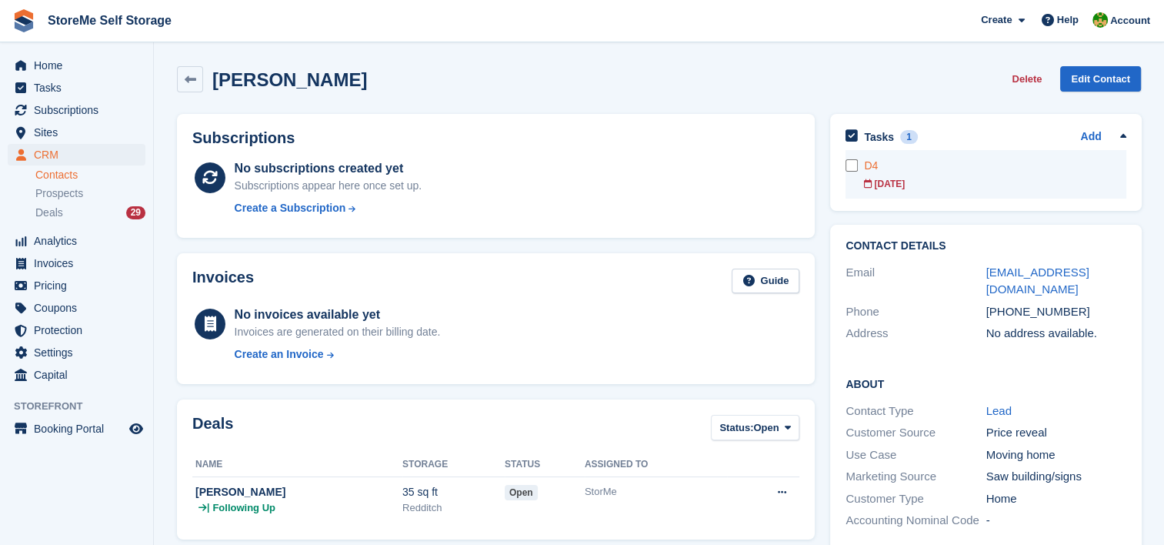
click at [880, 158] on div "D4" at bounding box center [995, 166] width 262 height 16
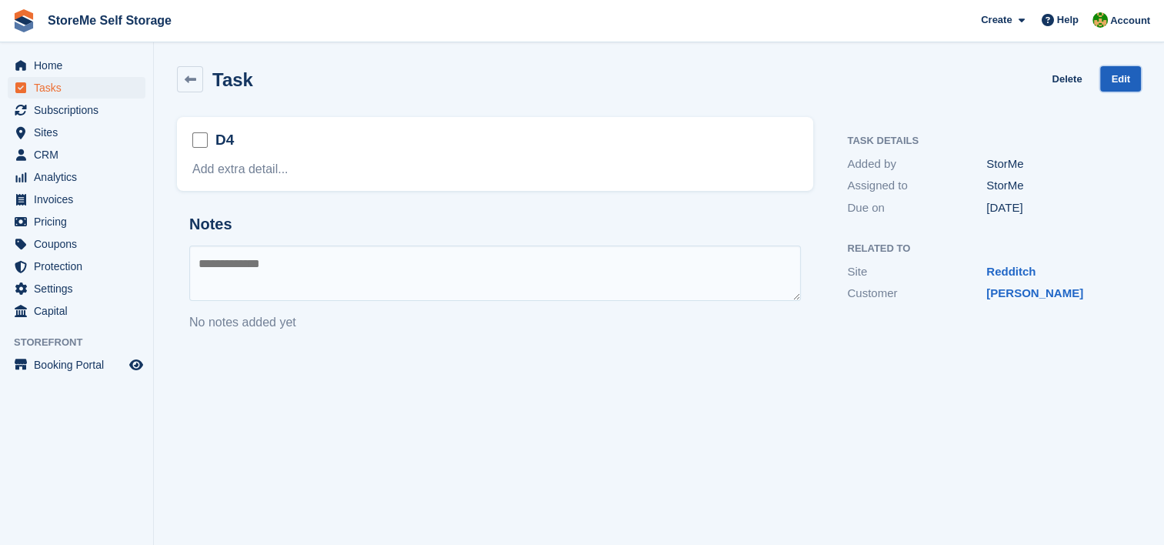
click at [1137, 75] on link "Edit" at bounding box center [1120, 78] width 41 height 25
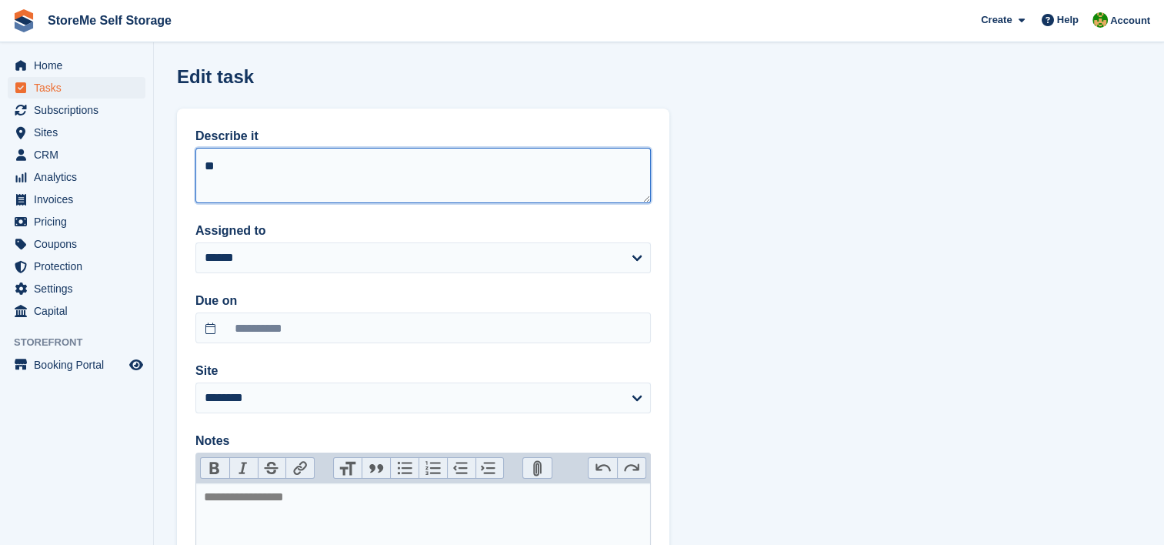
click at [386, 169] on textarea "**" at bounding box center [423, 175] width 456 height 55
type textarea "**"
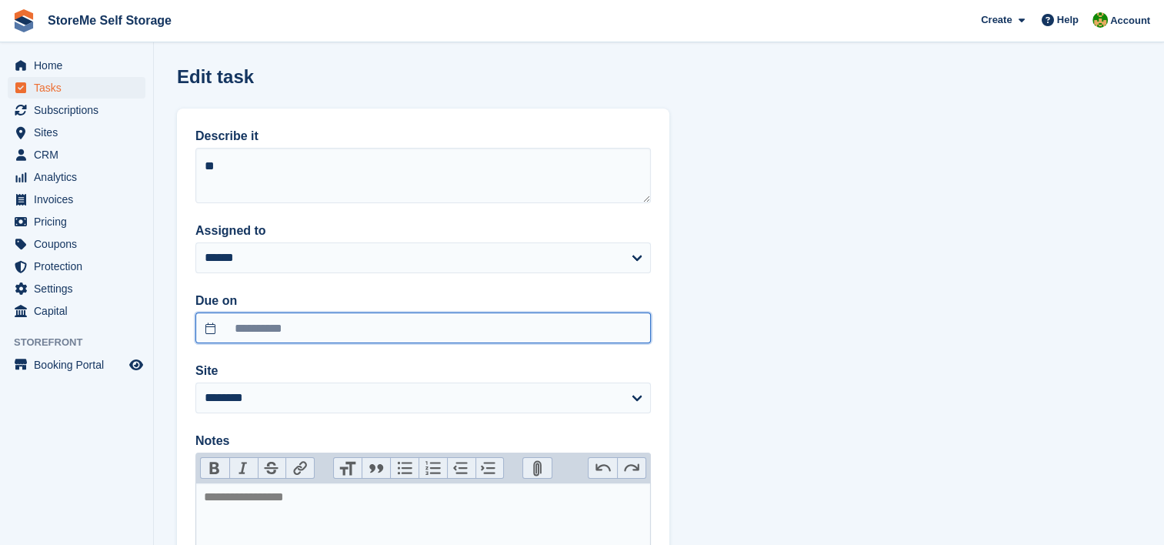
click at [312, 336] on input "**********" at bounding box center [423, 327] width 456 height 31
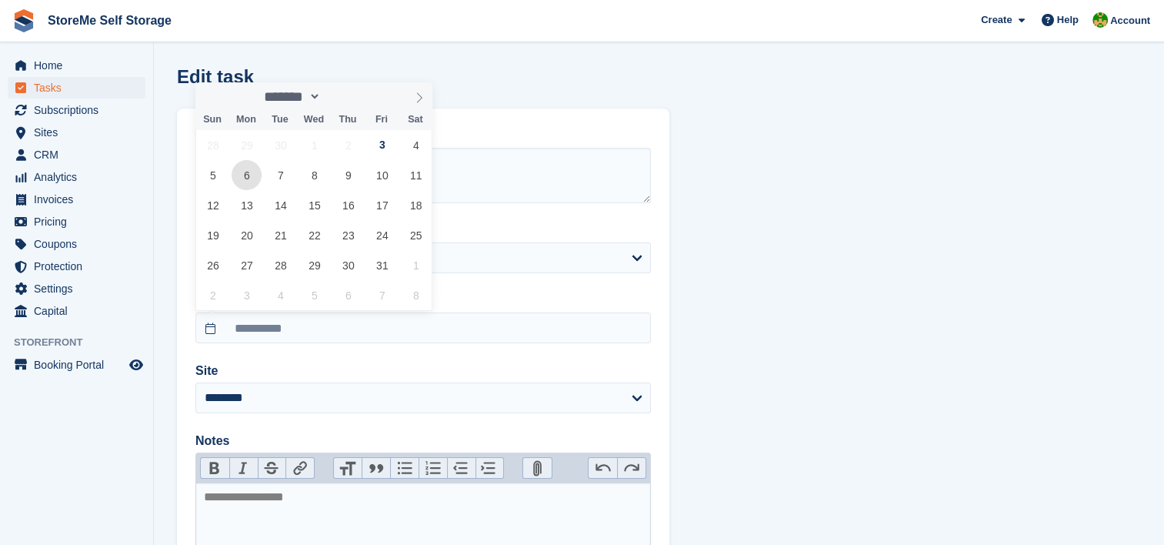
click at [252, 185] on span "6" at bounding box center [247, 175] width 30 height 30
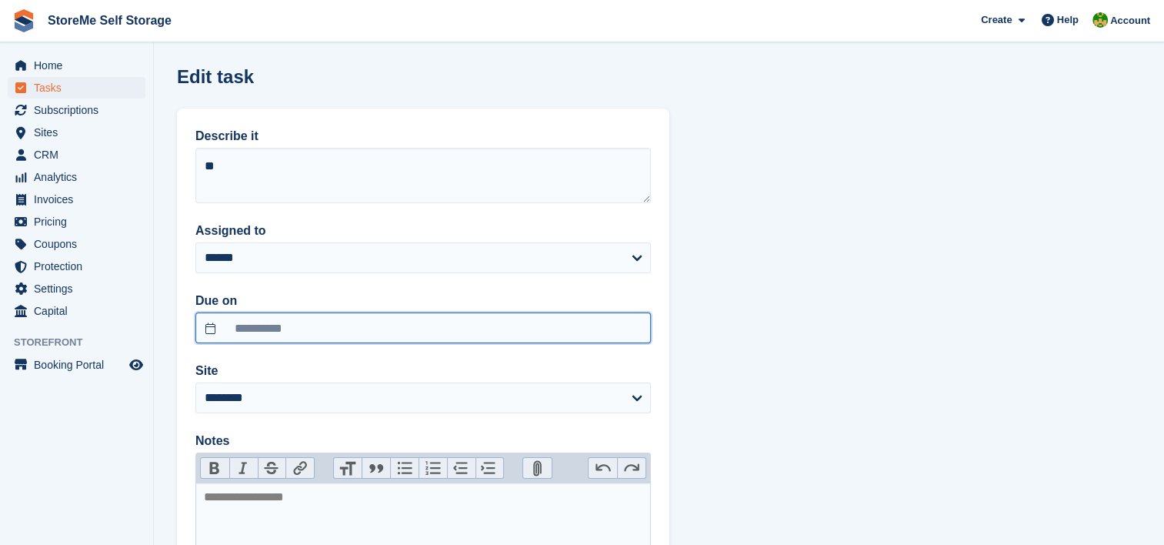
type input "**********"
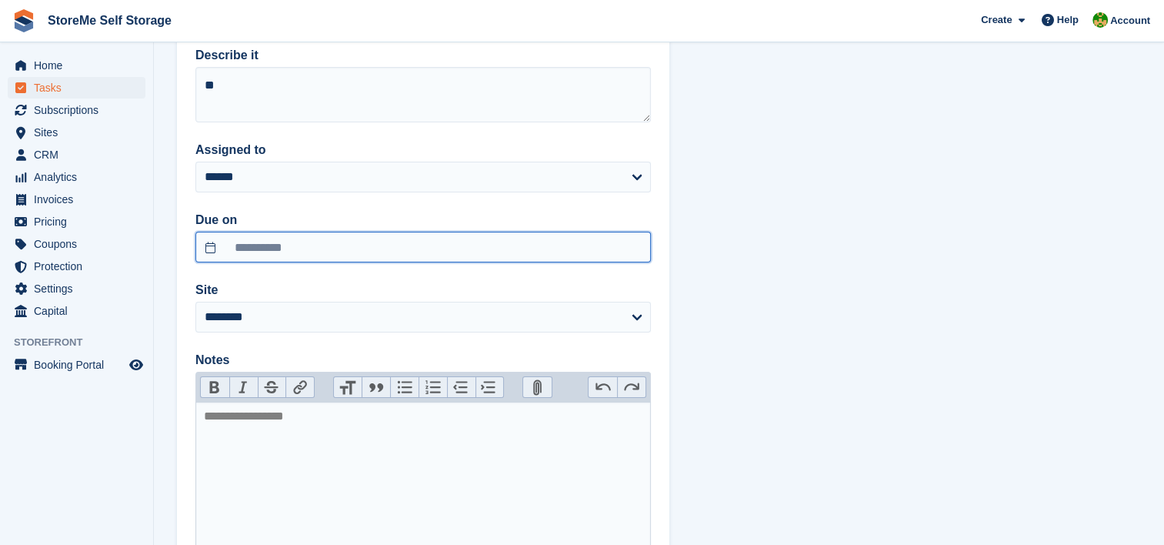
scroll to position [200, 0]
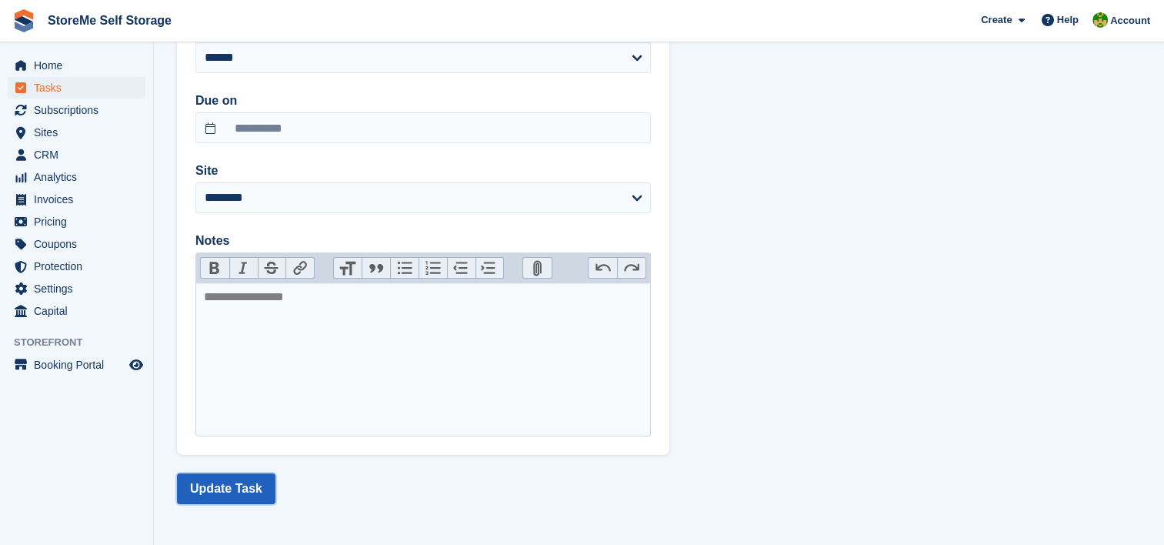
click at [200, 488] on button "Update Task" at bounding box center [226, 488] width 98 height 31
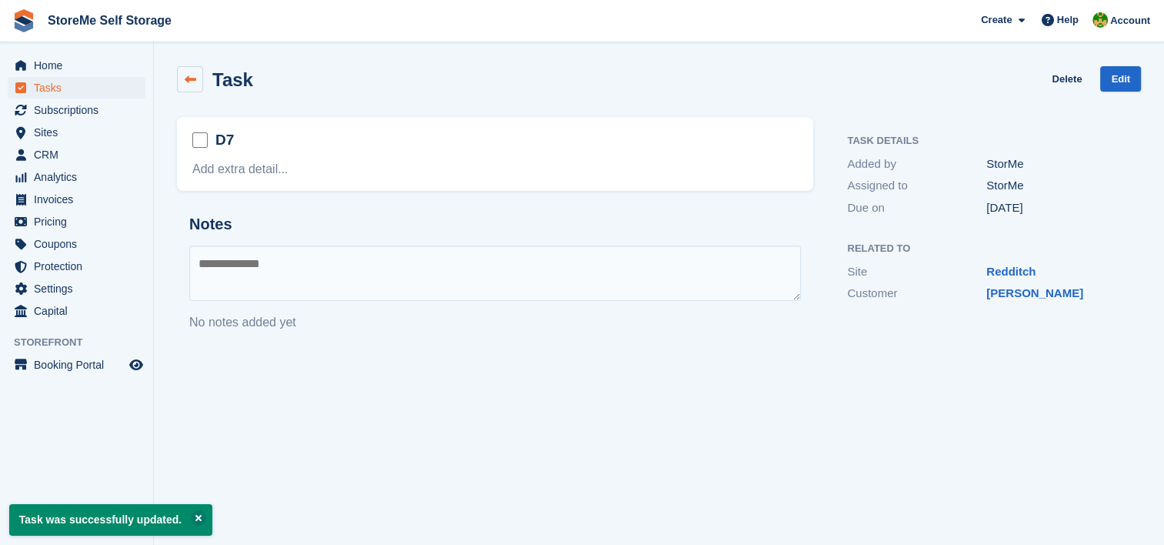
click at [192, 71] on link at bounding box center [190, 79] width 26 height 26
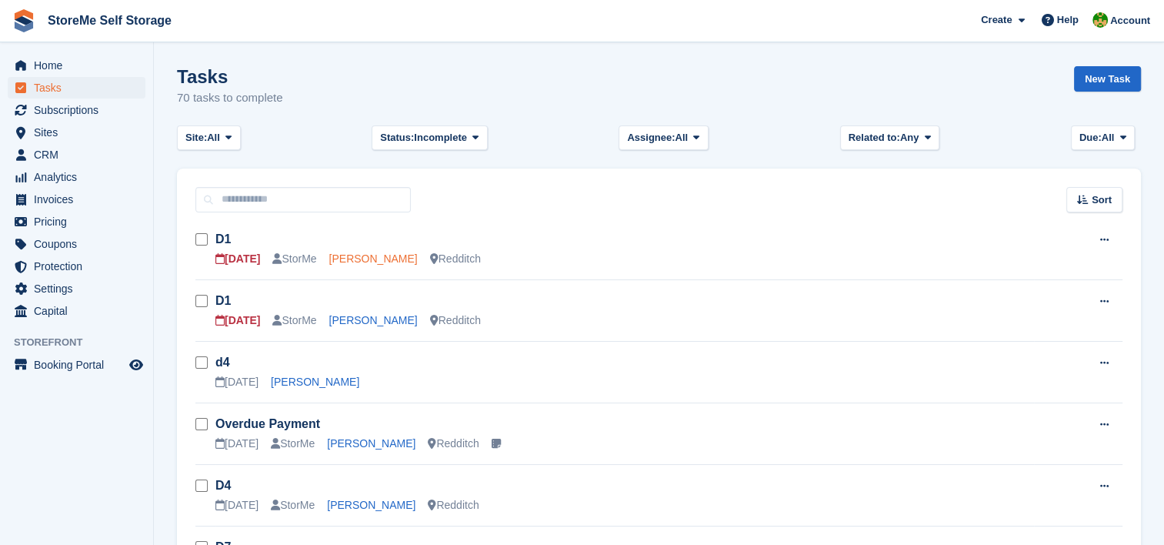
click at [360, 257] on link "Sam Kiddy" at bounding box center [373, 258] width 88 height 12
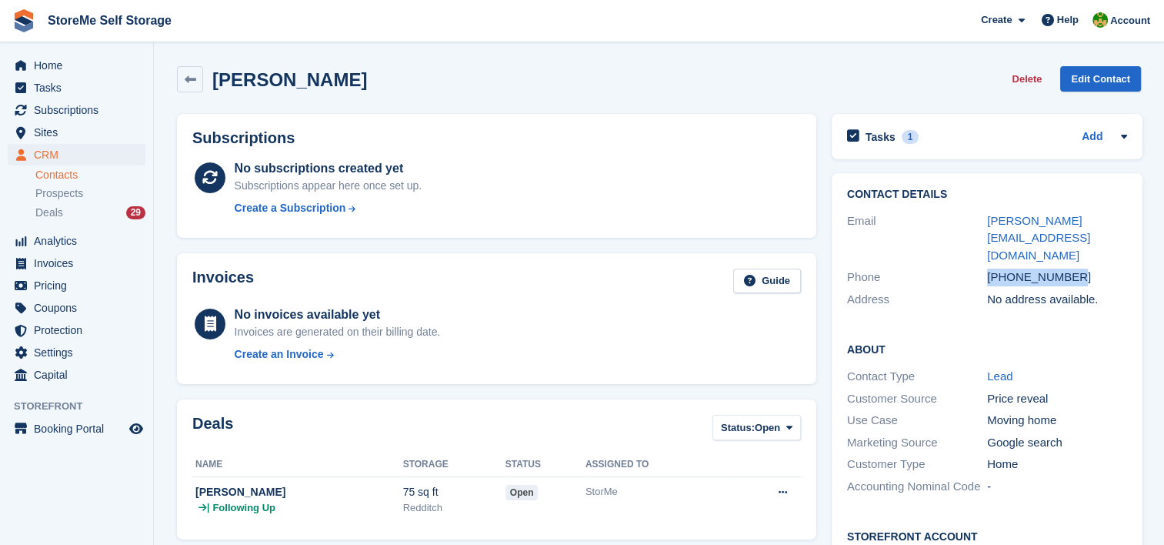
drag, startPoint x: 1077, startPoint y: 237, endPoint x: 988, endPoint y: 247, distance: 89.8
click at [988, 269] on div "+447845759758" at bounding box center [1057, 278] width 140 height 18
copy div "+447845759758"
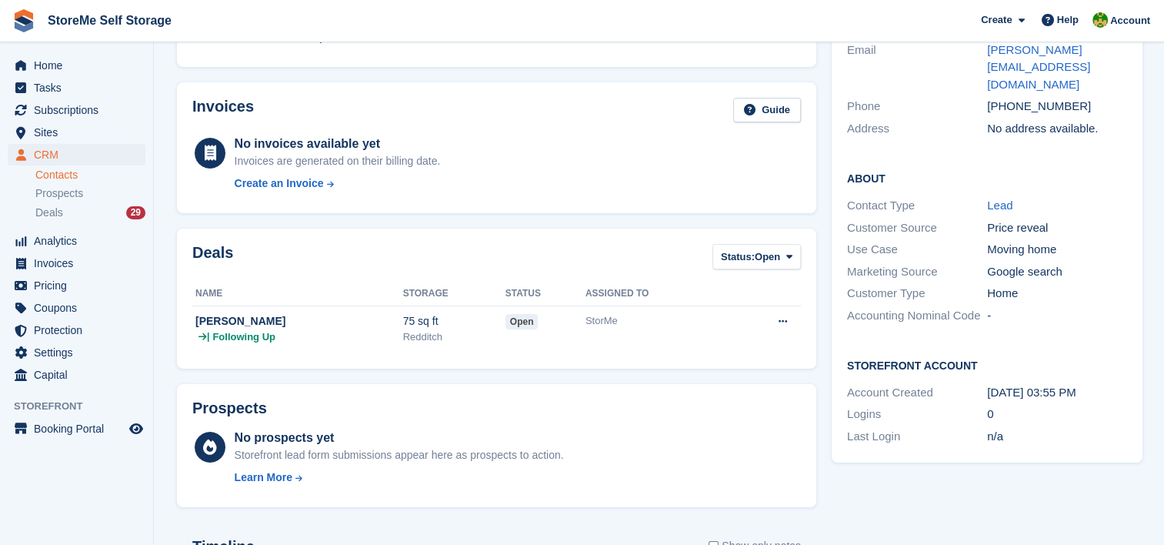
scroll to position [501, 0]
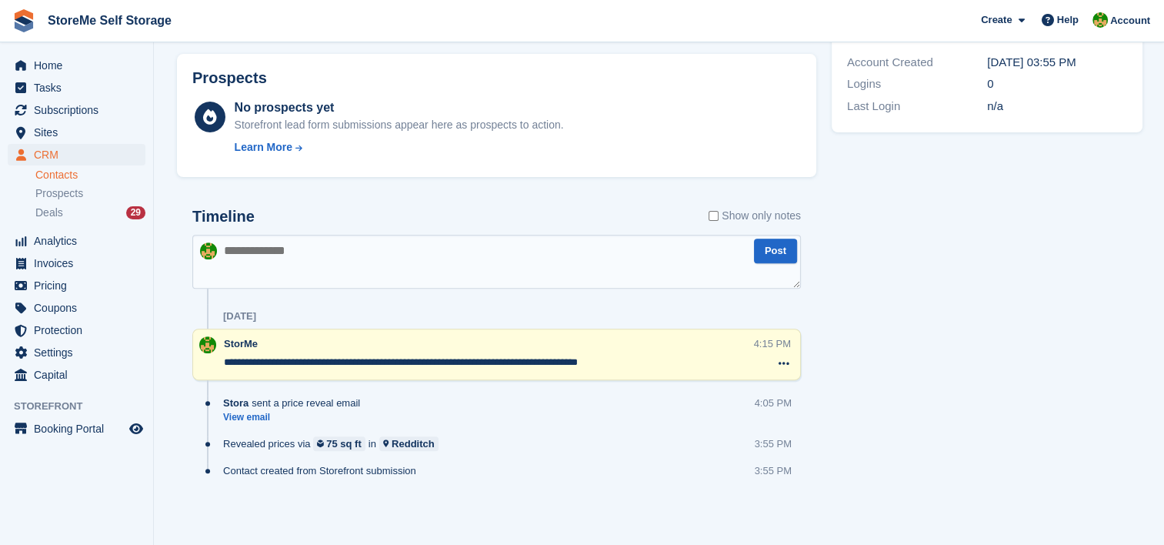
click at [326, 252] on textarea at bounding box center [496, 262] width 609 height 54
type textarea "**********"
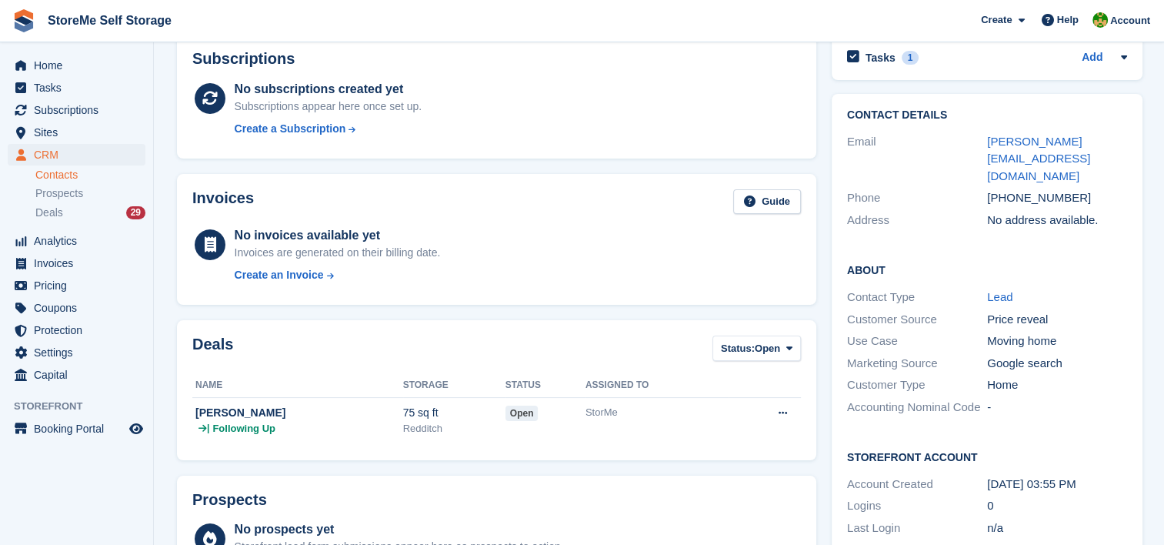
scroll to position [0, 0]
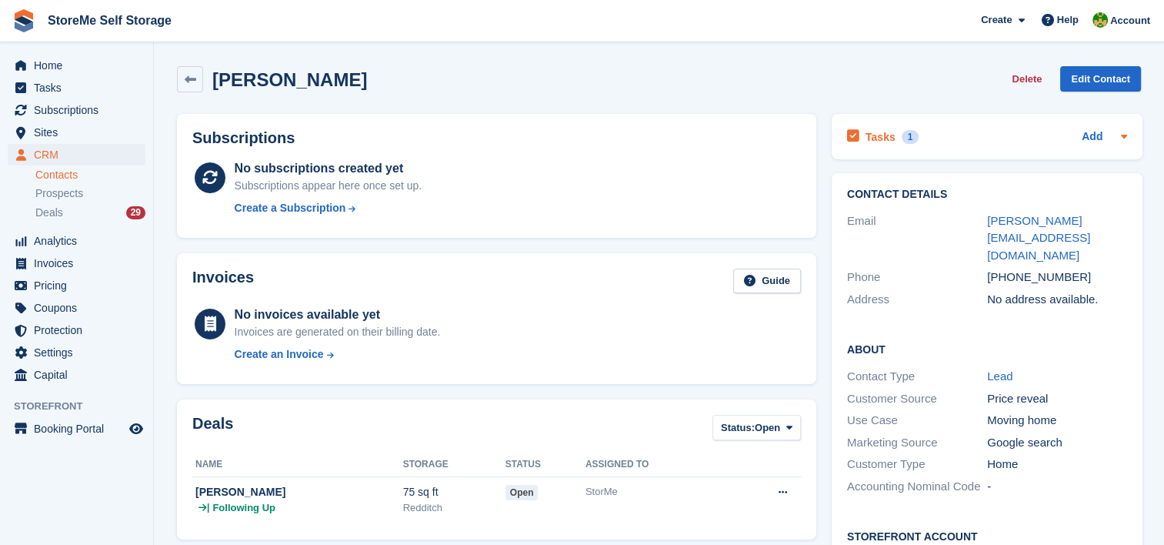
click at [933, 135] on div "Tasks 1 Add" at bounding box center [987, 136] width 280 height 21
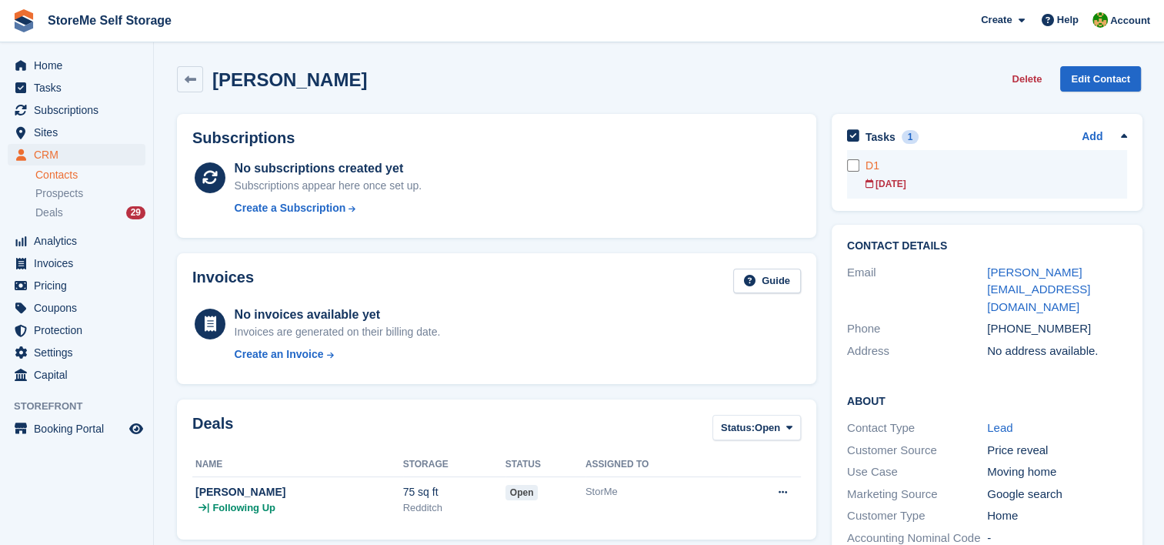
click at [893, 175] on link "D1 03 Oct" at bounding box center [997, 174] width 262 height 48
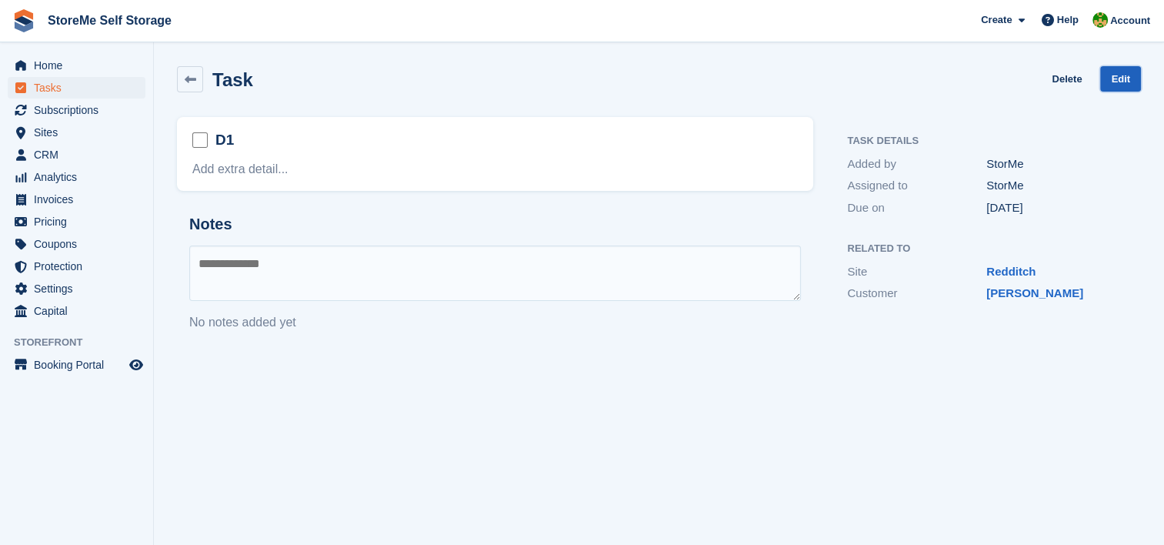
click at [1114, 77] on link "Edit" at bounding box center [1120, 78] width 41 height 25
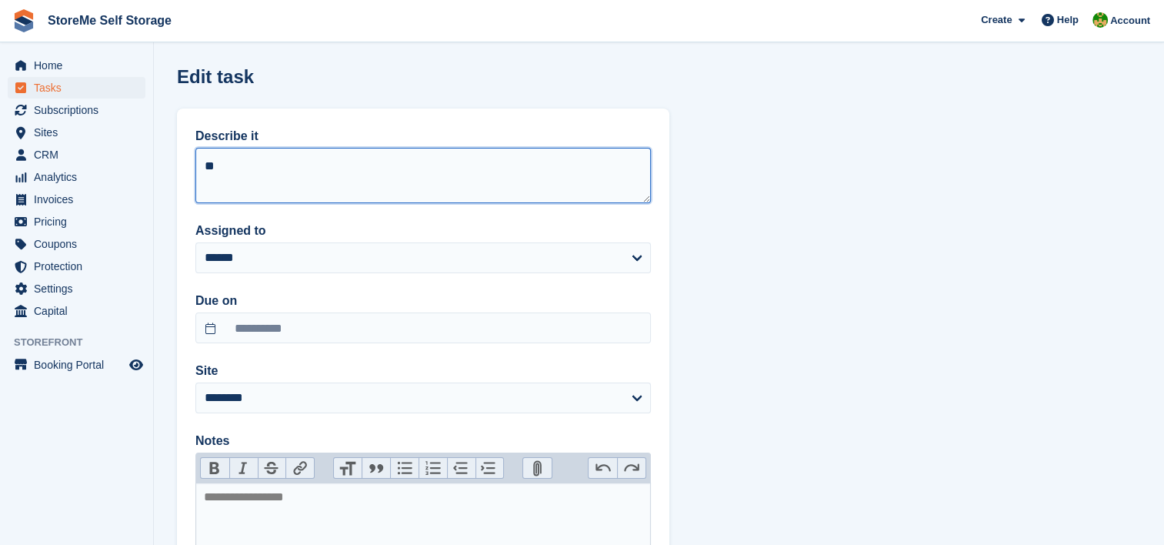
click at [279, 166] on textarea "**" at bounding box center [423, 175] width 456 height 55
type textarea "**"
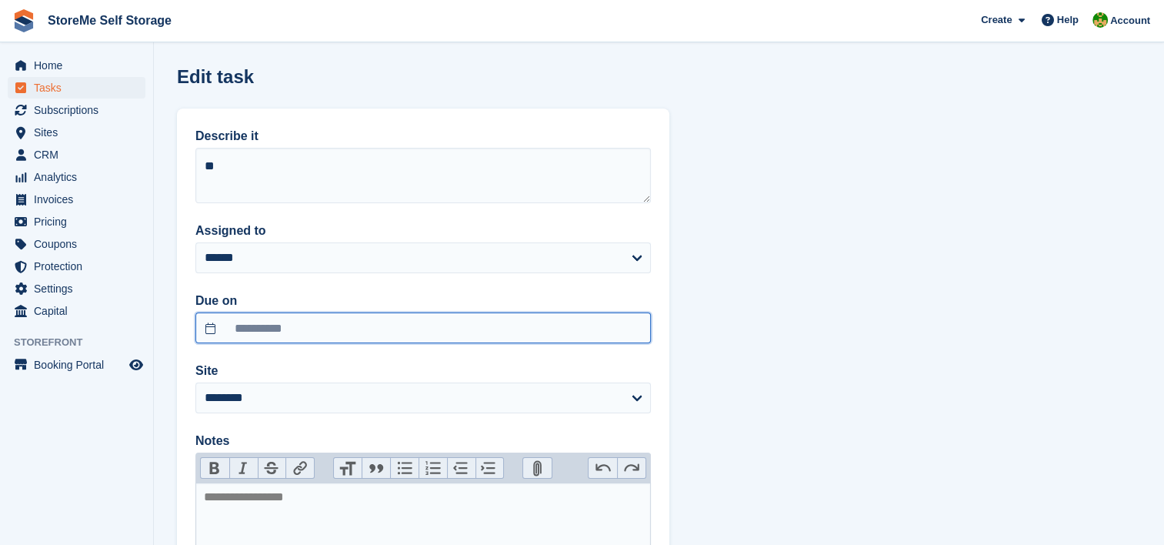
click at [299, 326] on input "**********" at bounding box center [423, 327] width 456 height 31
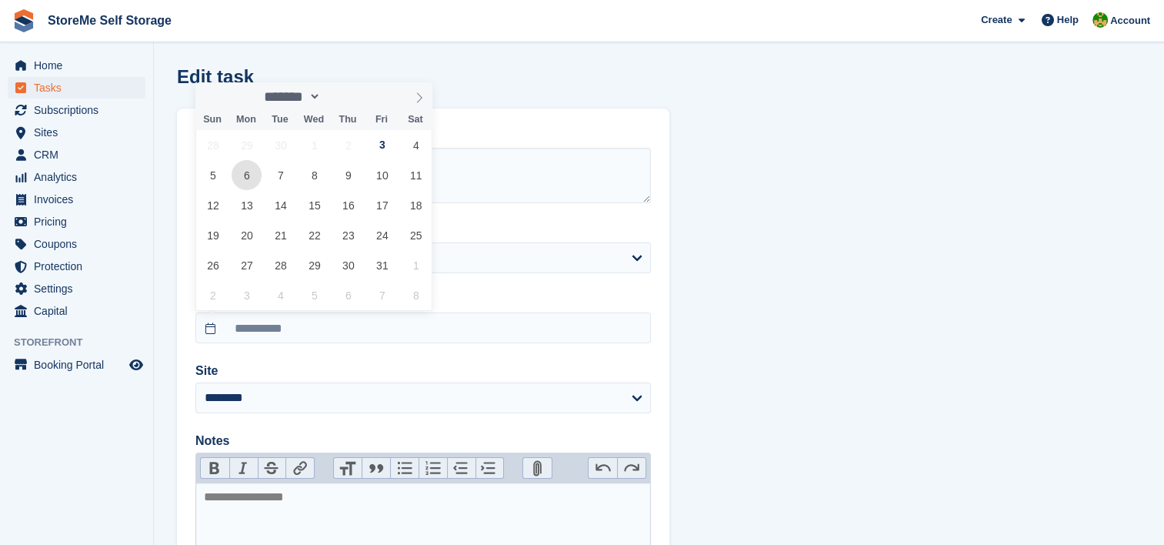
click at [251, 170] on span "6" at bounding box center [247, 175] width 30 height 30
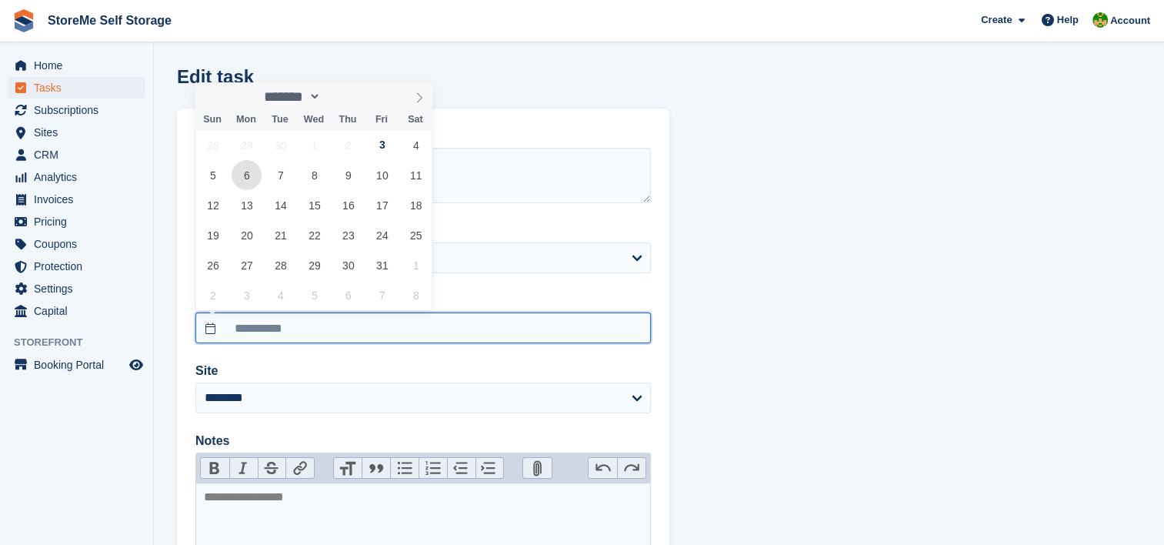
type input "**********"
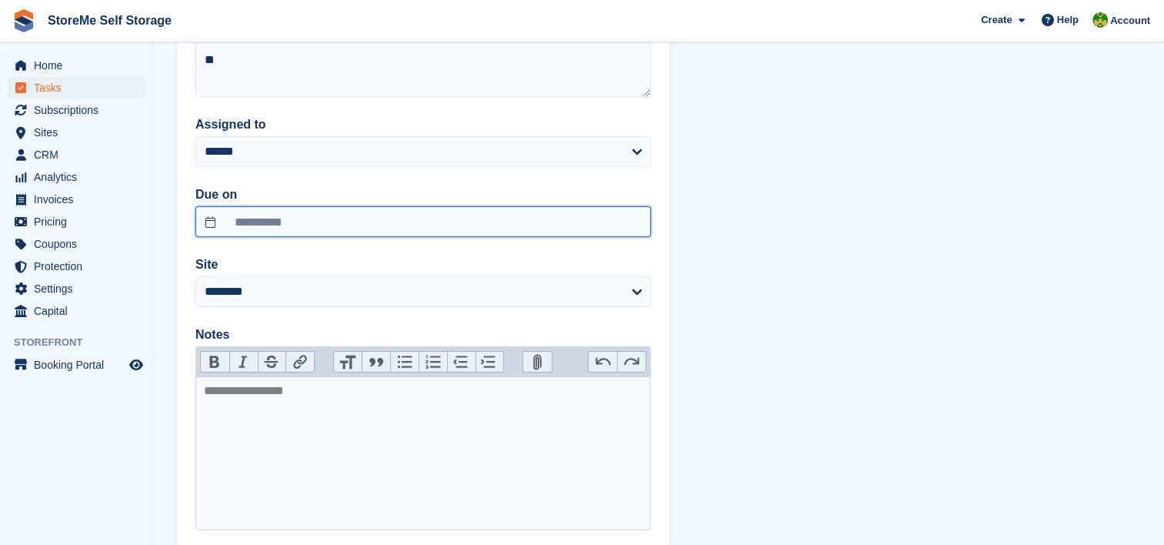
scroll to position [200, 0]
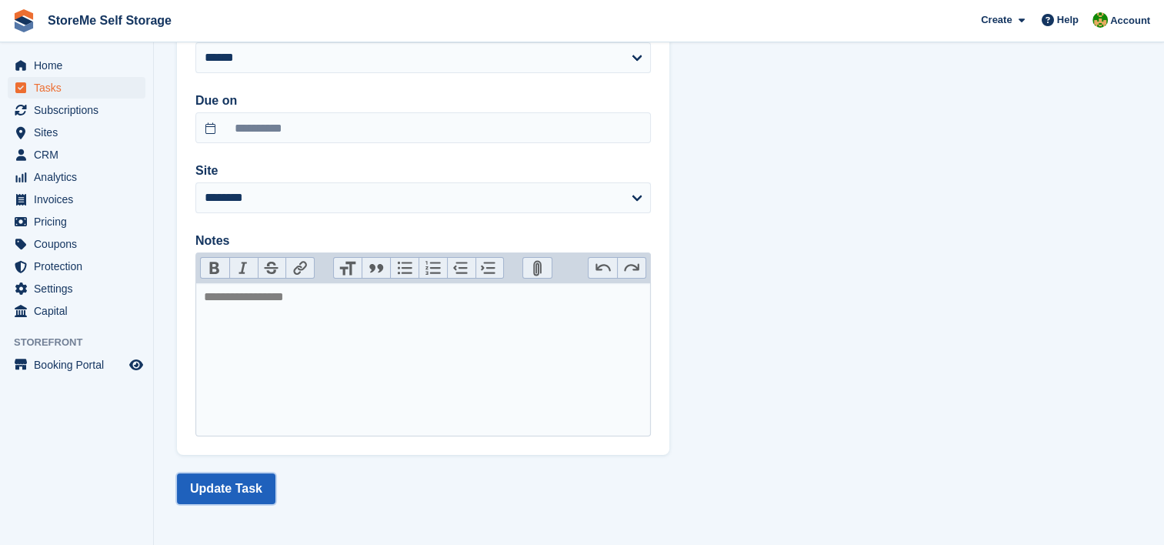
click at [189, 489] on button "Update Task" at bounding box center [226, 488] width 98 height 31
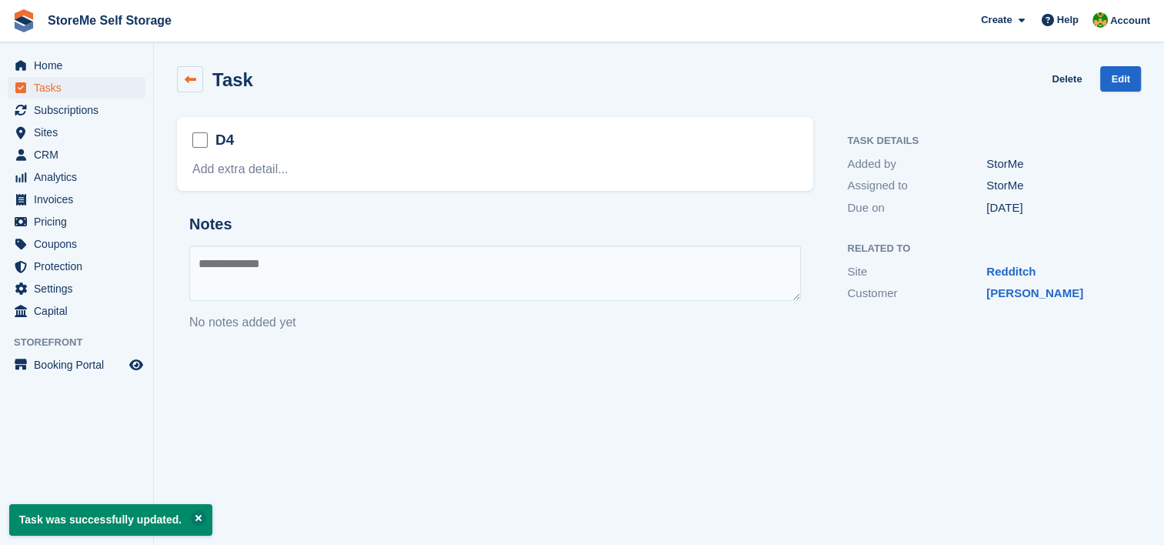
click at [189, 88] on link at bounding box center [190, 79] width 26 height 26
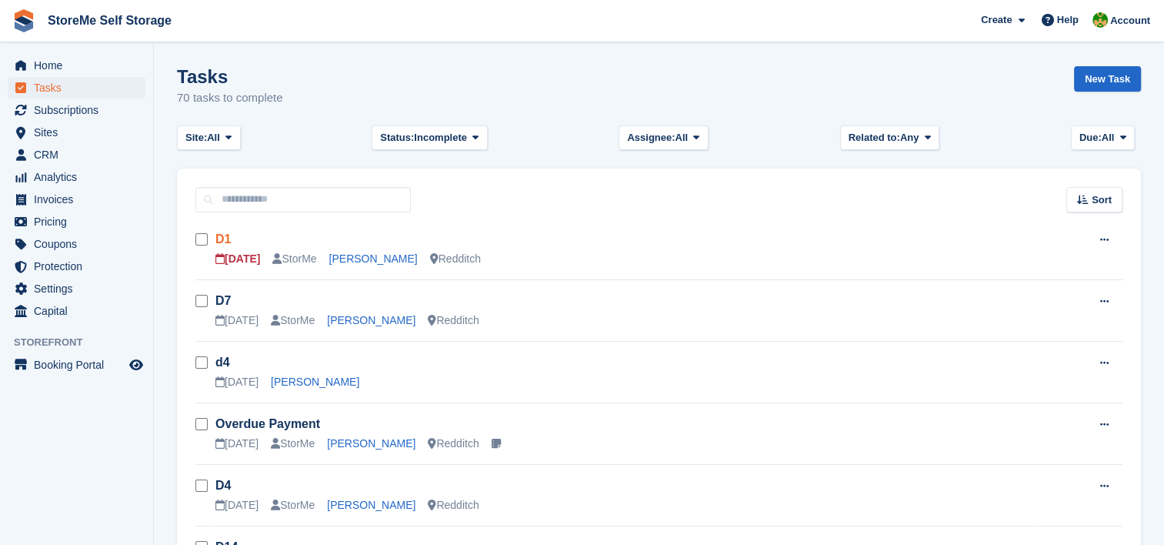
click at [219, 239] on link "D1" at bounding box center [222, 238] width 15 height 13
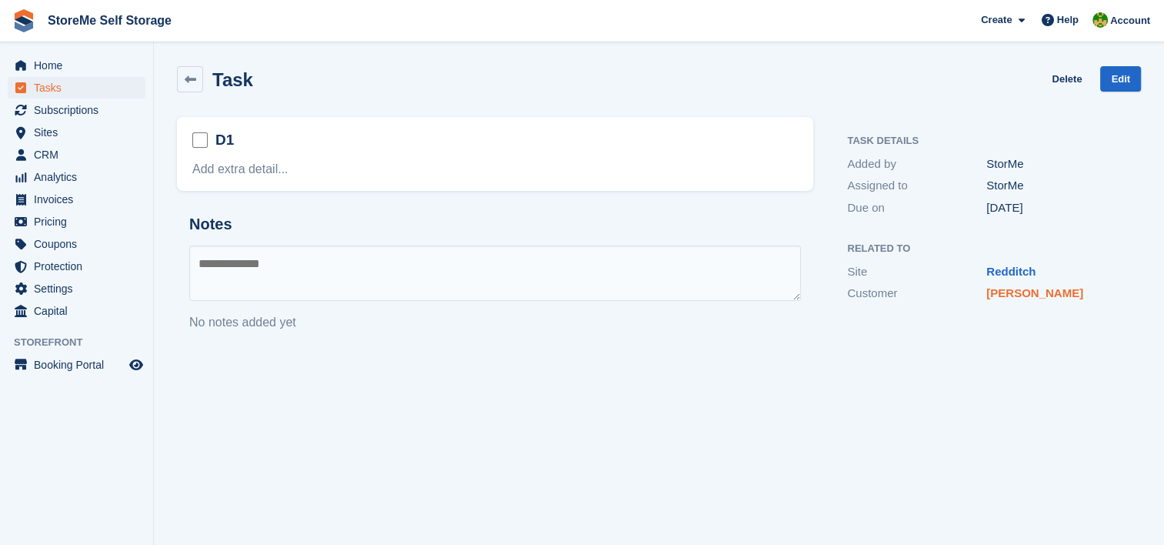
click at [1025, 294] on link "TOBY sMITH" at bounding box center [1035, 292] width 97 height 13
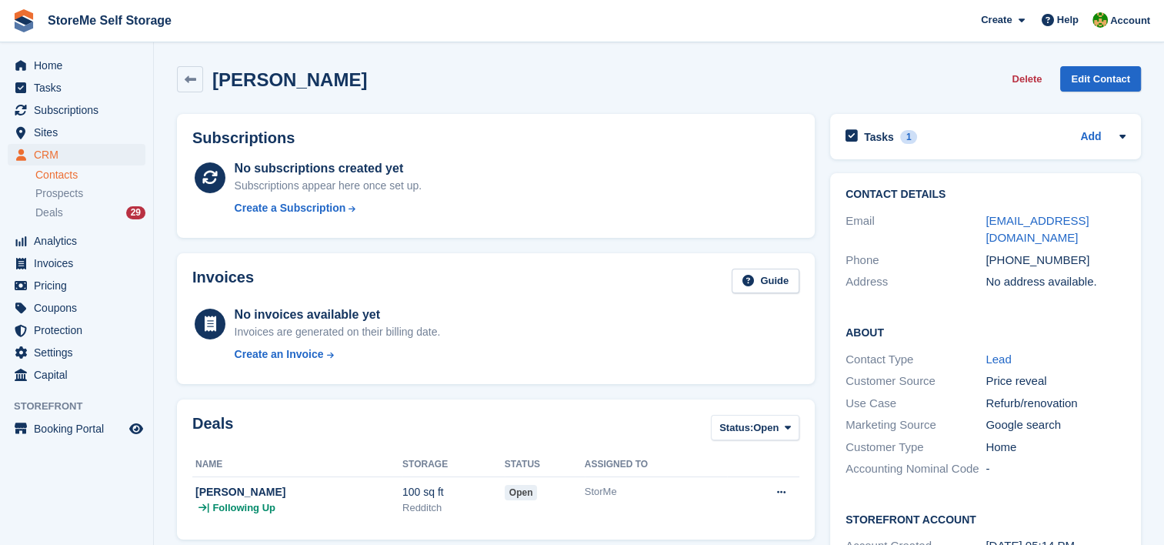
drag, startPoint x: 1071, startPoint y: 242, endPoint x: 1070, endPoint y: 252, distance: 9.4
click at [1070, 252] on div "Phone +447771860645" at bounding box center [986, 260] width 280 height 22
click at [1070, 252] on div "+447771860645" at bounding box center [1056, 261] width 140 height 18
drag, startPoint x: 1084, startPoint y: 240, endPoint x: 988, endPoint y: 237, distance: 96.2
click at [988, 252] on div "+447771860645" at bounding box center [1056, 261] width 140 height 18
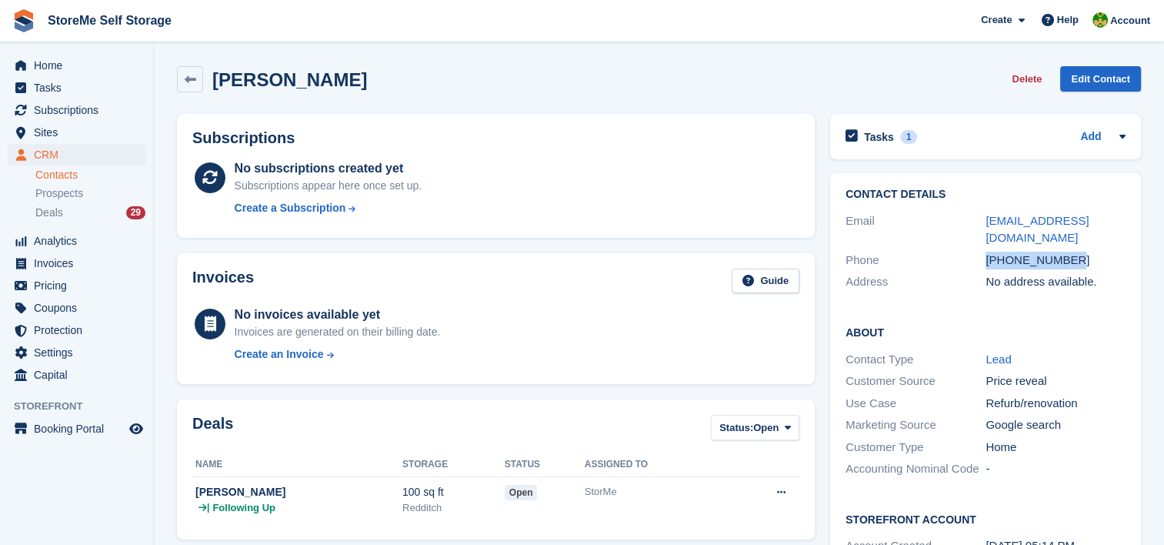
copy div "+447771860645"
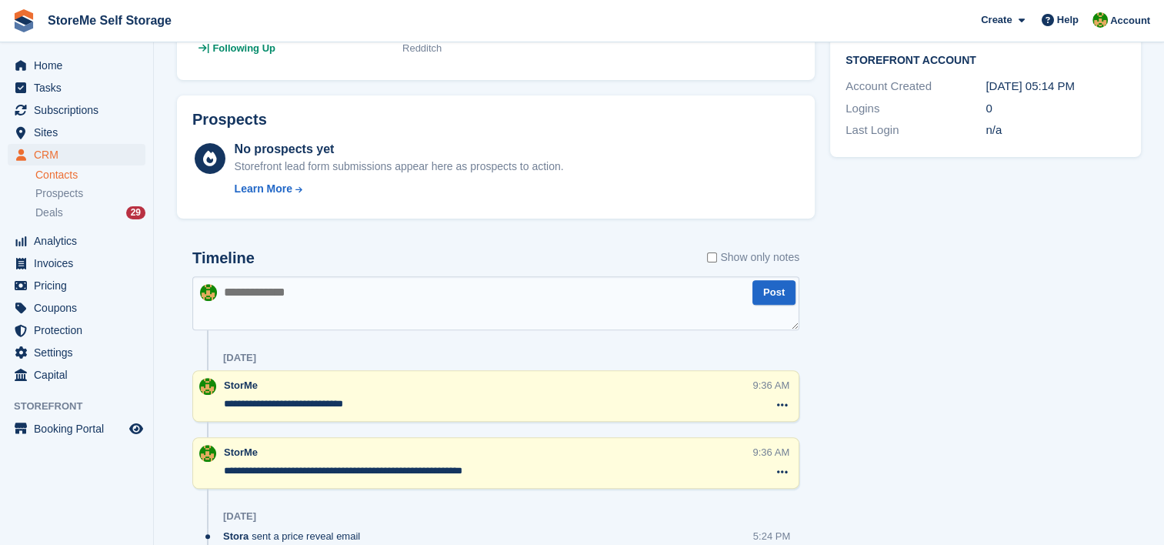
scroll to position [462, 0]
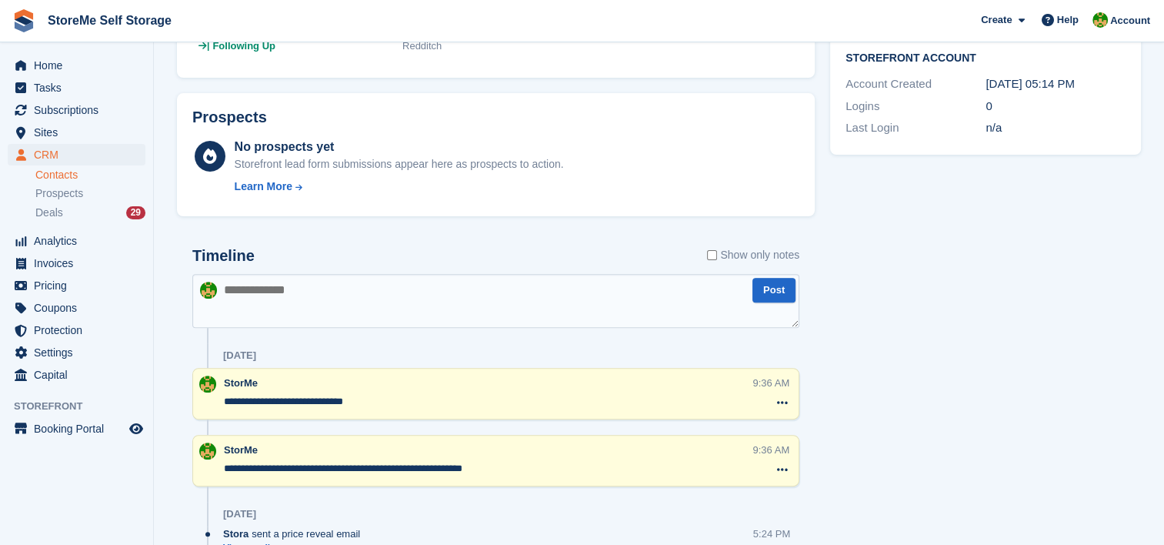
click at [329, 298] on textarea at bounding box center [495, 301] width 607 height 54
type textarea "**********"
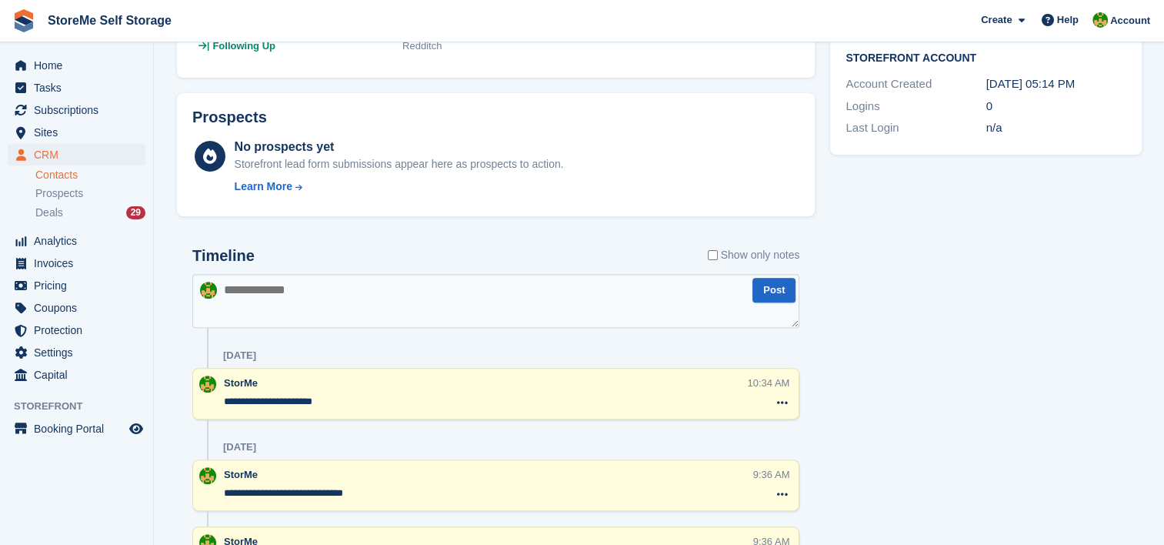
click at [405, 388] on div "StorMe" at bounding box center [482, 383] width 517 height 15
click at [403, 398] on textarea "**********" at bounding box center [485, 401] width 523 height 15
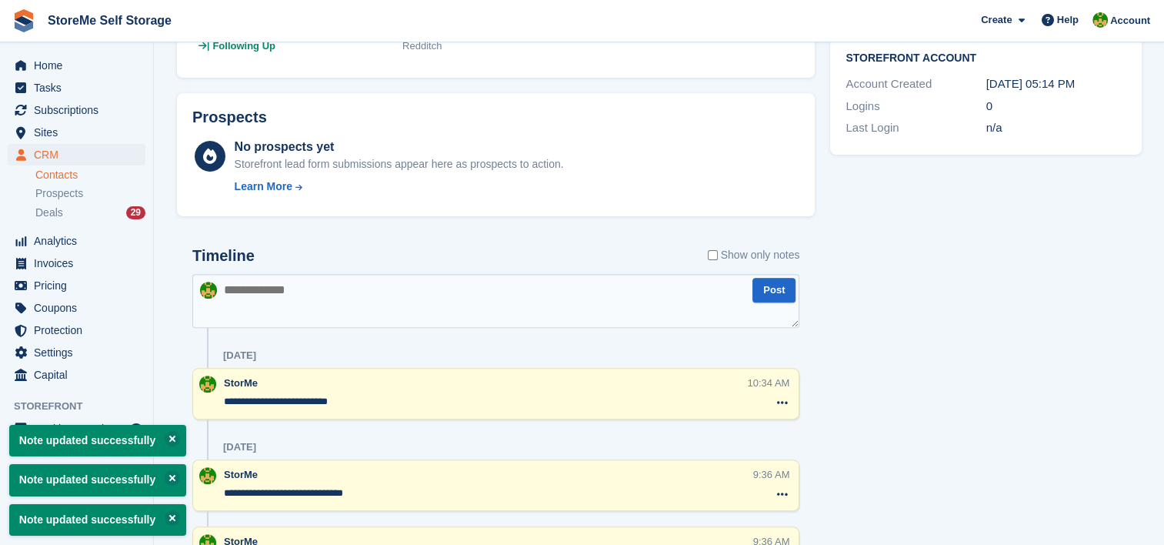
type textarea "**********"
click at [856, 274] on div "Tasks 1 Add D1 03 Oct Contact Details Email toby1978smith@gmail.com Phone -" at bounding box center [986, 199] width 326 height 1110
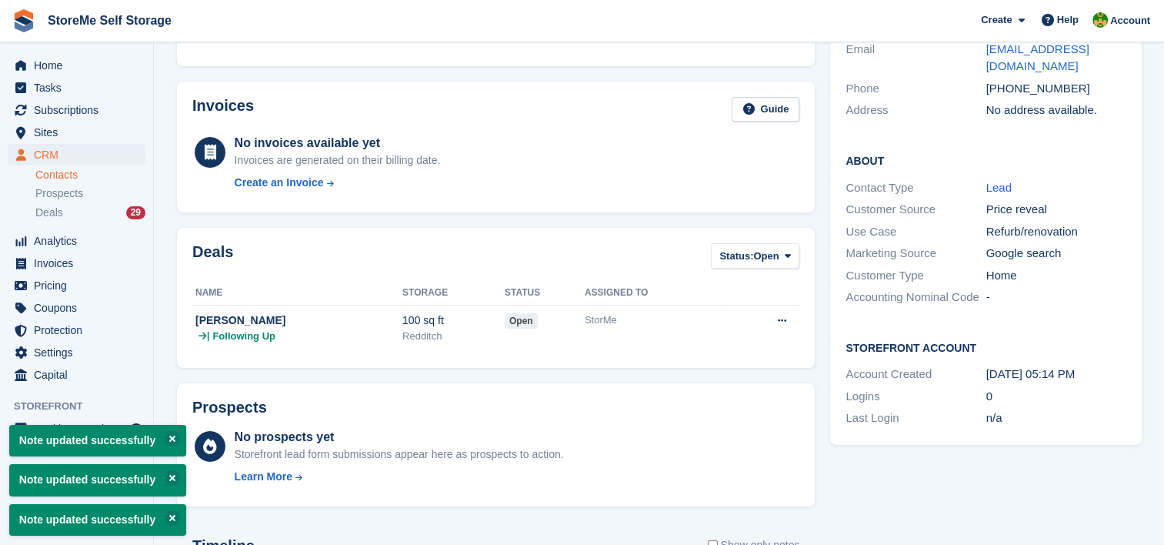
scroll to position [0, 0]
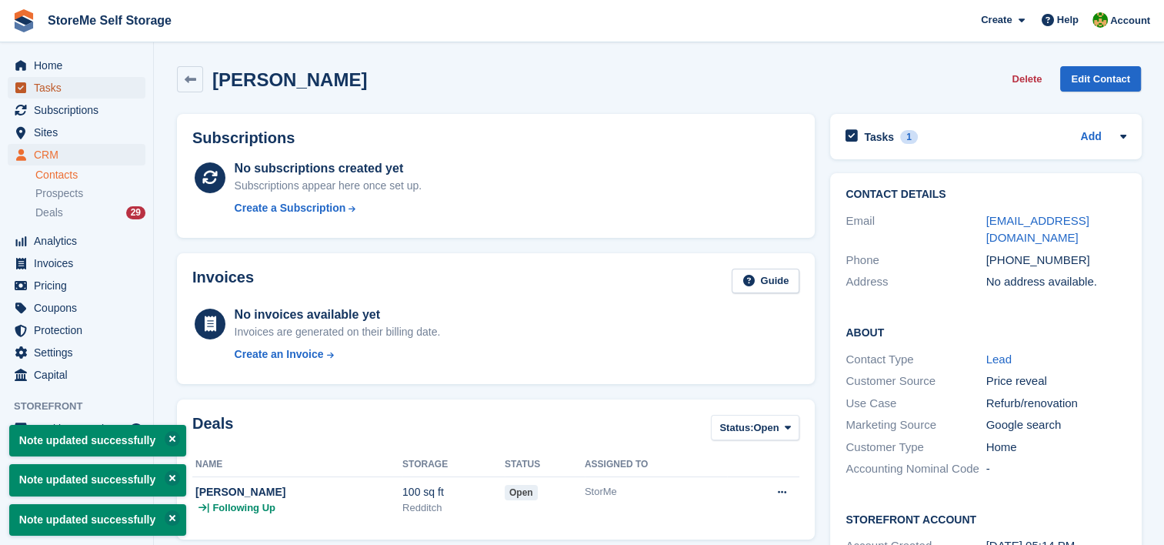
click at [93, 87] on span "Tasks" at bounding box center [80, 88] width 92 height 22
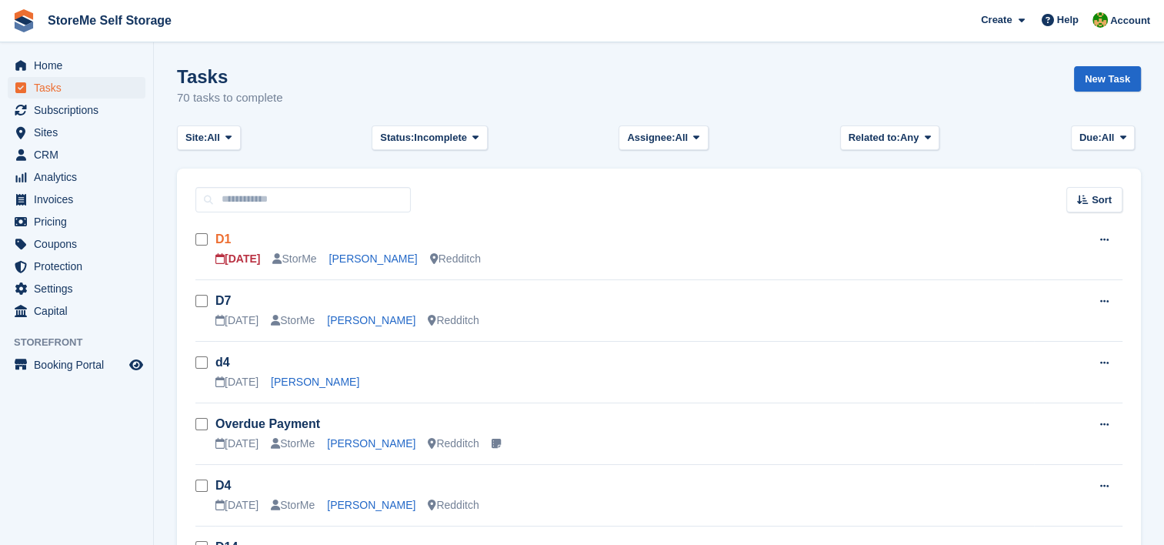
click at [217, 243] on link "D1" at bounding box center [222, 238] width 15 height 13
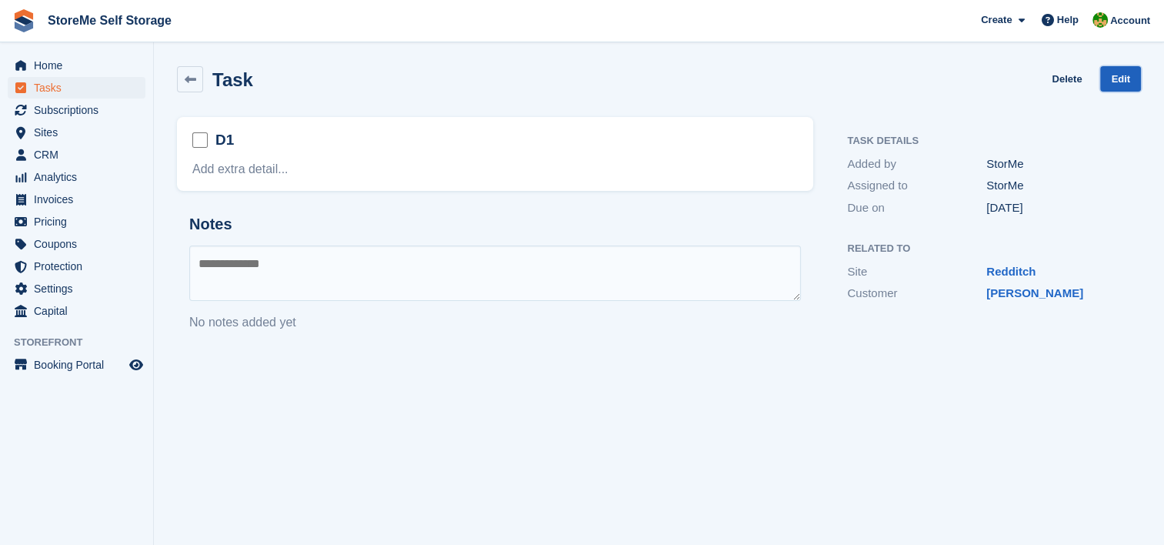
click at [1106, 82] on link "Edit" at bounding box center [1120, 78] width 41 height 25
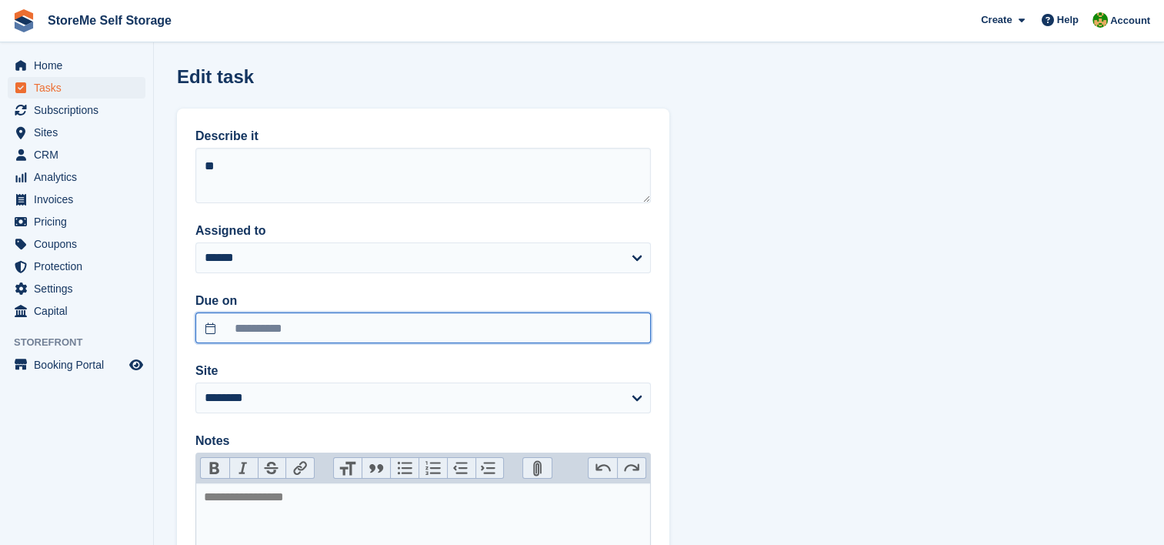
click at [285, 319] on input "**********" at bounding box center [423, 327] width 456 height 31
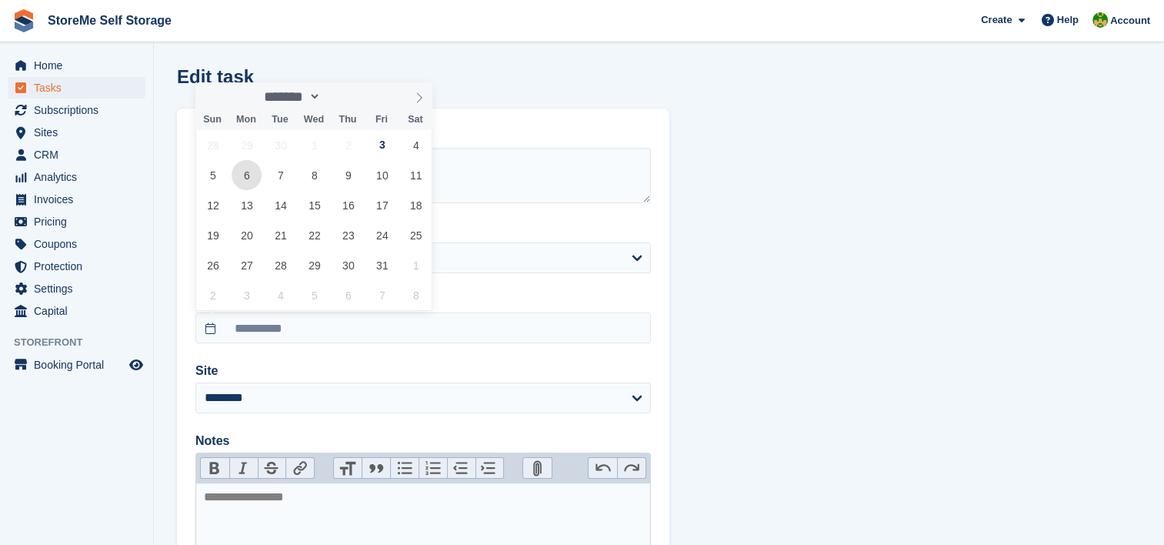
click at [240, 182] on span "6" at bounding box center [247, 175] width 30 height 30
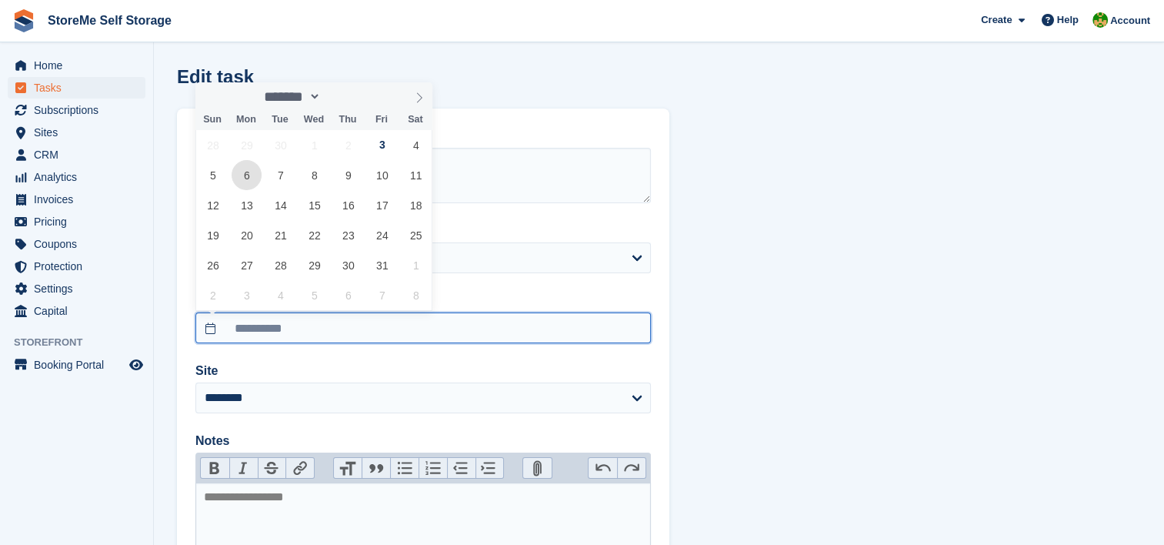
type input "**********"
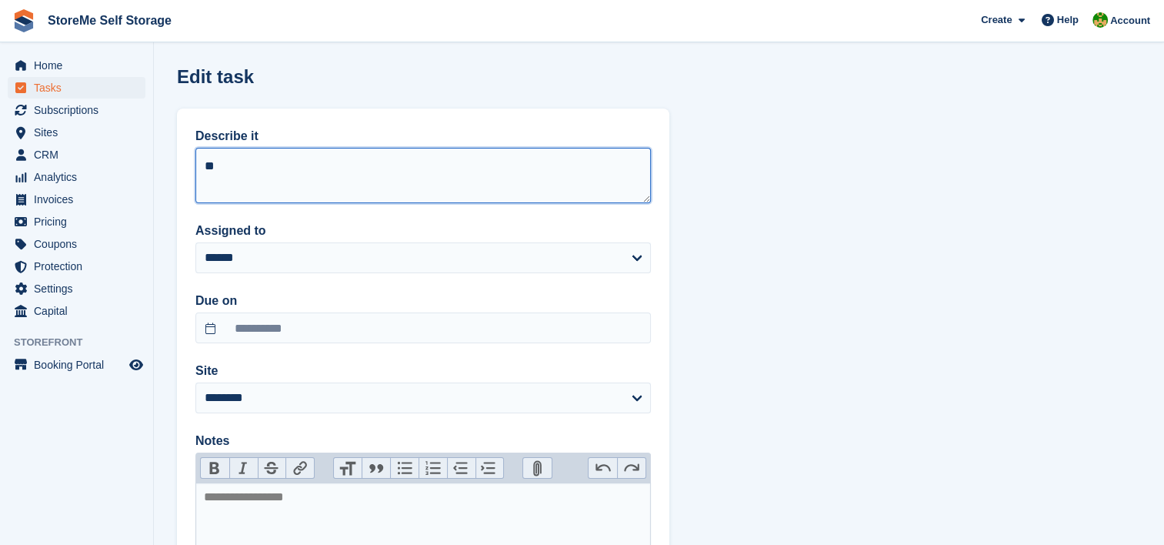
click at [263, 175] on textarea "**" at bounding box center [423, 175] width 456 height 55
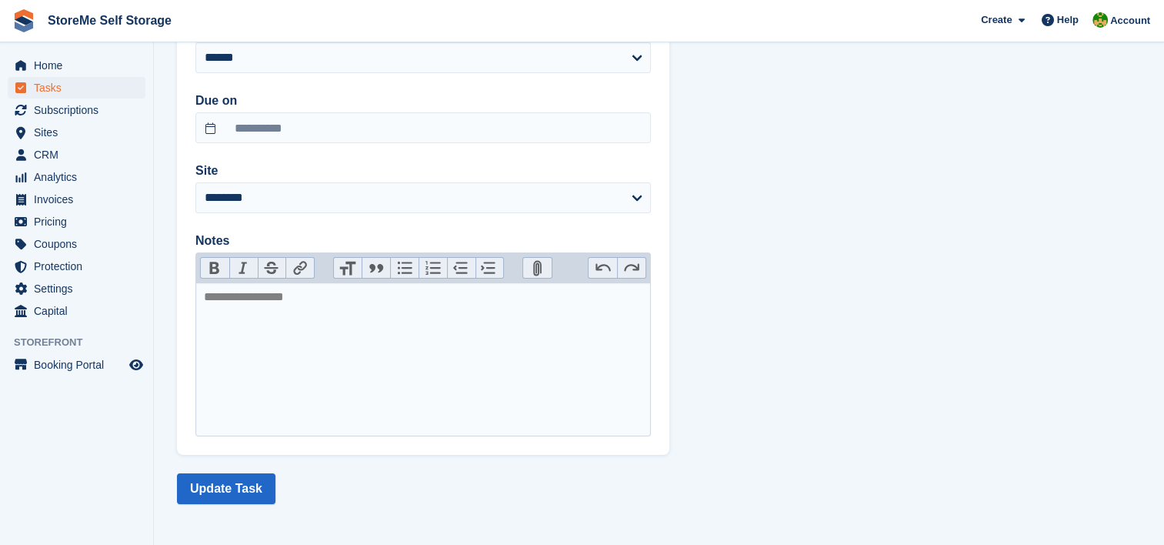
scroll to position [200, 0]
type textarea "**"
click at [232, 486] on button "Update Task" at bounding box center [226, 488] width 98 height 31
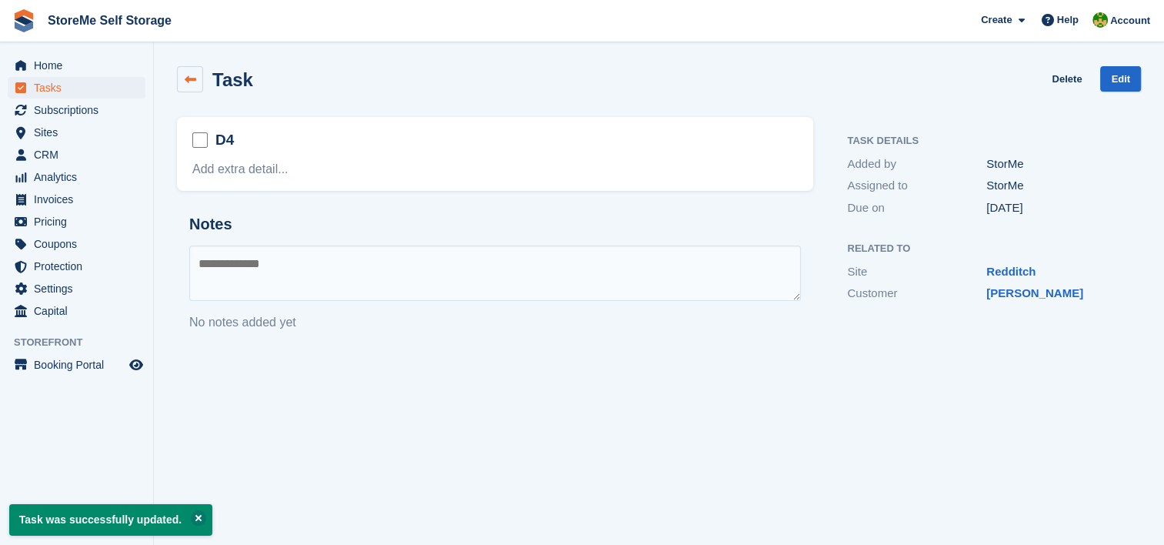
click at [201, 75] on link at bounding box center [190, 79] width 26 height 26
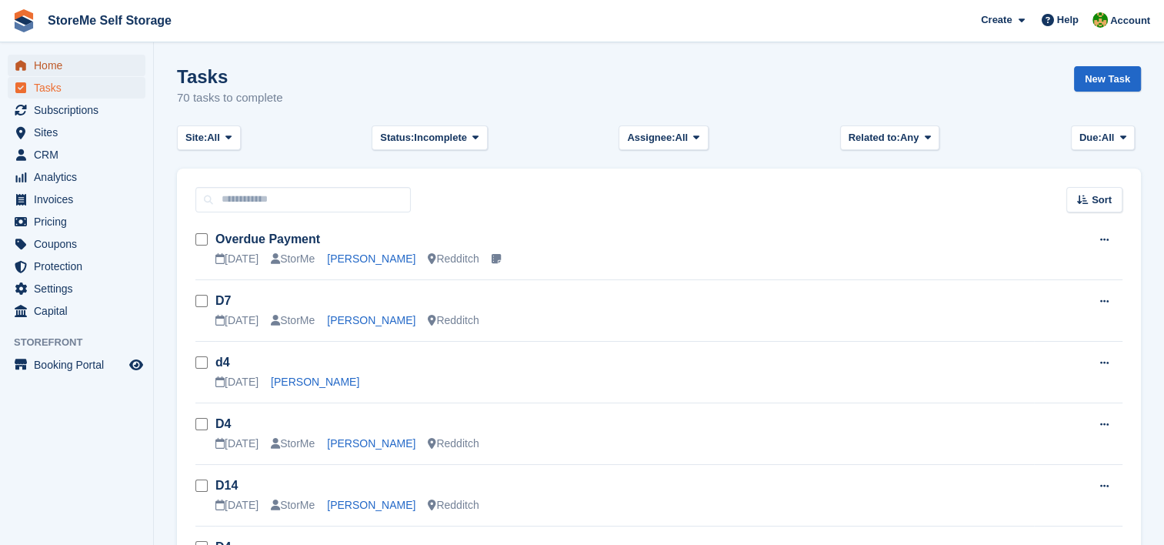
click at [52, 70] on span "Home" at bounding box center [80, 66] width 92 height 22
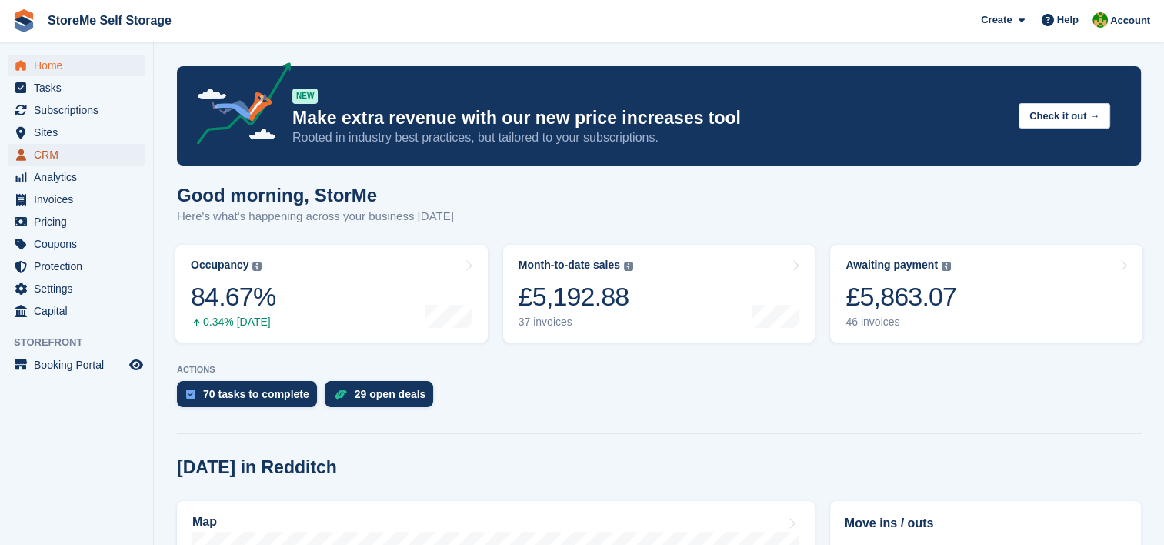
click at [25, 152] on span "menu" at bounding box center [21, 154] width 18 height 18
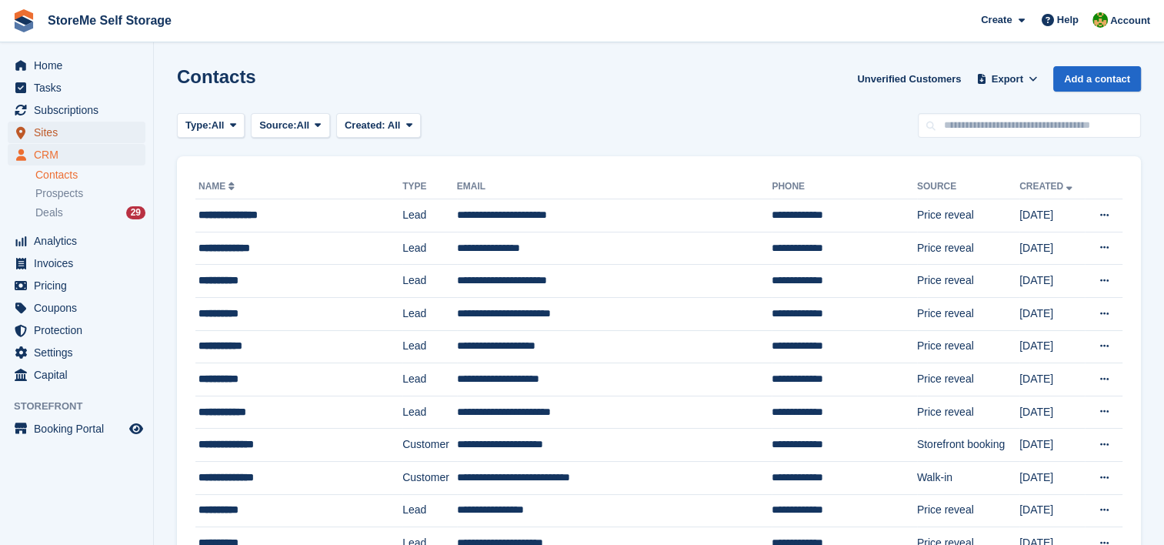
click at [34, 132] on span "Sites" at bounding box center [80, 133] width 92 height 22
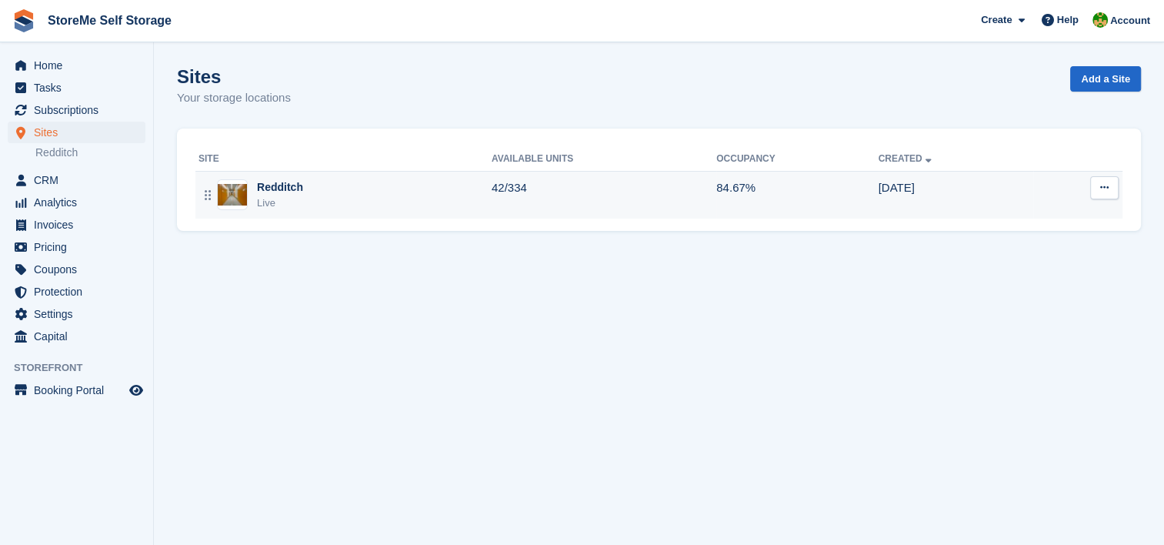
click at [403, 173] on td "Redditch Live" at bounding box center [343, 195] width 296 height 48
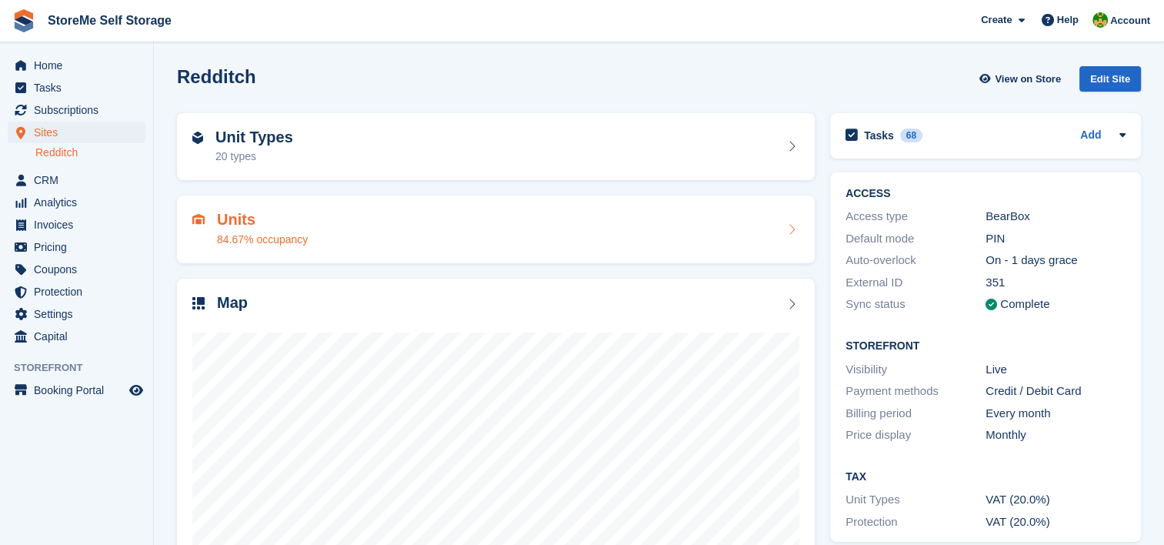
click at [245, 232] on div "84.67% occupancy" at bounding box center [262, 240] width 91 height 16
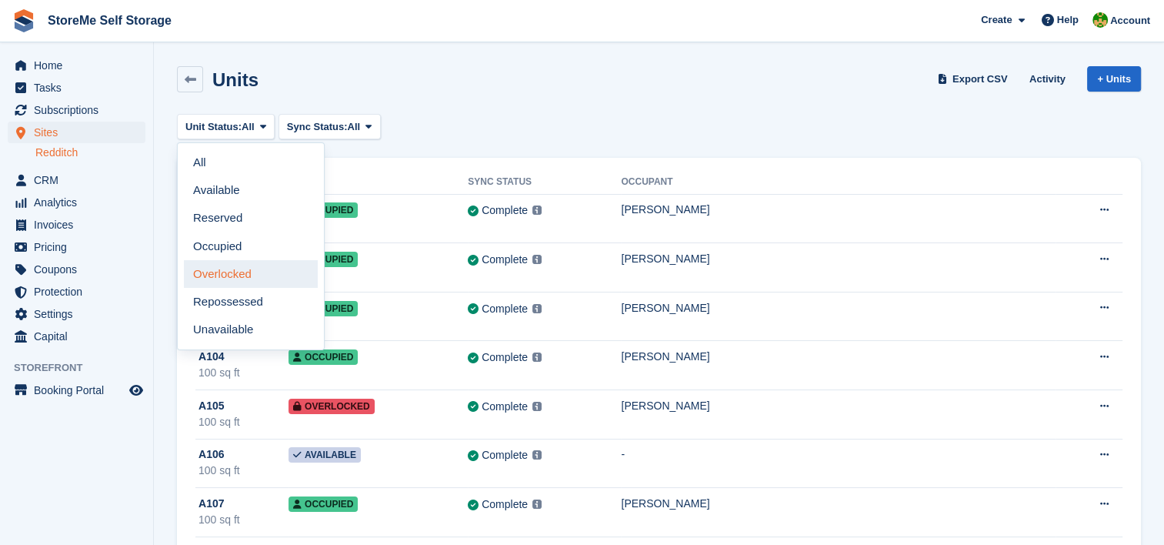
click at [235, 262] on link "Overlocked" at bounding box center [251, 274] width 134 height 28
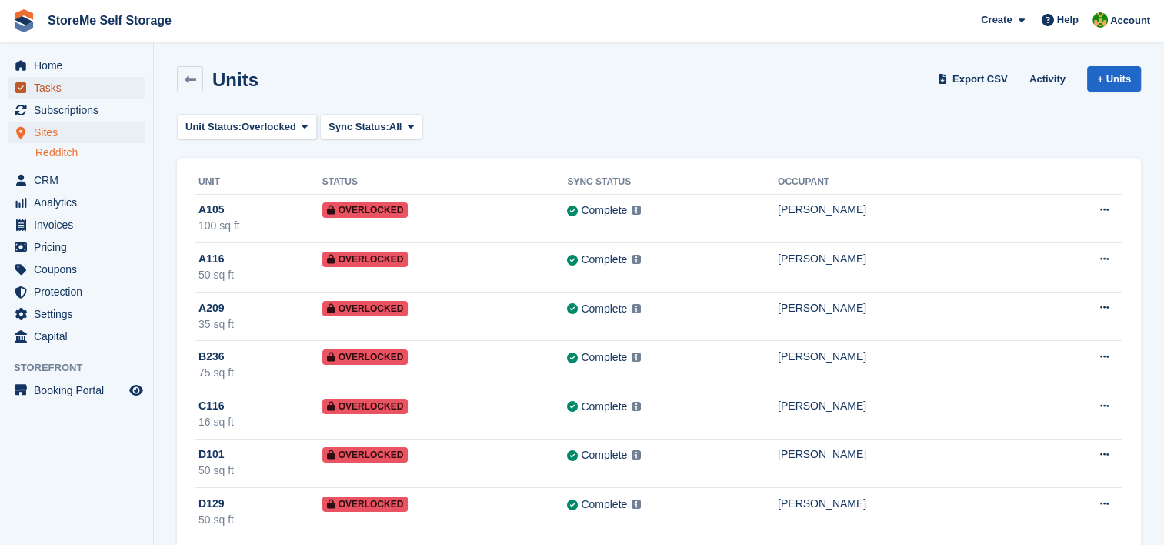
click at [46, 83] on span "Tasks" at bounding box center [80, 88] width 92 height 22
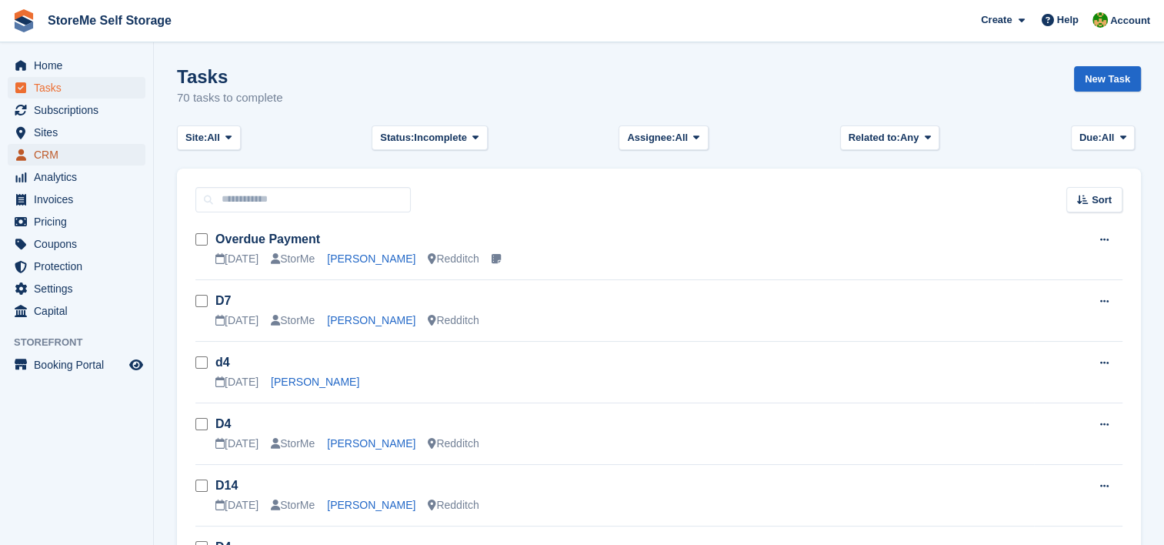
click at [55, 147] on span "CRM" at bounding box center [80, 155] width 92 height 22
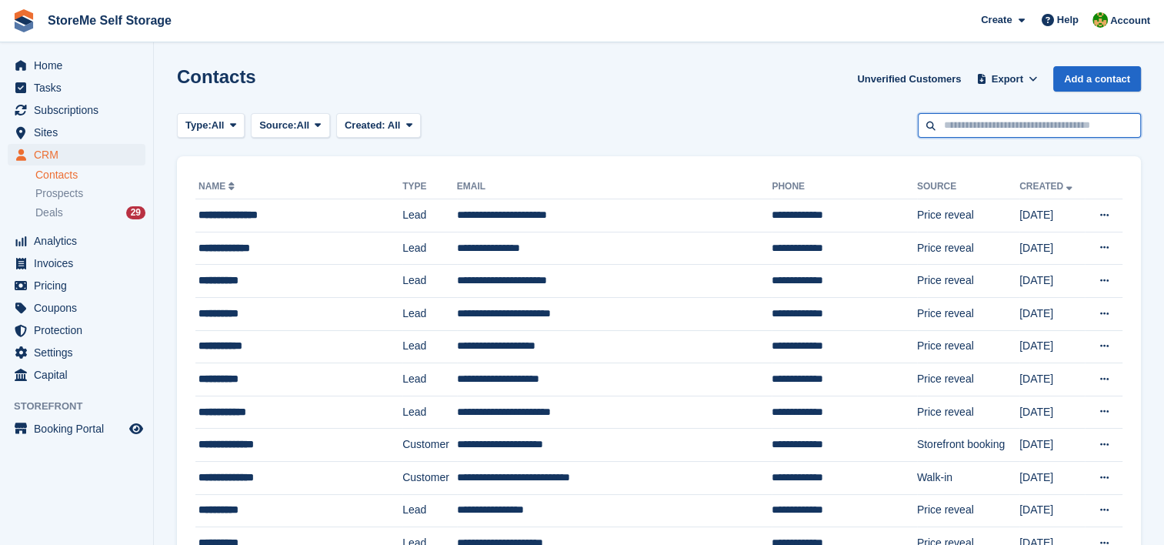
click at [965, 125] on input "text" at bounding box center [1029, 125] width 223 height 25
type input "****"
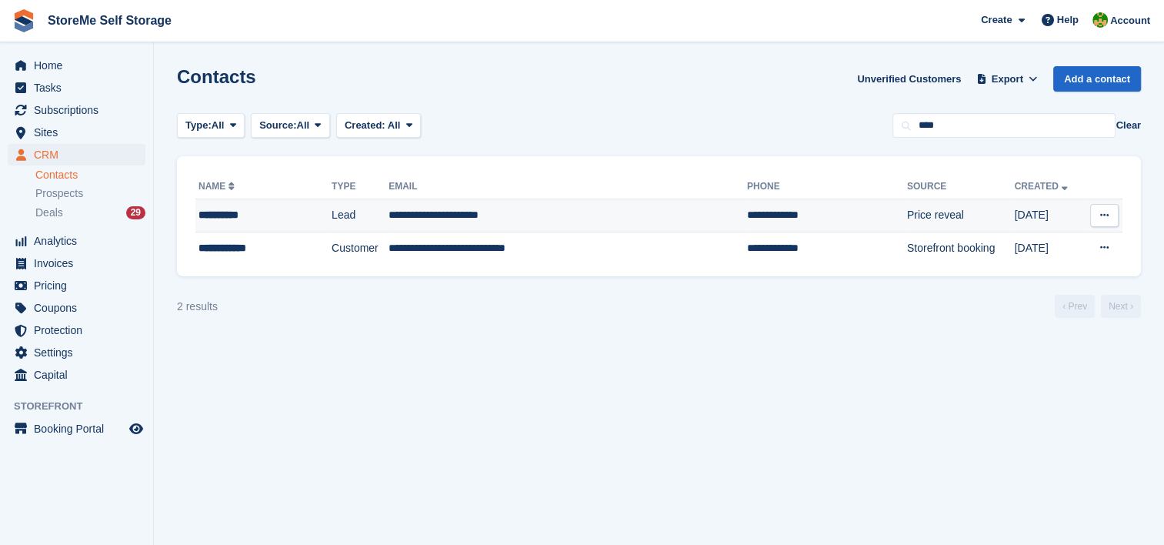
click at [332, 219] on td "Lead" at bounding box center [360, 215] width 57 height 33
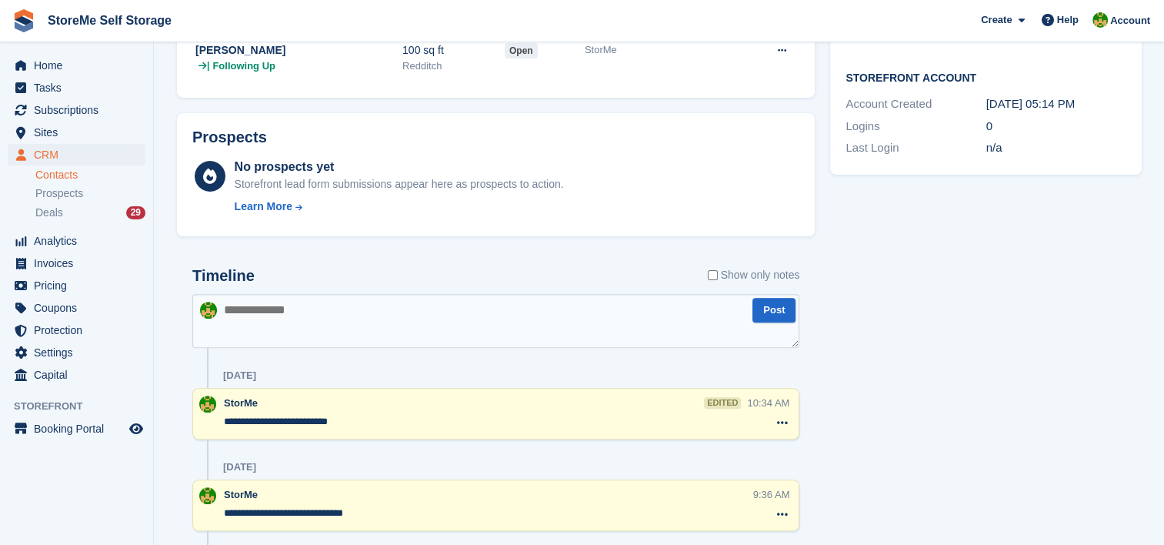
scroll to position [683, 0]
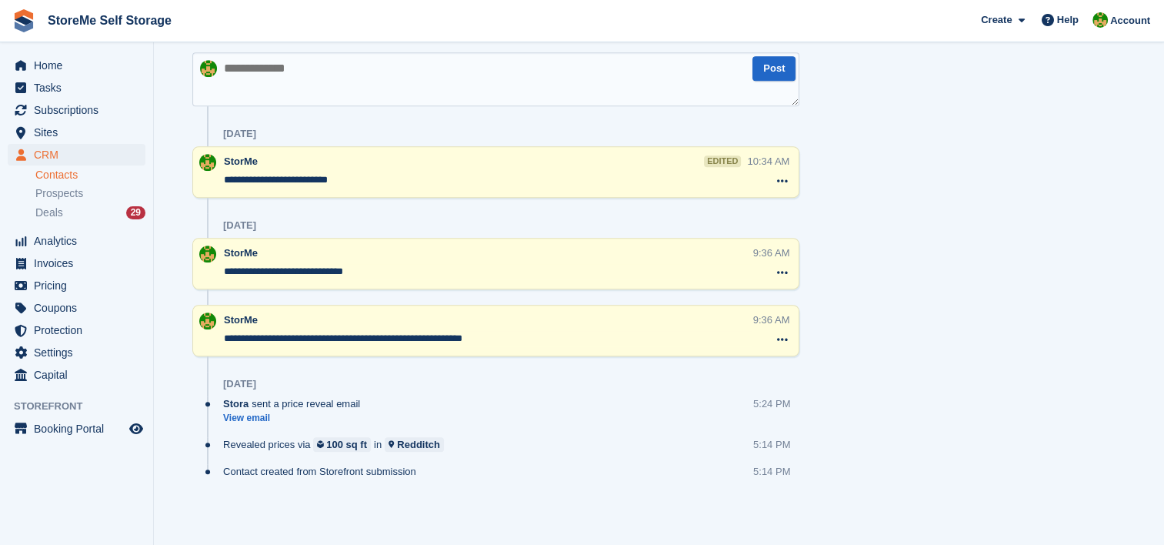
click at [384, 78] on textarea at bounding box center [495, 79] width 607 height 54
click at [499, 75] on textarea "**********" at bounding box center [495, 79] width 607 height 54
click at [646, 68] on textarea "**********" at bounding box center [495, 79] width 607 height 54
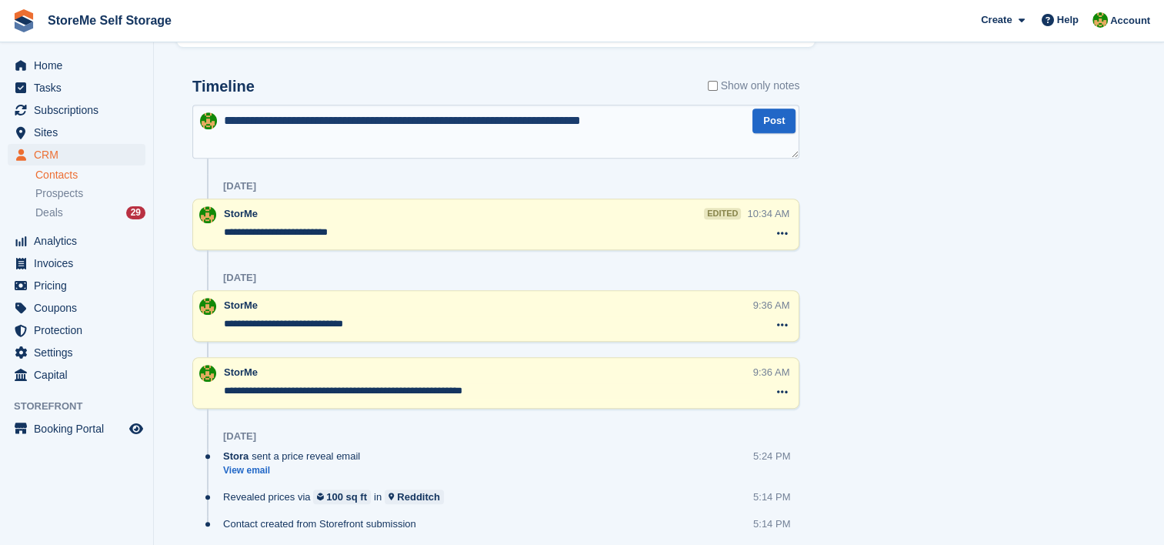
scroll to position [606, 0]
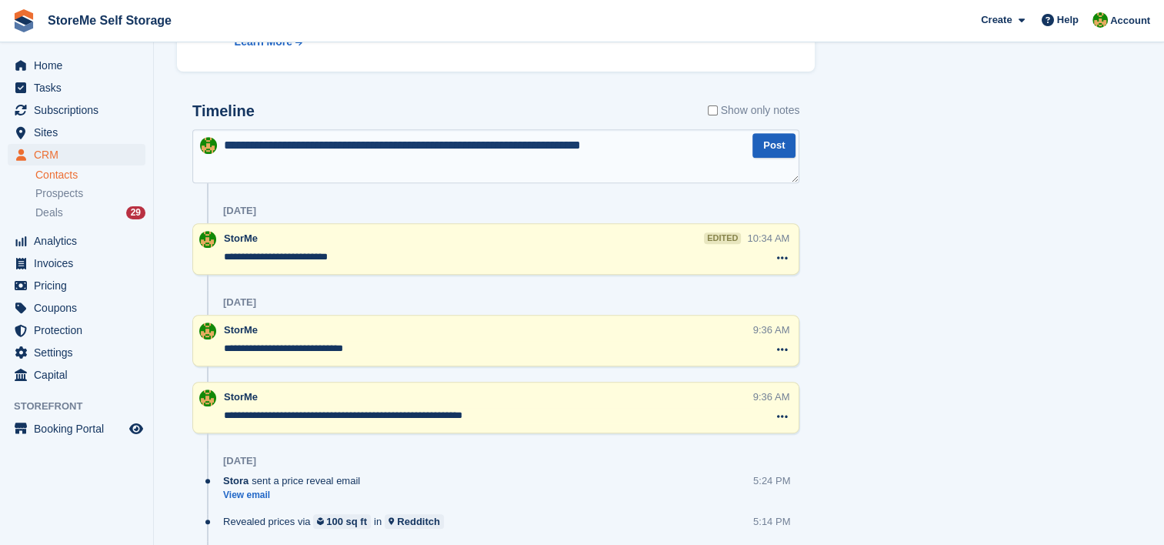
type textarea "**********"
click at [763, 154] on button "Post" at bounding box center [774, 145] width 43 height 25
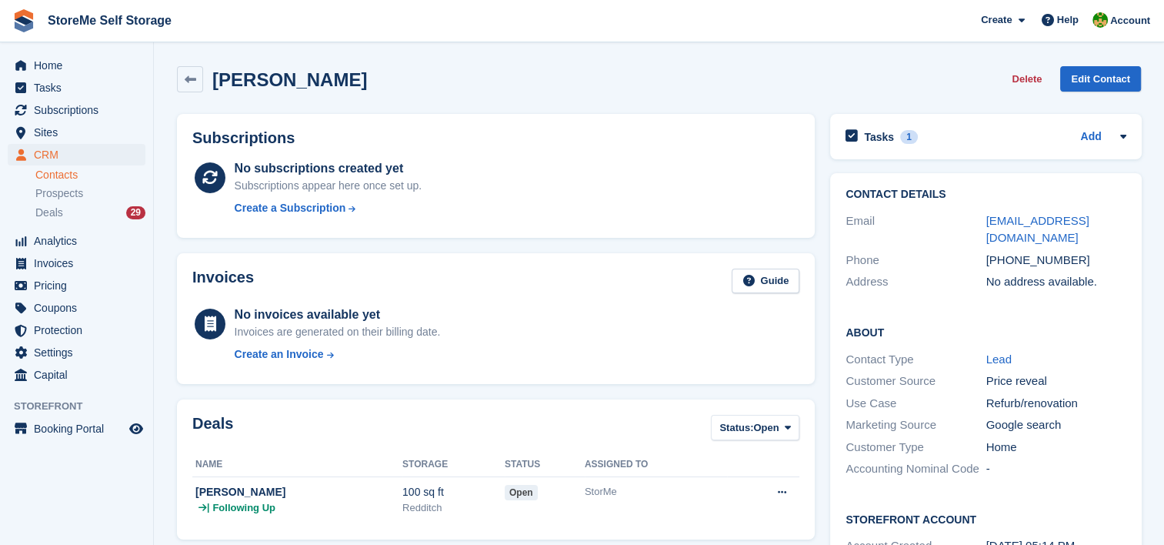
scroll to position [154, 0]
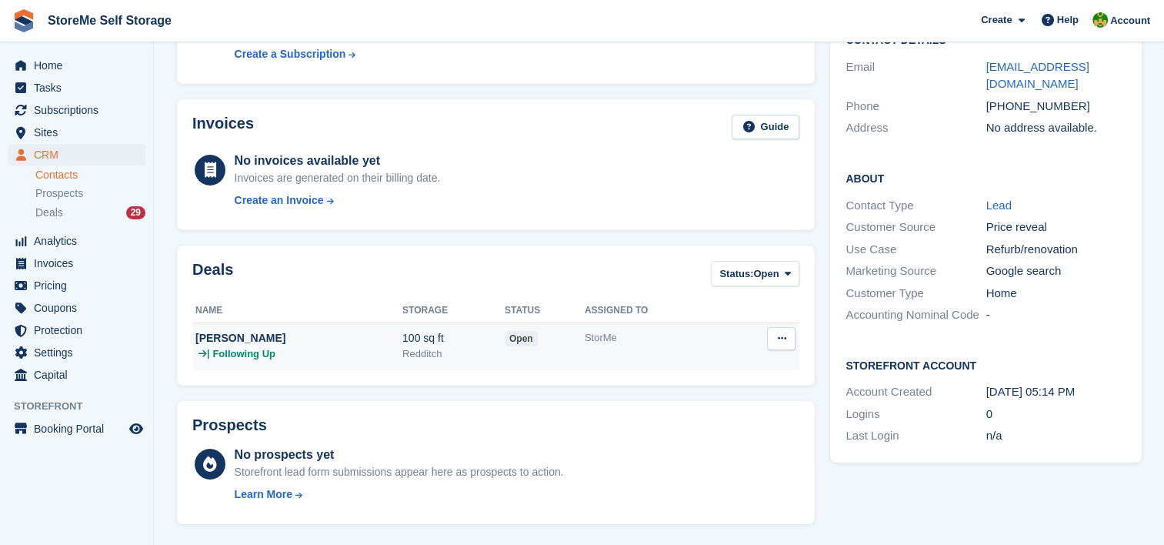
click at [292, 356] on div "| Following Up" at bounding box center [298, 353] width 207 height 15
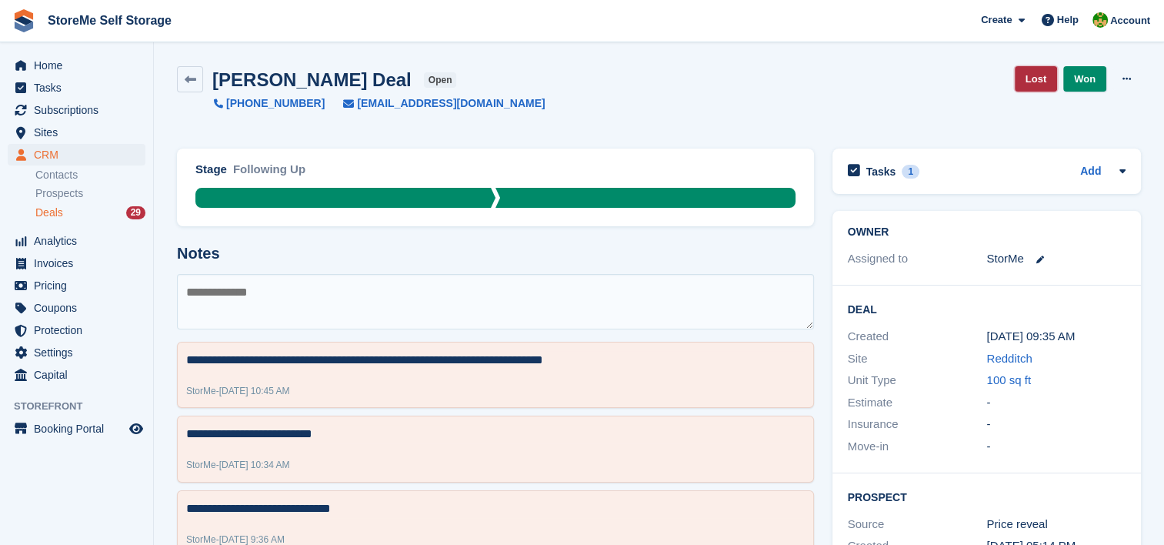
click at [1039, 82] on link "Lost" at bounding box center [1036, 78] width 42 height 25
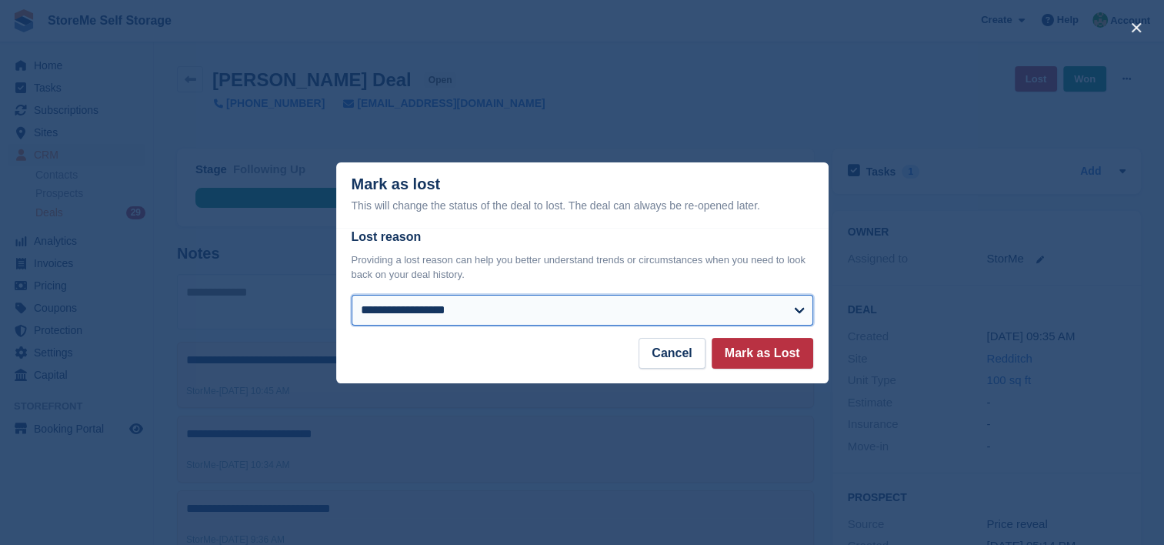
click at [615, 302] on select "**********" at bounding box center [583, 310] width 462 height 31
select select "**********"
click at [352, 295] on select "**********" at bounding box center [583, 310] width 462 height 31
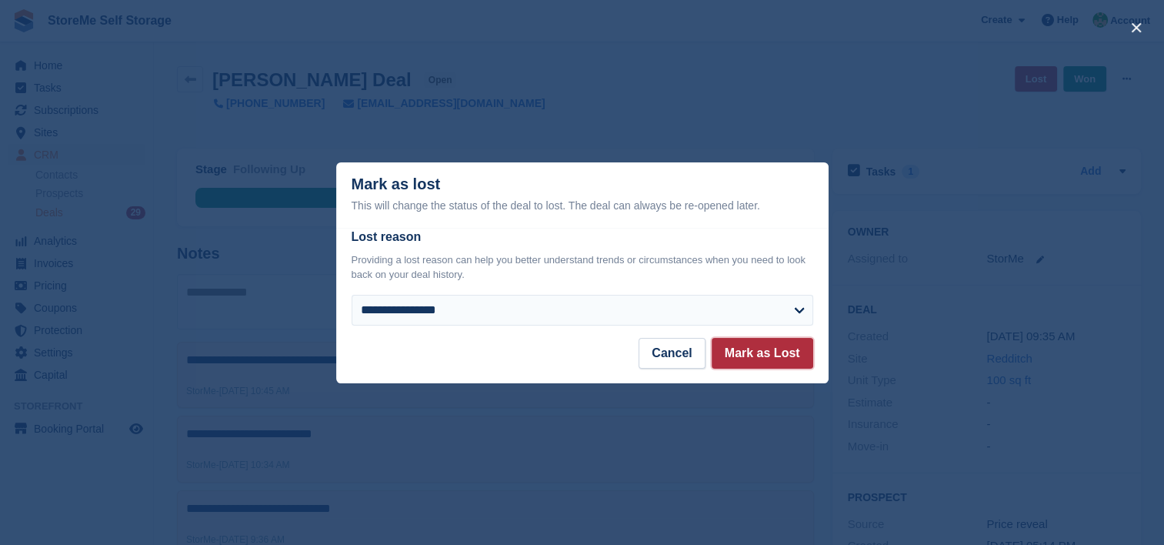
click at [773, 351] on button "Mark as Lost" at bounding box center [763, 353] width 102 height 31
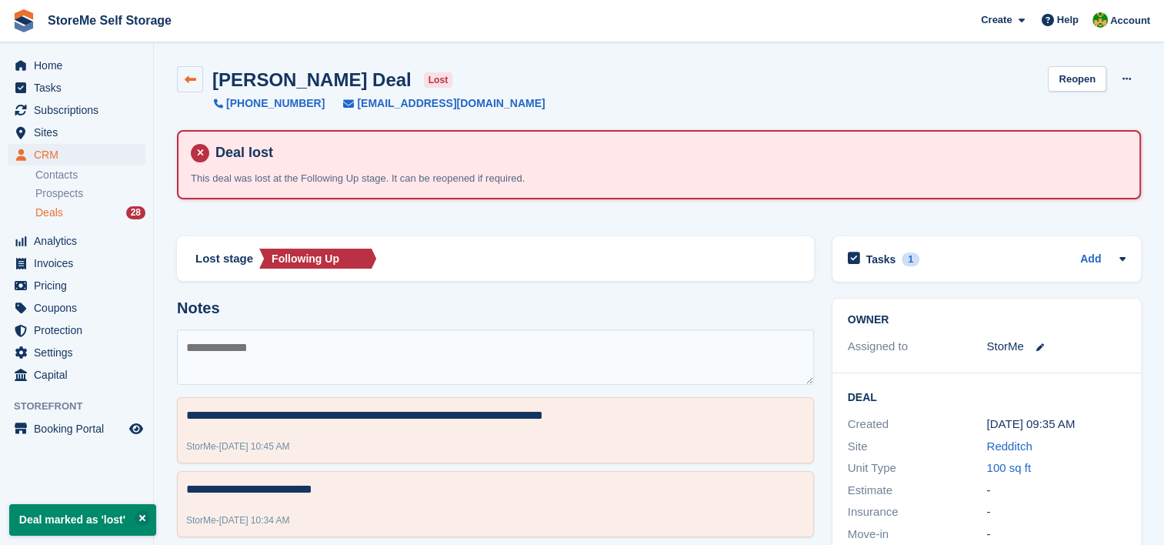
click at [185, 80] on icon at bounding box center [191, 80] width 12 height 12
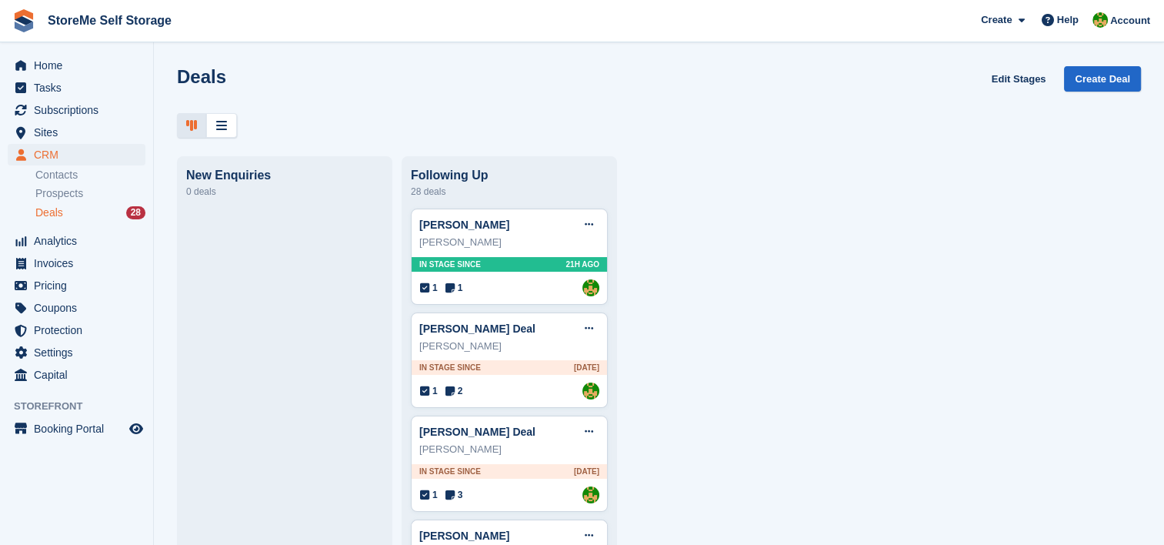
click at [106, 209] on div "Deals 28" at bounding box center [90, 212] width 110 height 15
click at [53, 212] on span "Deals" at bounding box center [49, 212] width 28 height 15
click at [505, 230] on link "[PERSON_NAME]" at bounding box center [464, 225] width 90 height 12
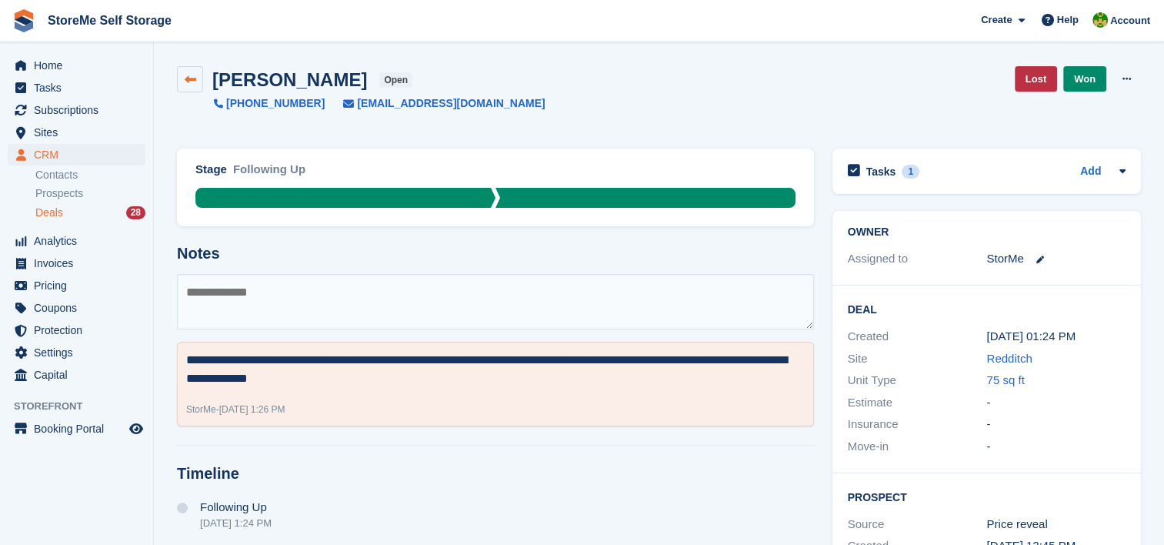
click at [179, 77] on link at bounding box center [190, 79] width 26 height 26
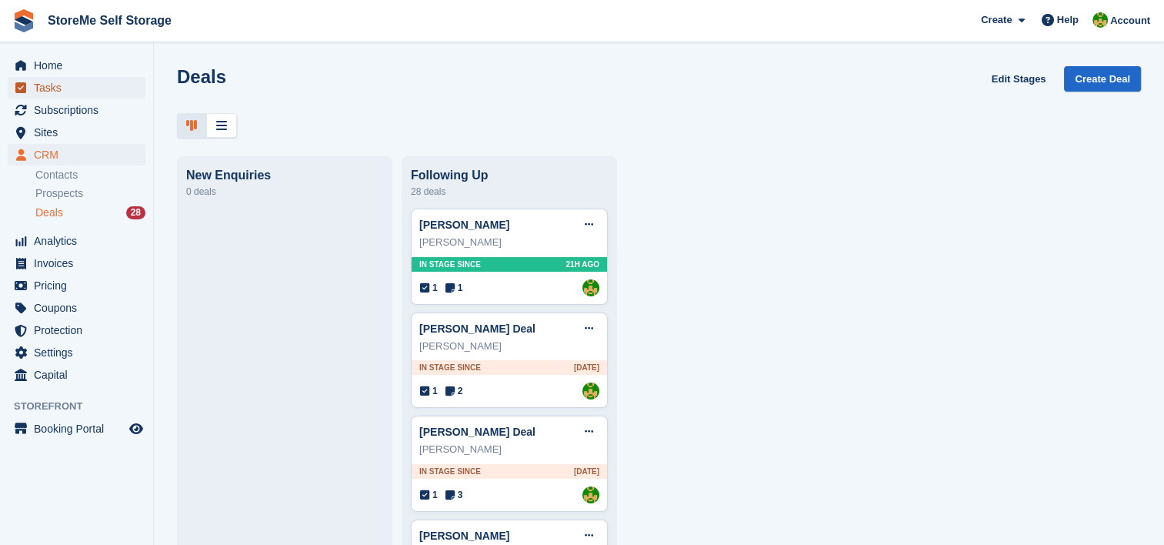
click at [77, 91] on span "Tasks" at bounding box center [80, 88] width 92 height 22
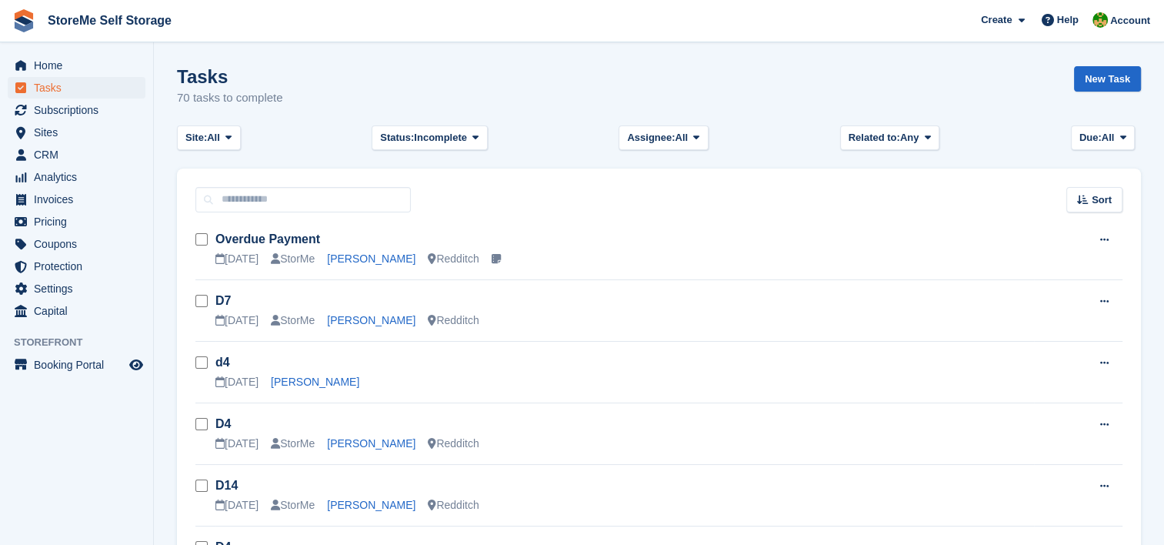
click at [292, 117] on div "Tasks 70 tasks to complete New Task" at bounding box center [659, 95] width 964 height 59
click at [55, 130] on span "Sites" at bounding box center [80, 133] width 92 height 22
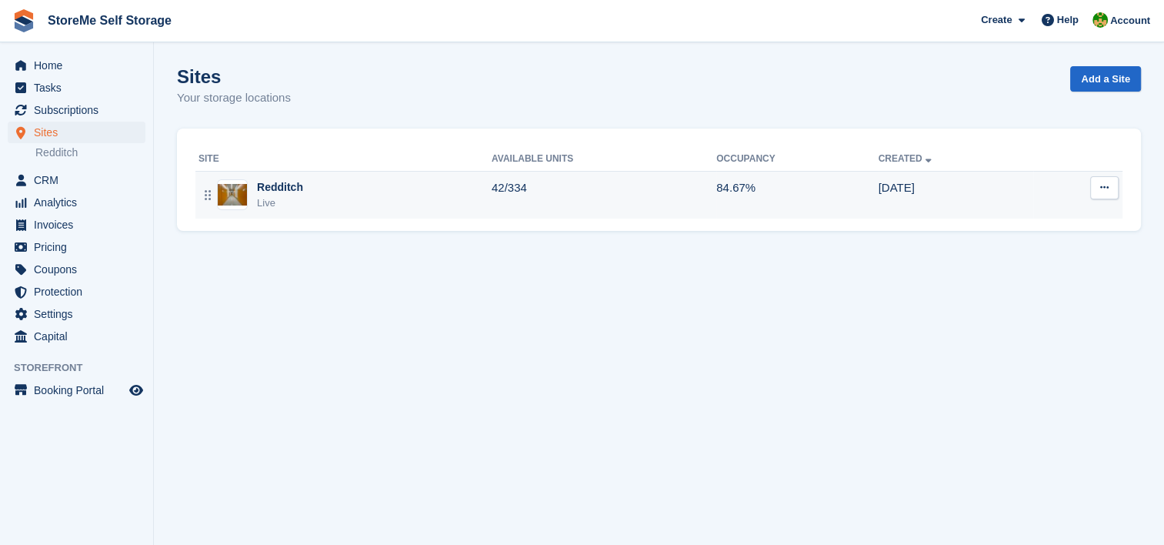
click at [243, 191] on img at bounding box center [232, 195] width 29 height 22
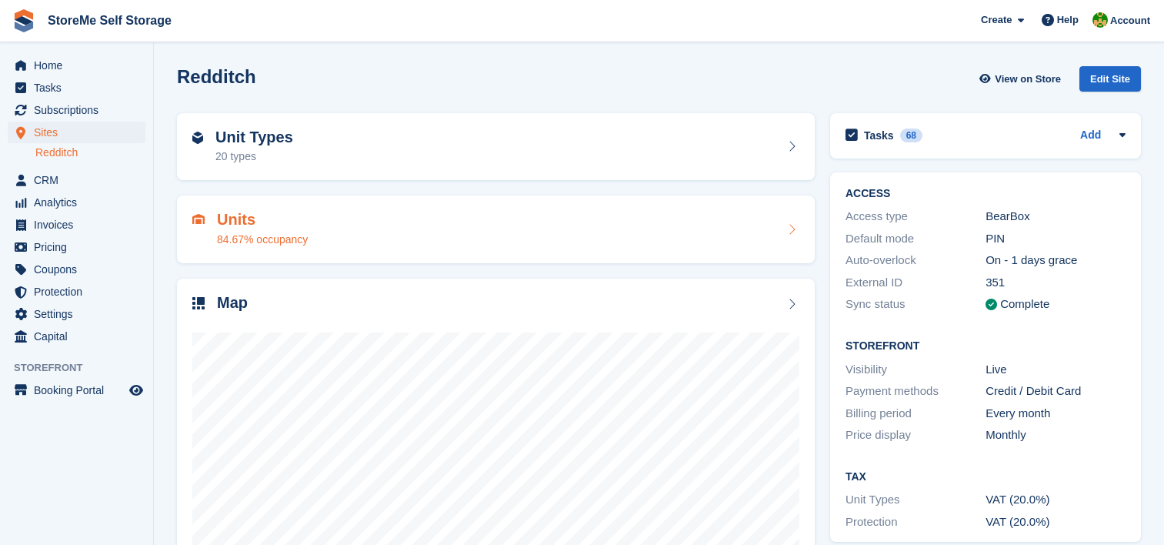
click at [255, 221] on h2 "Units" at bounding box center [262, 220] width 91 height 18
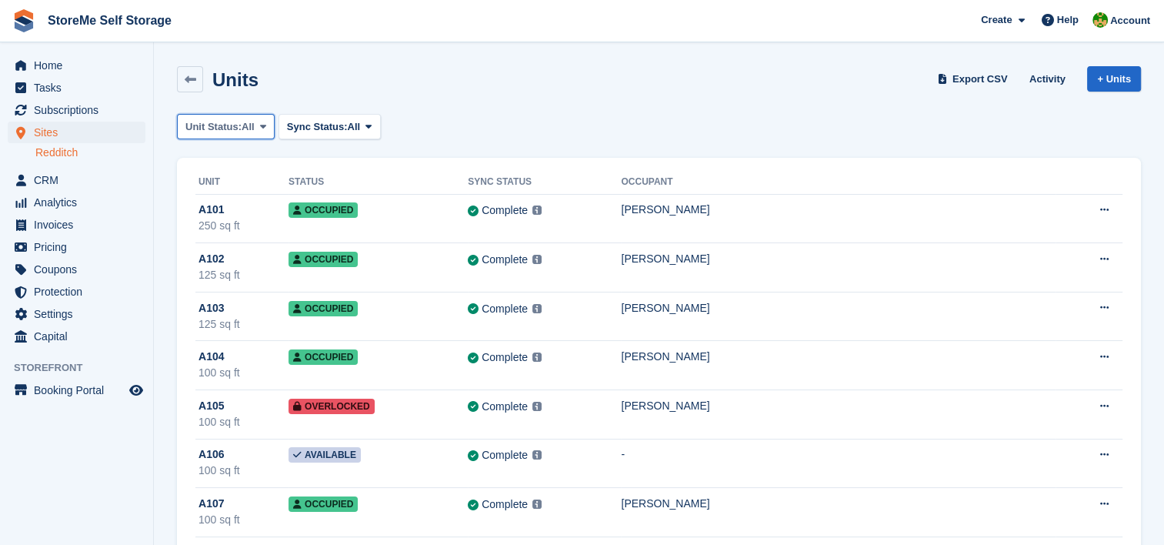
click at [235, 136] on button "Unit Status: All" at bounding box center [226, 126] width 98 height 25
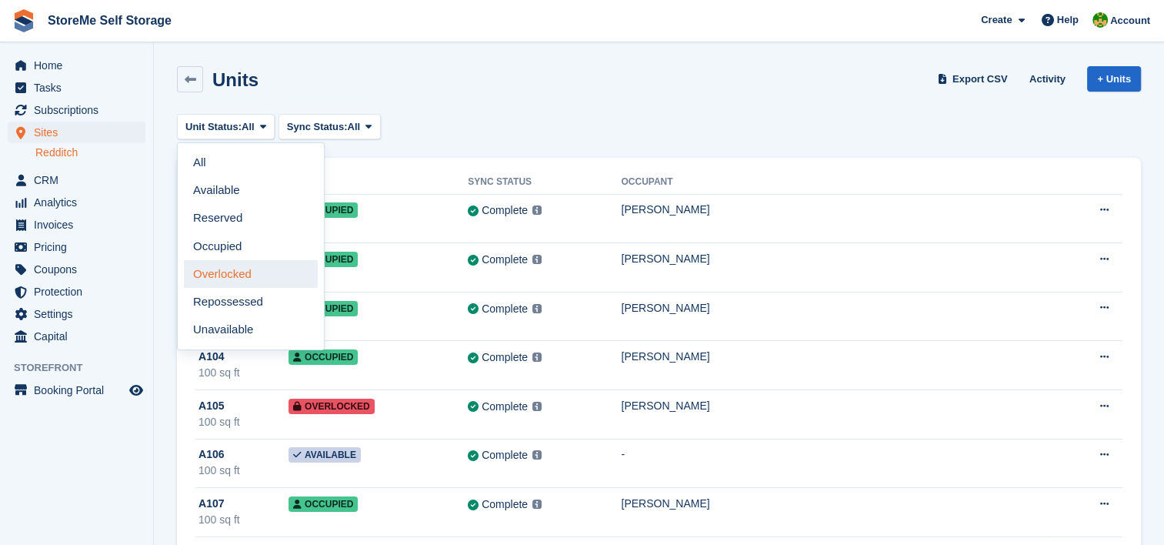
click at [240, 271] on link "Overlocked" at bounding box center [251, 274] width 134 height 28
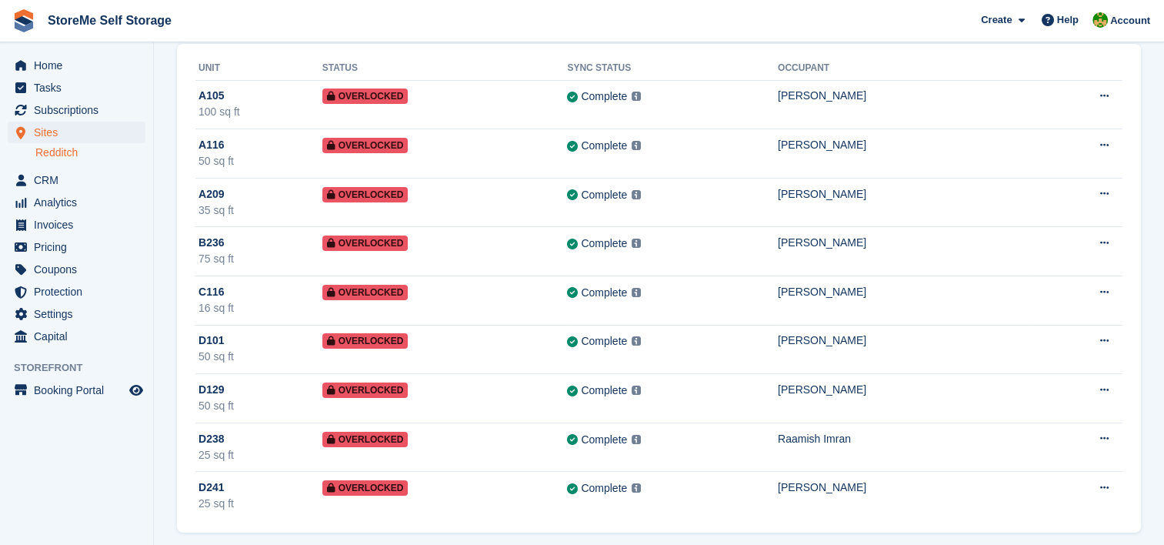
scroll to position [123, 0]
